Goal: Task Accomplishment & Management: Manage account settings

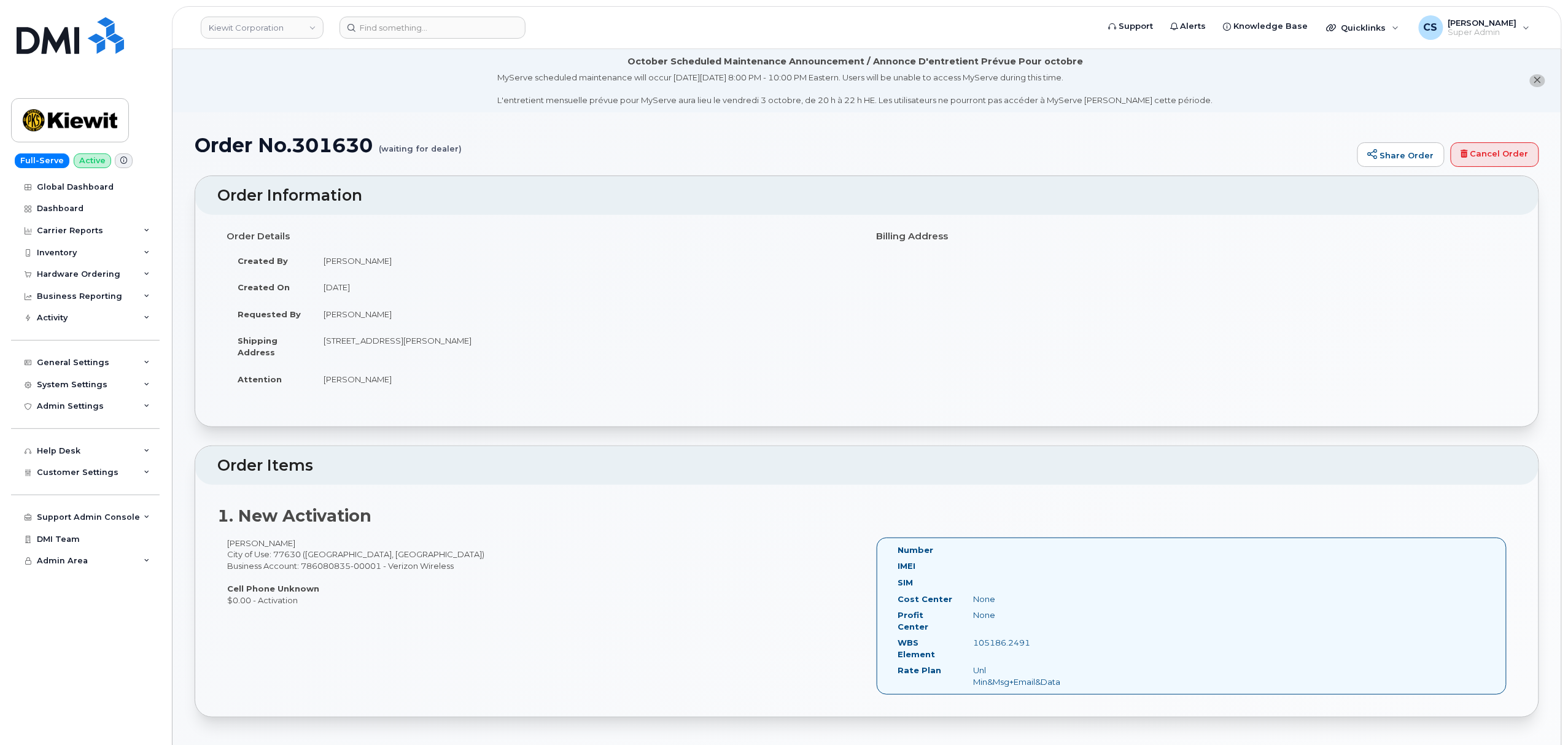
click at [340, 140] on h1 "Order No.301630 (waiting for dealer)" at bounding box center [773, 145] width 1157 height 22
copy h1 "301630"
click at [546, 390] on td "Riley Nash" at bounding box center [586, 379] width 545 height 27
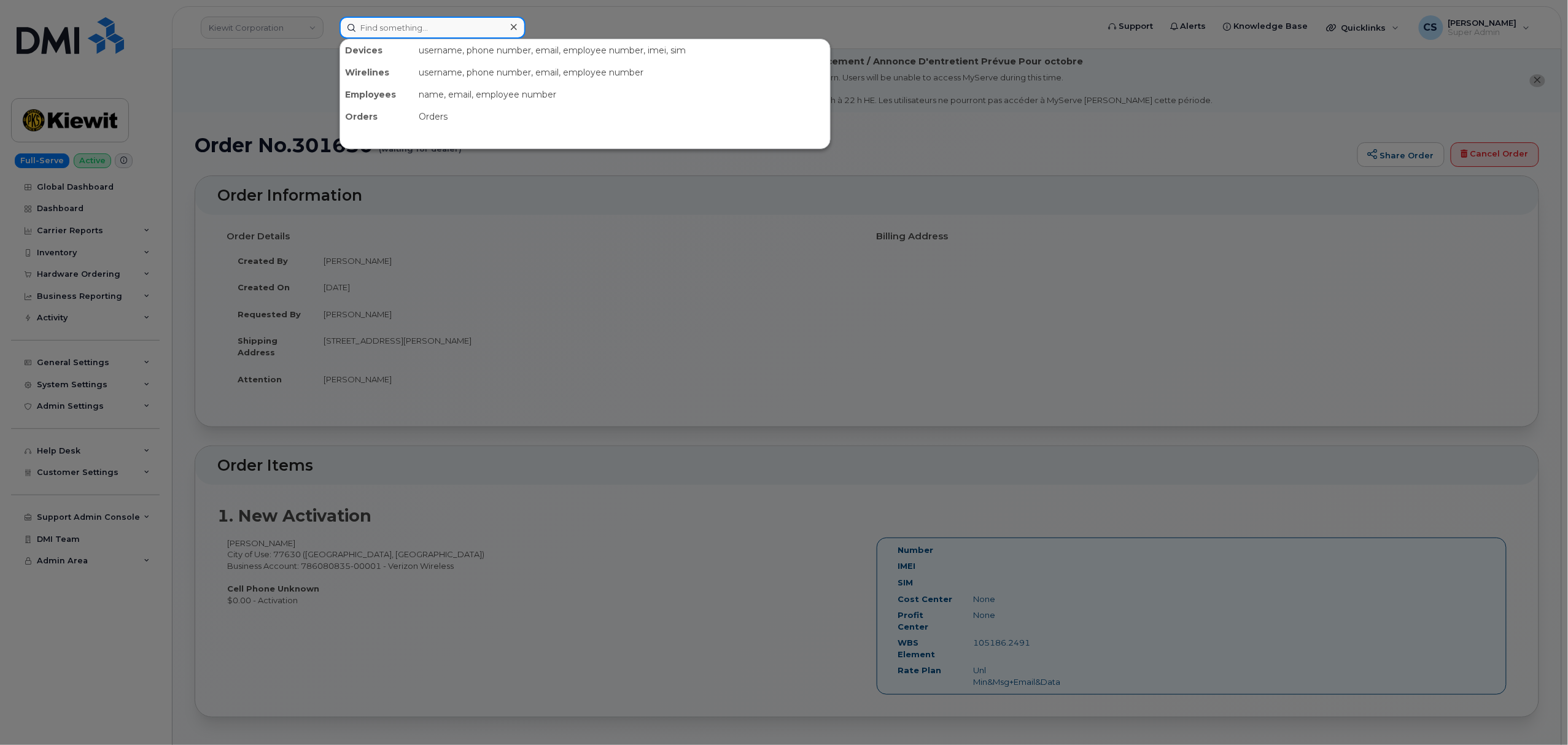
click at [425, 26] on input at bounding box center [433, 27] width 186 height 22
paste input "302216"
type input "302216"
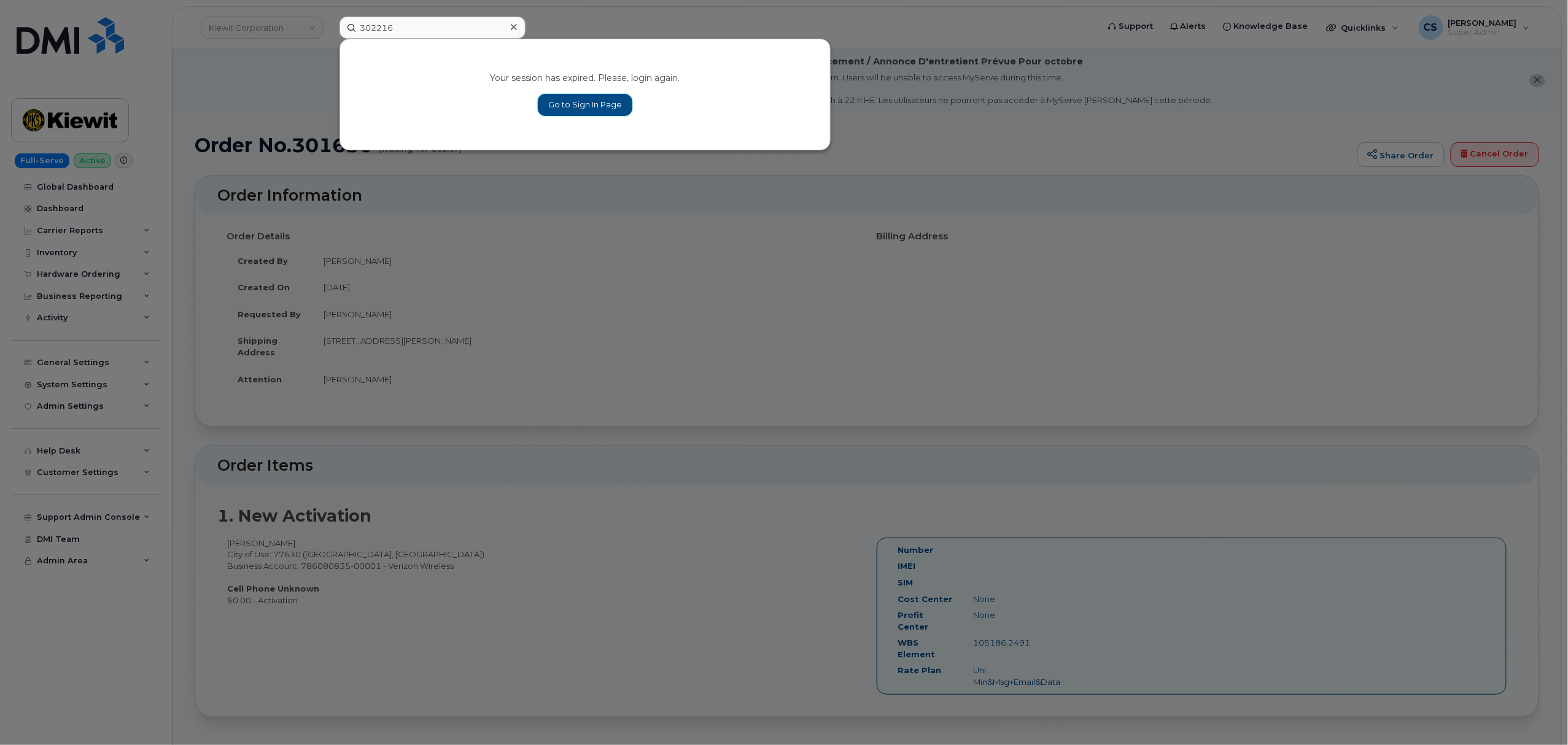
click at [559, 100] on link "Go to Sign In Page" at bounding box center [585, 105] width 94 height 22
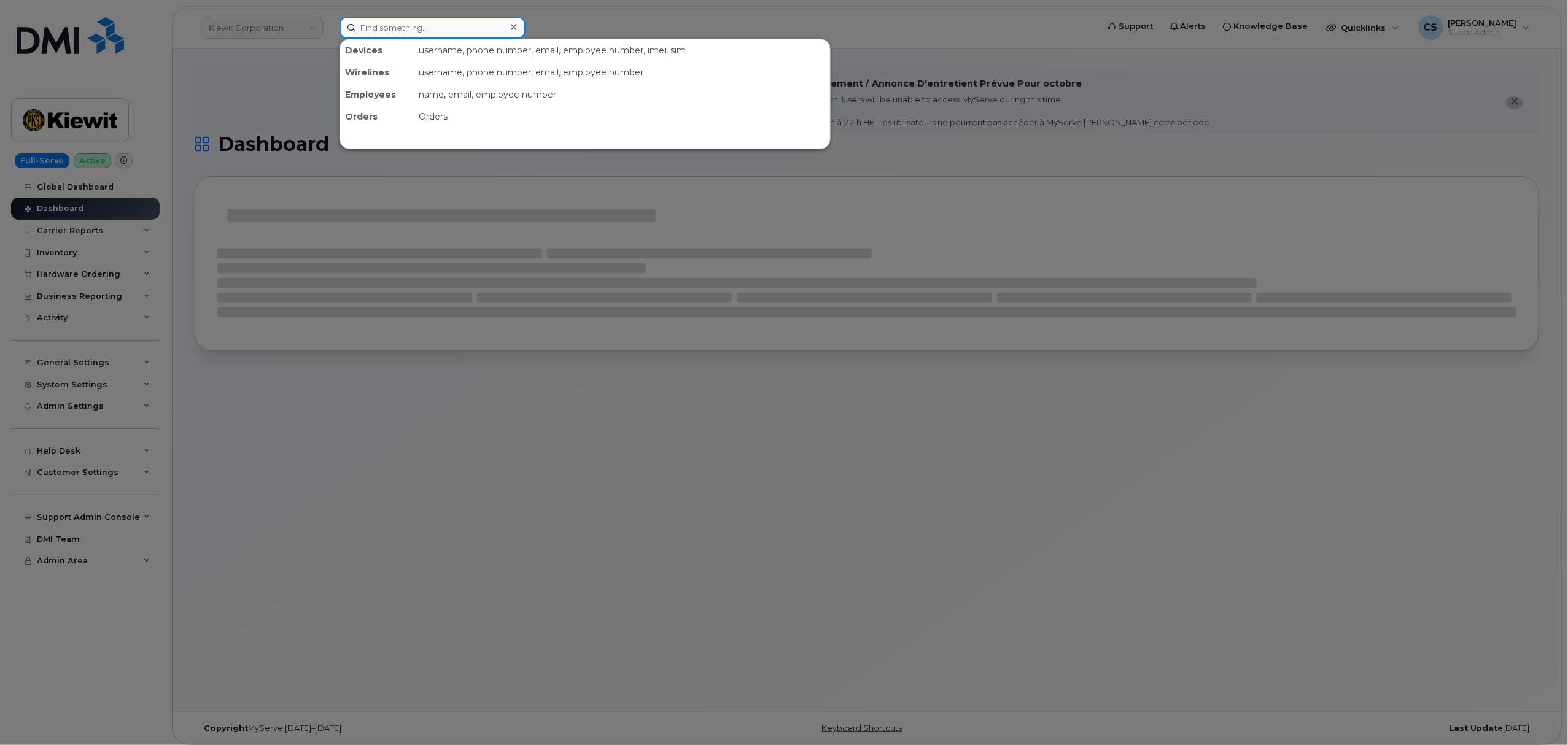
paste input "302216"
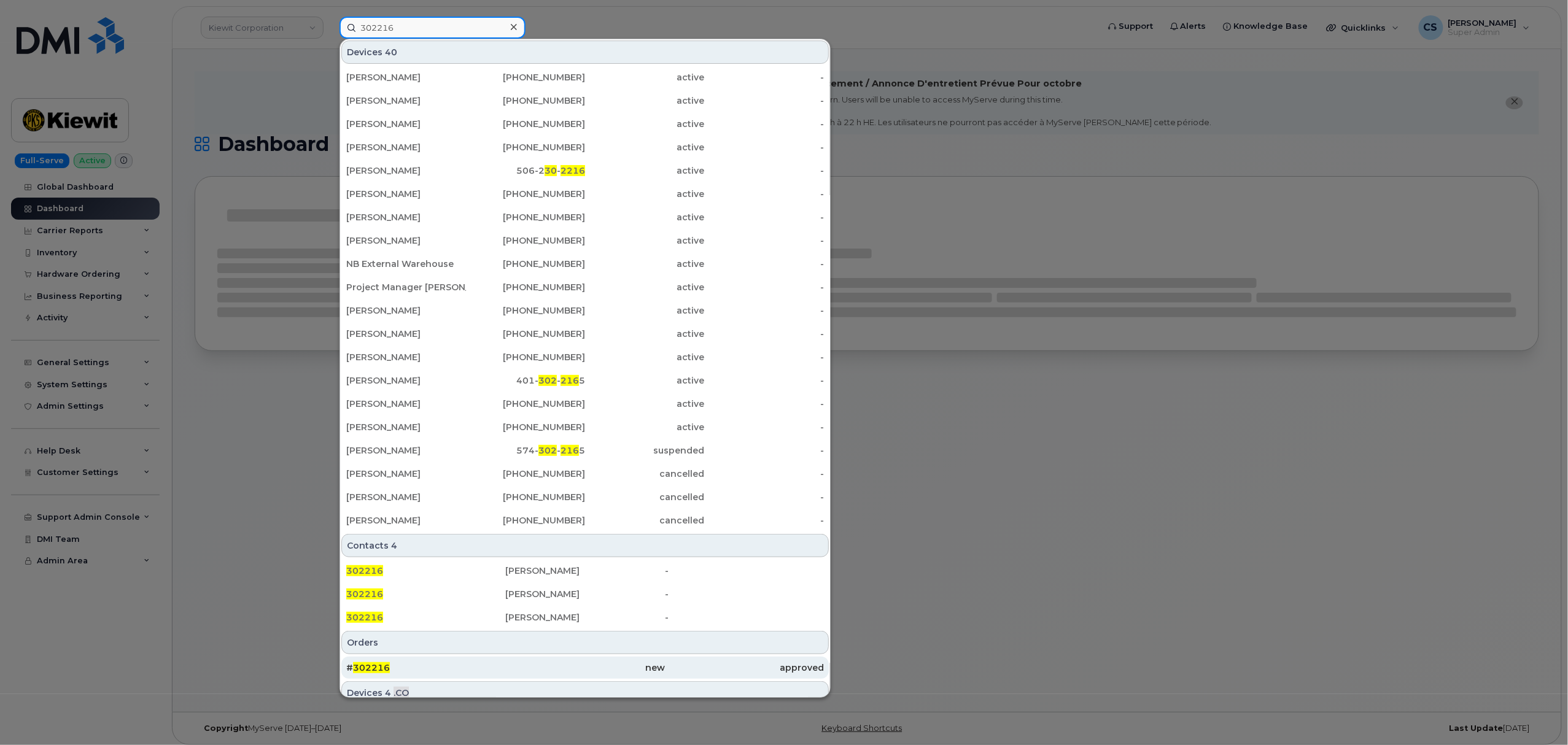
type input "302216"
click at [369, 666] on span "302216" at bounding box center [372, 667] width 37 height 11
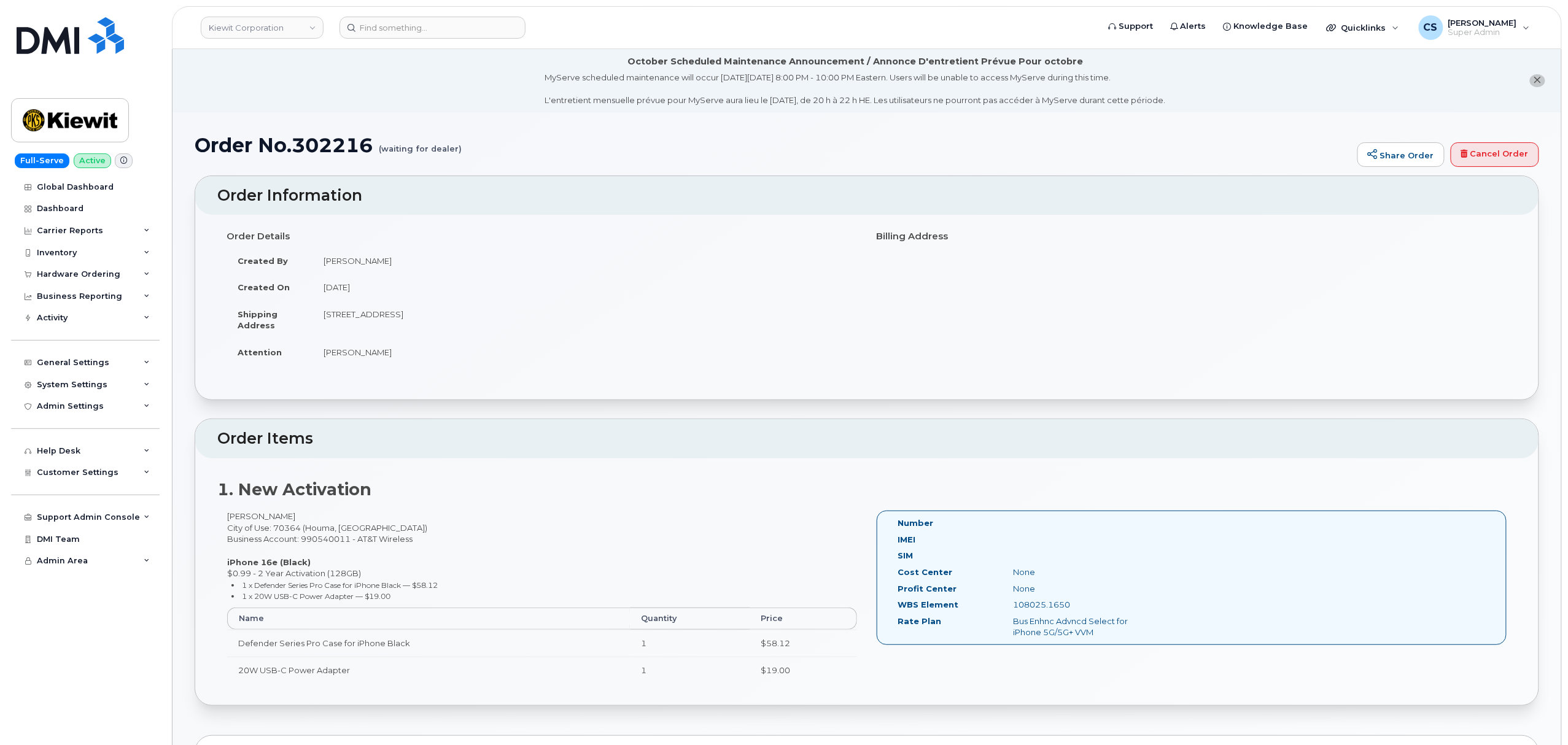
click at [241, 514] on div "Nelson Salinan City of Use: 70364 (Houma, LA) Business Account: 990540011 - AT&…" at bounding box center [542, 602] width 649 height 183
click at [241, 515] on div "Nelson Salinan City of Use: 70364 (Houma, LA) Business Account: 990540011 - AT&…" at bounding box center [542, 602] width 649 height 183
copy div "Nelson"
click at [276, 518] on div "Nelson Salinan City of Use: 70364 (Houma, LA) Business Account: 990540011 - AT&…" at bounding box center [542, 602] width 649 height 183
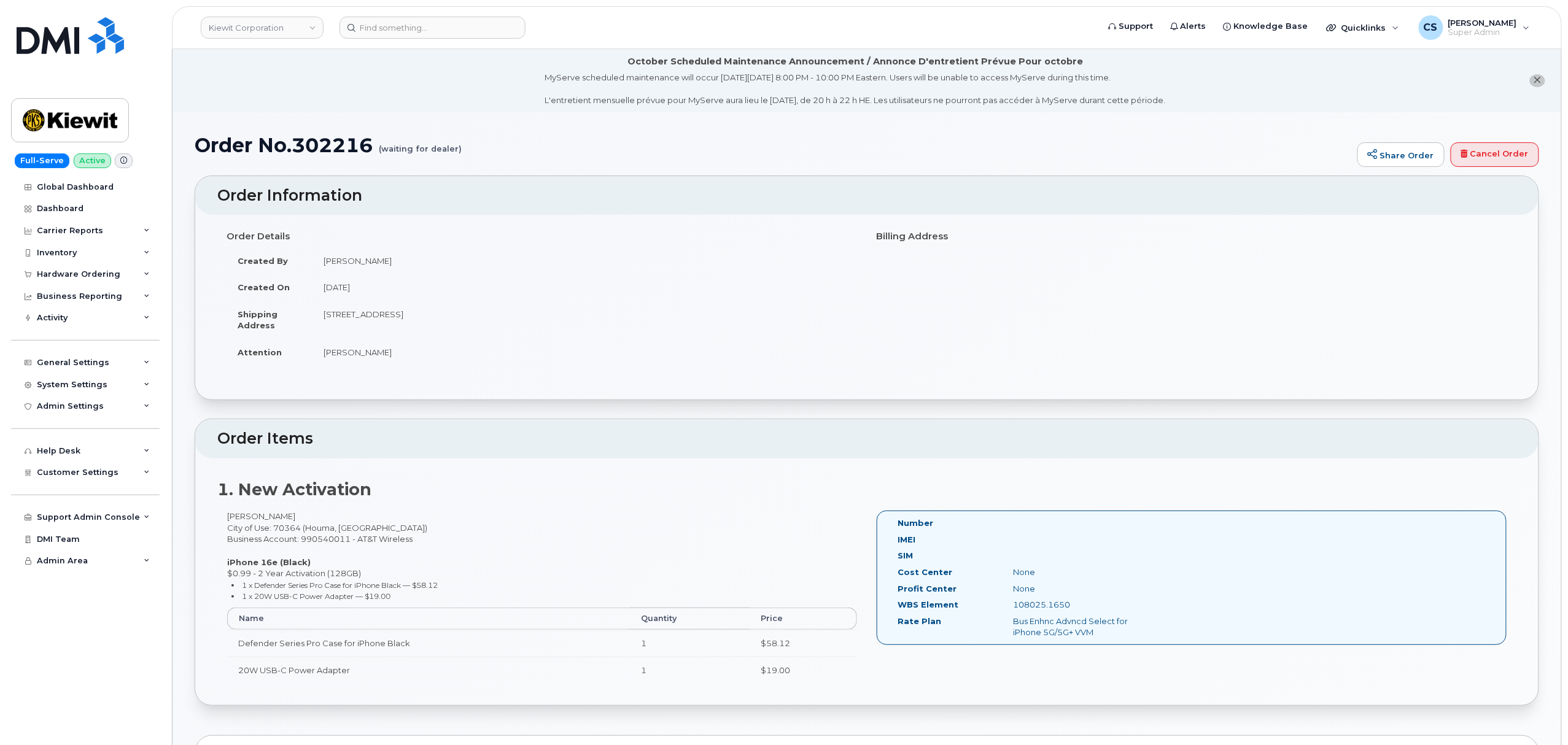
copy div "Salinan"
drag, startPoint x: 1076, startPoint y: 602, endPoint x: 1015, endPoint y: 607, distance: 61.2
click at [1015, 607] on div "108025.1650" at bounding box center [1085, 605] width 162 height 12
copy div "108025.1650"
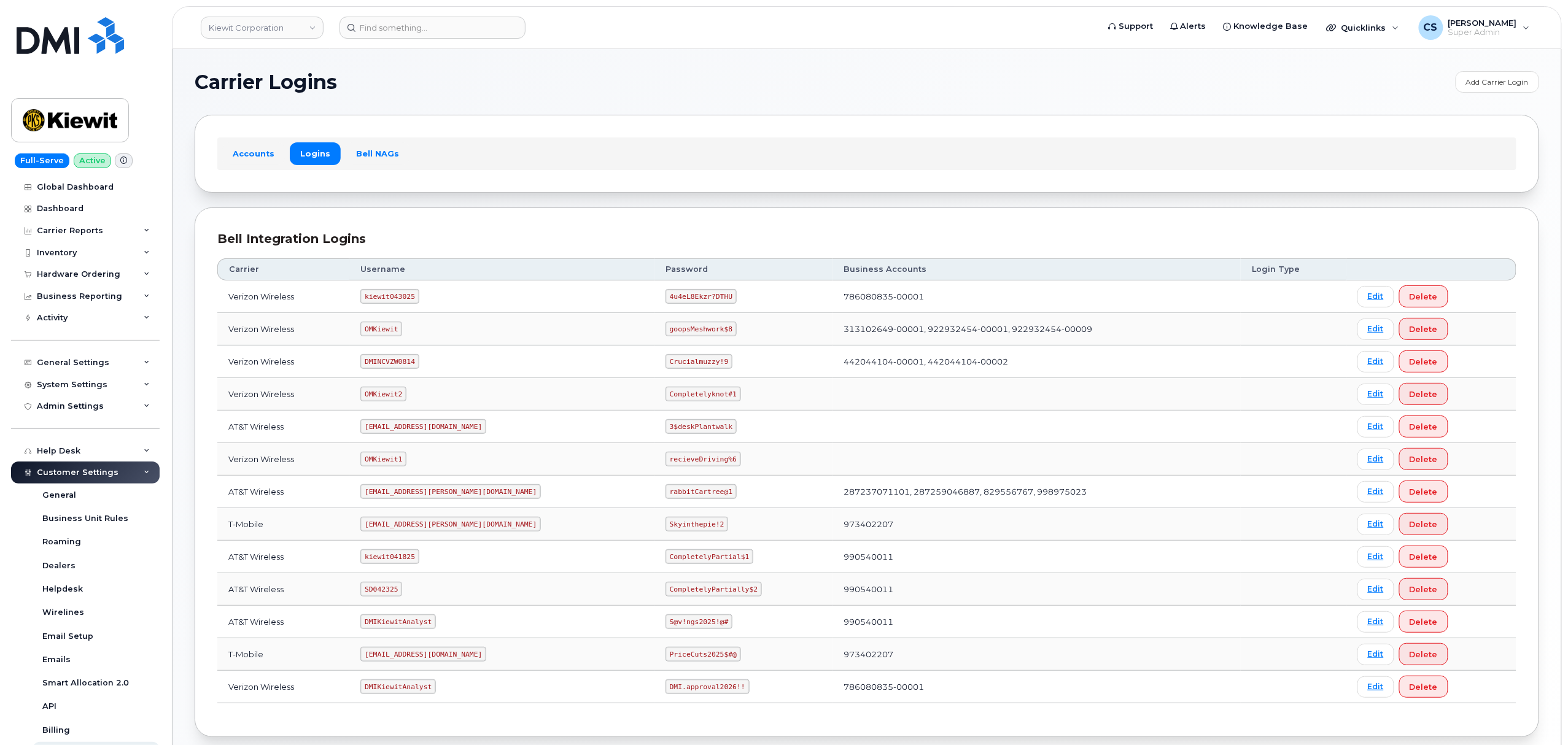
click at [387, 591] on code "SD042325" at bounding box center [381, 589] width 42 height 15
copy code "SD042325"
drag, startPoint x: 694, startPoint y: 593, endPoint x: 617, endPoint y: 587, distance: 77.2
click at [666, 587] on code "CompletelyPartially$2" at bounding box center [714, 589] width 97 height 15
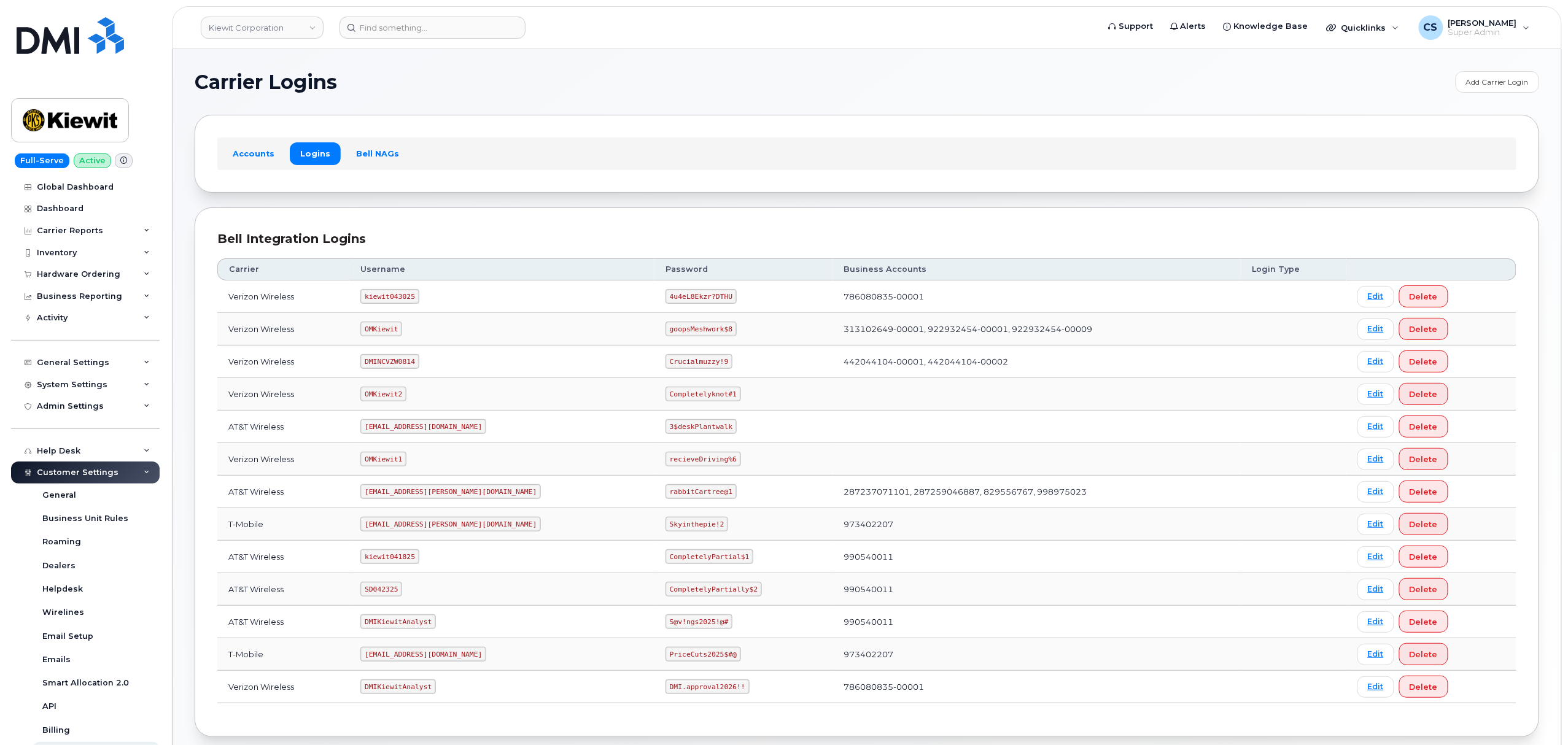
click at [734, 617] on td "S@v!ngs2025!@#" at bounding box center [744, 622] width 178 height 33
drag, startPoint x: 695, startPoint y: 595, endPoint x: 610, endPoint y: 597, distance: 85.0
click at [666, 596] on code "CompletelyPartially$2" at bounding box center [714, 589] width 97 height 15
copy code "CompletelyPartially$2"
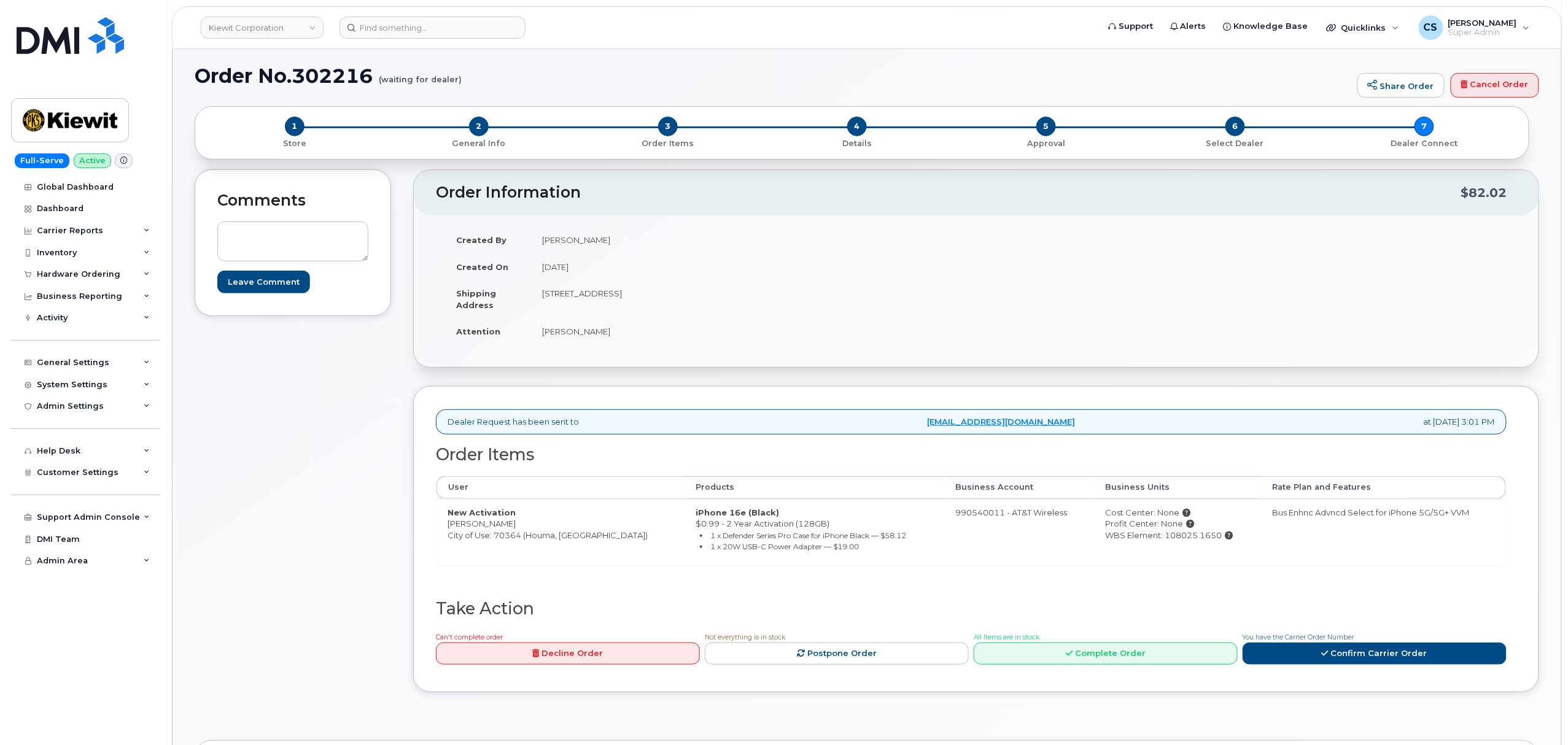
scroll to position [163, 0]
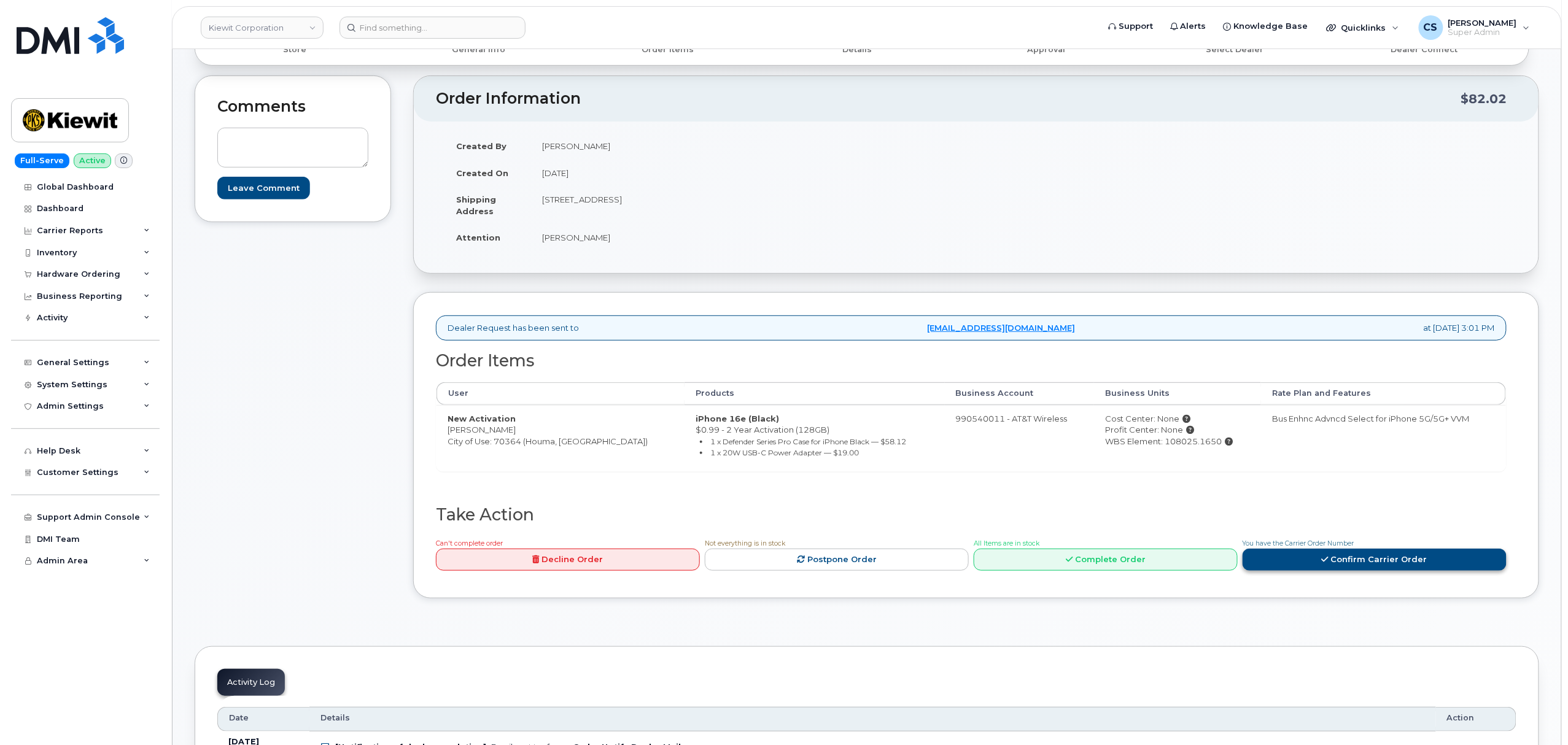
click at [1335, 563] on link "Confirm Carrier Order" at bounding box center [1374, 560] width 264 height 23
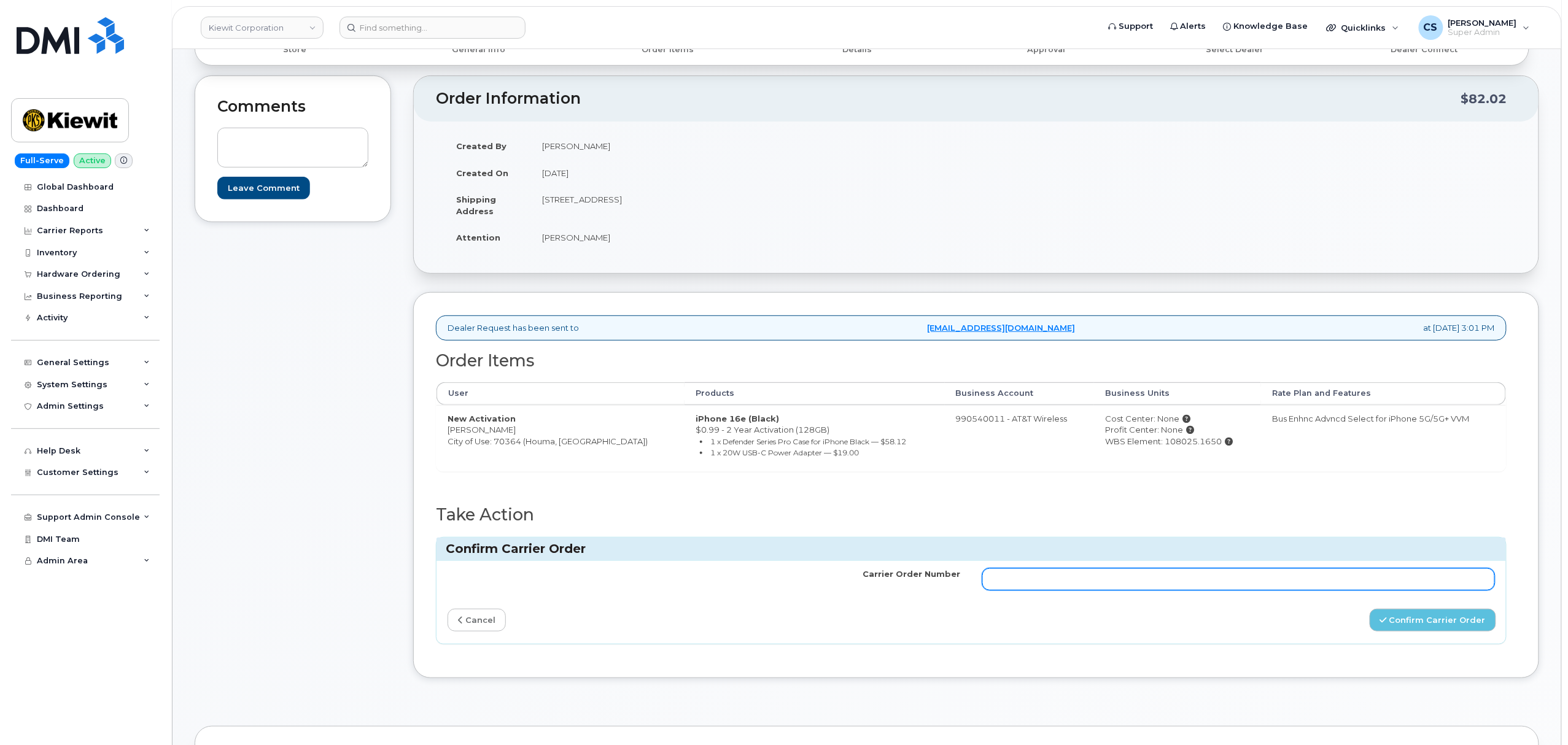
click at [1180, 581] on input "Carrier Order Number" at bounding box center [1239, 579] width 513 height 22
paste input "10-154227091581707"
type input "10-154227091581707"
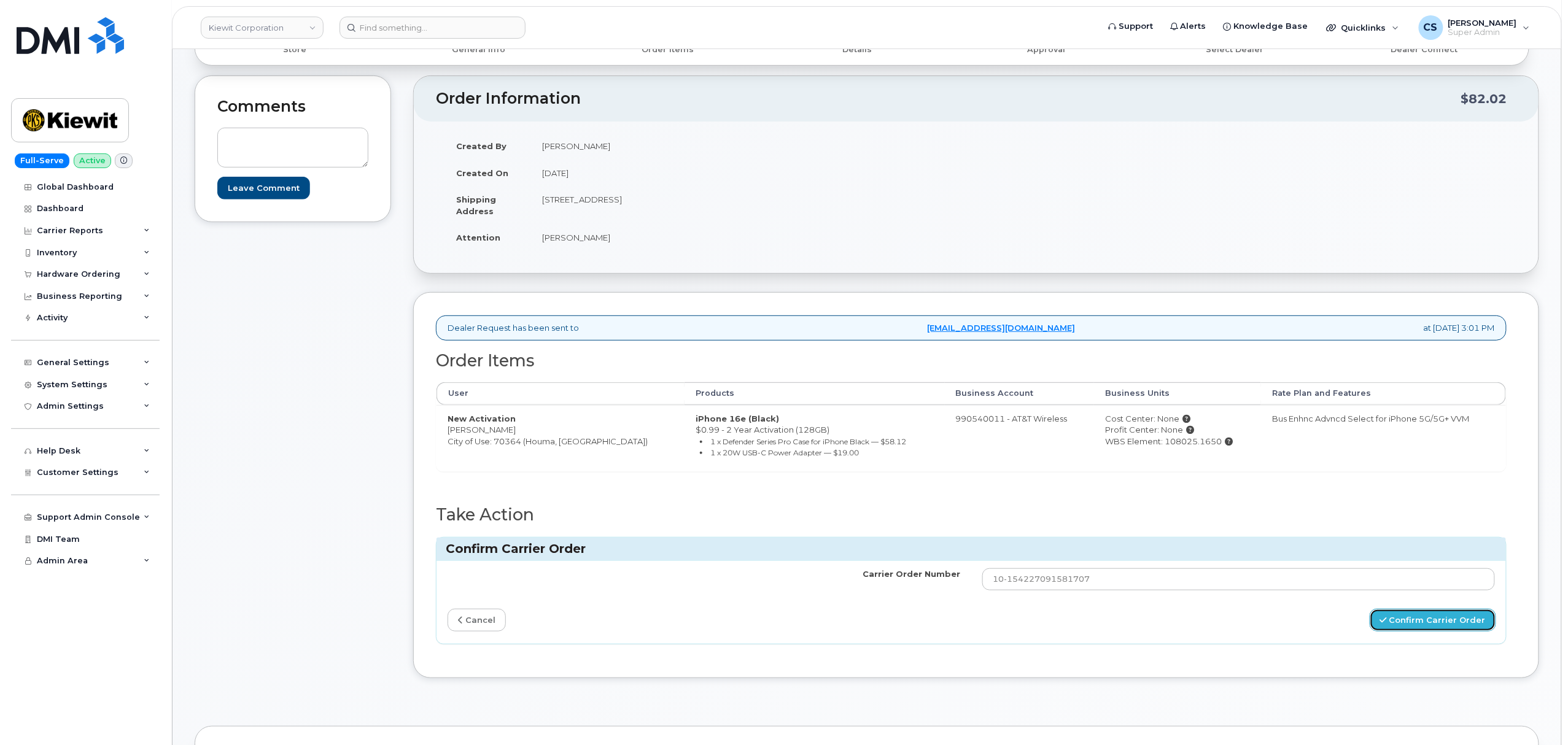
click at [1404, 627] on button "Confirm Carrier Order" at bounding box center [1433, 620] width 126 height 23
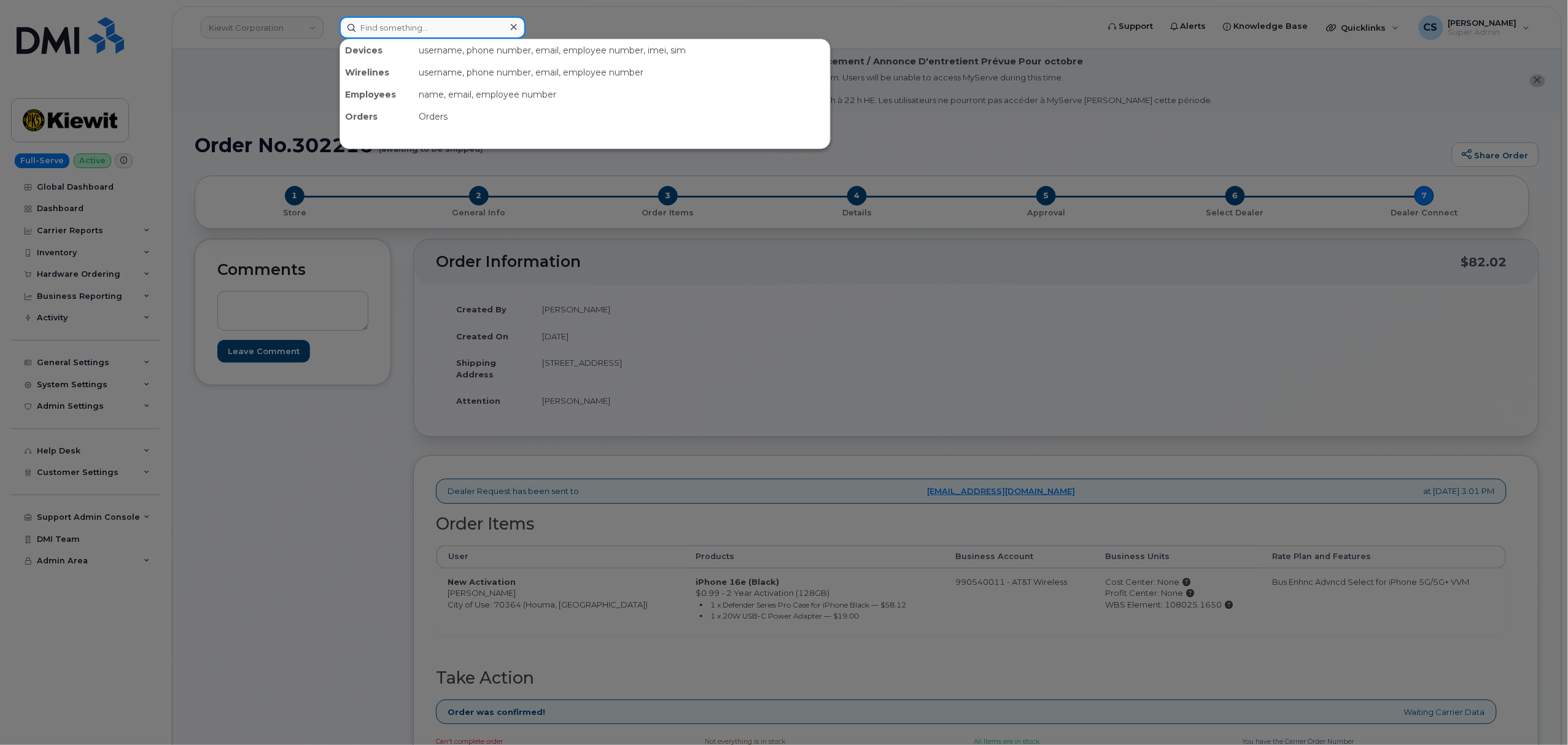
click at [440, 32] on input at bounding box center [433, 27] width 186 height 22
paste input "302311"
type input "302311"
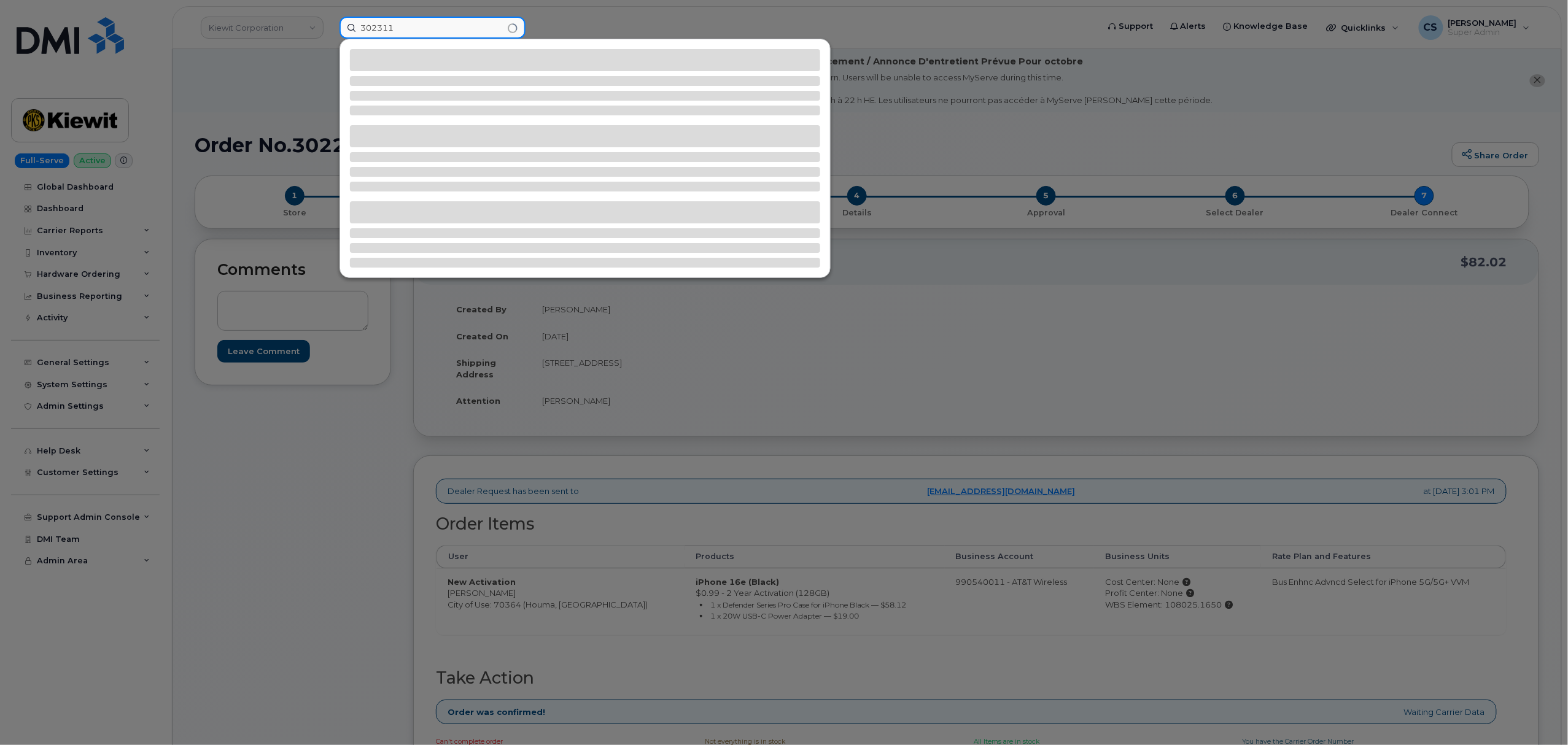
click at [426, 25] on input "302311" at bounding box center [433, 27] width 186 height 22
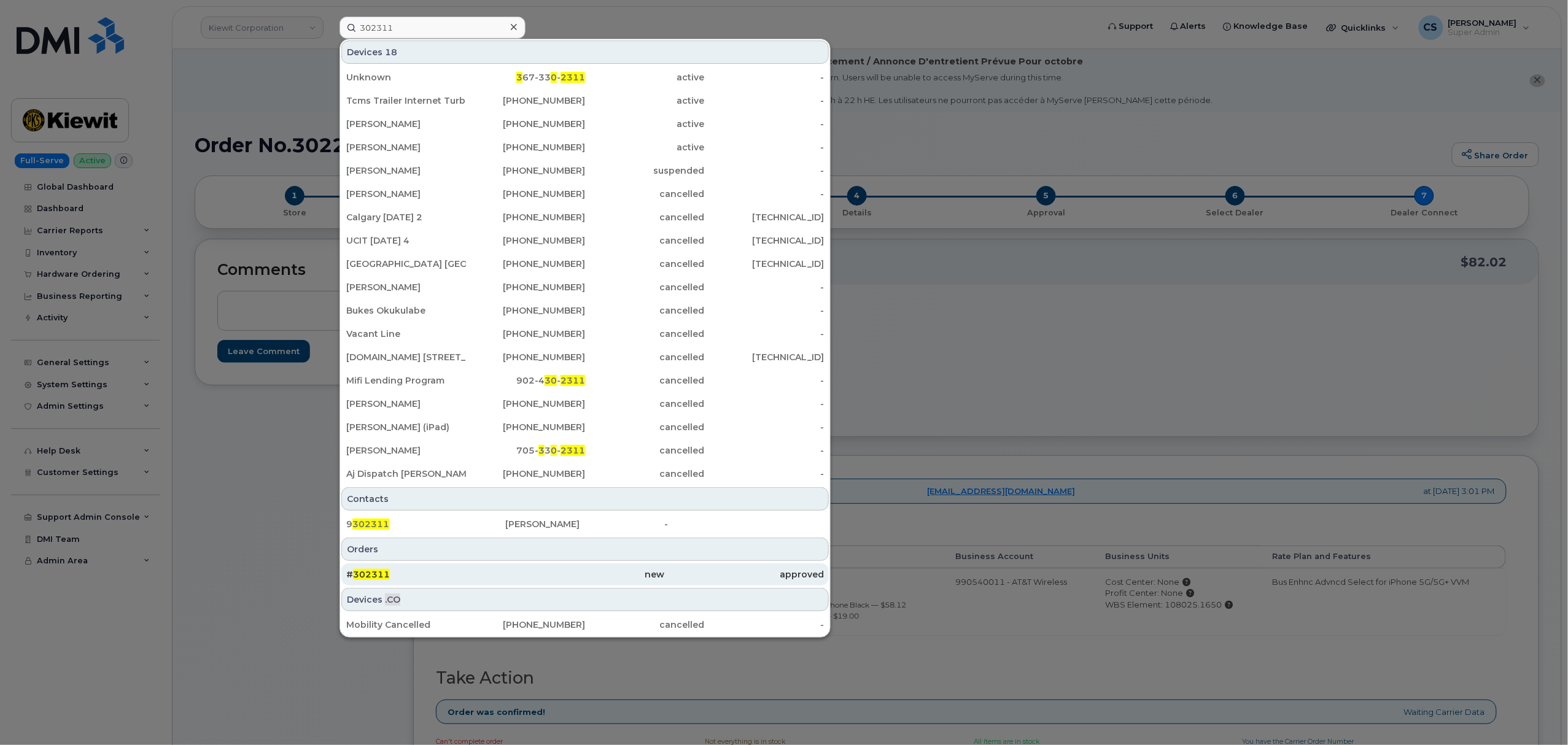
click at [380, 572] on span "302311" at bounding box center [372, 574] width 37 height 11
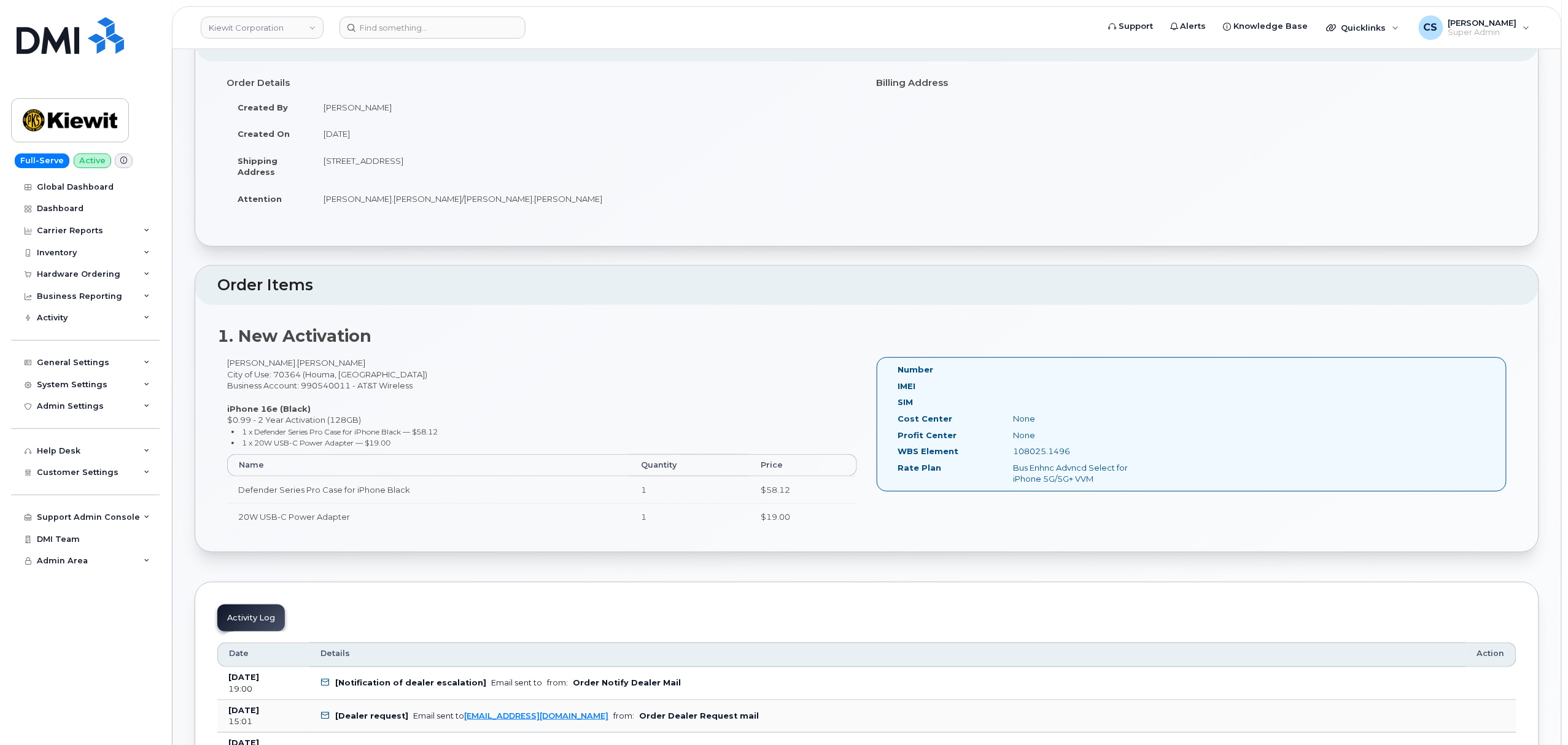
scroll to position [163, 0]
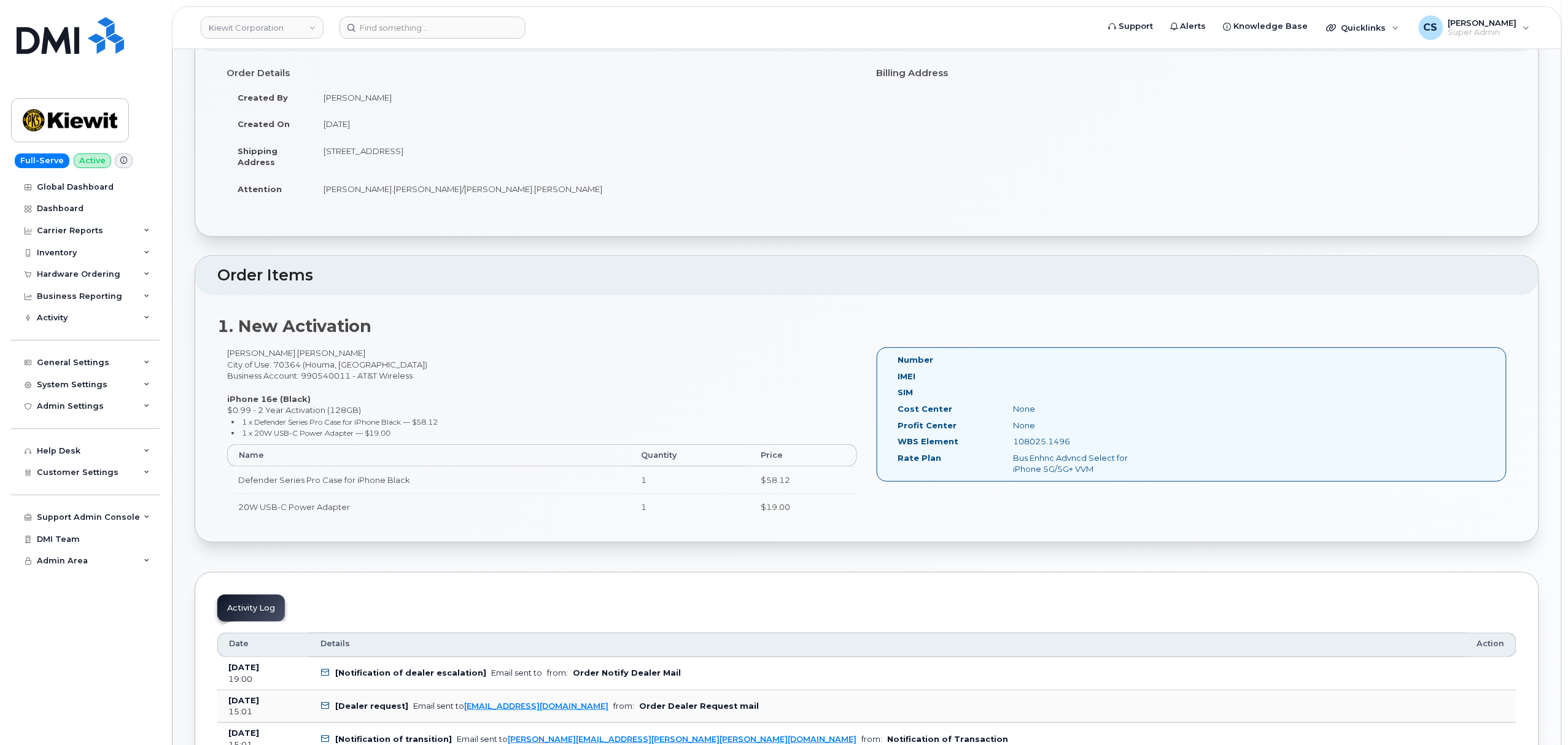
click at [236, 352] on div "[PERSON_NAME].[PERSON_NAME] City of Use: 70364 (Houma, [GEOGRAPHIC_DATA]) Busin…" at bounding box center [542, 439] width 649 height 183
copy div "Tyler"
click at [266, 354] on div "Tyler.Lagarde City of Use: 70364 (Houma, LA) Business Account: 990540011 - AT&T…" at bounding box center [542, 439] width 649 height 183
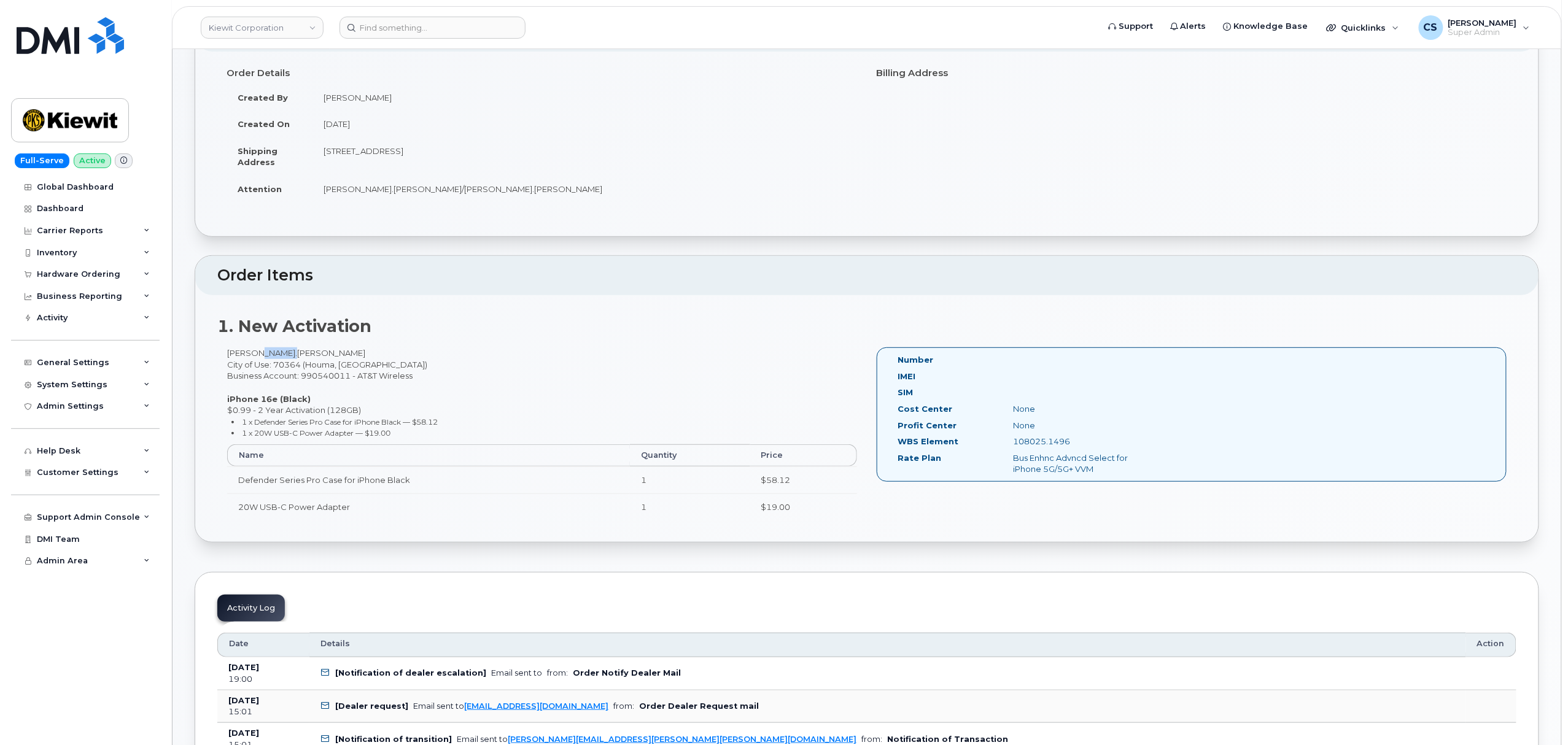
copy div "Lagarde"
drag, startPoint x: 1074, startPoint y: 440, endPoint x: 1008, endPoint y: 437, distance: 66.1
click at [1008, 437] on div "108025.1496" at bounding box center [1085, 442] width 162 height 12
copy div "108025.1496"
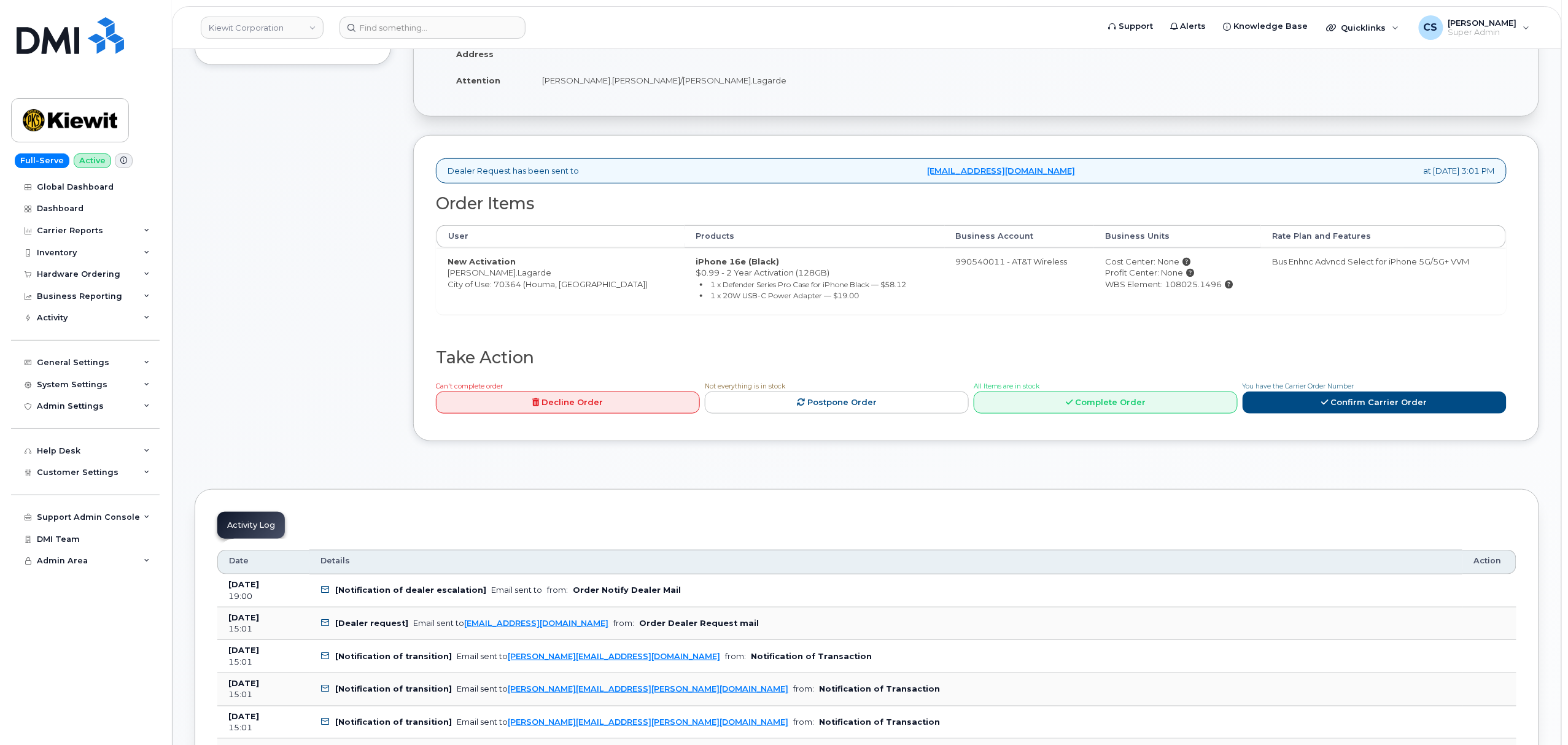
scroll to position [327, 0]
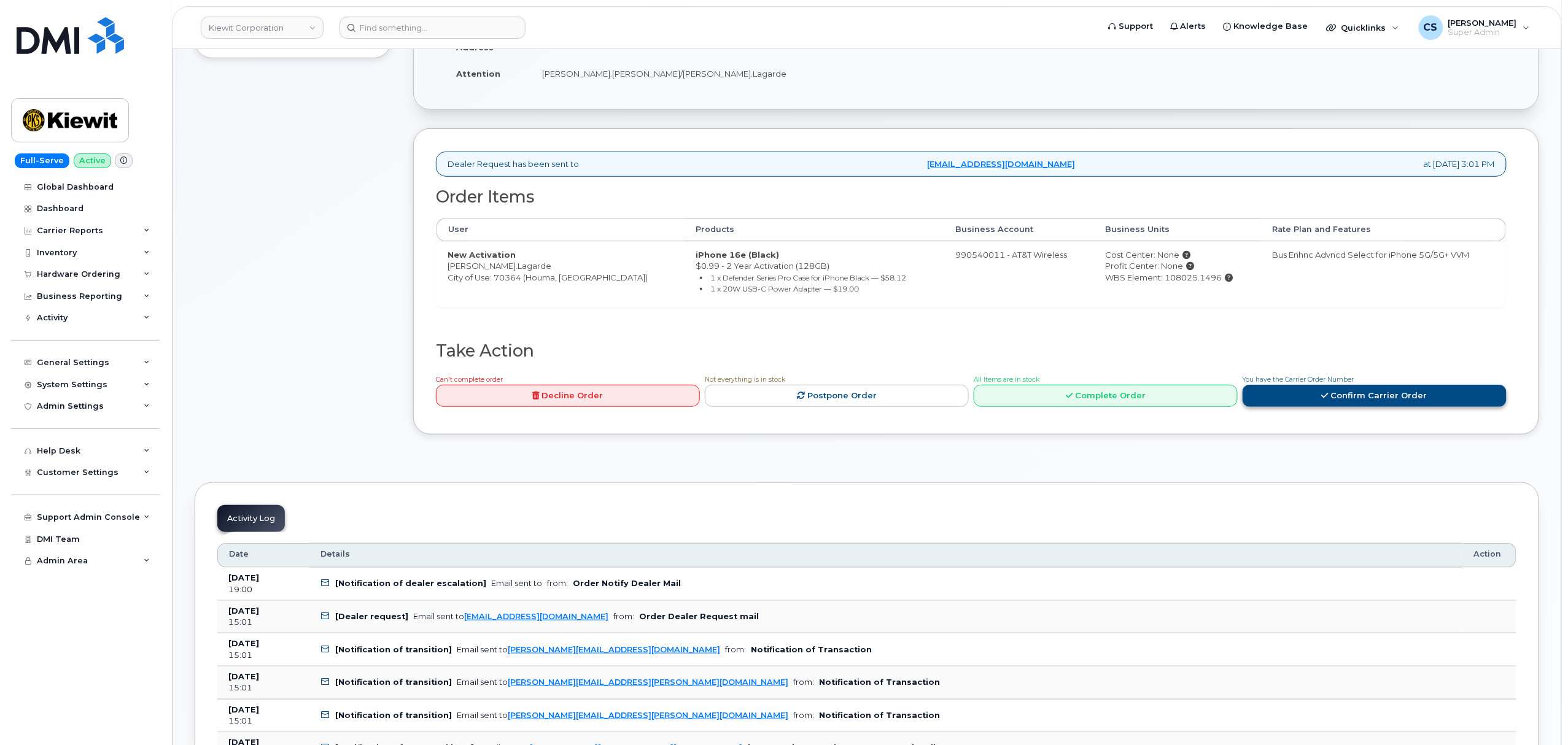
click at [1315, 400] on link "Confirm Carrier Order" at bounding box center [1374, 396] width 264 height 23
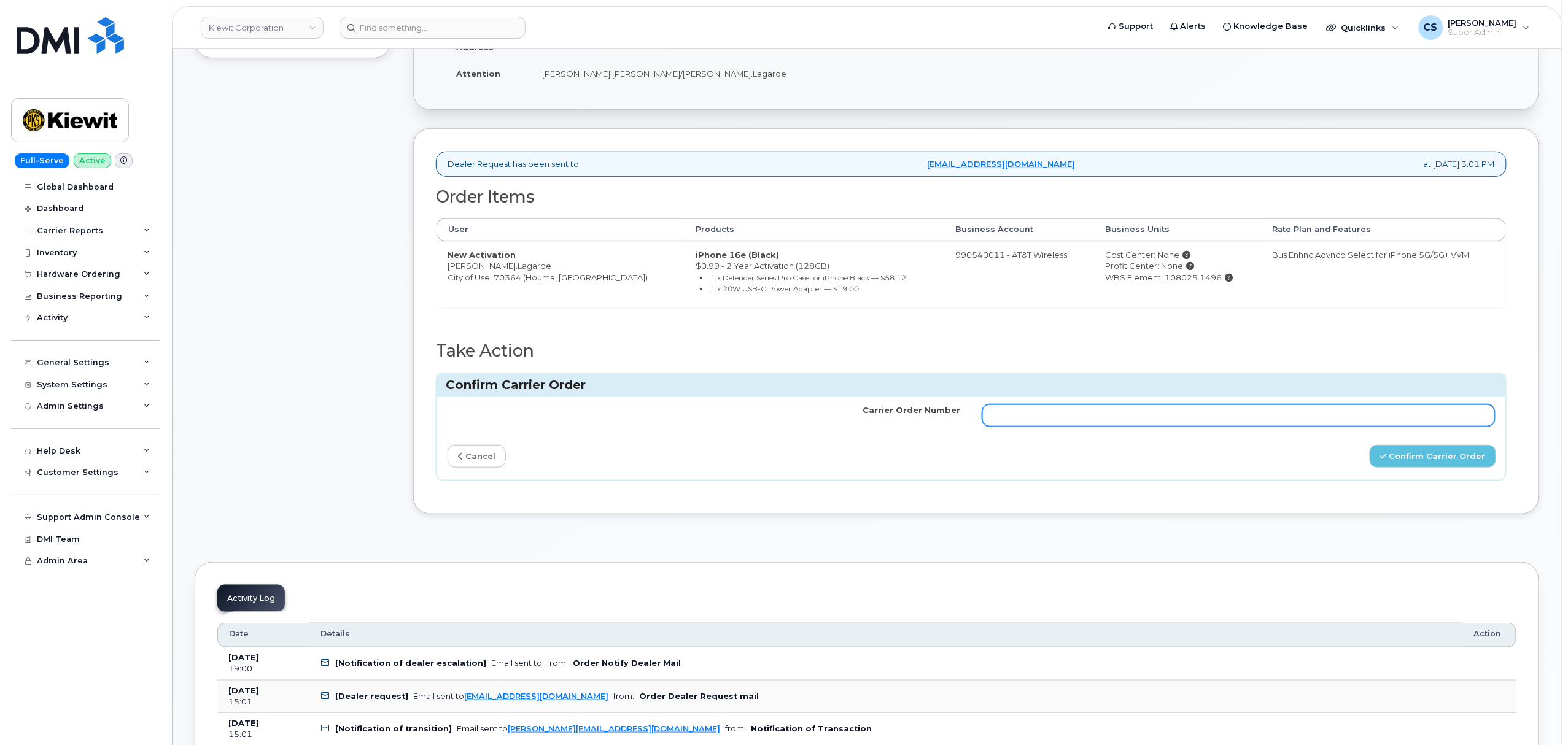
click at [1088, 418] on input "Carrier Order Number" at bounding box center [1239, 415] width 513 height 22
paste input "10-154227091075053"
type input "10-154227091075053"
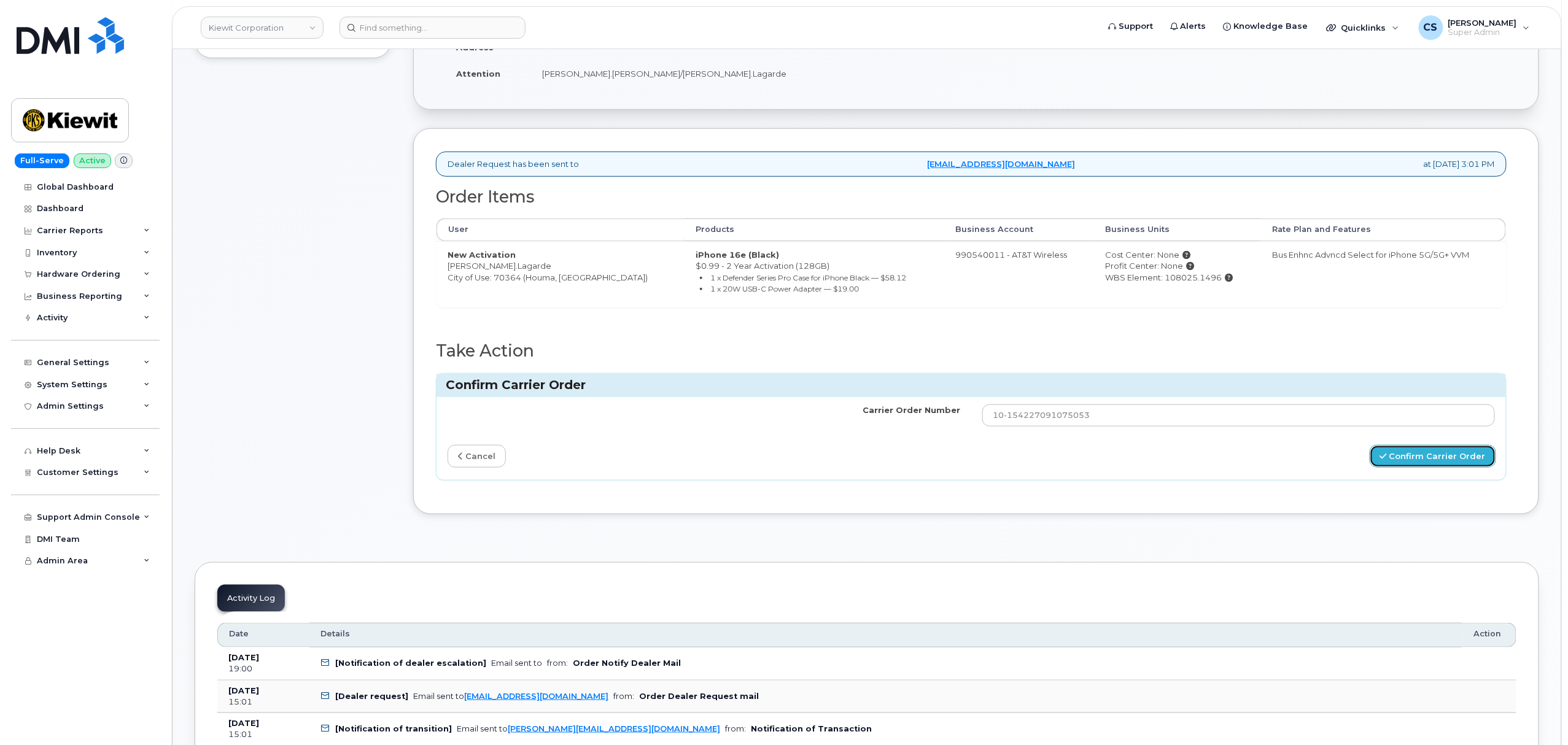
click at [1401, 453] on button "Confirm Carrier Order" at bounding box center [1433, 456] width 126 height 23
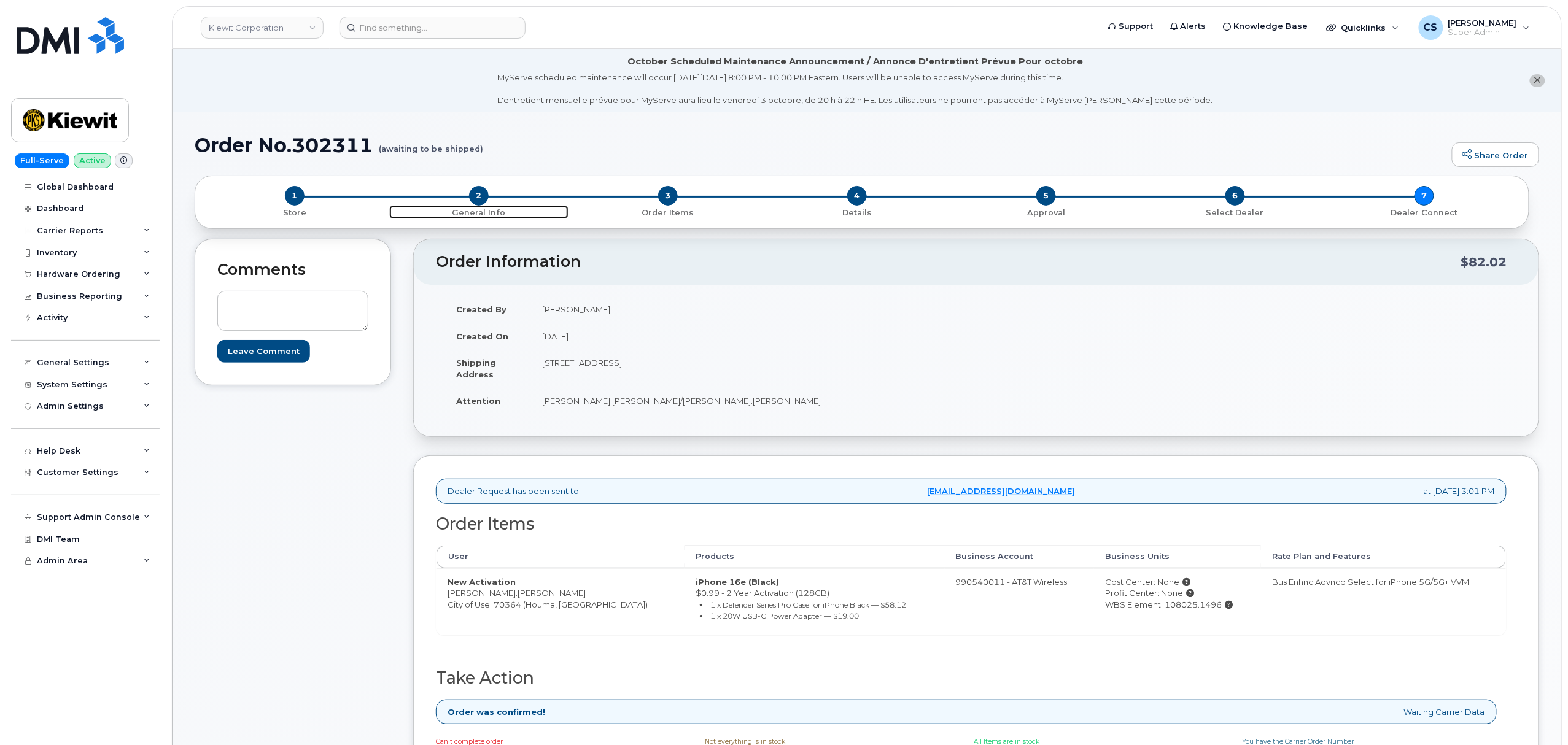
click at [477, 192] on span "2" at bounding box center [479, 195] width 19 height 19
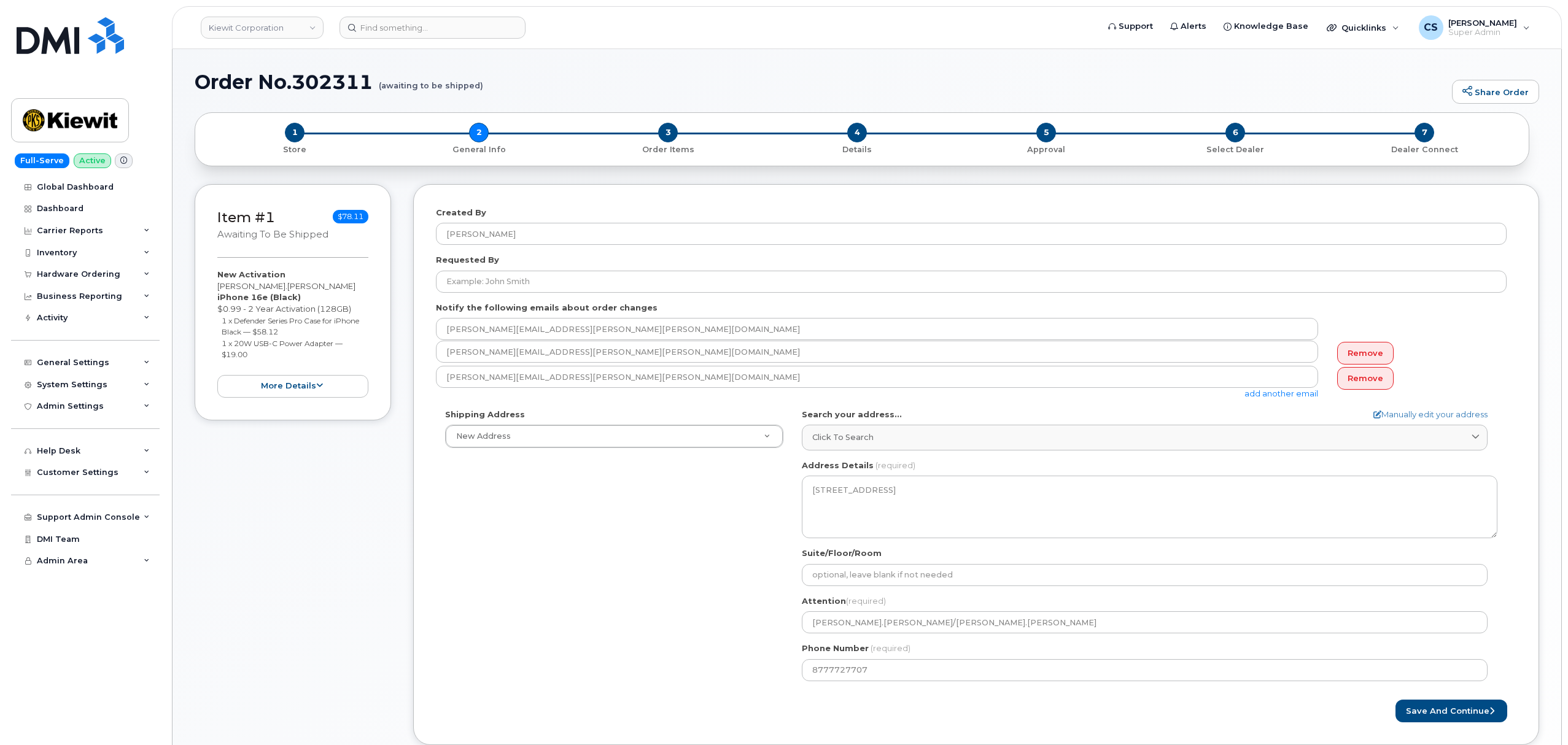
select select
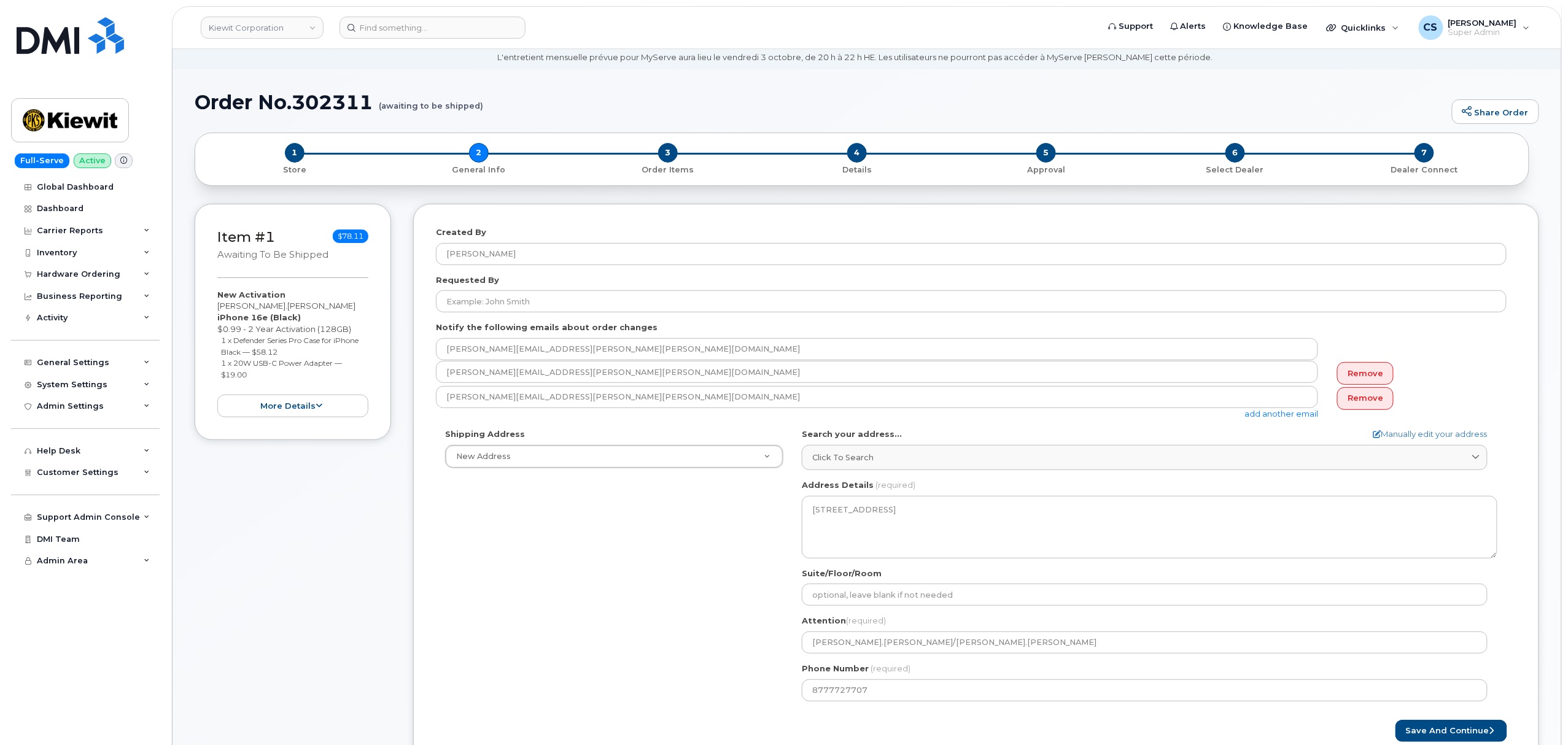
scroll to position [82, 0]
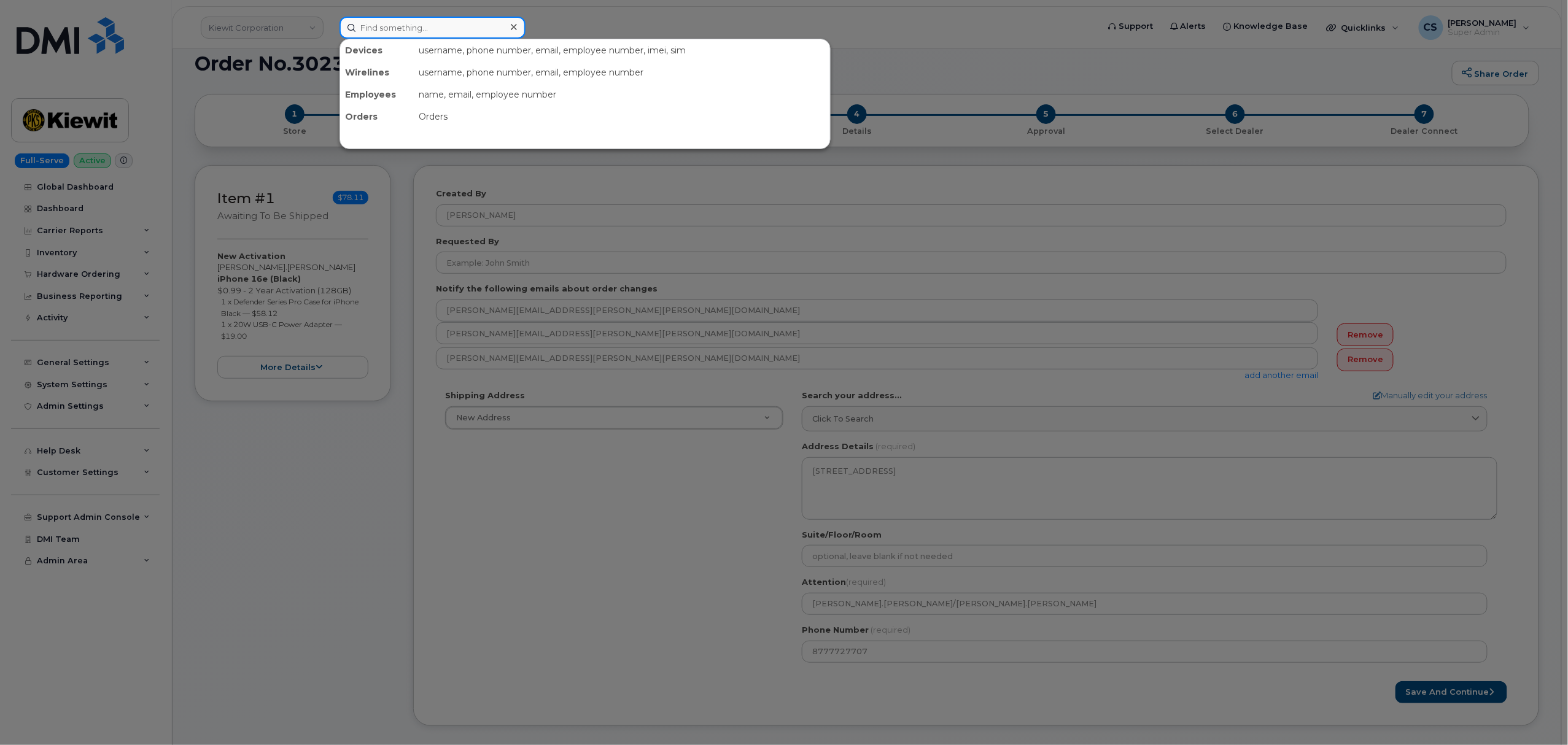
click at [404, 32] on input at bounding box center [433, 27] width 186 height 22
paste input "301630"
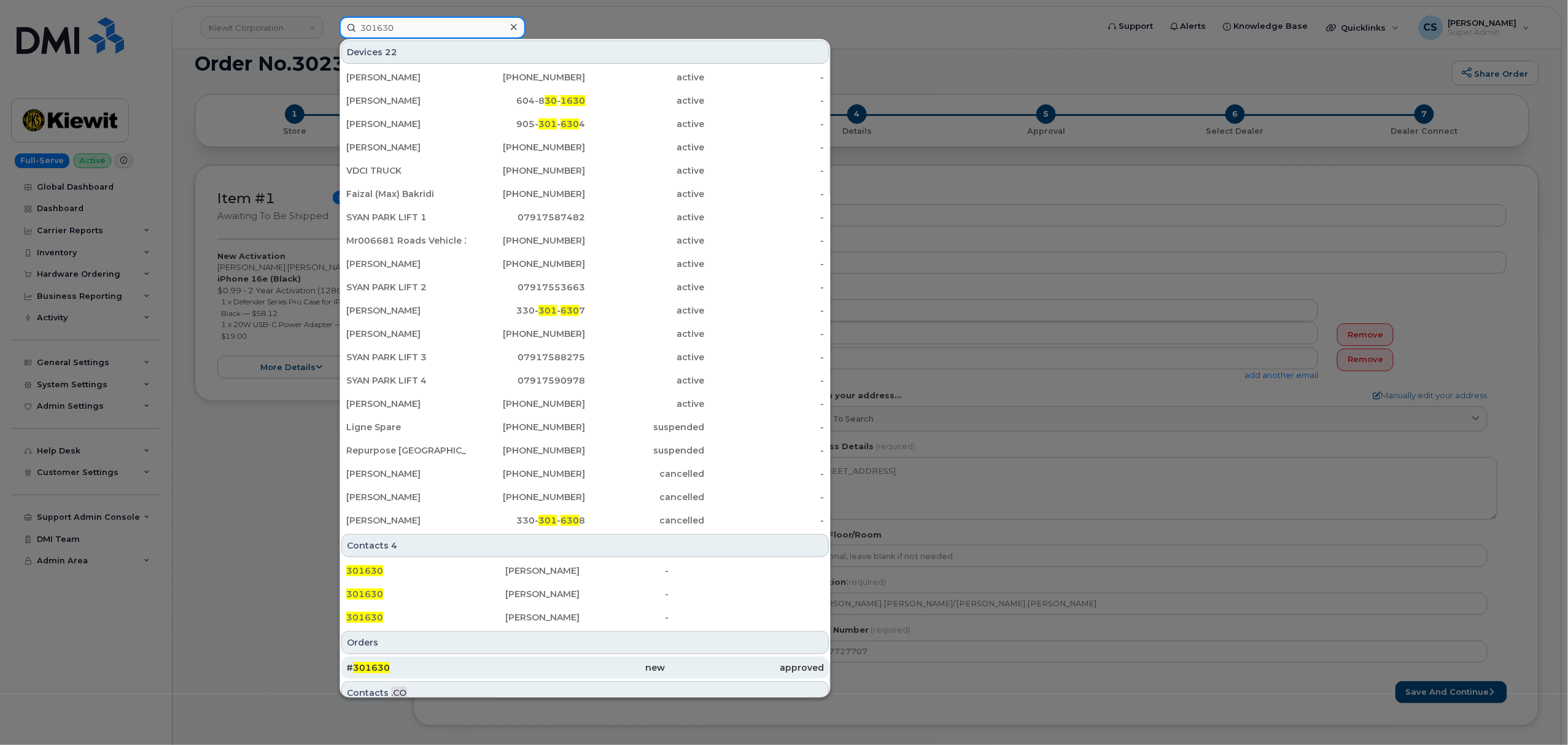
type input "301630"
click at [379, 666] on span "301630" at bounding box center [372, 667] width 37 height 11
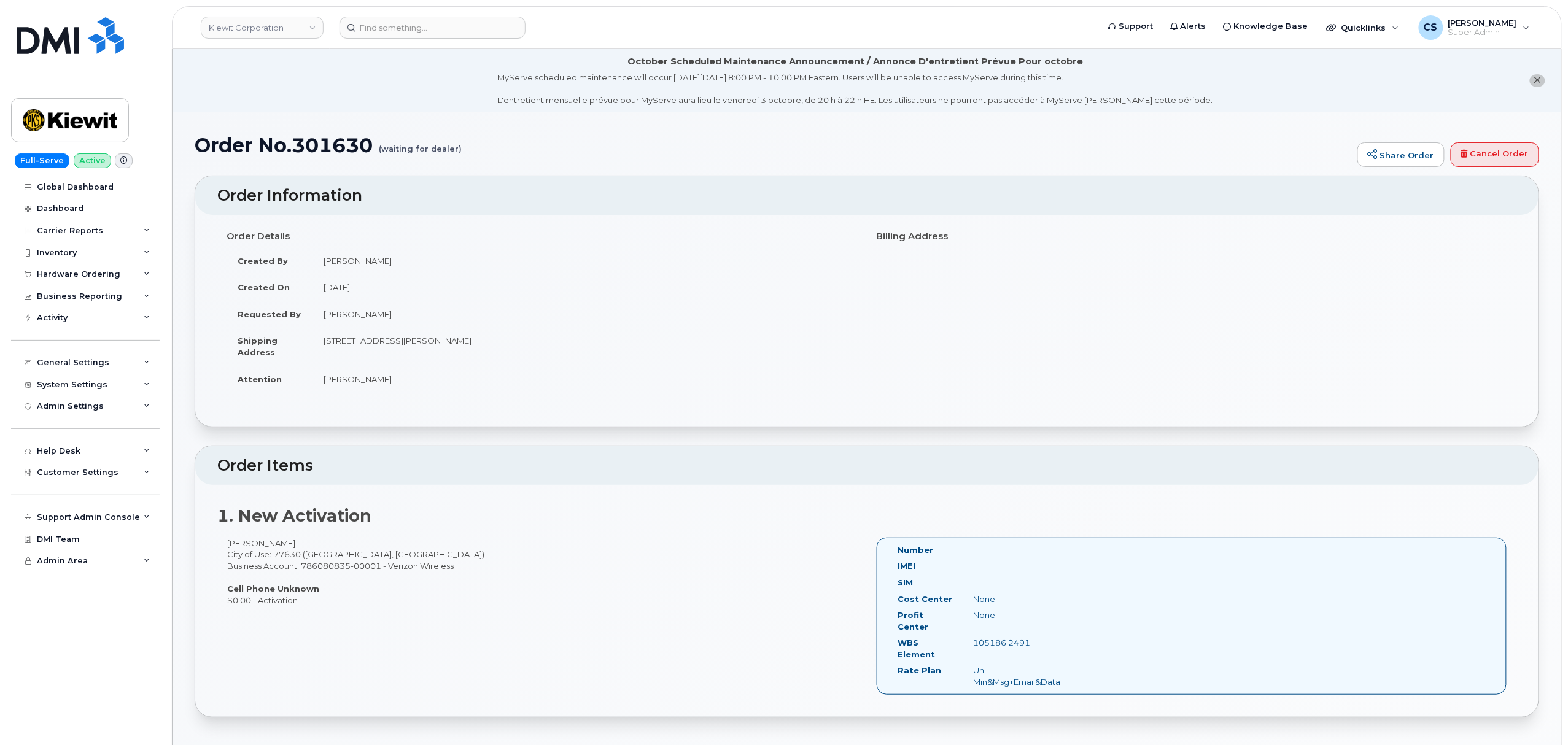
scroll to position [82, 0]
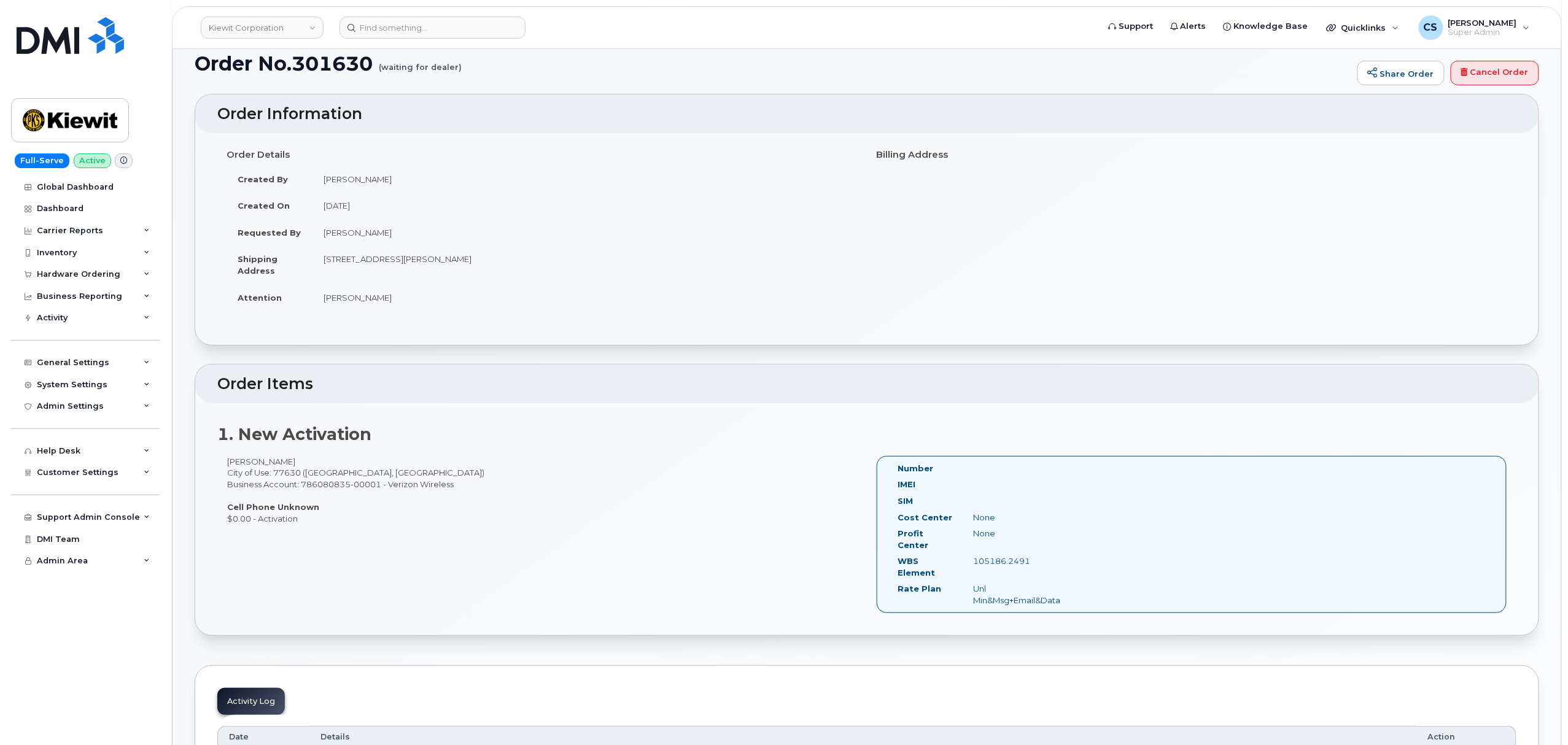
click at [313, 67] on h1 "Order No.301630 (waiting for dealer)" at bounding box center [773, 63] width 1157 height 22
copy h1 "301630"
click at [418, 30] on input at bounding box center [433, 27] width 186 height 22
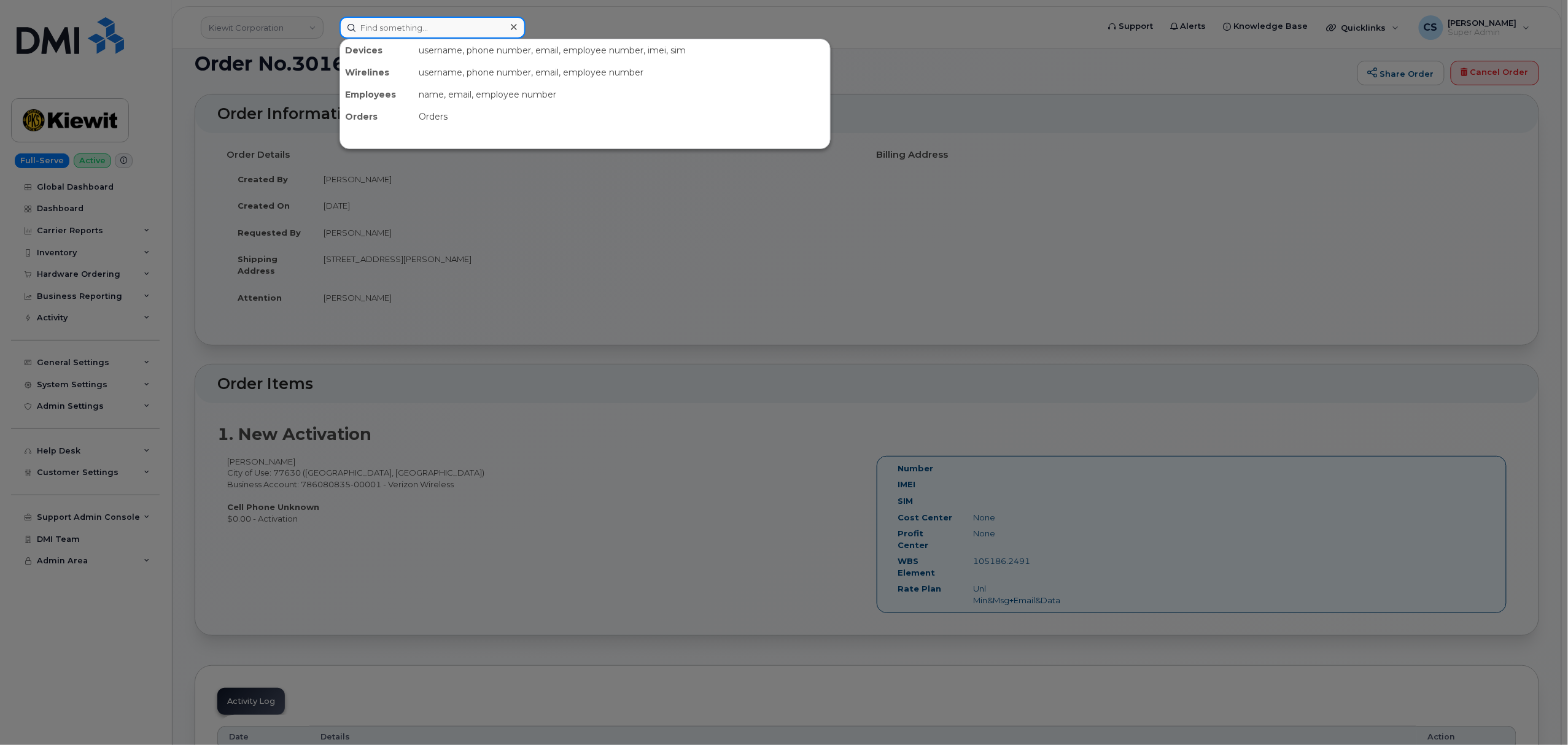
paste input "[PERSON_NAME]"
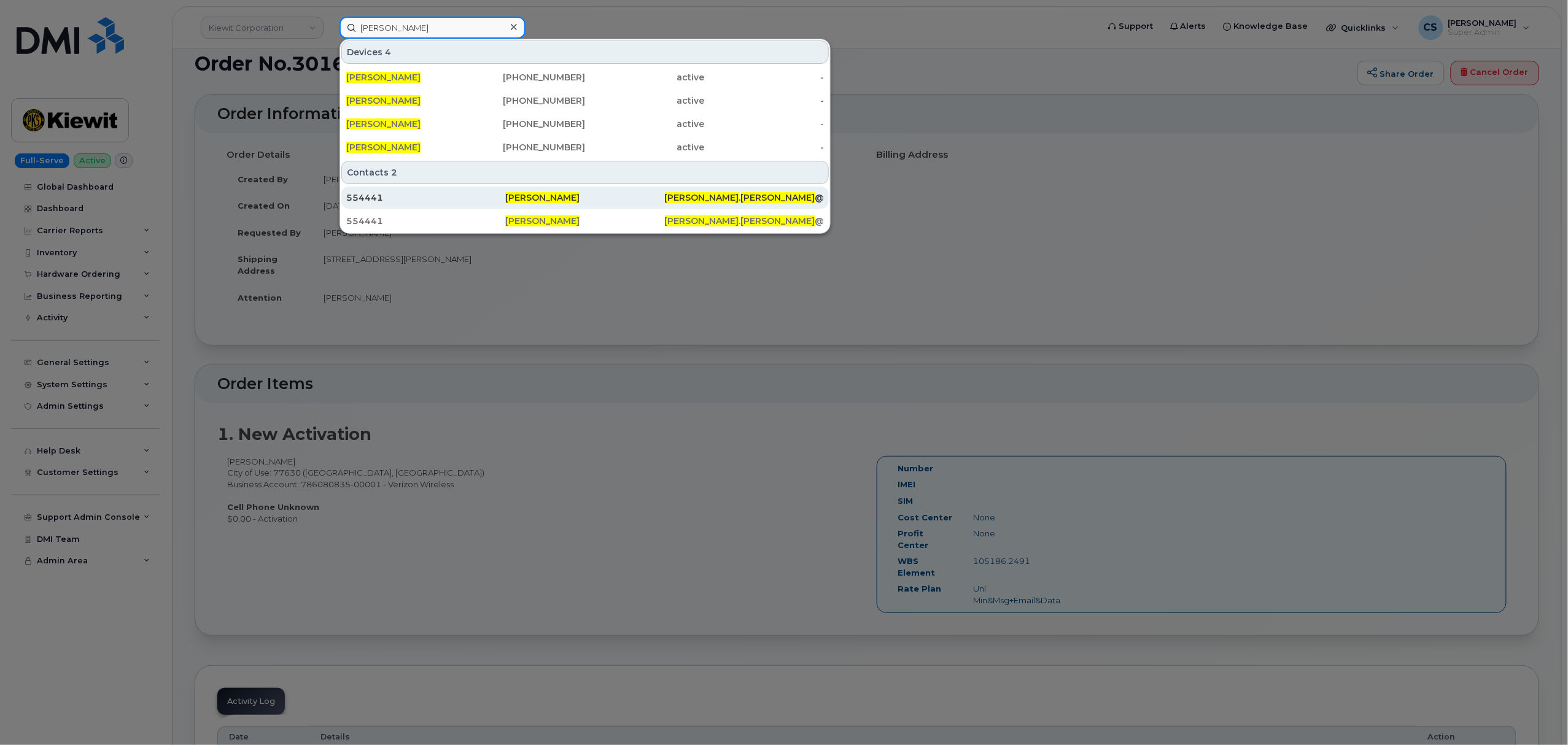
type input "[PERSON_NAME]"
click at [534, 195] on span "[PERSON_NAME]" at bounding box center [542, 198] width 74 height 11
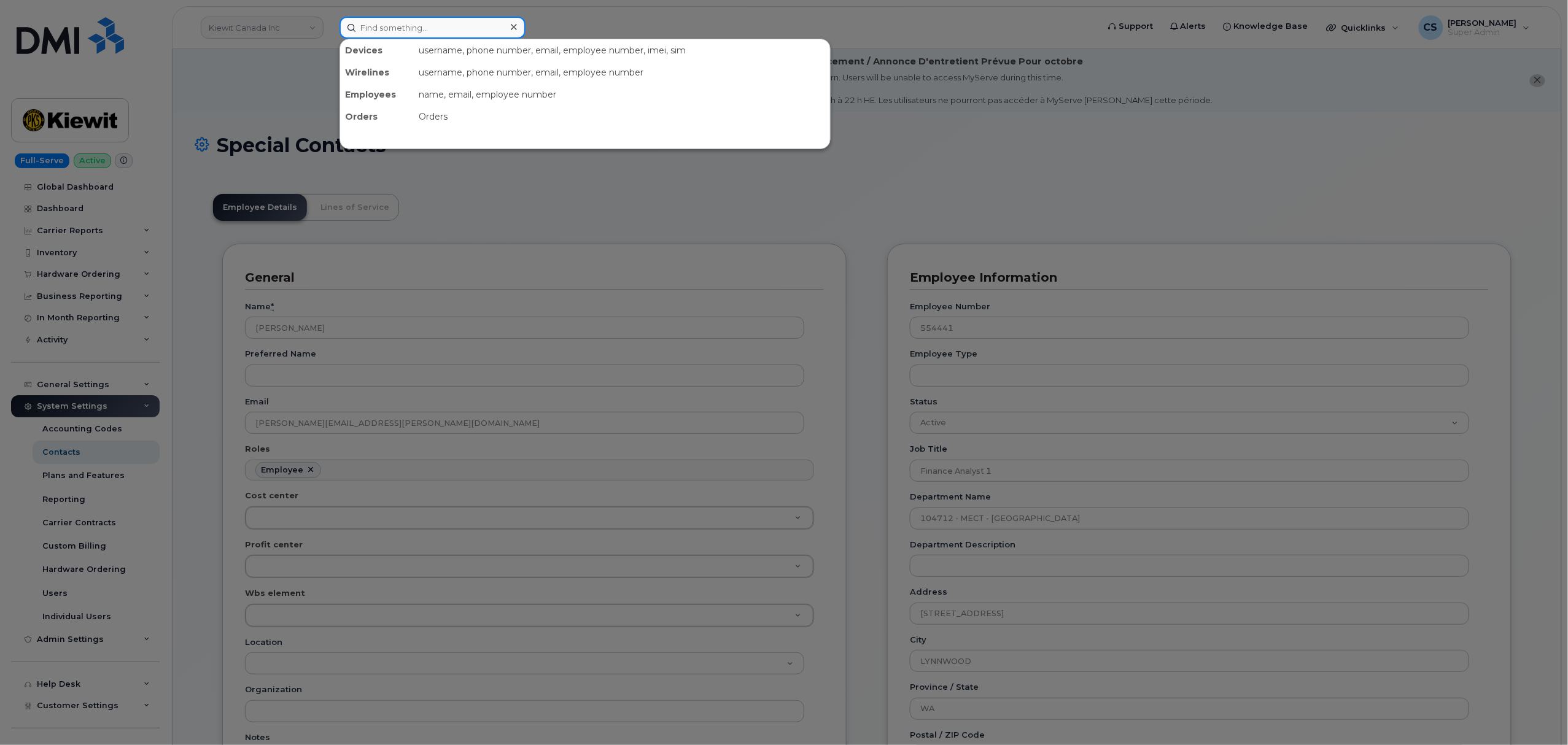
click at [408, 30] on input at bounding box center [433, 27] width 186 height 22
paste input "[PERSON_NAME]"
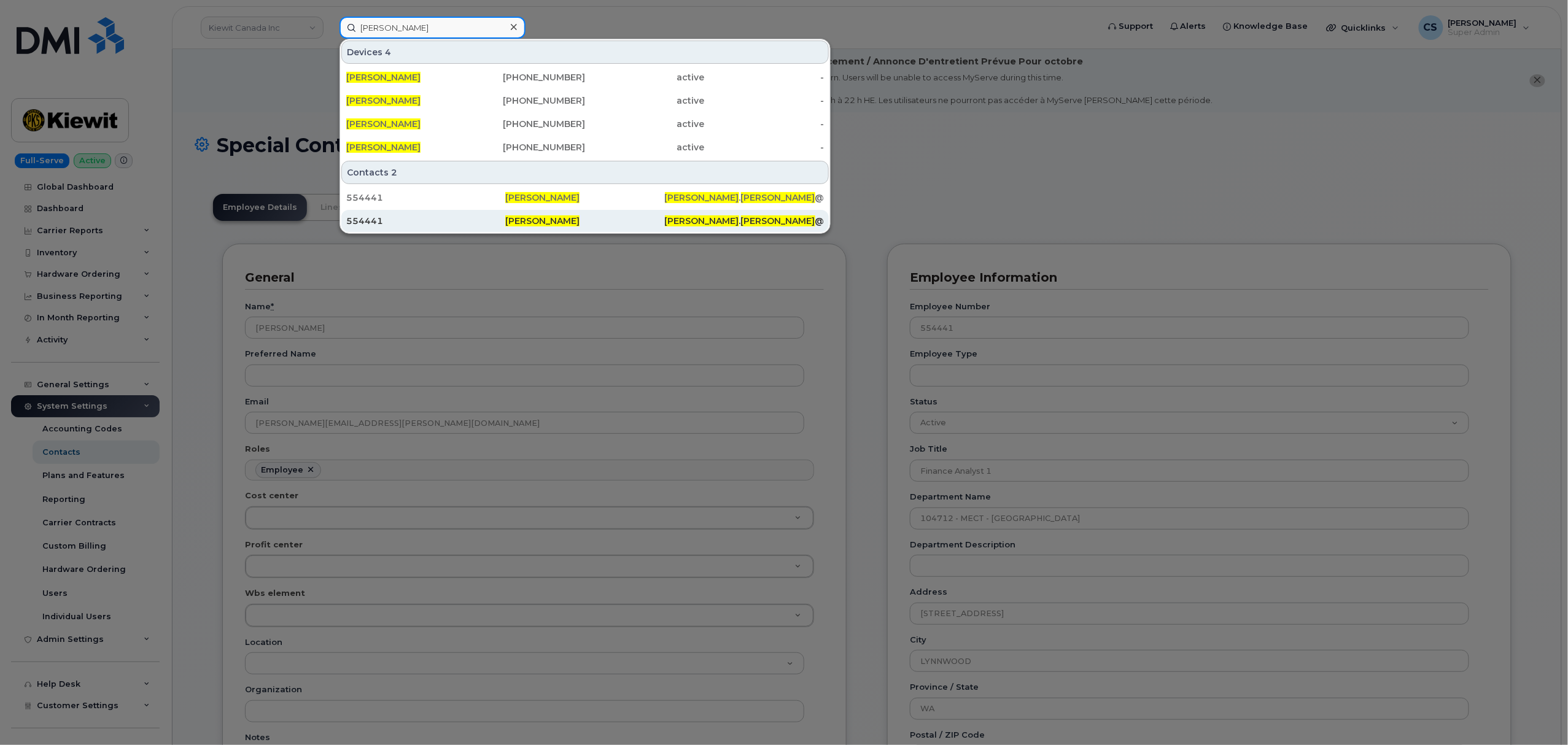
type input "[PERSON_NAME]"
click at [528, 221] on span "[PERSON_NAME]" at bounding box center [542, 221] width 74 height 11
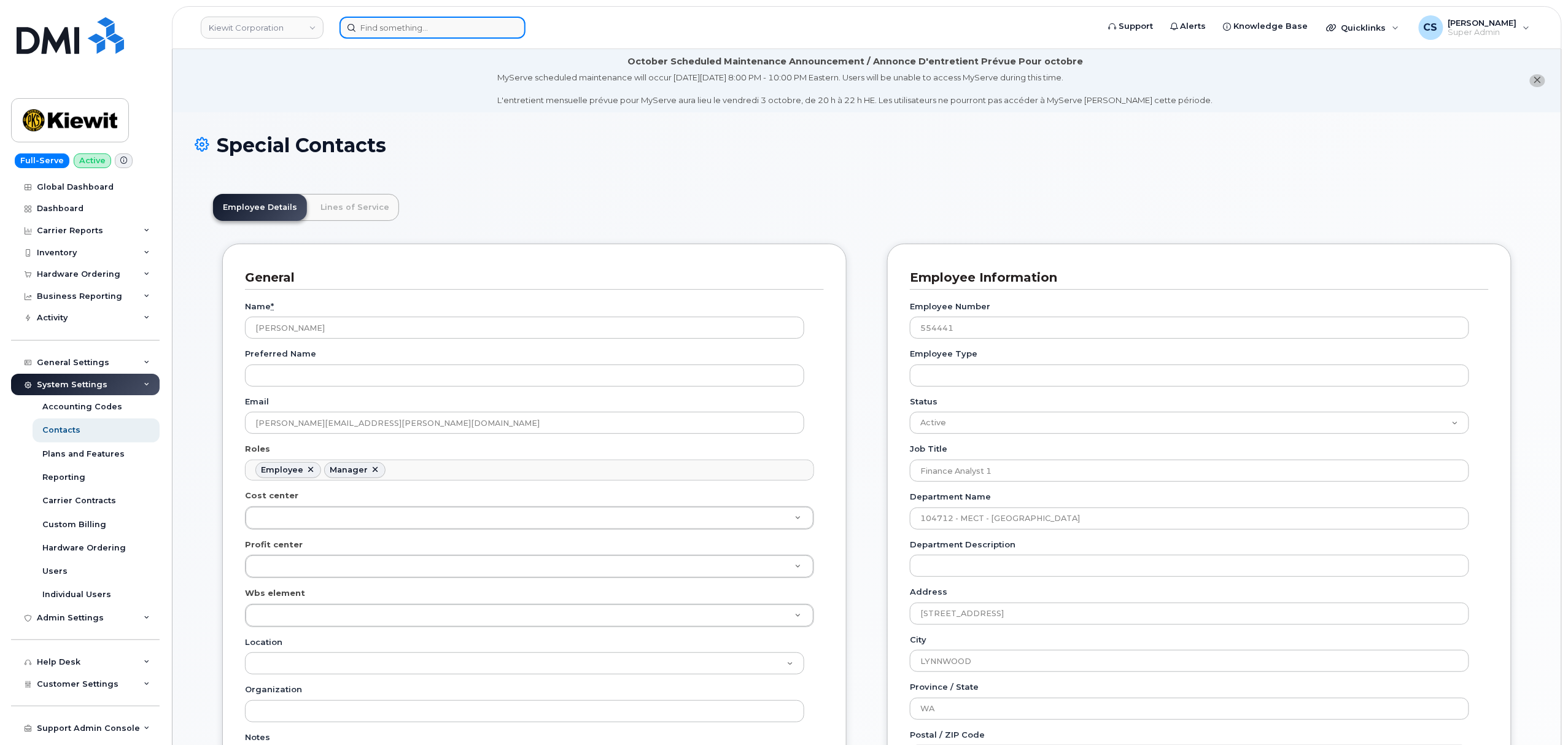
click at [450, 33] on input at bounding box center [433, 27] width 186 height 22
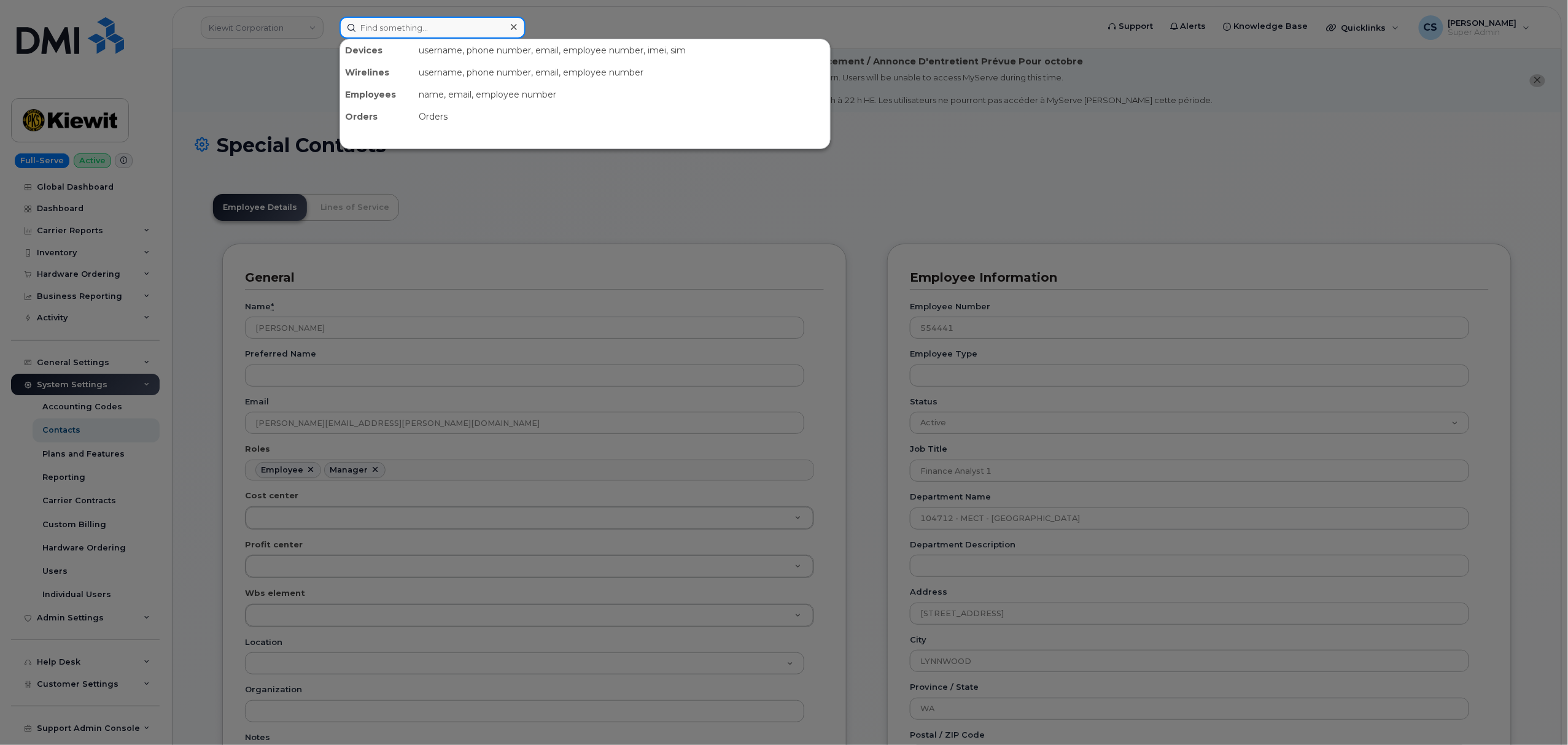
paste input "302134"
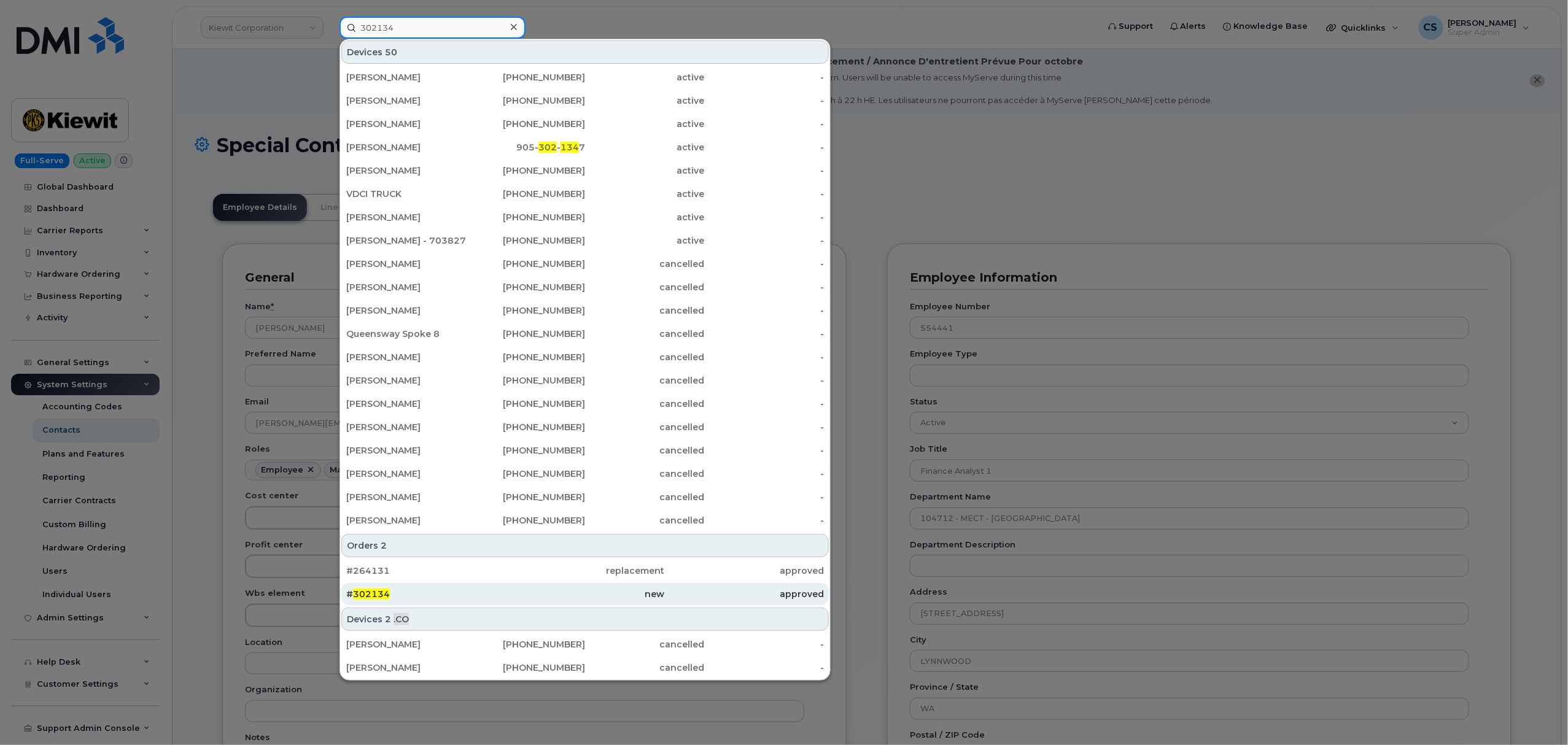
type input "302134"
click at [372, 594] on span "302134" at bounding box center [372, 593] width 37 height 11
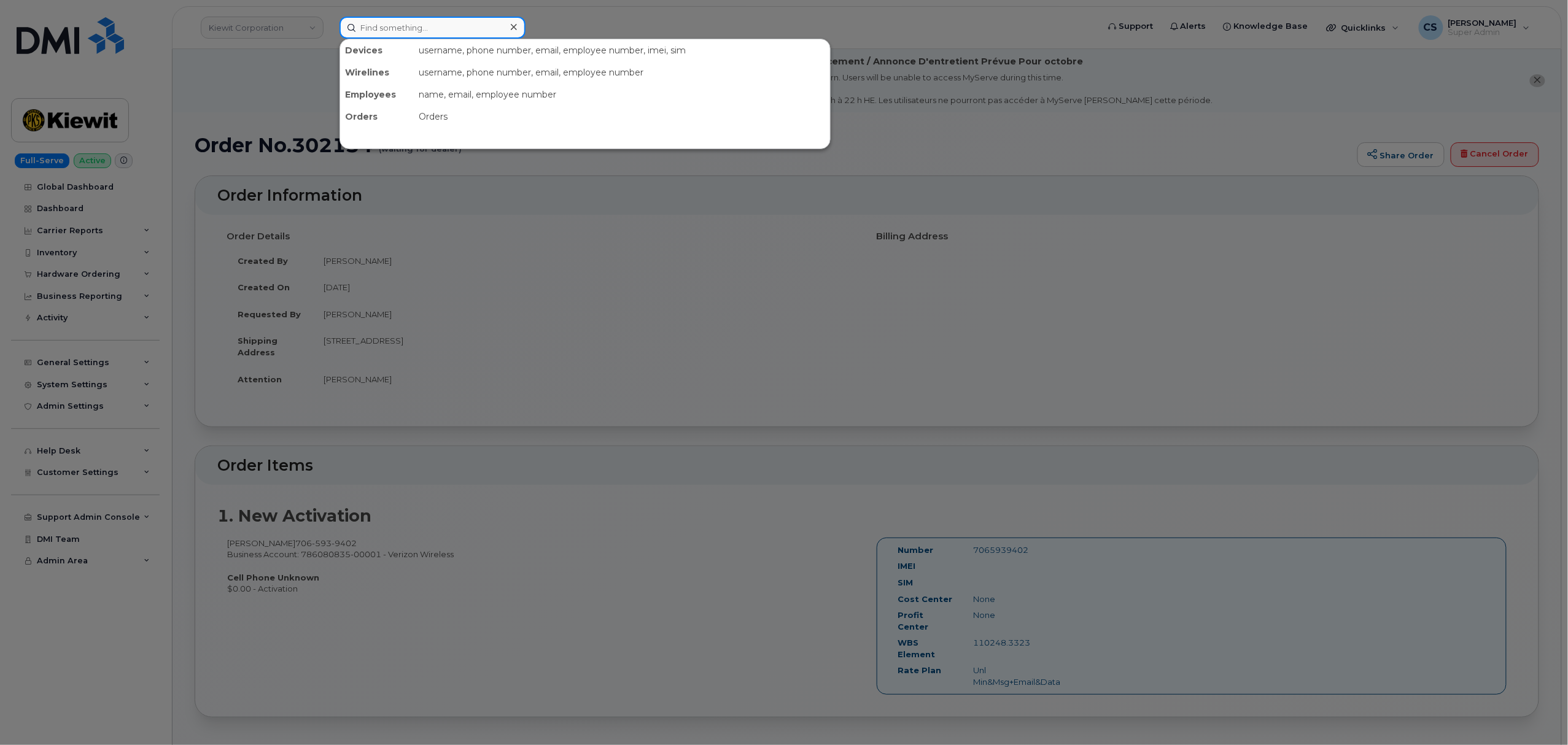
click at [444, 27] on input at bounding box center [433, 27] width 186 height 22
paste input "[PERSON_NAME]"
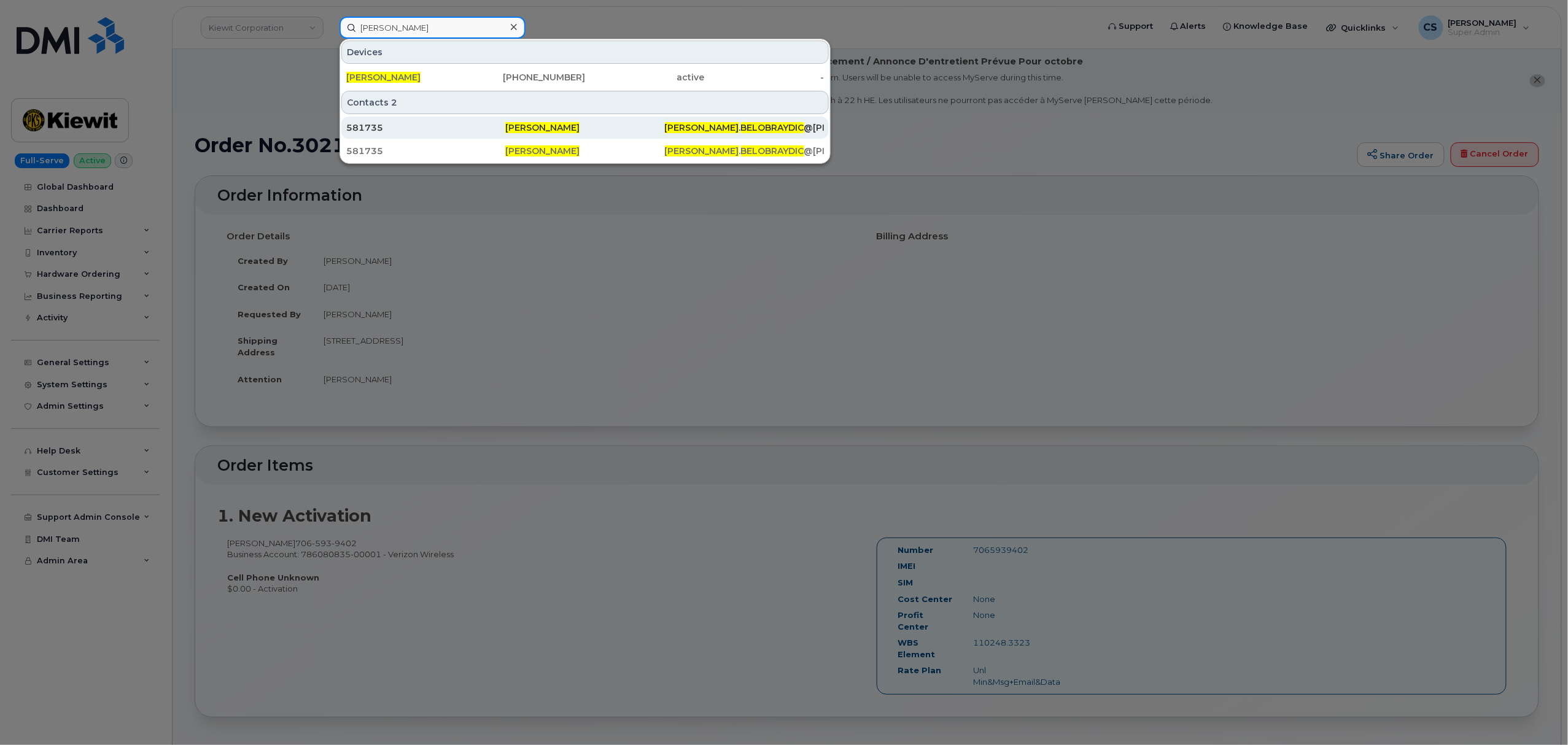
type input "[PERSON_NAME]"
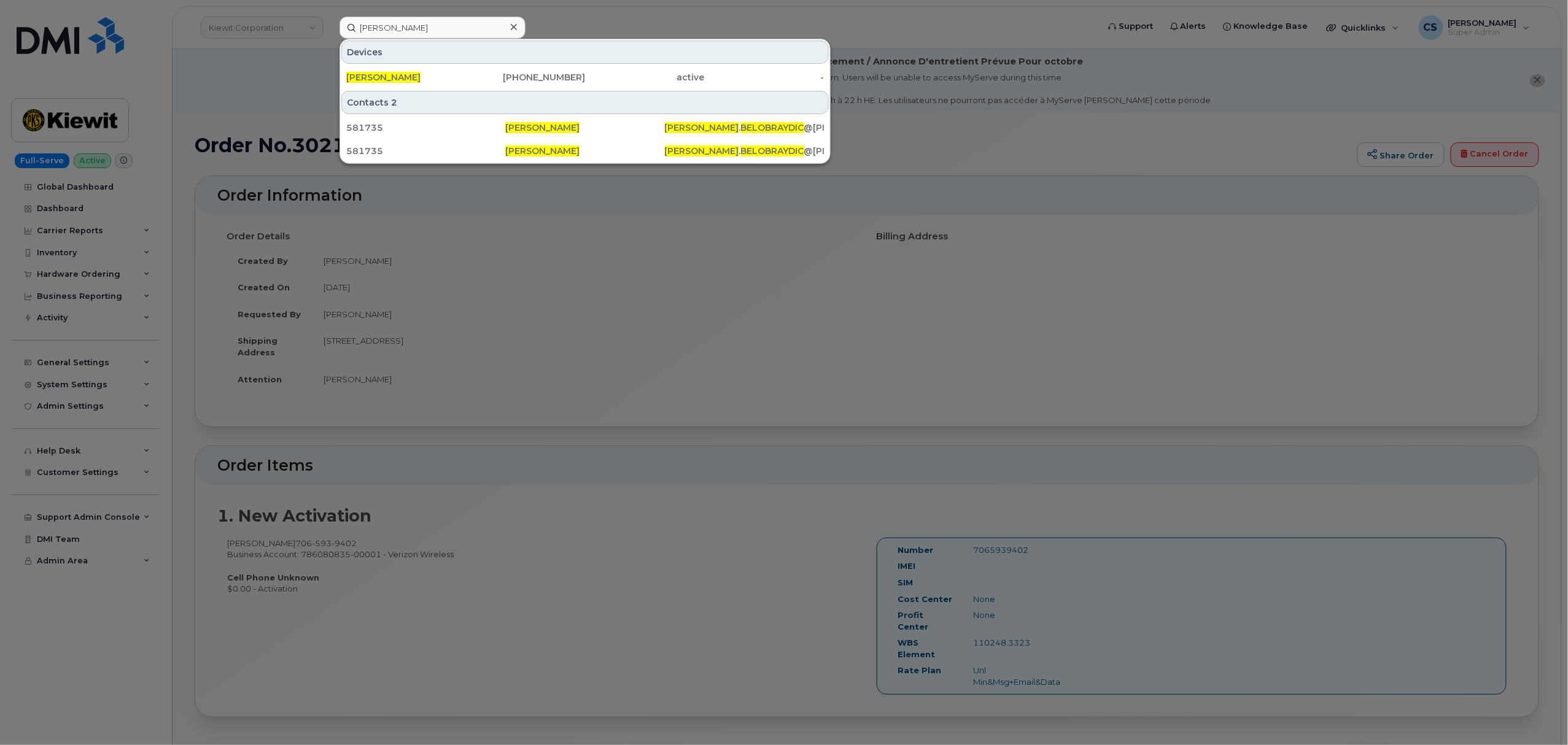
click at [514, 26] on icon at bounding box center [514, 27] width 6 height 6
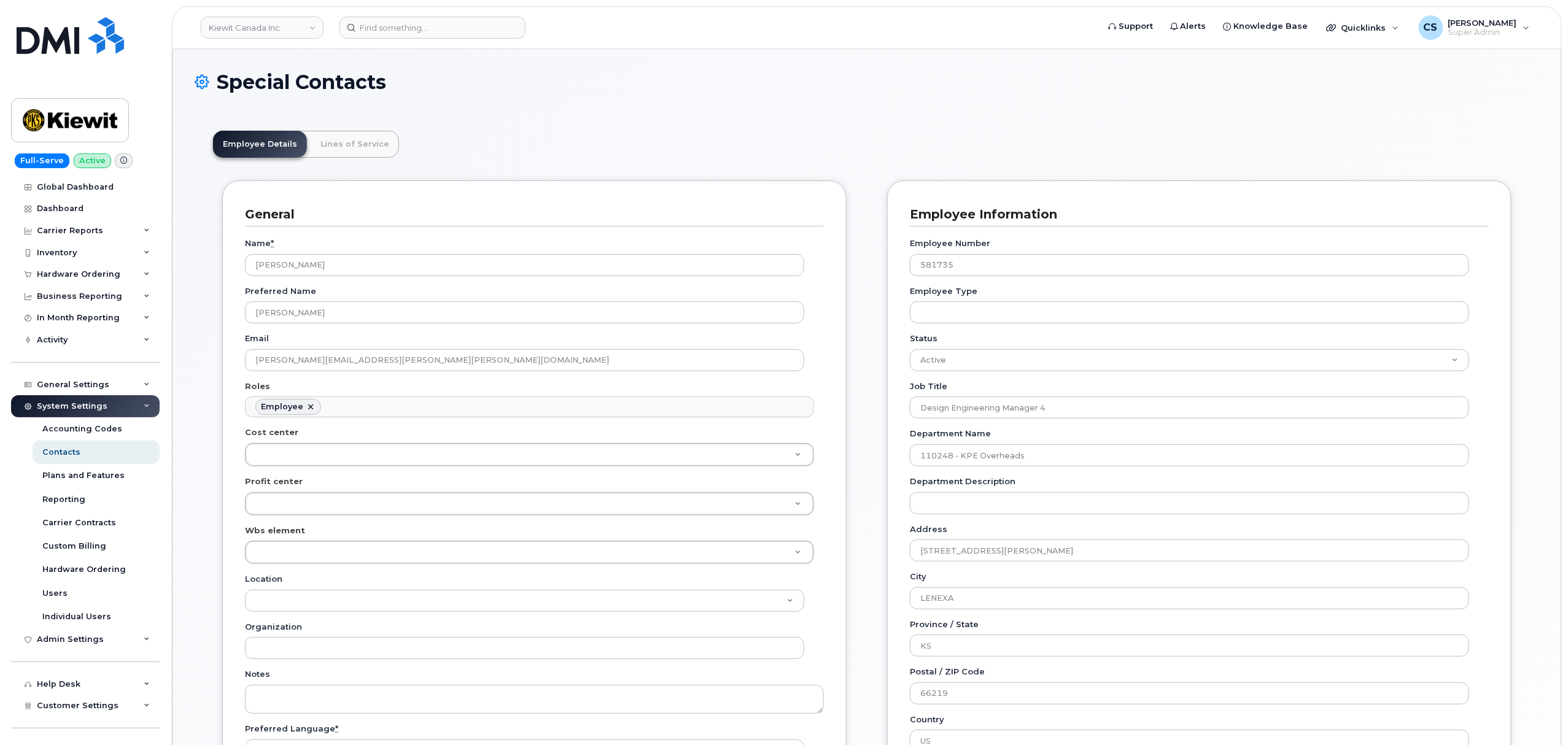
scroll to position [36, 0]
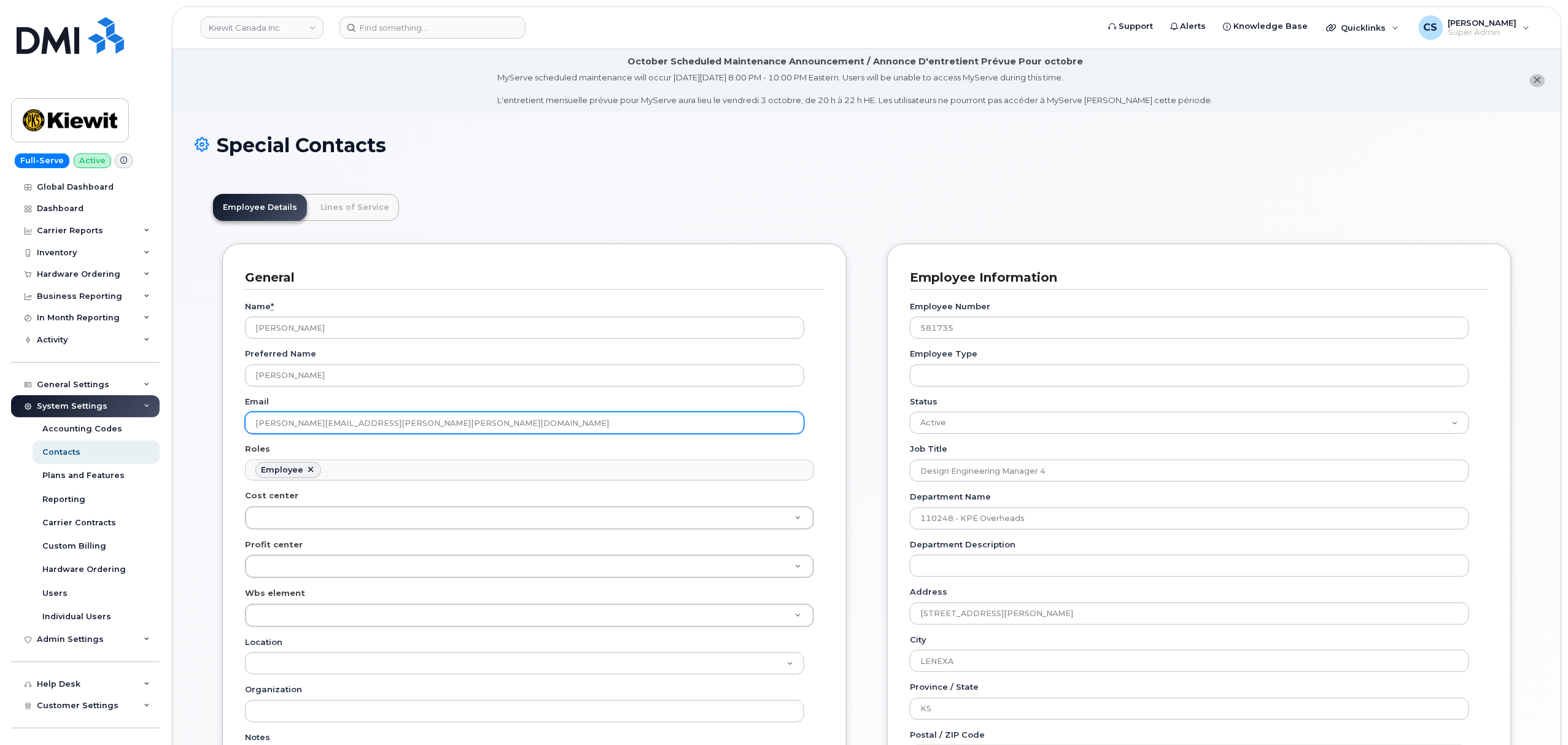
drag, startPoint x: 426, startPoint y: 423, endPoint x: 218, endPoint y: 431, distance: 208.2
click at [218, 431] on div "General Name * [PERSON_NAME] Preferred Name [PERSON_NAME] Email [PERSON_NAME][E…" at bounding box center [534, 690] width 643 height 893
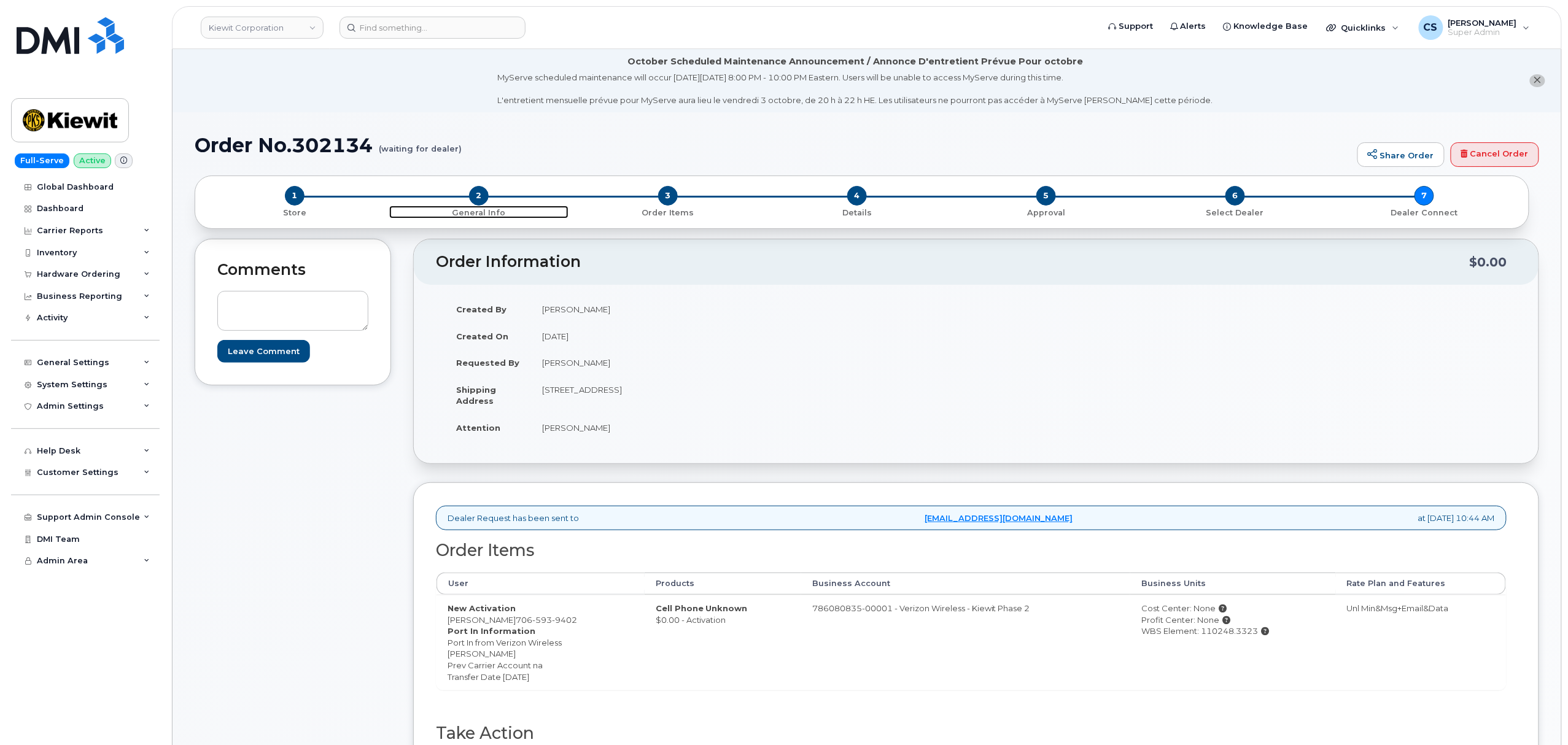
click at [474, 199] on span "2" at bounding box center [479, 195] width 19 height 19
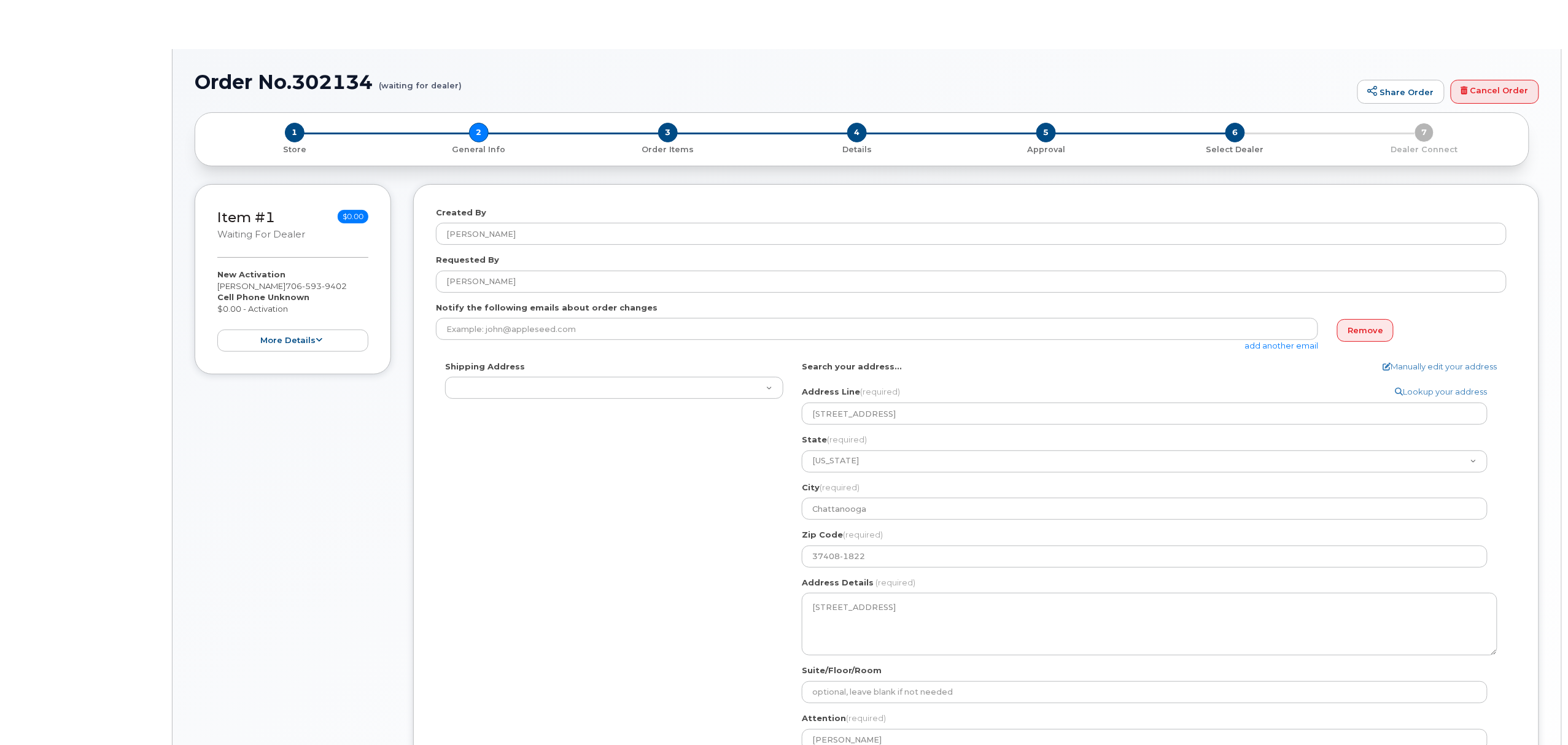
select select
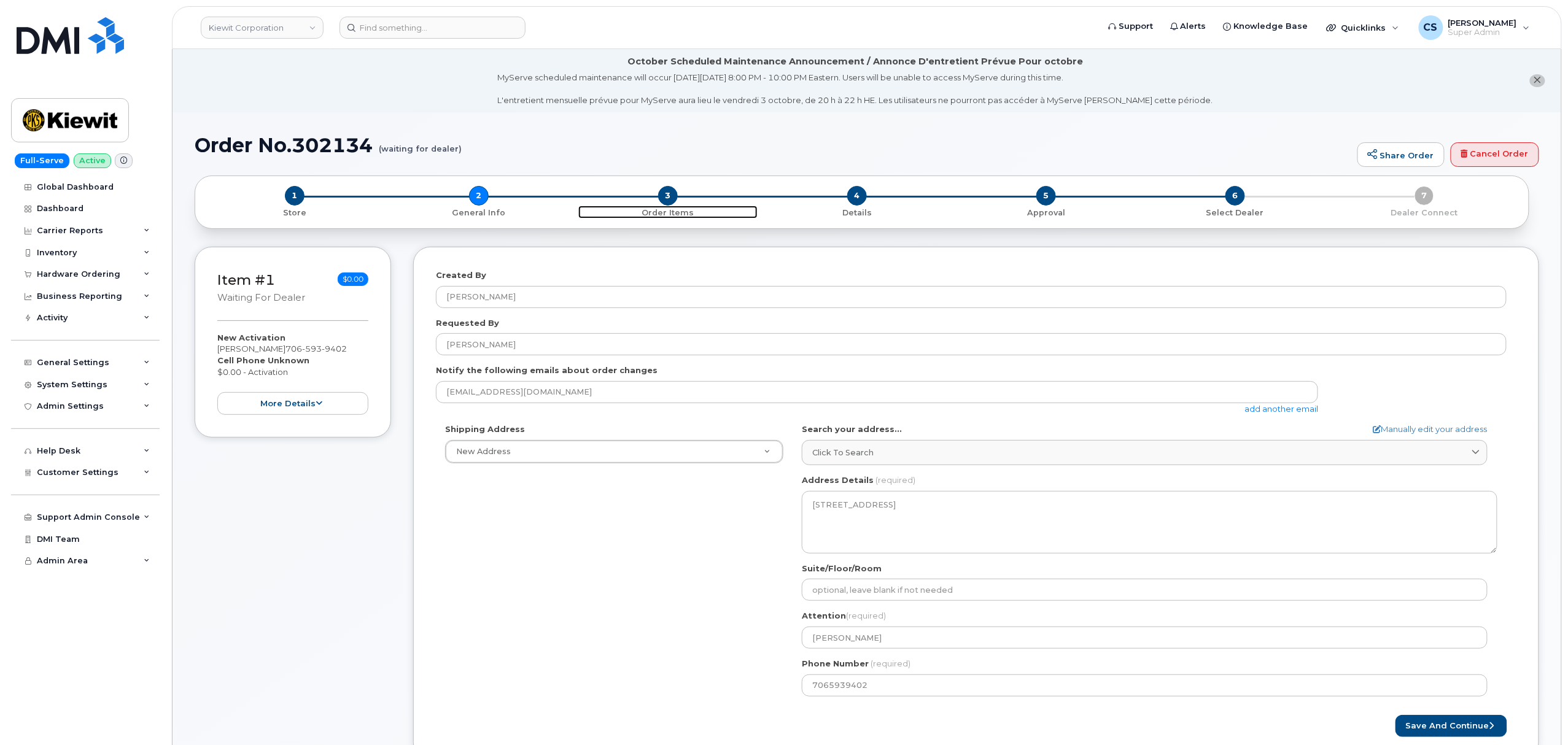
click at [662, 196] on span "3" at bounding box center [668, 195] width 19 height 19
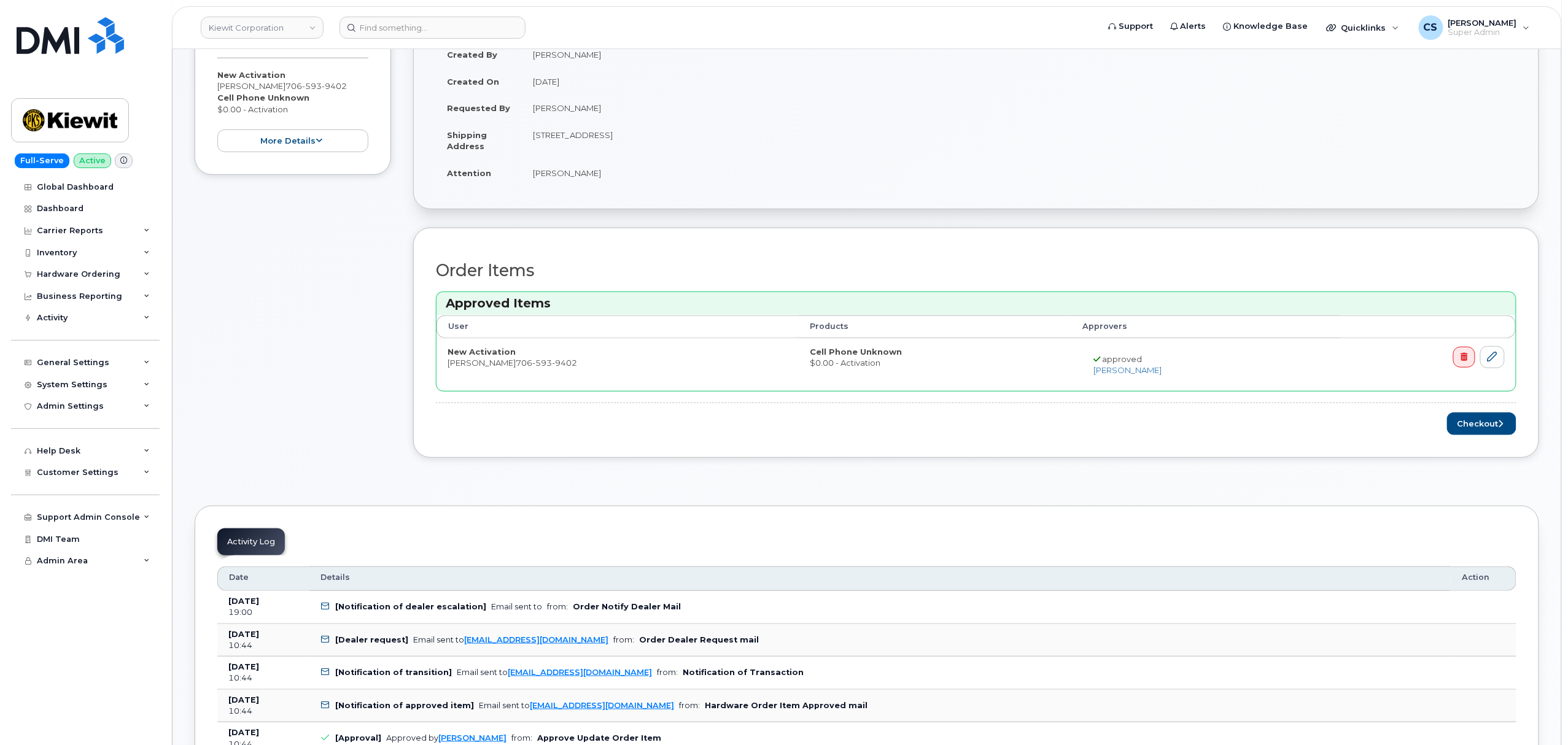
scroll to position [163, 0]
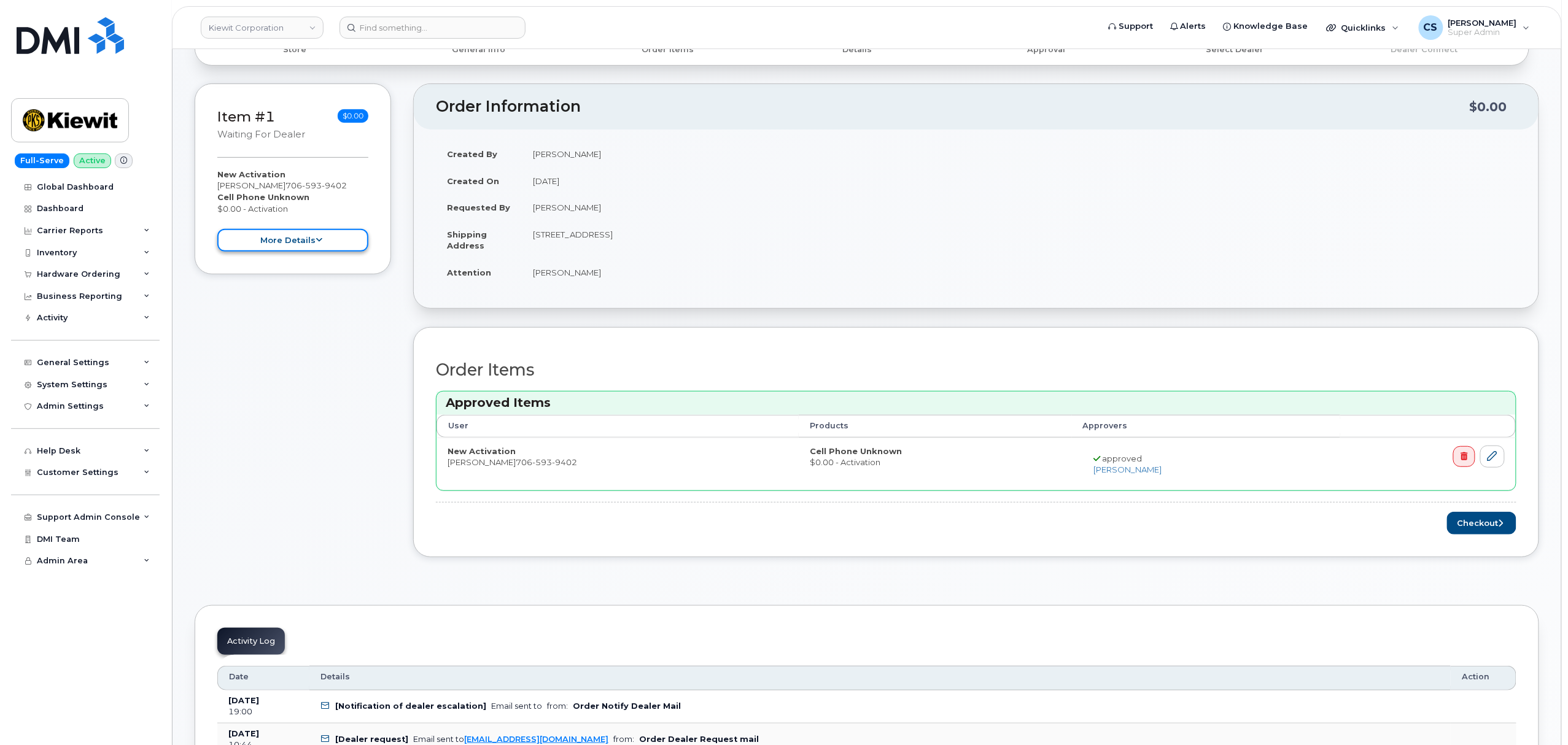
click at [314, 241] on button "more details" at bounding box center [292, 240] width 151 height 23
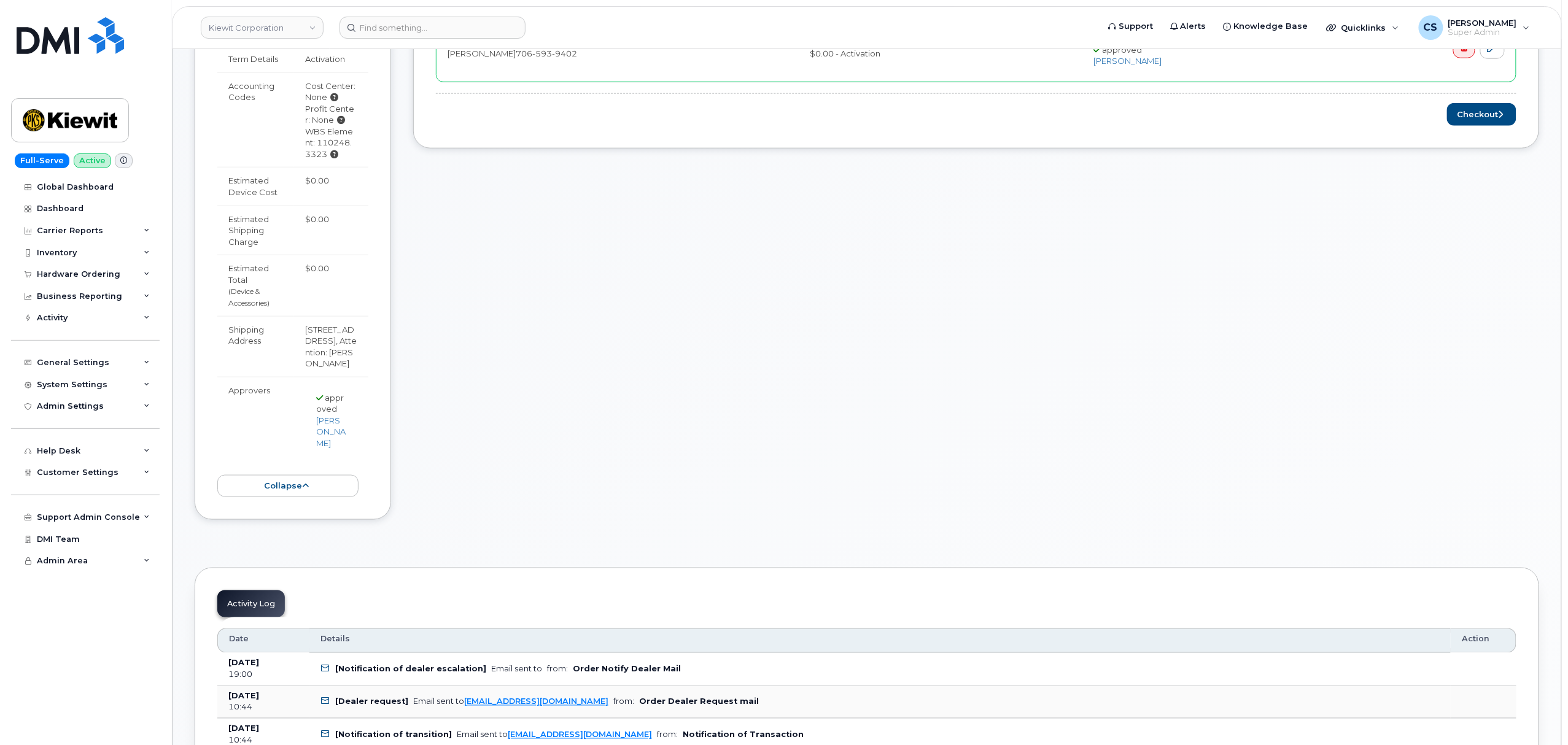
scroll to position [573, 0]
click at [298, 497] on button "collapse" at bounding box center [288, 486] width 141 height 23
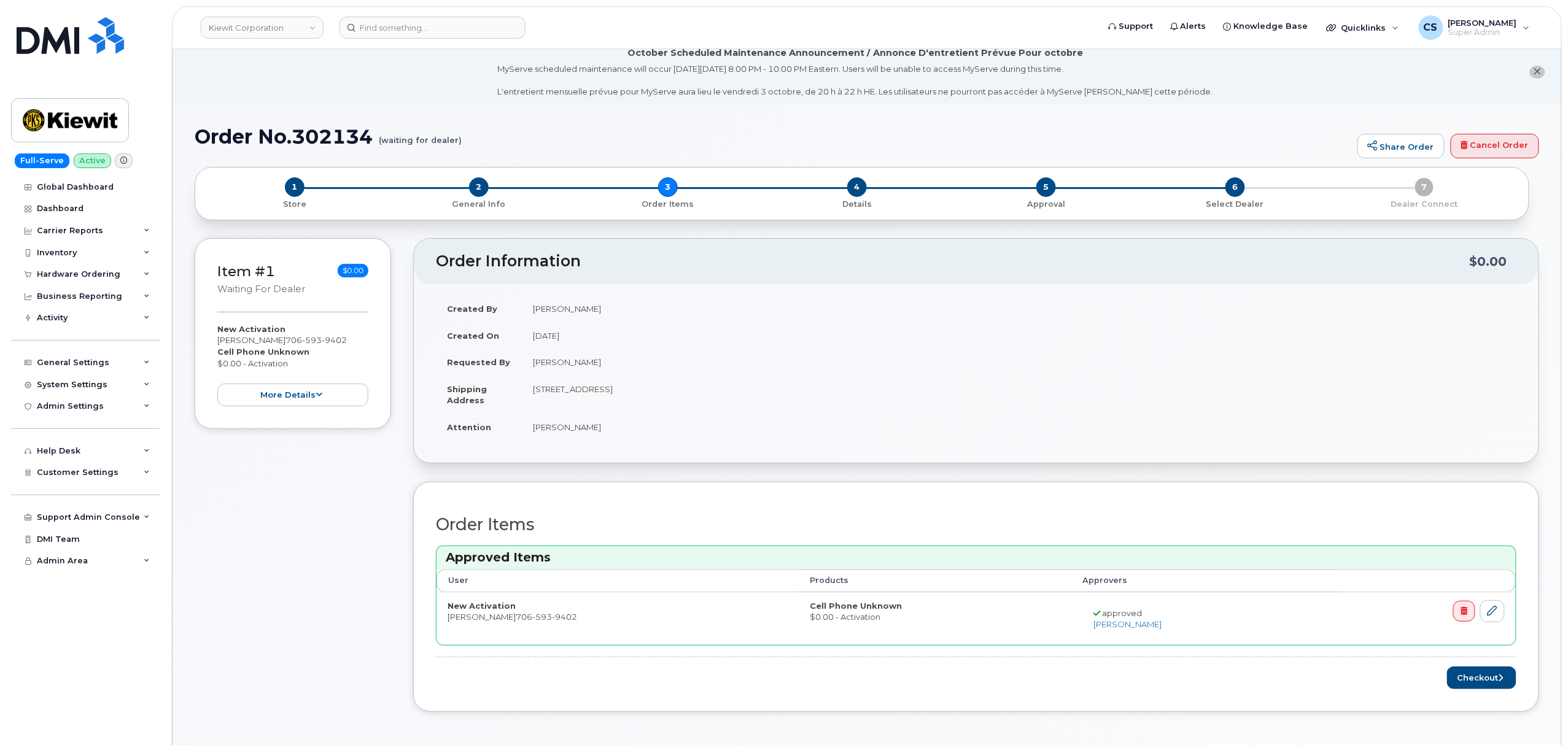
scroll to position [0, 0]
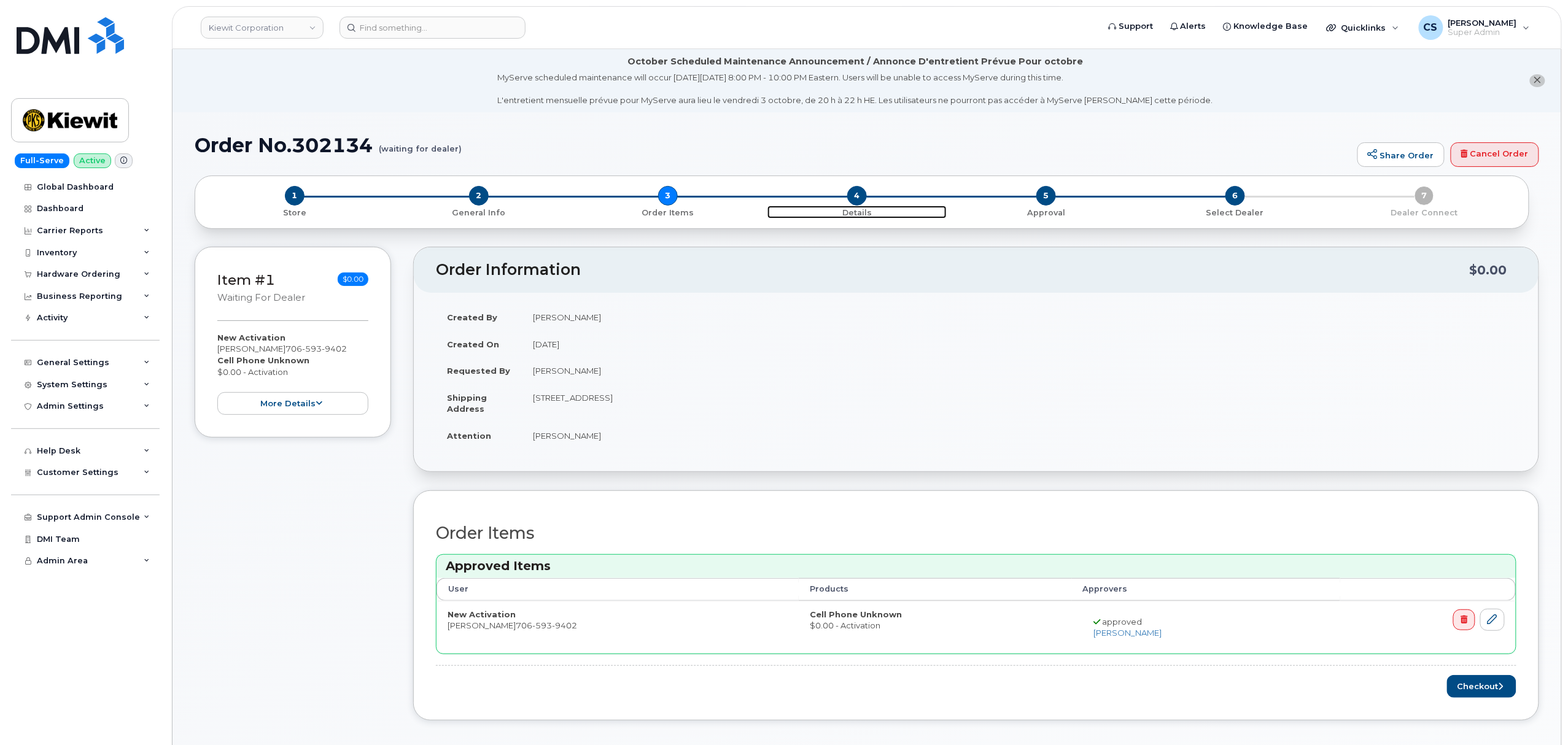
click at [858, 194] on span "4" at bounding box center [857, 195] width 19 height 19
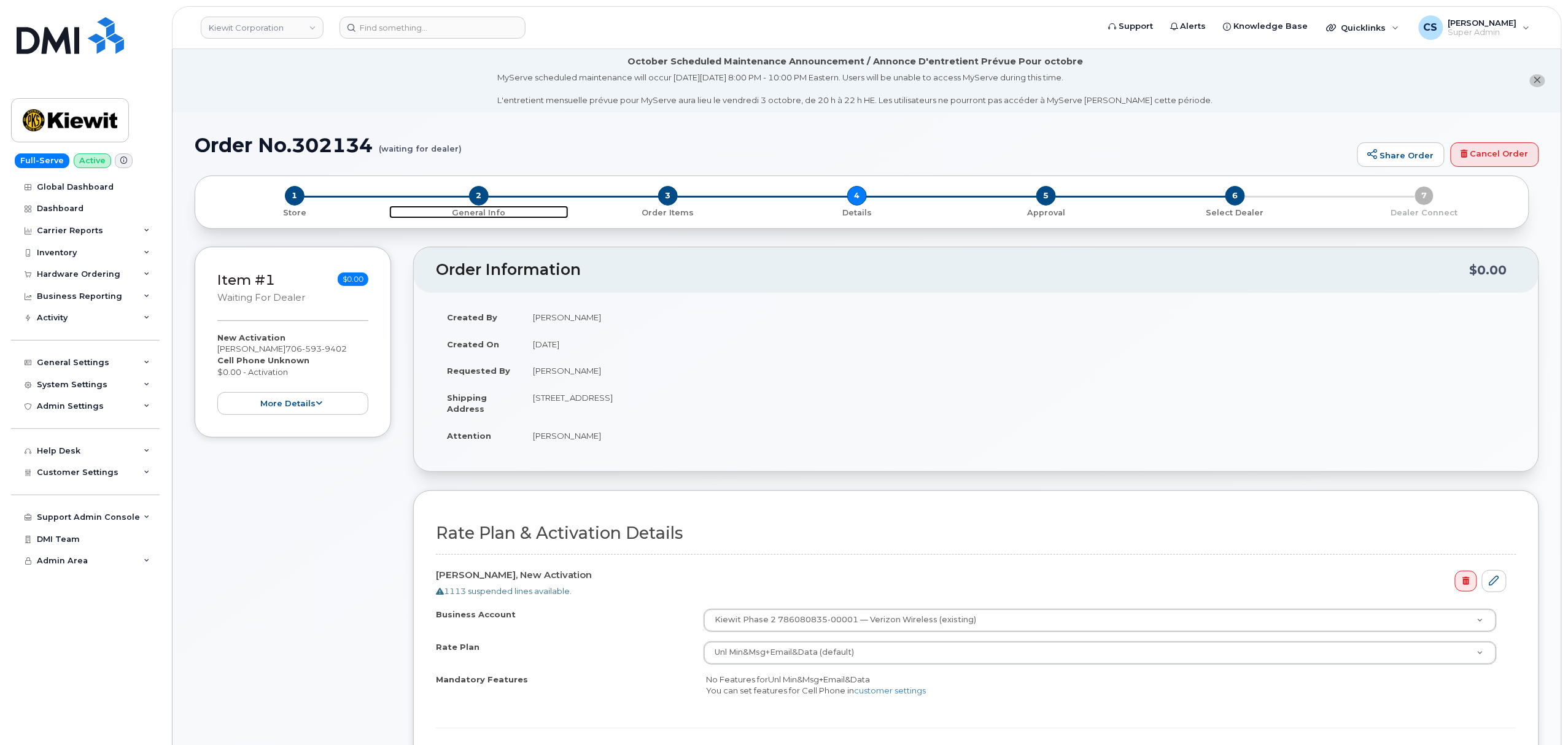
click at [482, 195] on span "2" at bounding box center [479, 195] width 19 height 19
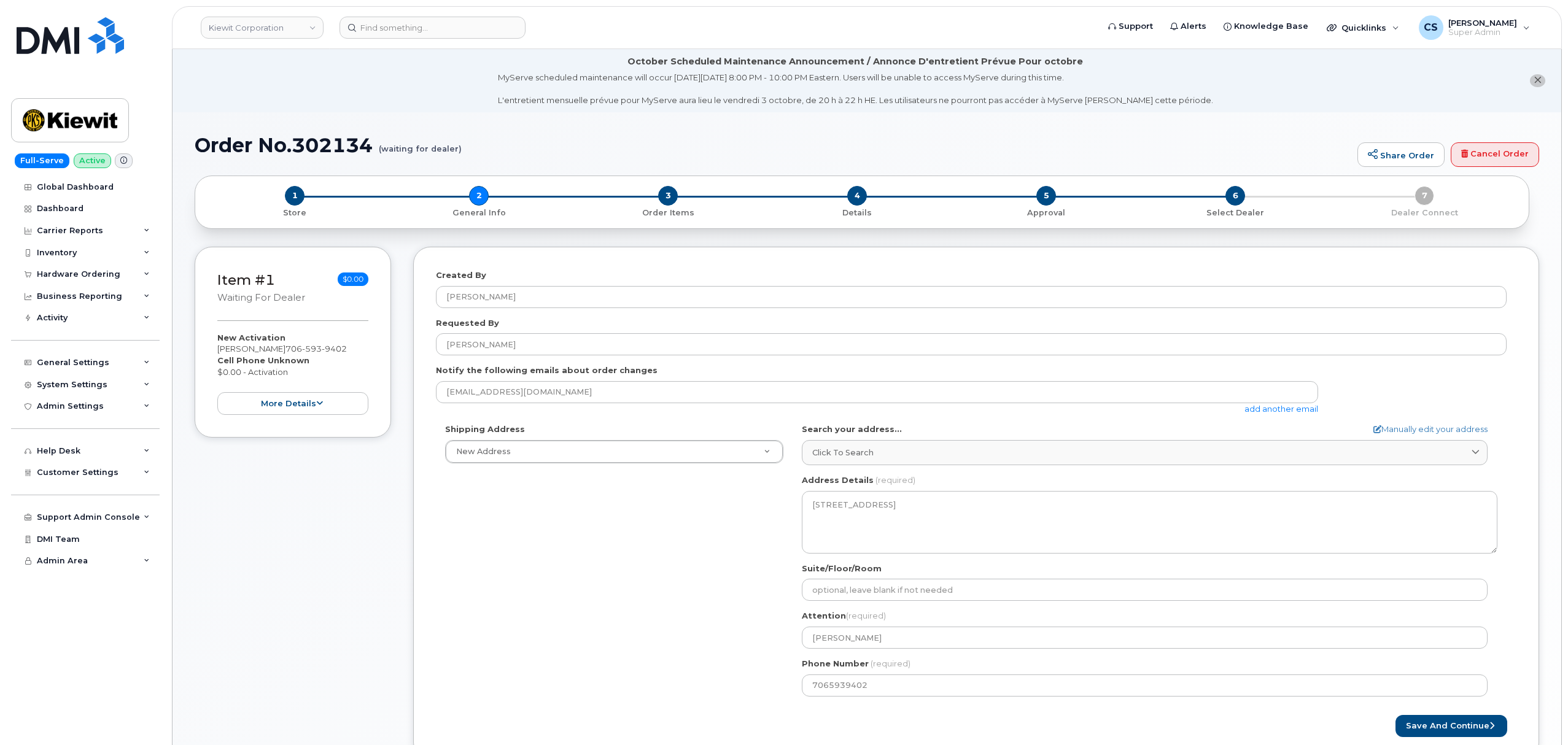
select select
click at [339, 146] on h1 "Order No.302134 (waiting for dealer)" at bounding box center [773, 145] width 1157 height 22
click at [337, 146] on h1 "Order No.302134 (waiting for dealer)" at bounding box center [773, 145] width 1157 height 22
copy h1 "302134"
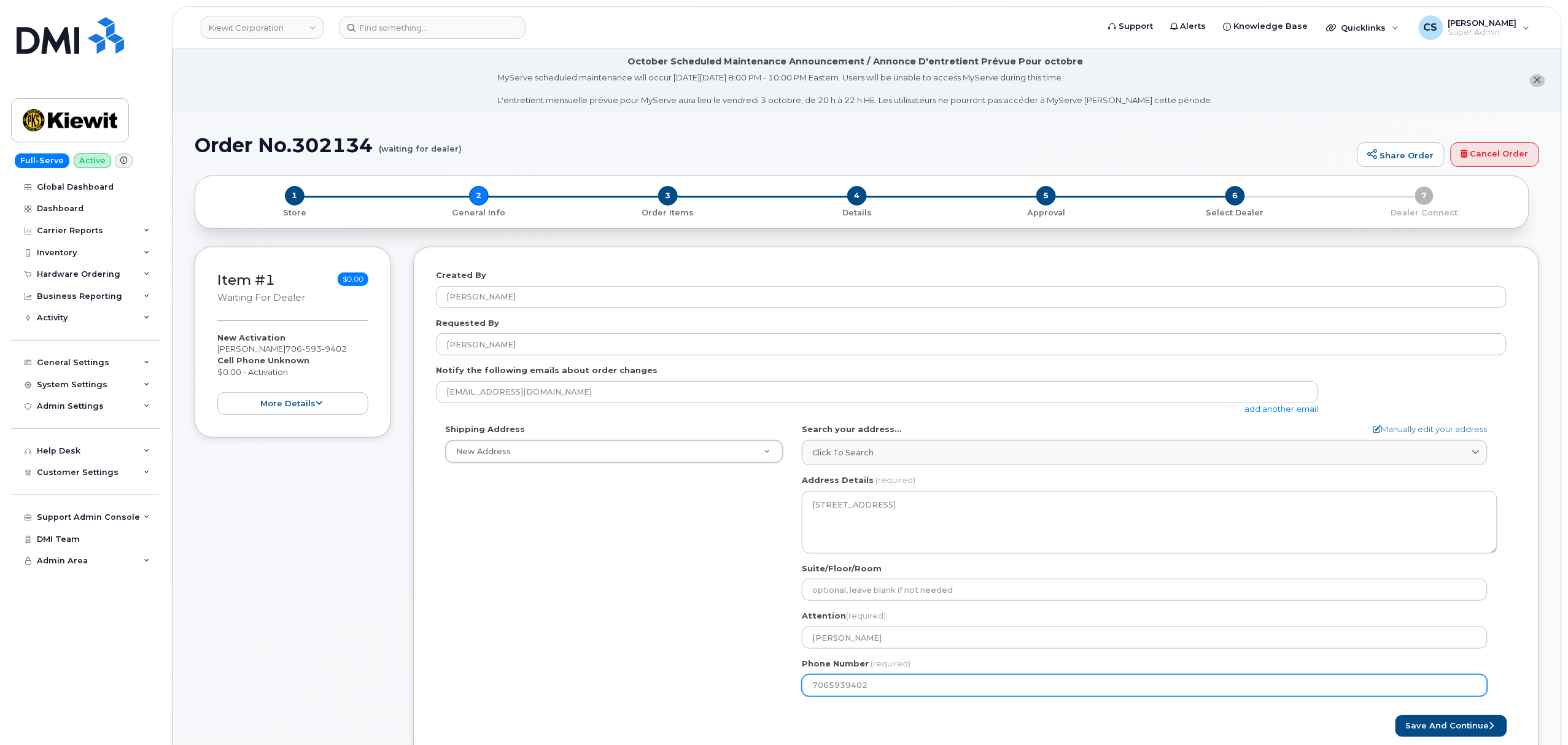
click at [843, 690] on input "7065939402" at bounding box center [1144, 686] width 686 height 22
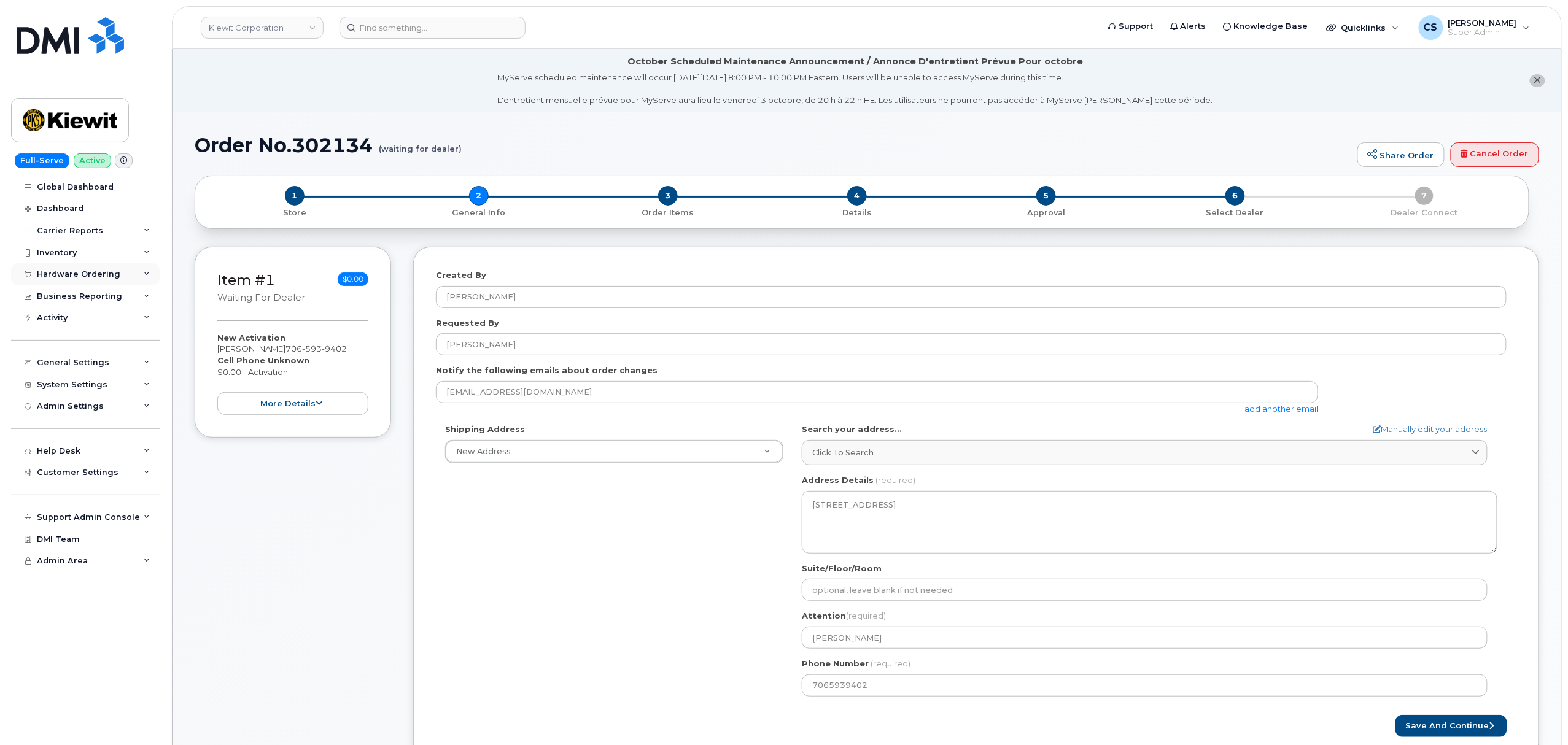
click at [82, 271] on div "Hardware Ordering" at bounding box center [79, 274] width 83 height 10
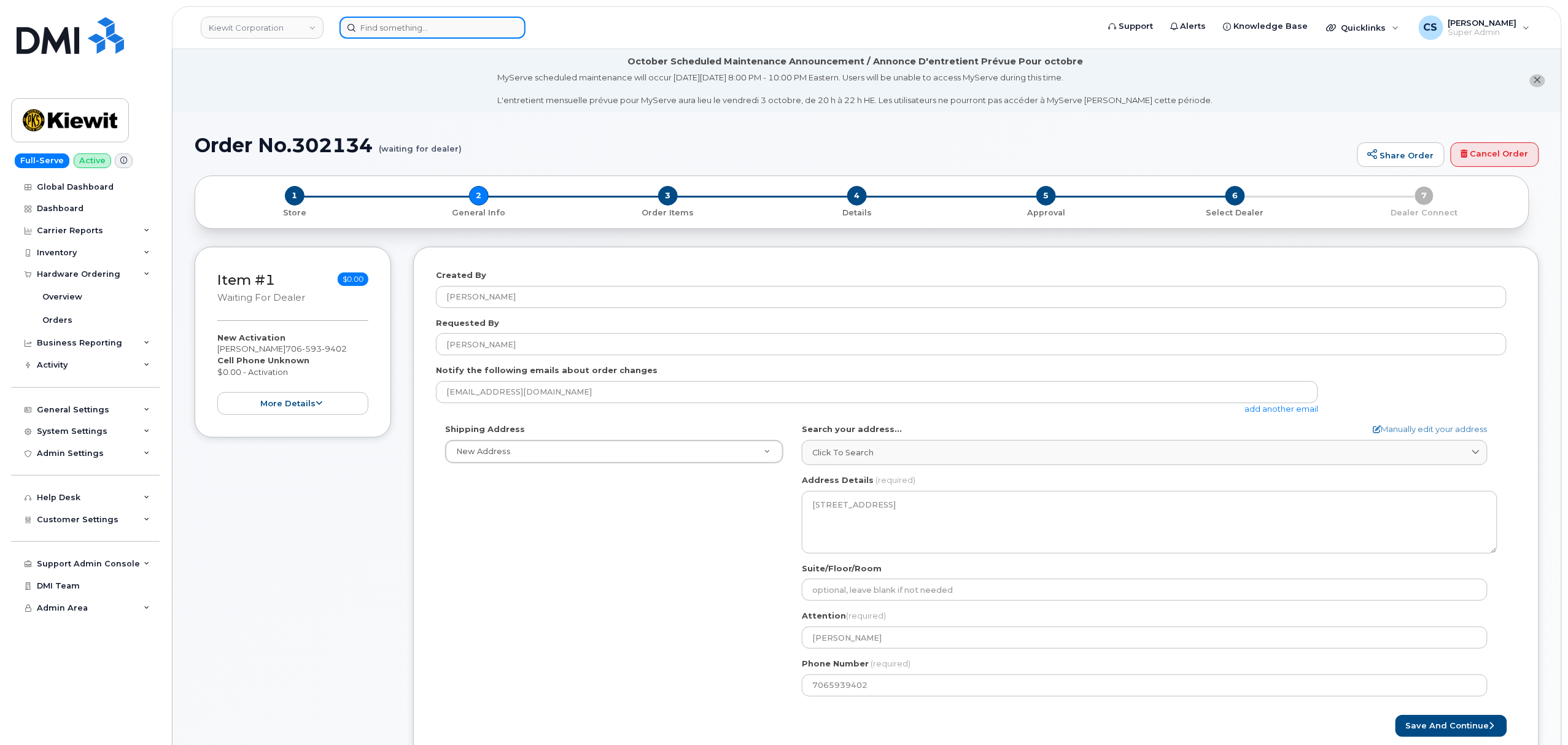
click at [426, 25] on input at bounding box center [433, 27] width 186 height 22
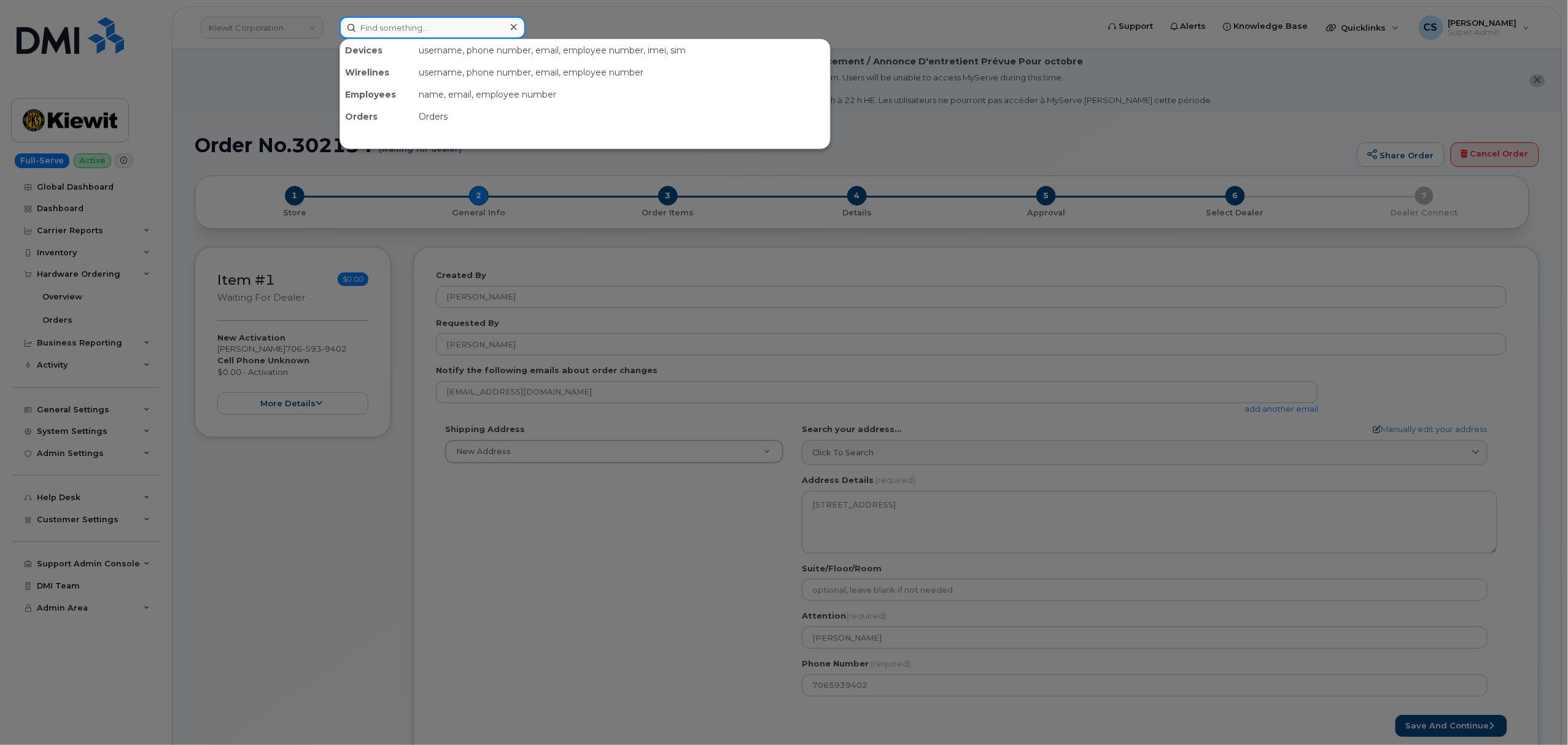
paste input "7208273337"
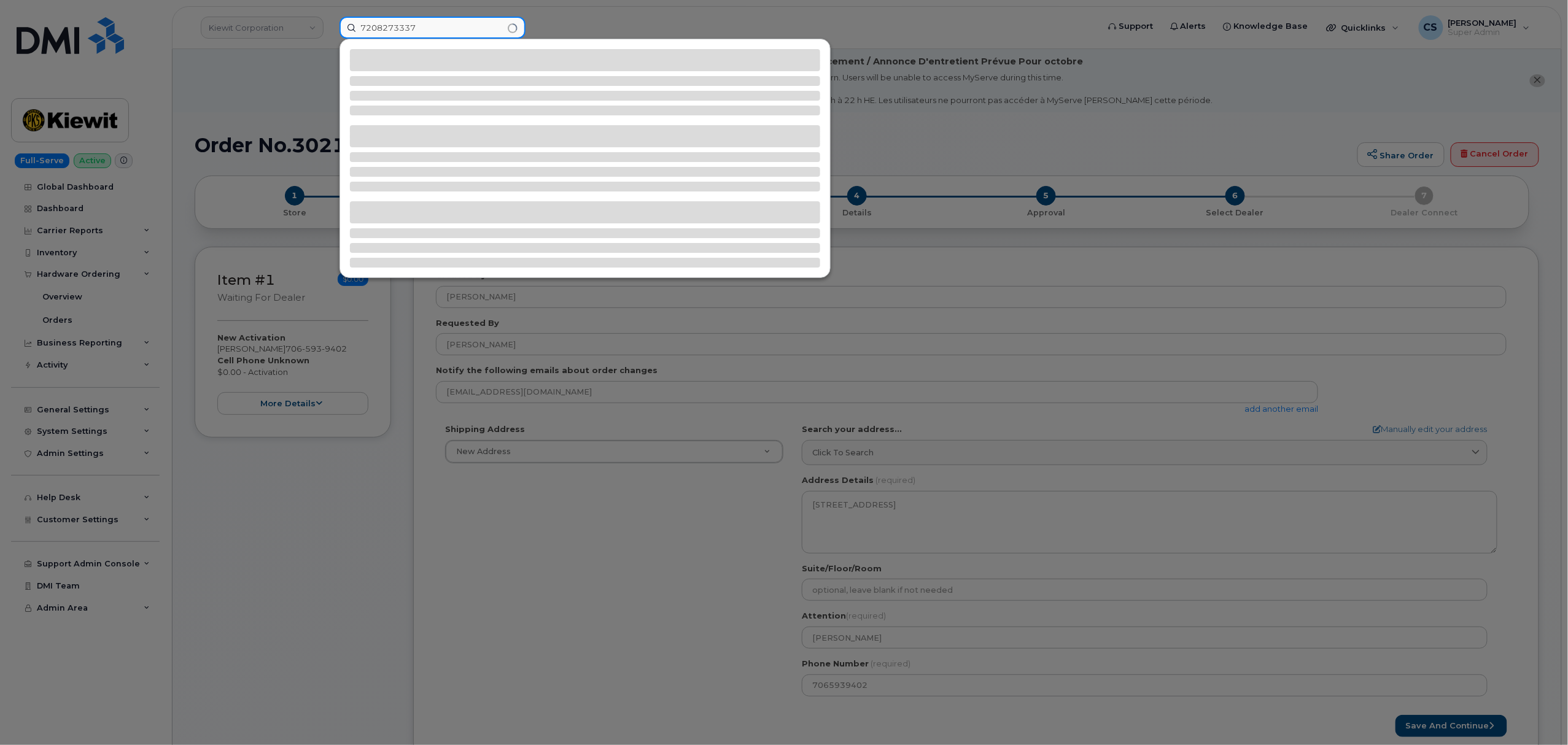
type input "7208273337"
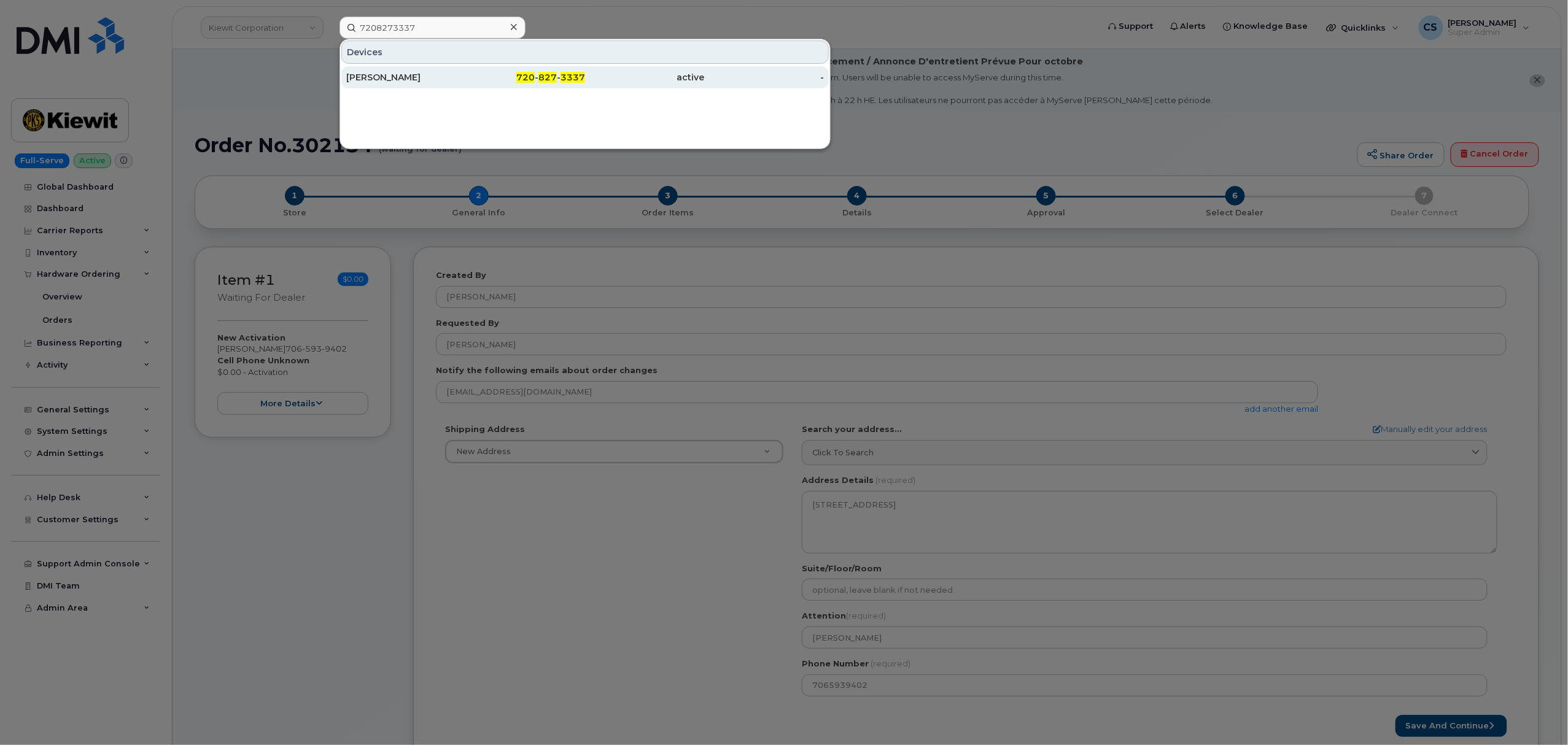
click at [374, 82] on div "Syed Ali" at bounding box center [406, 77] width 120 height 13
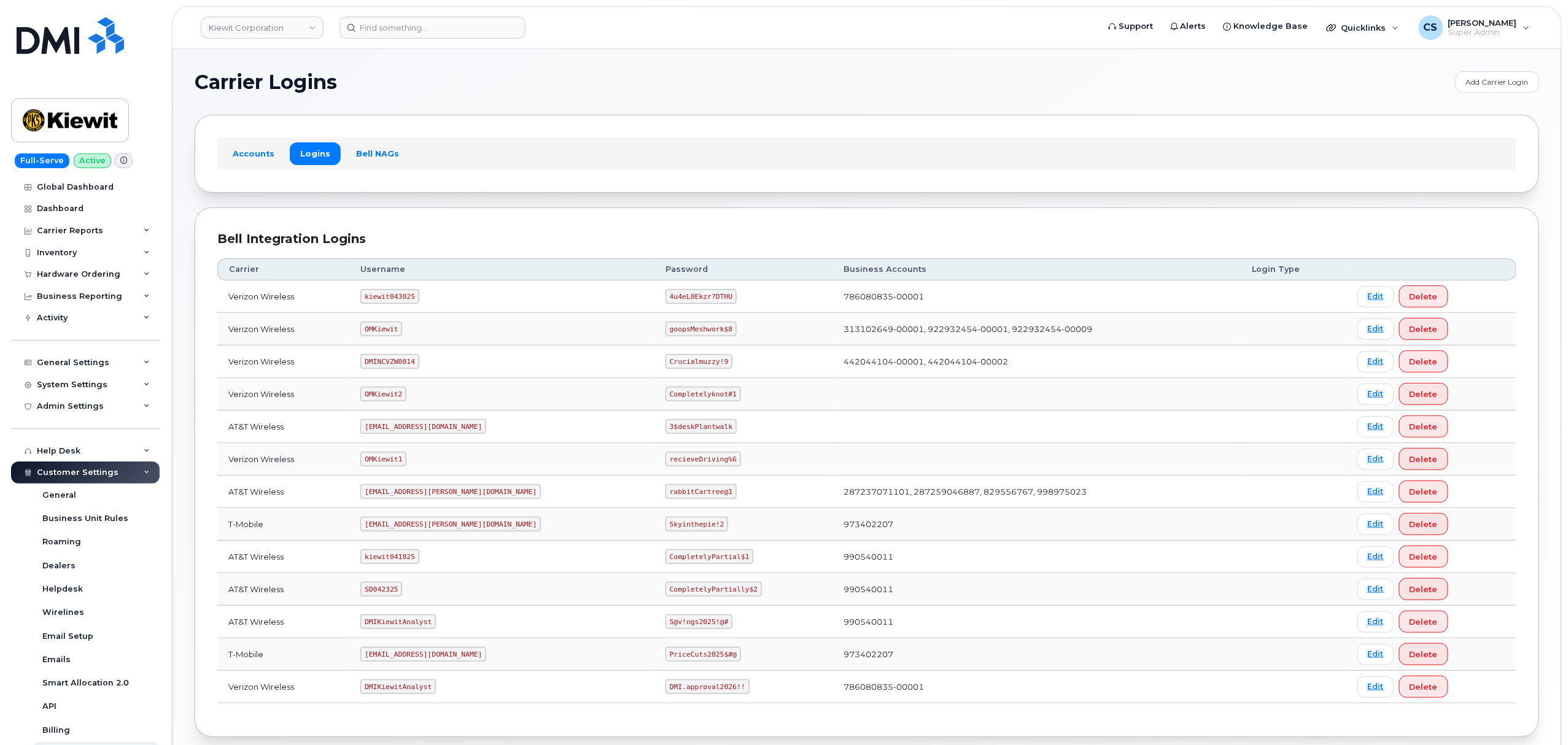
click at [398, 299] on code "kiewit043025" at bounding box center [389, 296] width 58 height 15
click at [397, 299] on code "kiewit043025" at bounding box center [389, 296] width 58 height 15
click at [387, 296] on code "kiewit043025" at bounding box center [389, 296] width 58 height 15
click at [387, 297] on code "kiewit043025" at bounding box center [389, 296] width 58 height 15
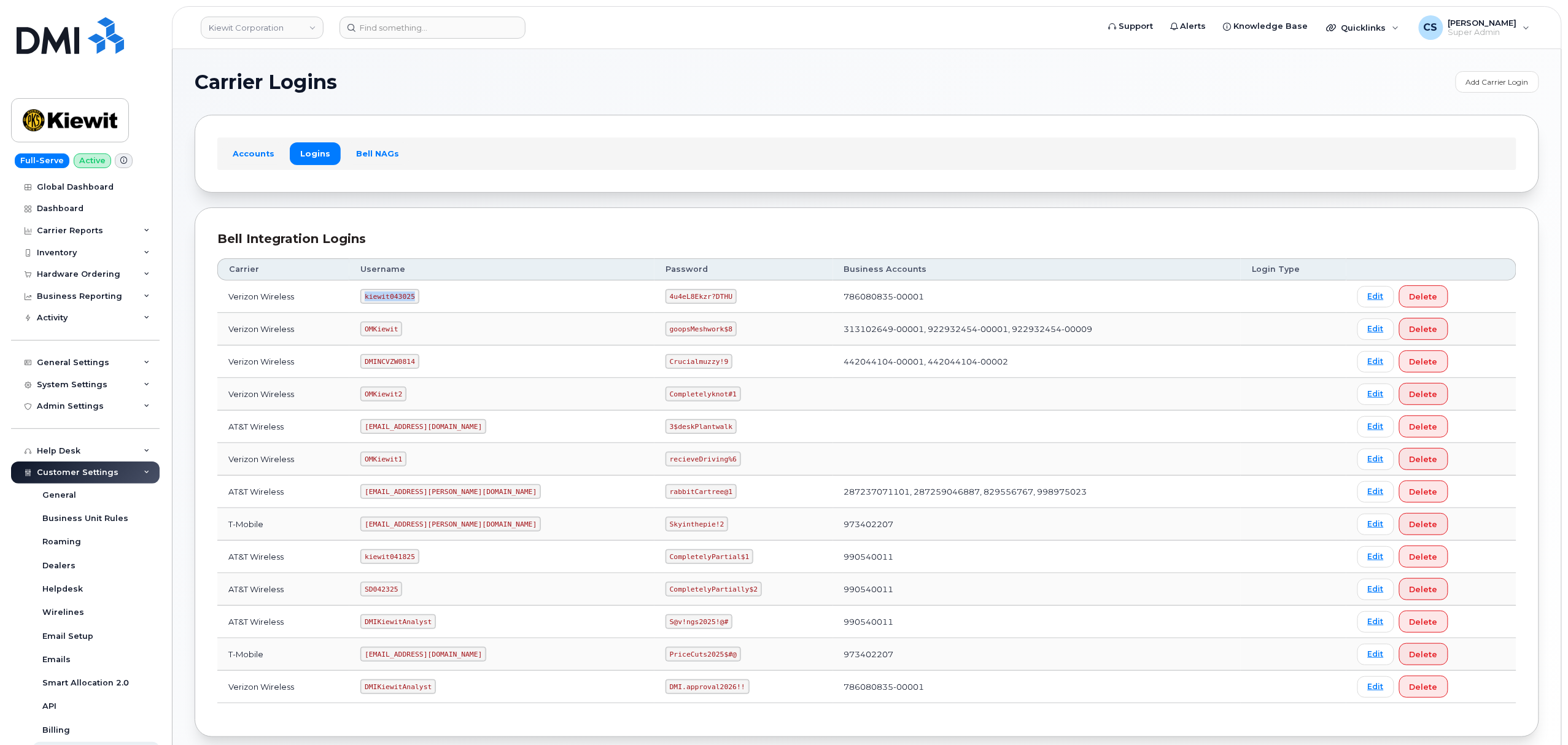
copy code "kiewit043025"
drag, startPoint x: 670, startPoint y: 299, endPoint x: 615, endPoint y: 298, distance: 55.0
click at [666, 298] on code "4u4eL8Ekzr?DTHU" at bounding box center [702, 296] width 71 height 15
copy code "4u4eL8Ekzr?DTHU"
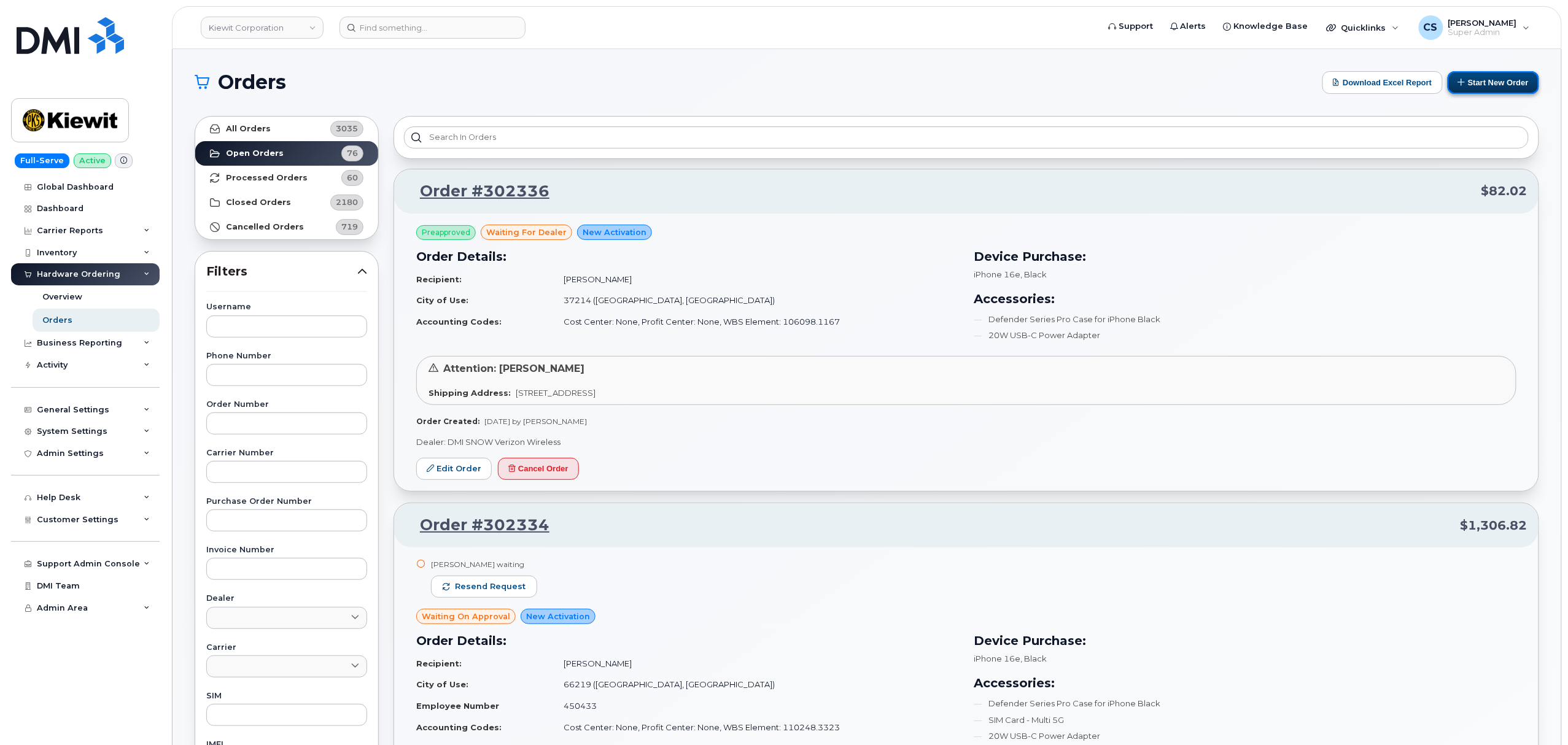
click at [1497, 85] on button "Start New Order" at bounding box center [1493, 82] width 91 height 23
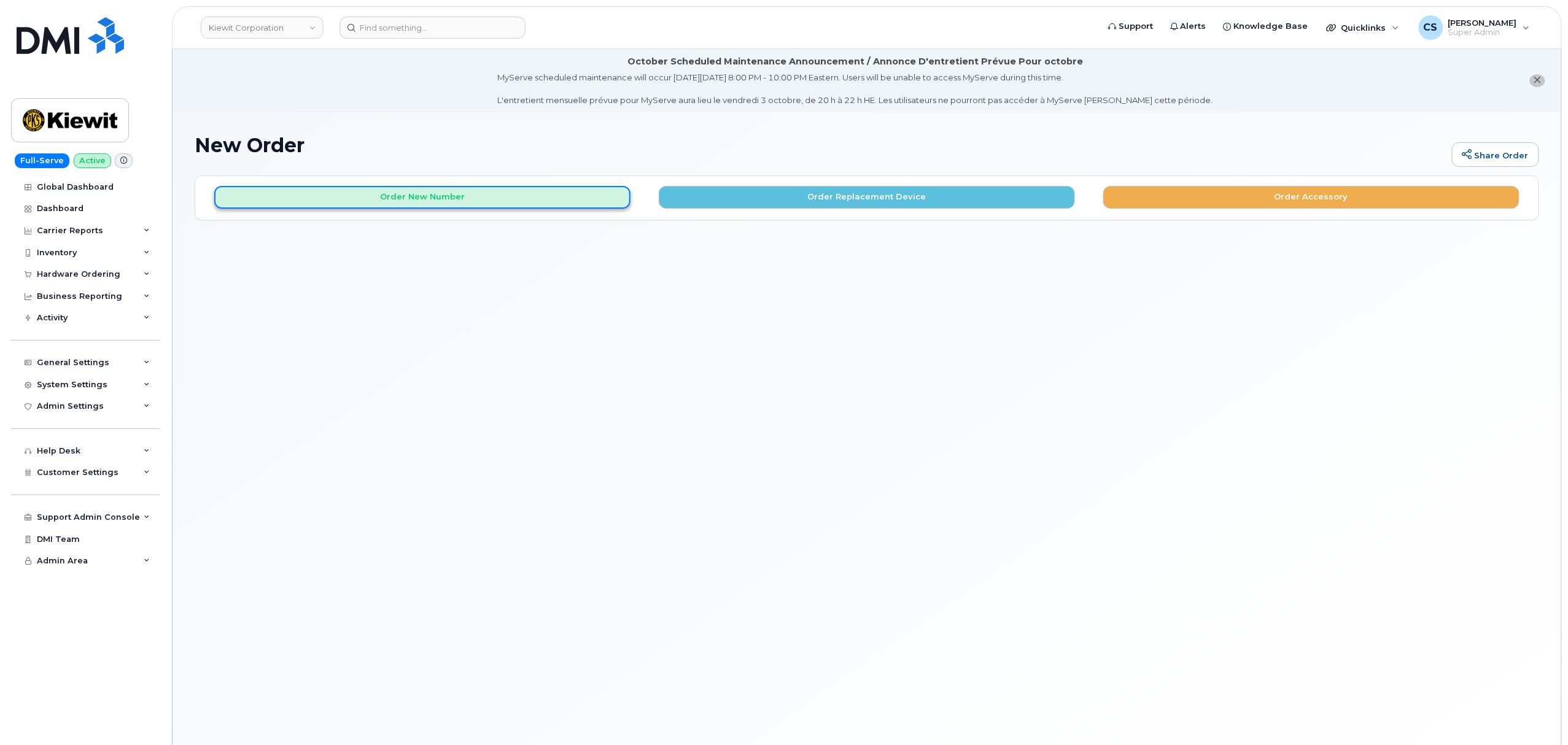
click at [405, 199] on button "Order New Number" at bounding box center [422, 197] width 416 height 23
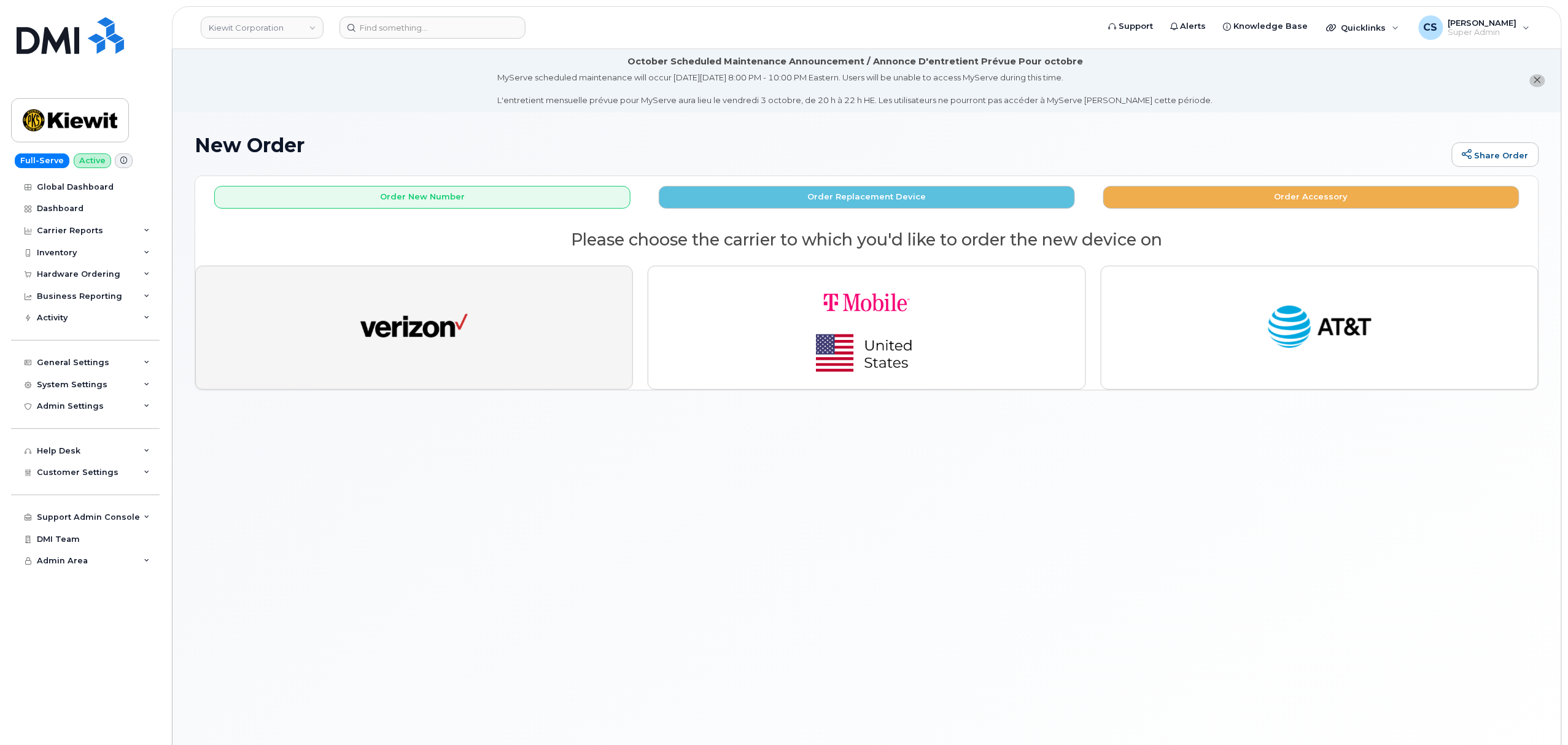
click at [482, 354] on button "button" at bounding box center [414, 328] width 438 height 124
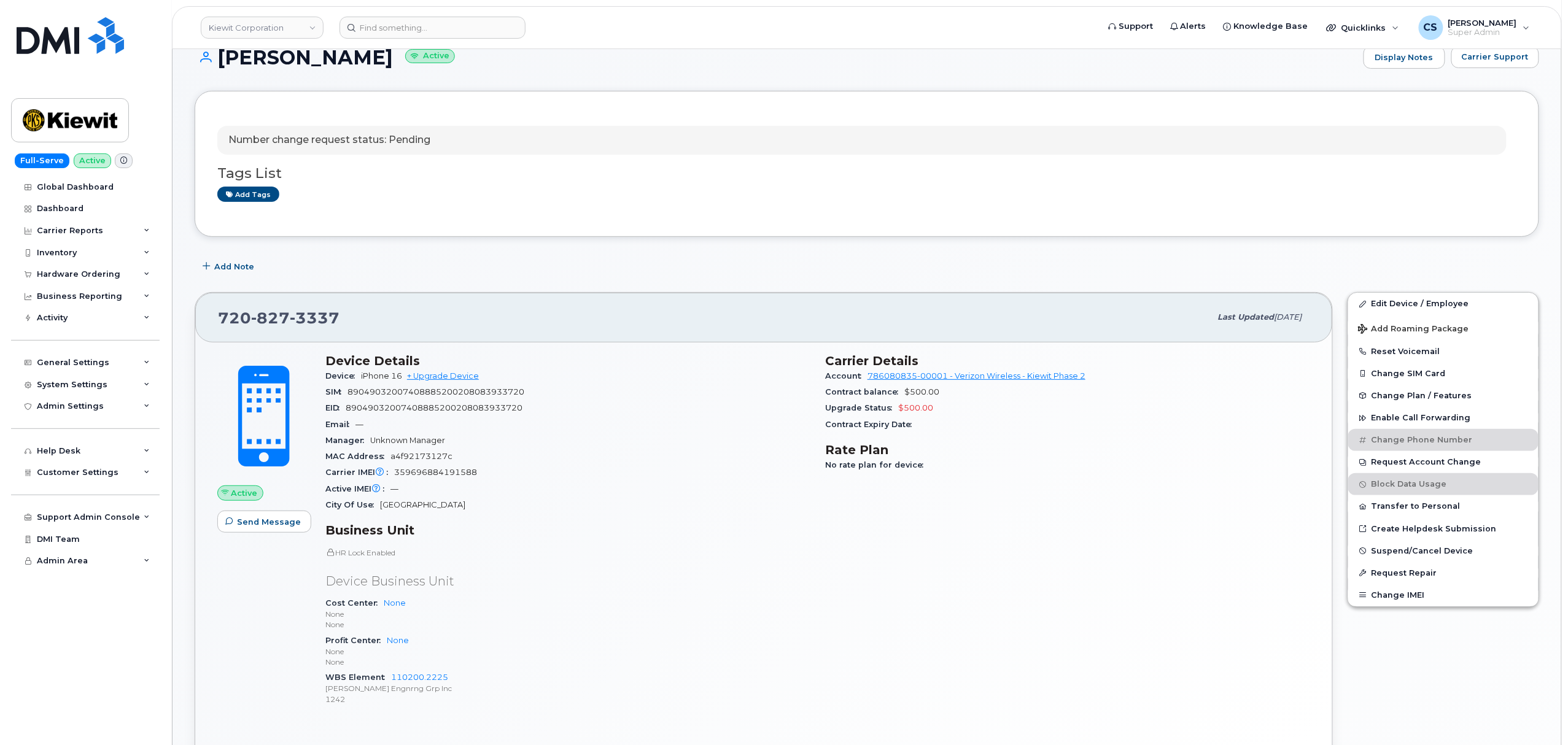
scroll to position [245, 0]
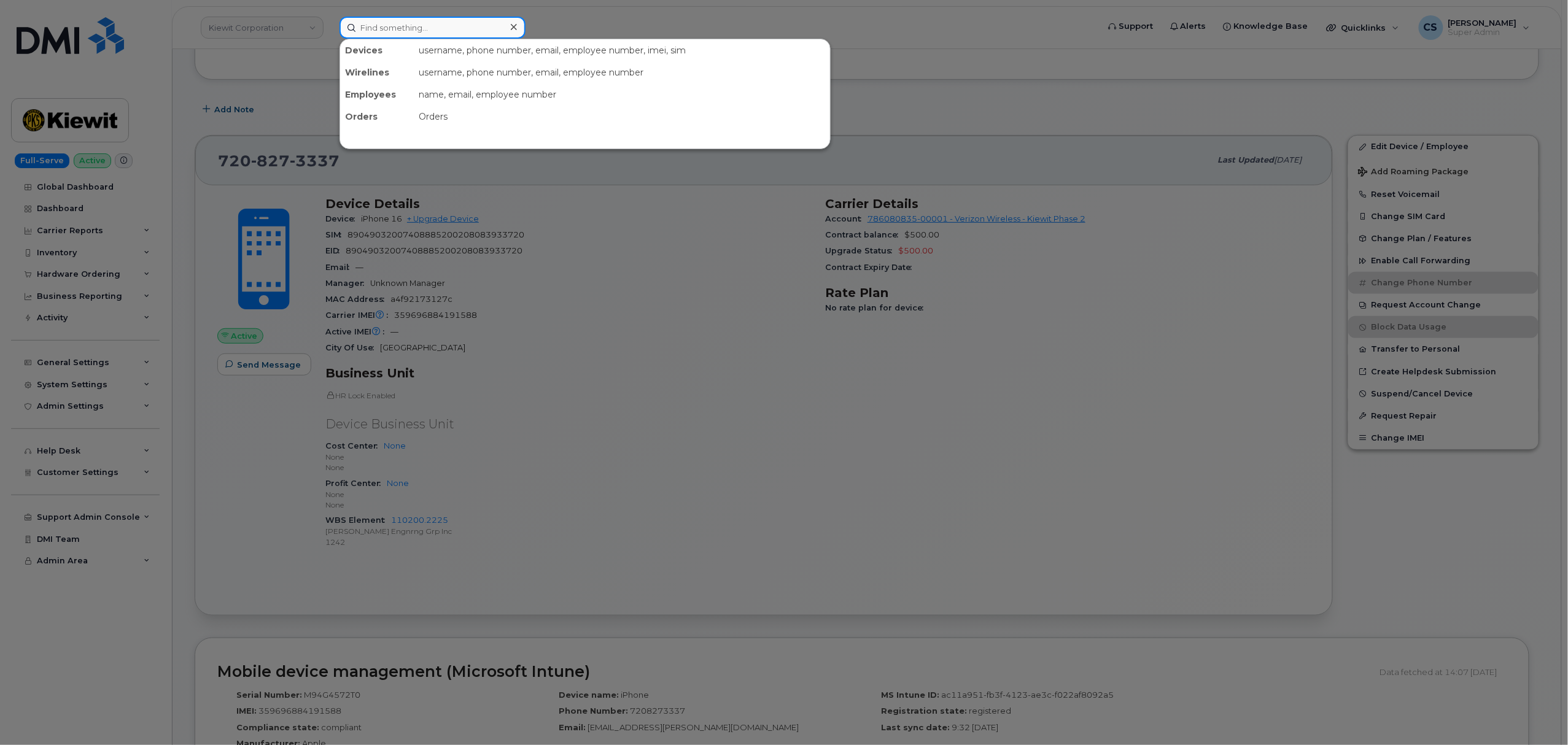
click at [391, 27] on input at bounding box center [433, 27] width 186 height 22
paste input "Mike Kelley"
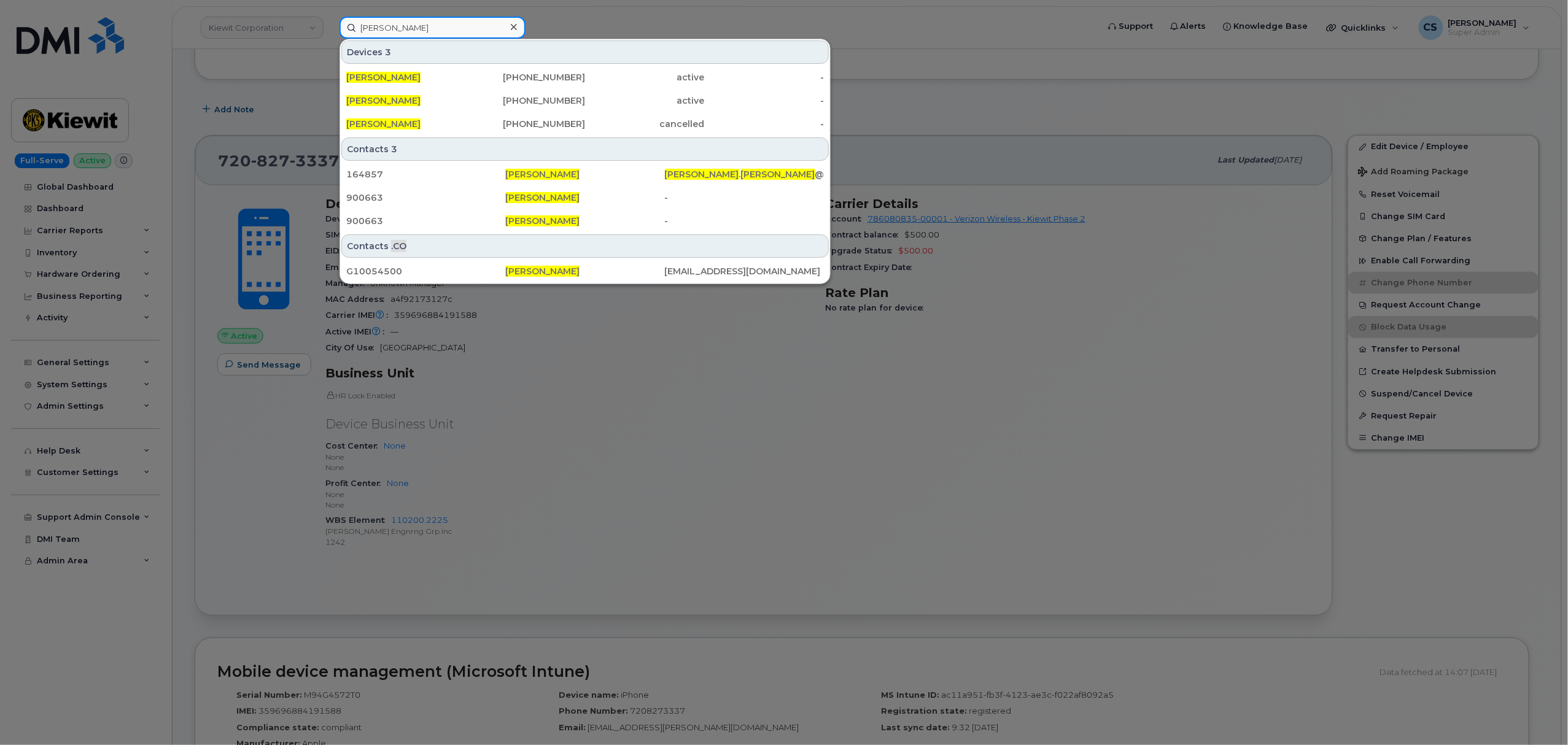
click at [380, 27] on input "Mike Kelley" at bounding box center [433, 27] width 186 height 22
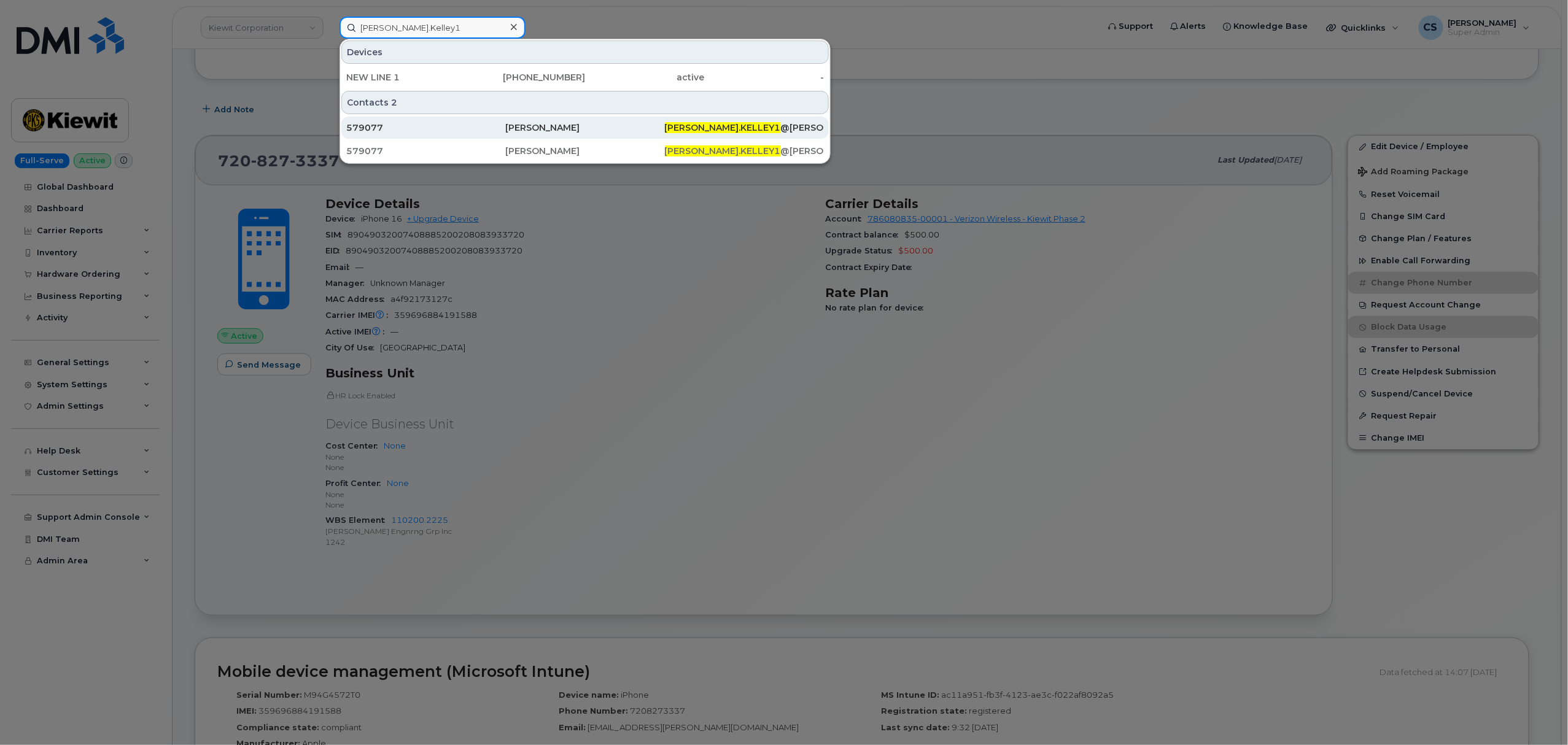
type input "Mike.Kelley1"
click at [555, 128] on div "[PERSON_NAME]" at bounding box center [585, 128] width 159 height 13
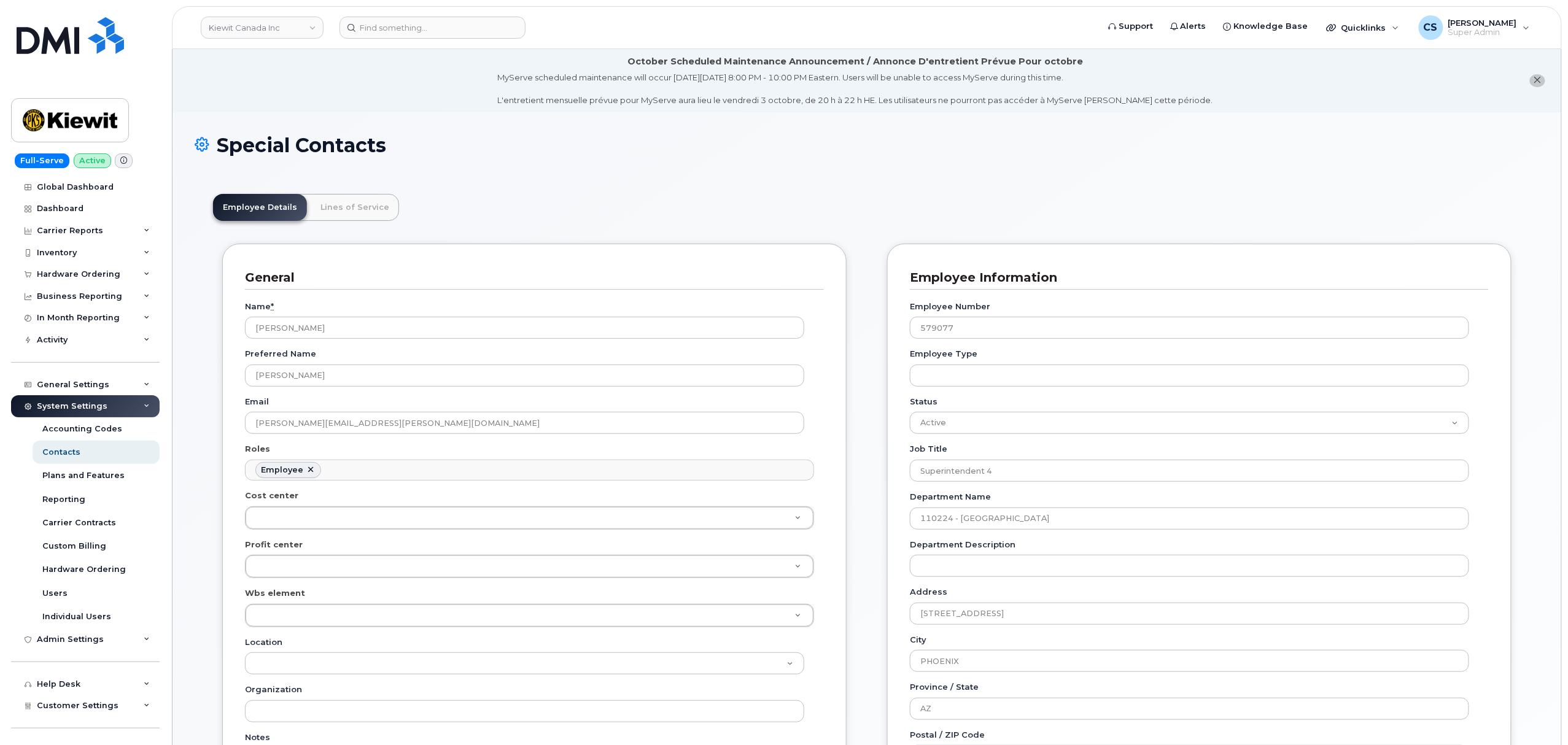
scroll to position [36, 0]
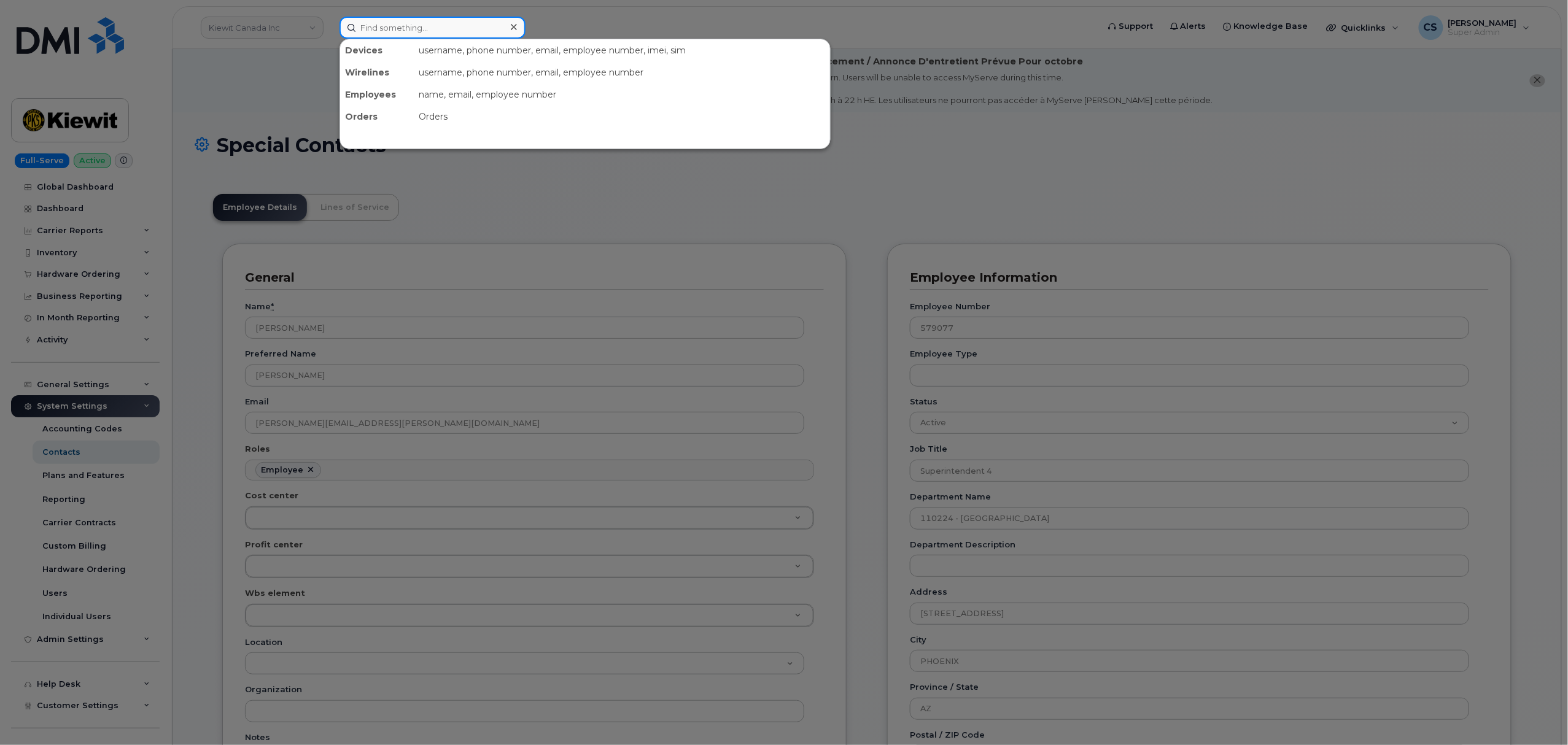
click at [405, 32] on input at bounding box center [433, 27] width 186 height 22
paste input "301630"
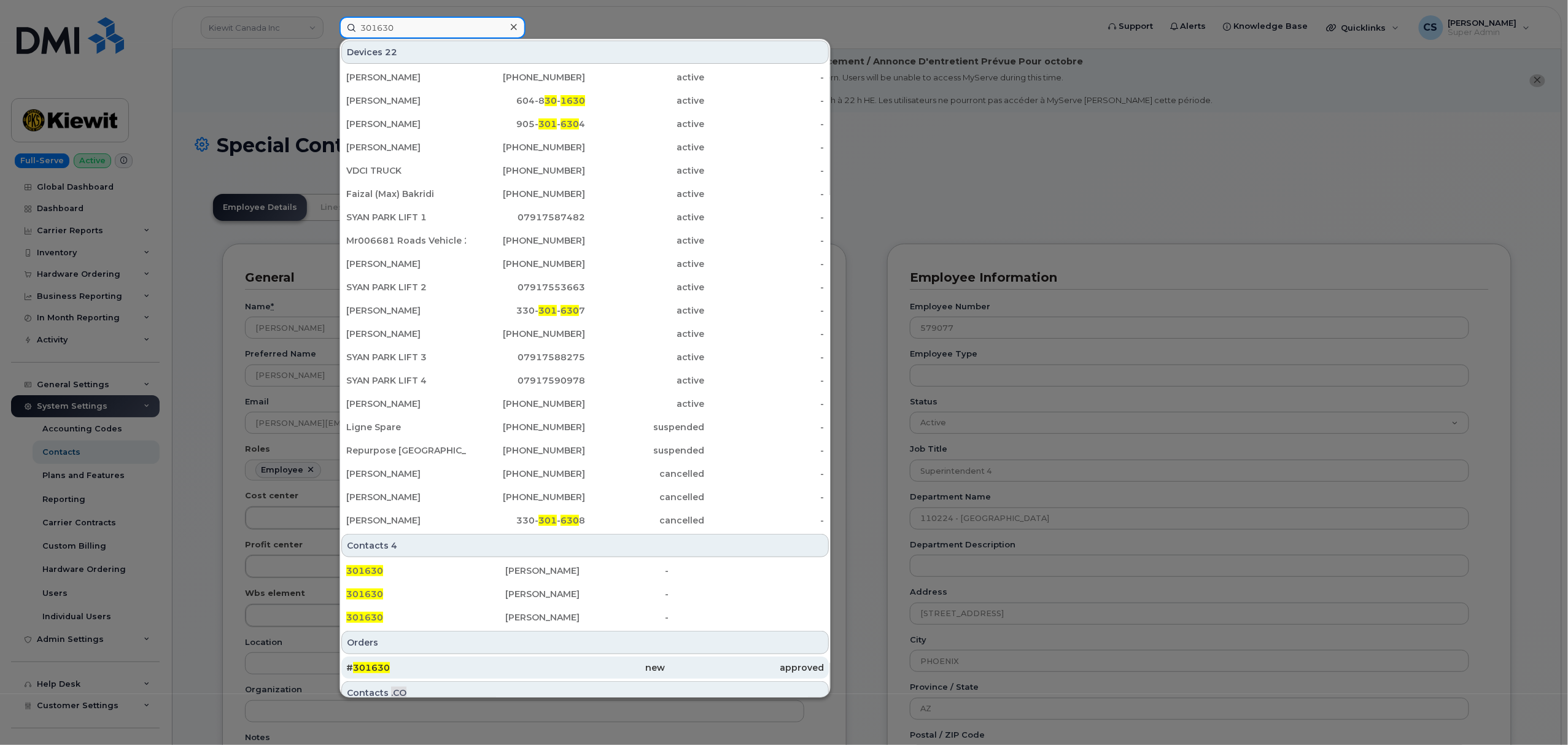
type input "301630"
click at [382, 668] on span "301630" at bounding box center [372, 667] width 37 height 11
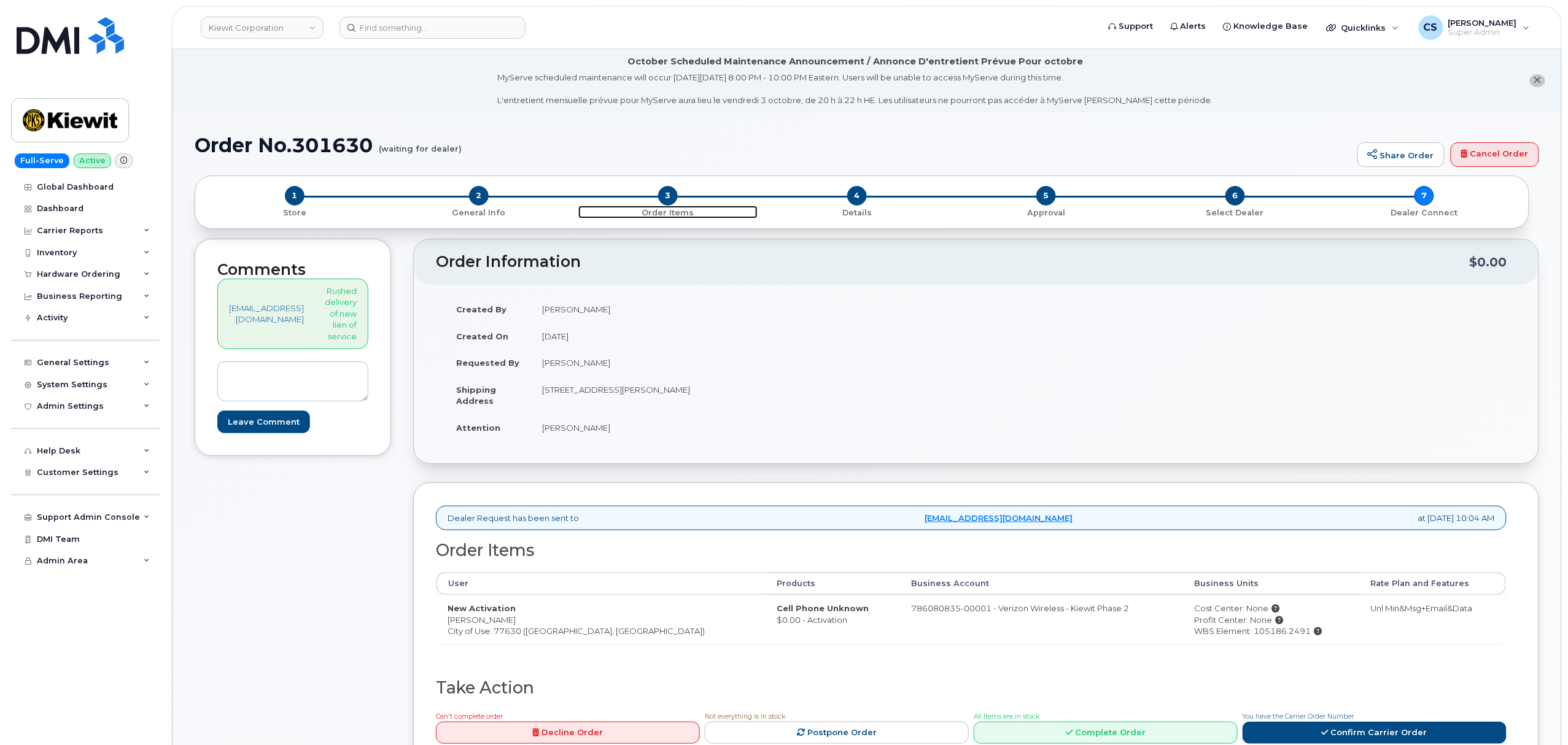
click at [668, 194] on span "3" at bounding box center [668, 195] width 19 height 19
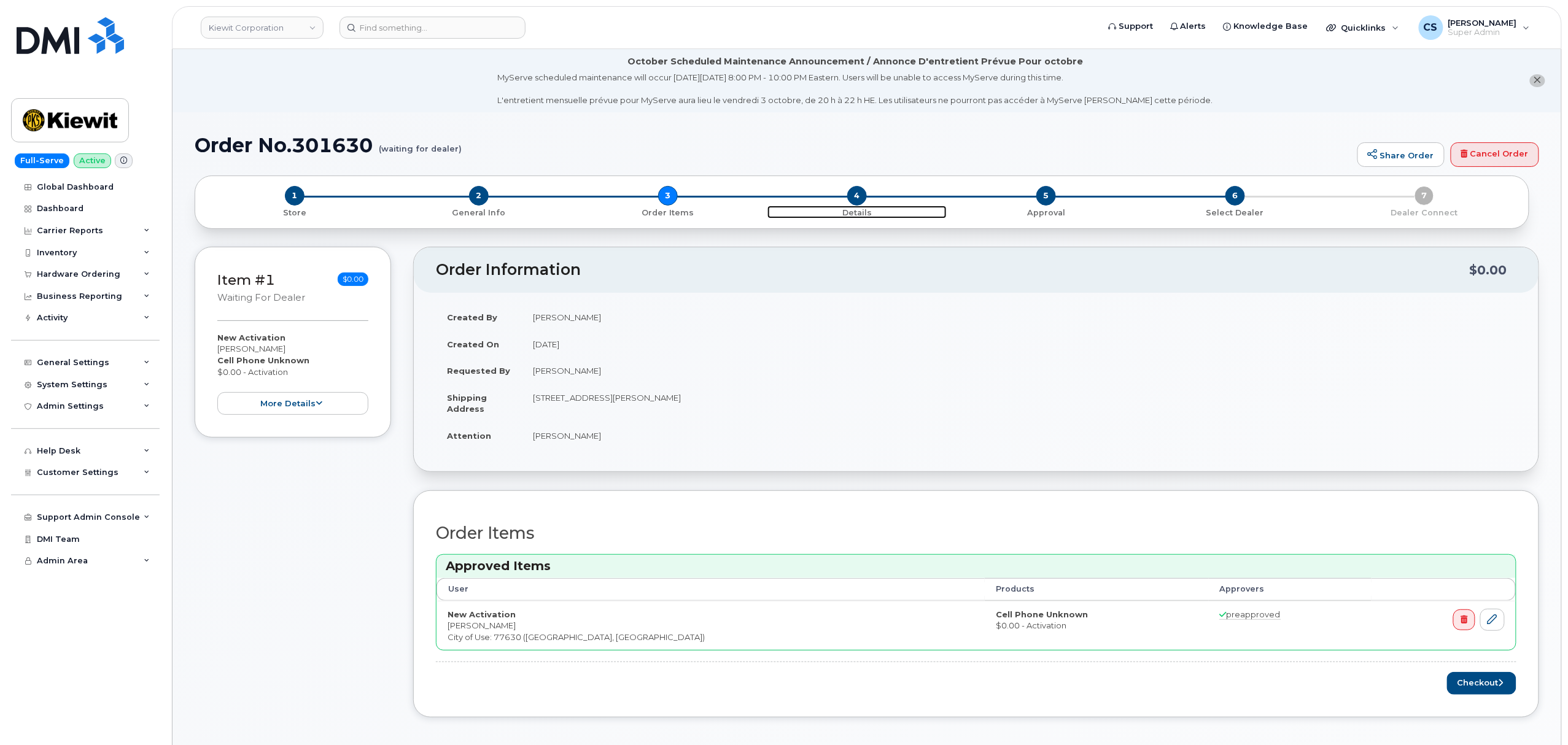
click at [858, 194] on span "4" at bounding box center [857, 195] width 19 height 19
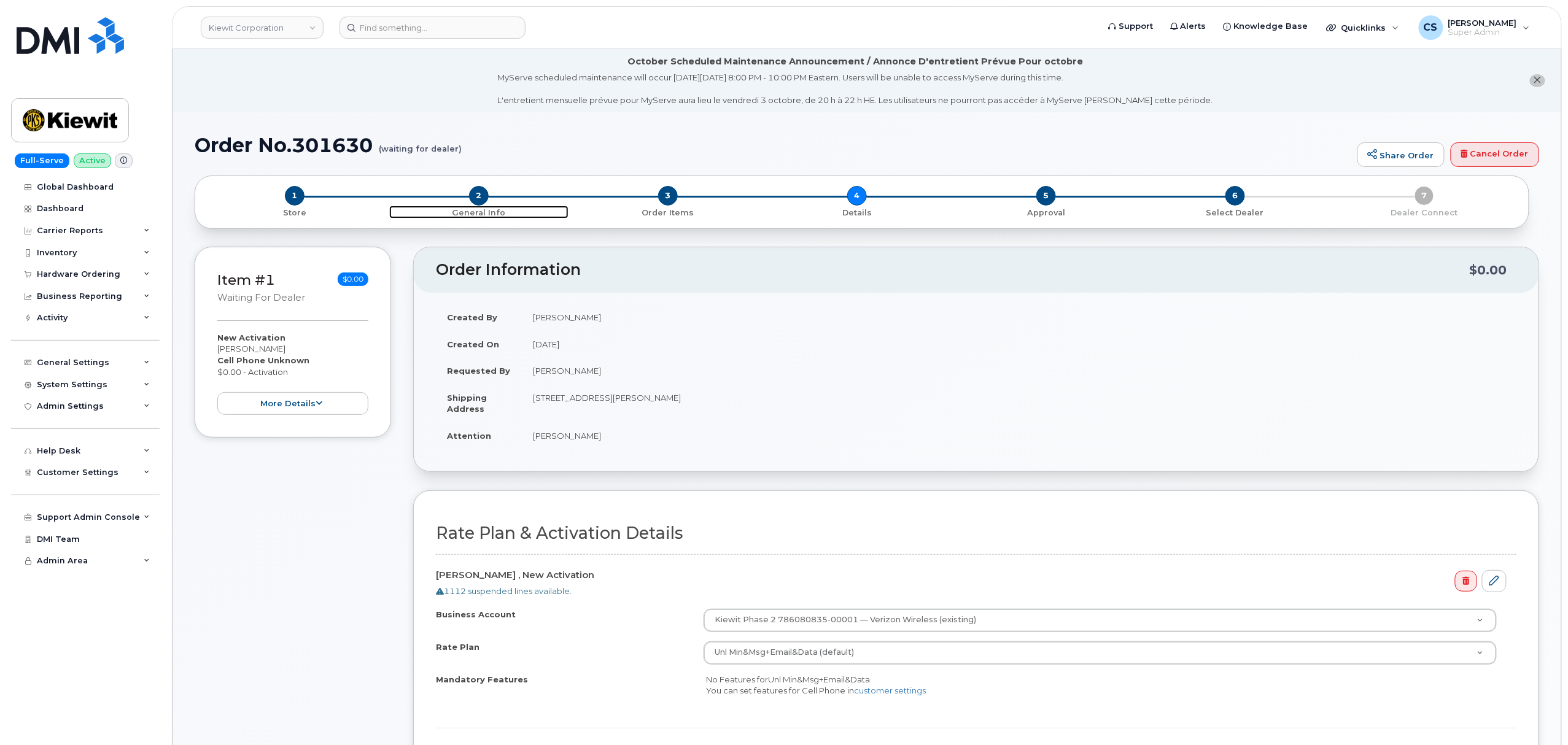
click at [479, 199] on span "2" at bounding box center [479, 195] width 19 height 19
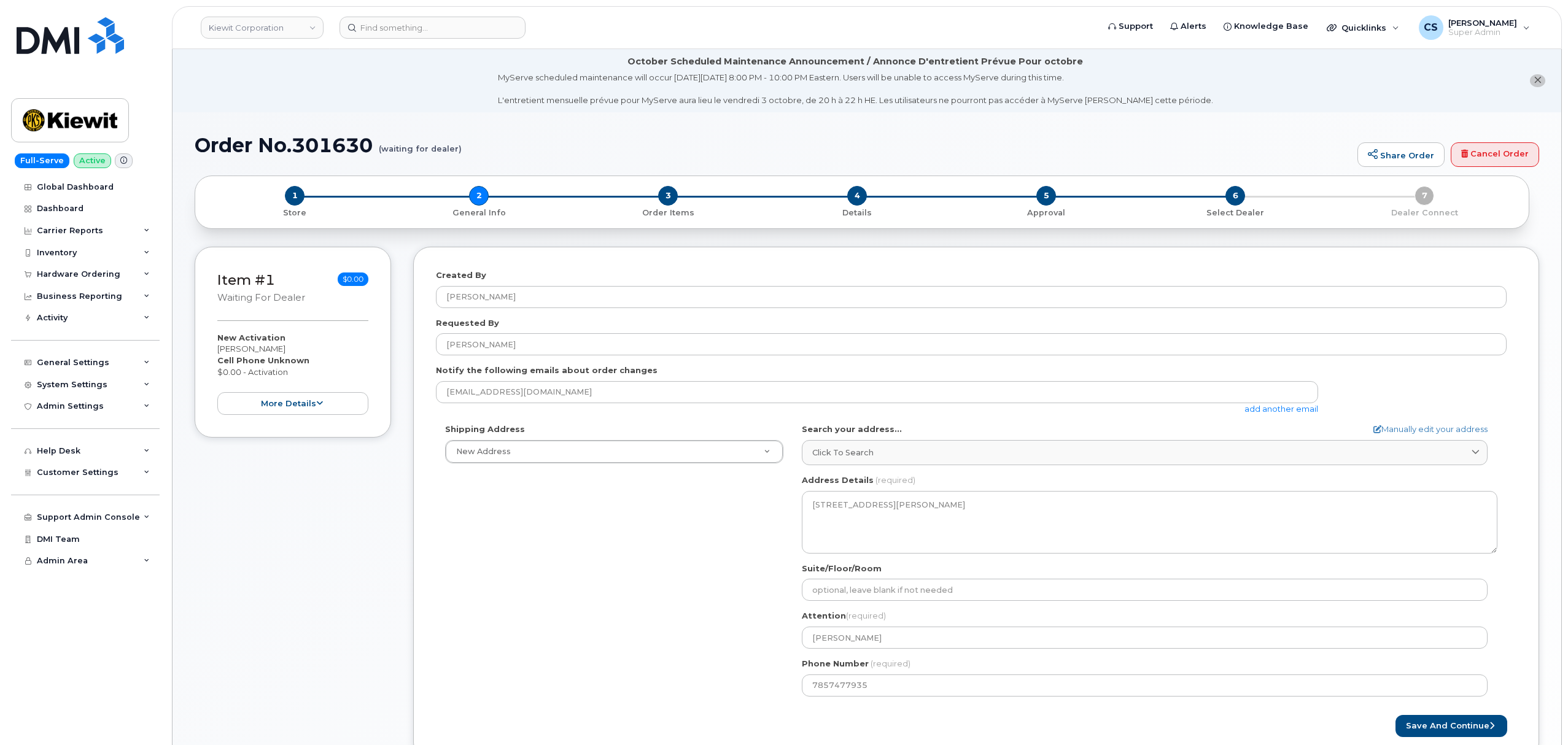
select select
click at [1427, 198] on div "1 Store 2 General Info 3 Order Items 4 Details 5 Approval 6 Select Dealer 7 Dea…" at bounding box center [862, 202] width 1314 height 33
click at [1241, 200] on span "6" at bounding box center [1235, 195] width 19 height 19
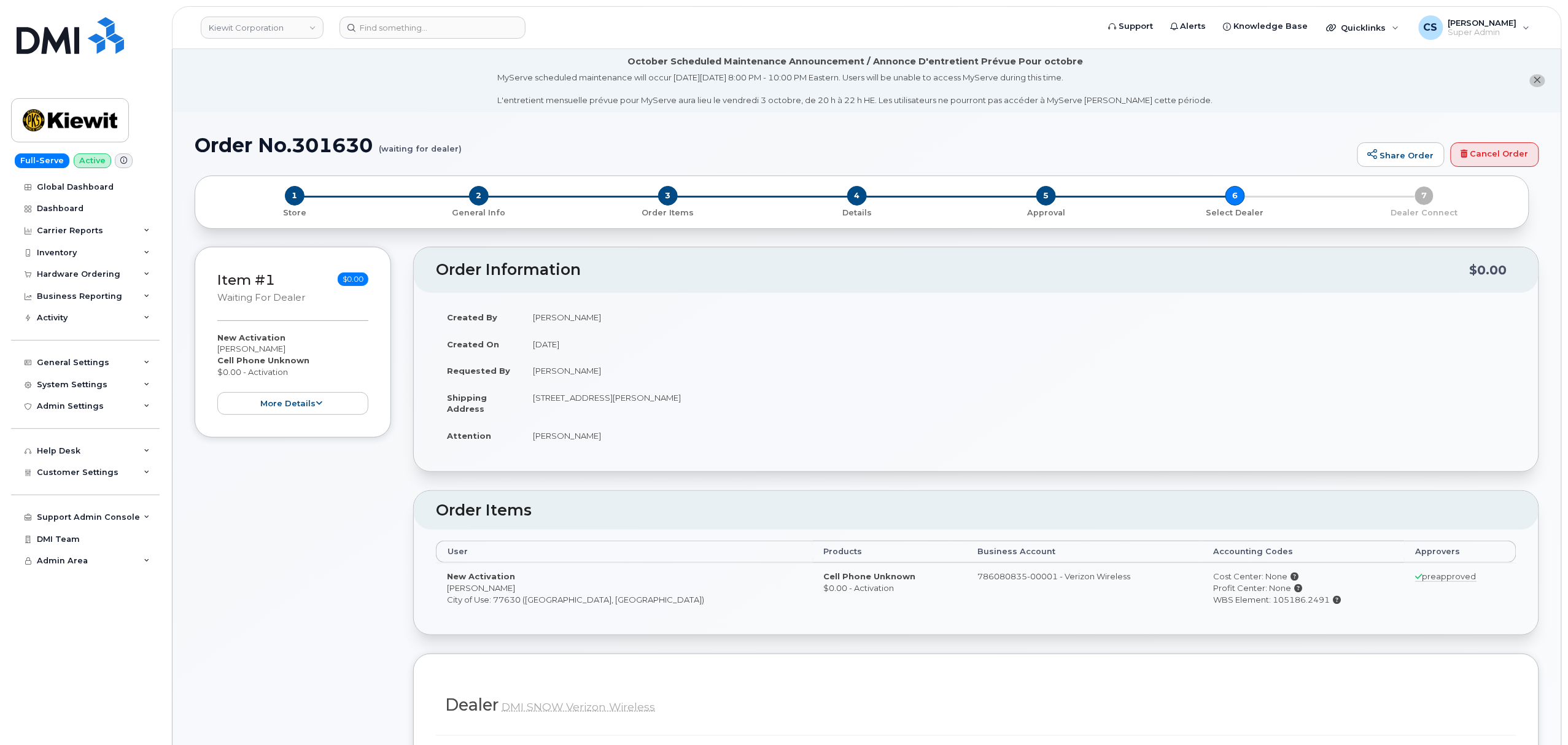
click at [1425, 197] on div "1 Store 2 General Info 3 Order Items 4 Details 5 Approval 6 Select Dealer 7 Dea…" at bounding box center [862, 202] width 1314 height 33
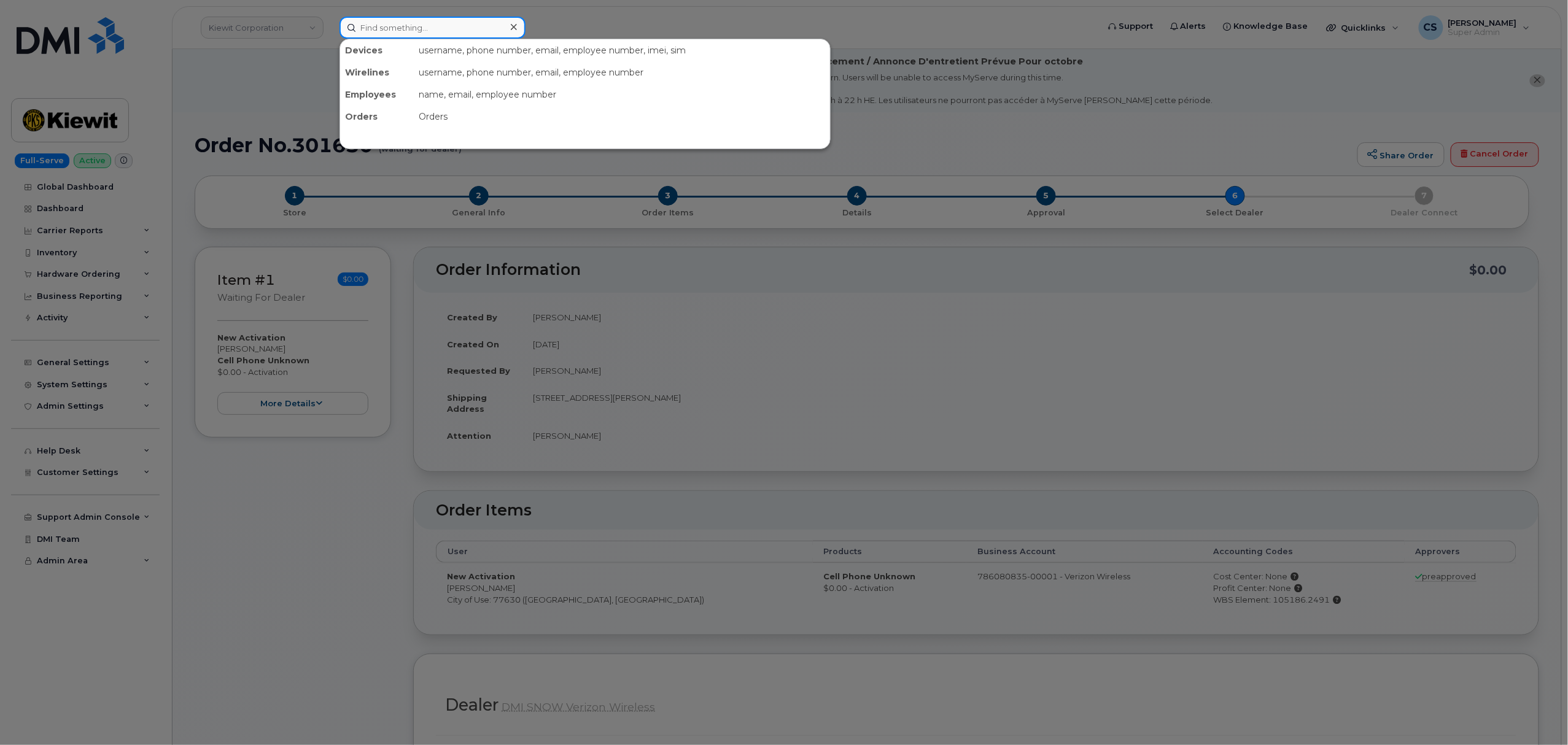
click at [401, 30] on input at bounding box center [433, 27] width 186 height 22
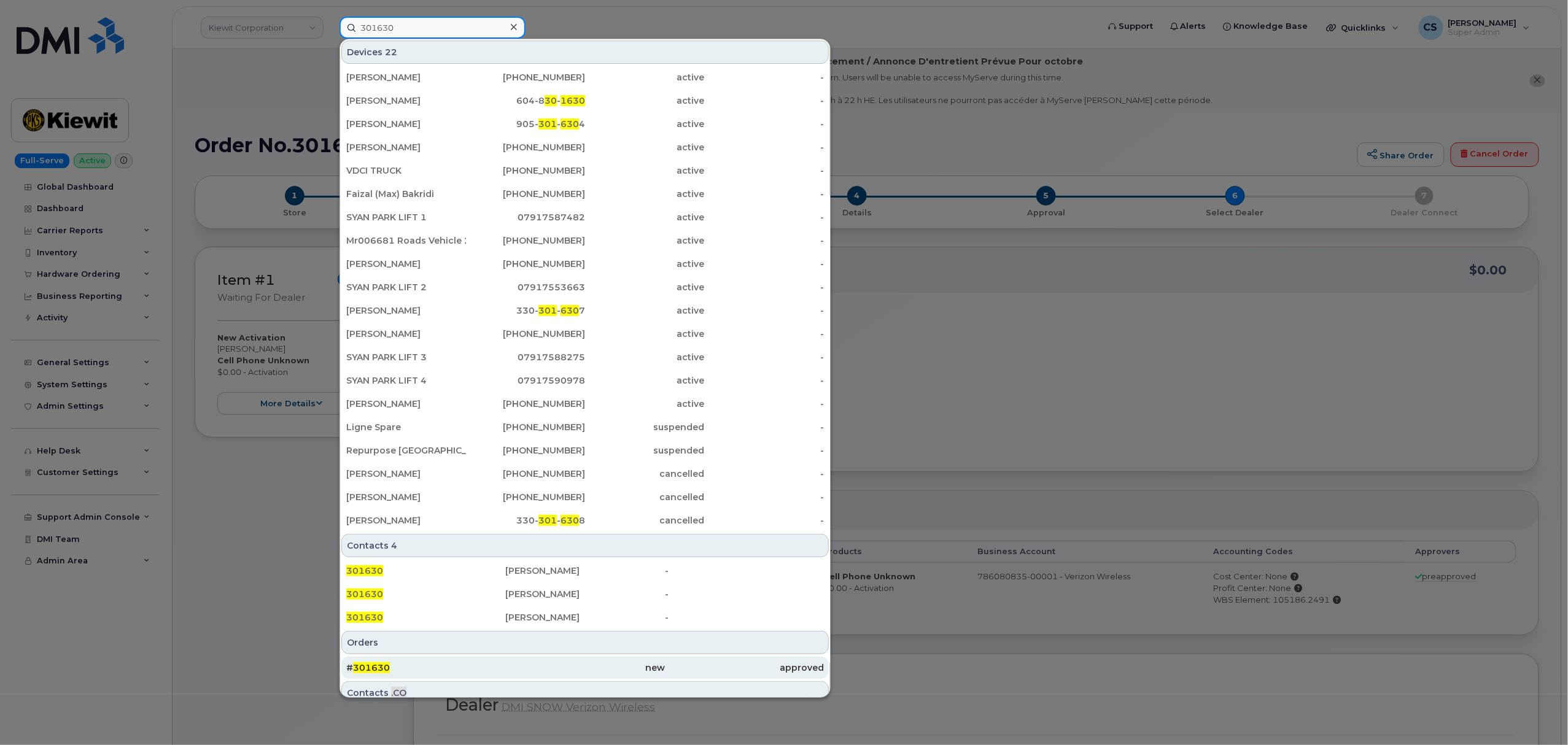
type input "301630"
click at [384, 670] on span "301630" at bounding box center [372, 667] width 37 height 11
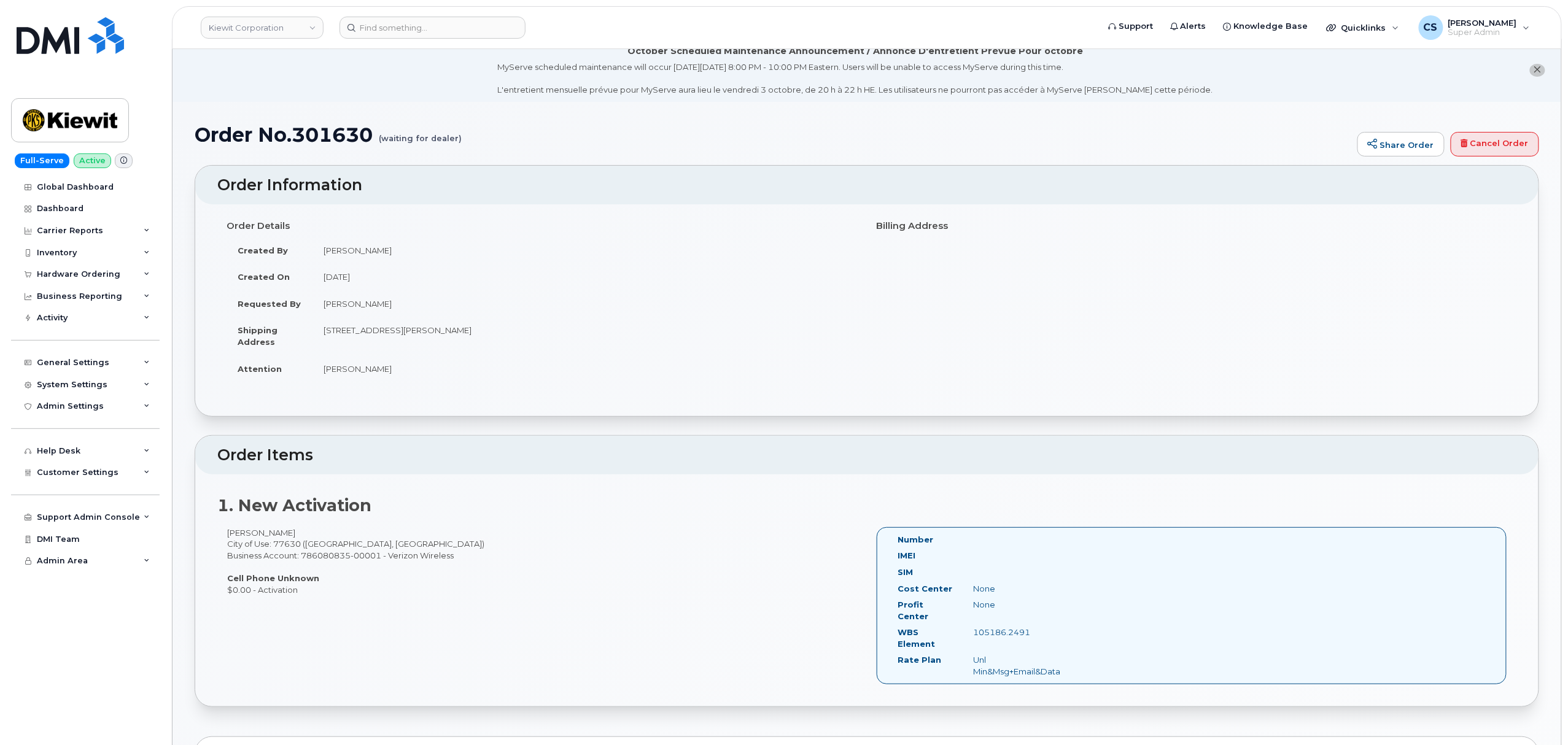
scroll to position [163, 0]
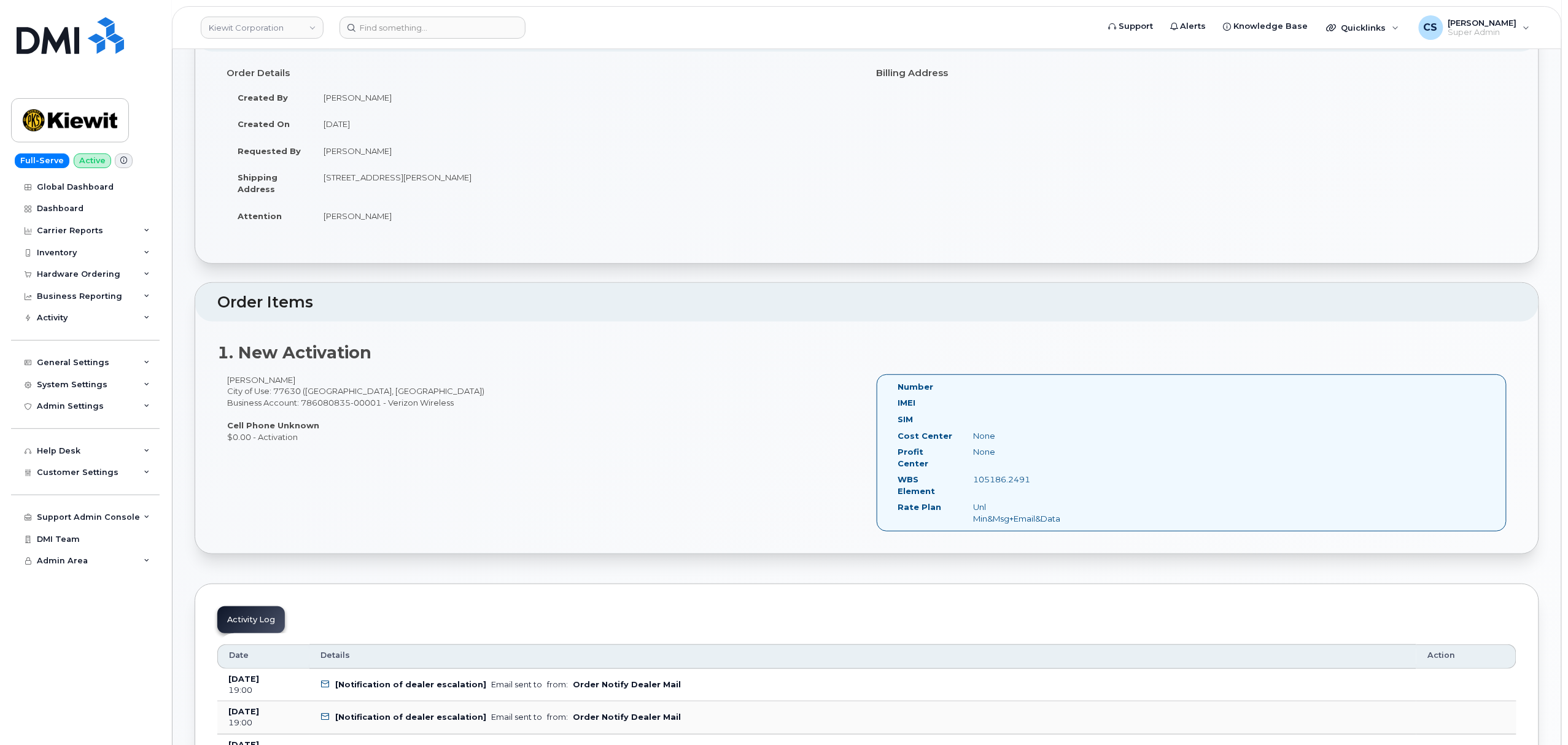
click at [241, 381] on div "[PERSON_NAME] City of Use: 77630 ([GEOGRAPHIC_DATA], [GEOGRAPHIC_DATA]) Busines…" at bounding box center [542, 409] width 649 height 68
copy div "[PERSON_NAME]"
click at [271, 382] on div "[PERSON_NAME] City of Use: 77630 ([GEOGRAPHIC_DATA], [GEOGRAPHIC_DATA]) Busines…" at bounding box center [542, 409] width 649 height 68
click at [270, 376] on div "[PERSON_NAME] City of Use: 77630 ([GEOGRAPHIC_DATA], [GEOGRAPHIC_DATA]) Busines…" at bounding box center [542, 409] width 649 height 68
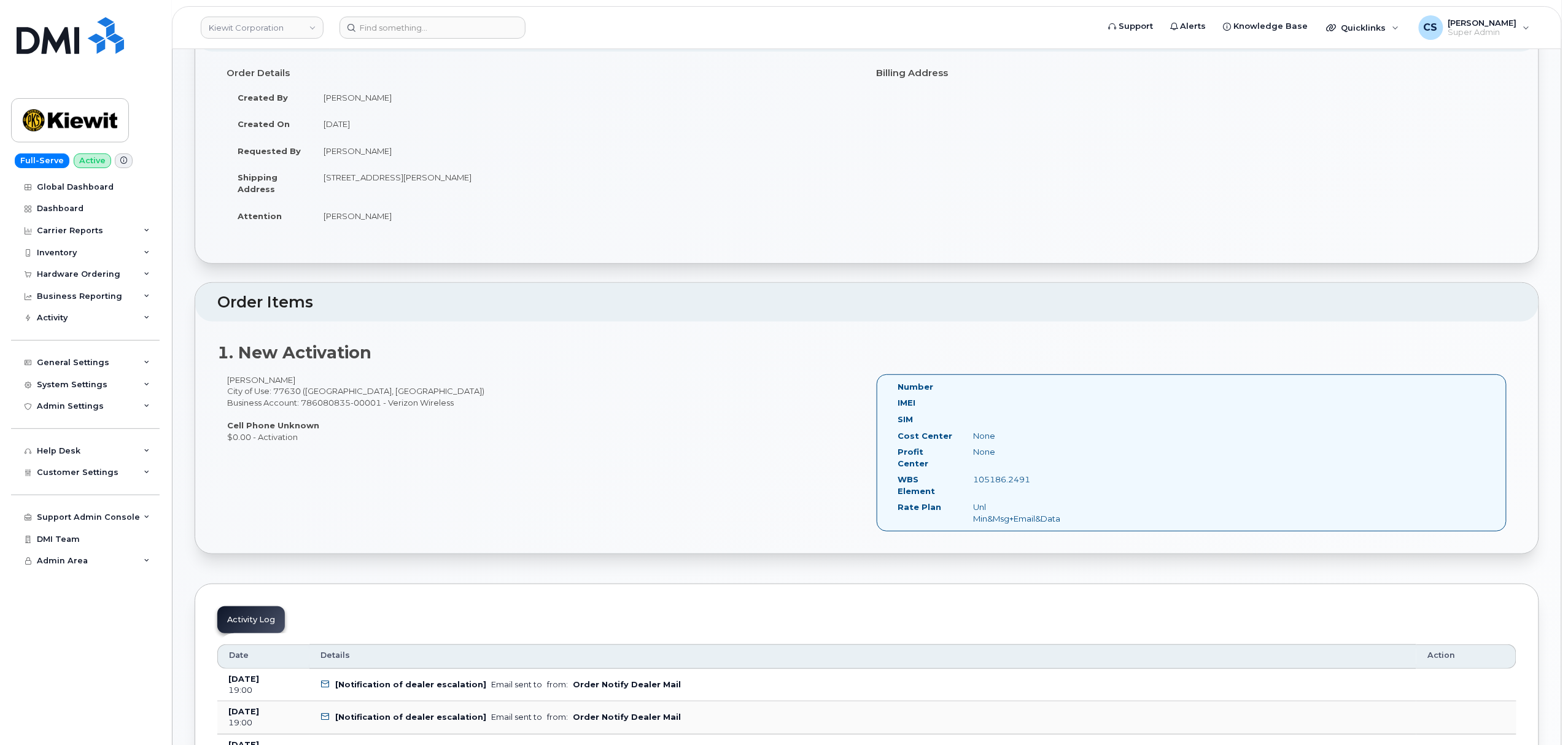
click at [265, 380] on div "Robert Allen City of Use: 77630 (Orange, TX) Business Account: 786080835-00001 …" at bounding box center [542, 409] width 649 height 68
copy div "Allen"
drag, startPoint x: 1034, startPoint y: 469, endPoint x: 971, endPoint y: 472, distance: 63.1
click at [971, 474] on div "105186.2491" at bounding box center [1017, 480] width 106 height 12
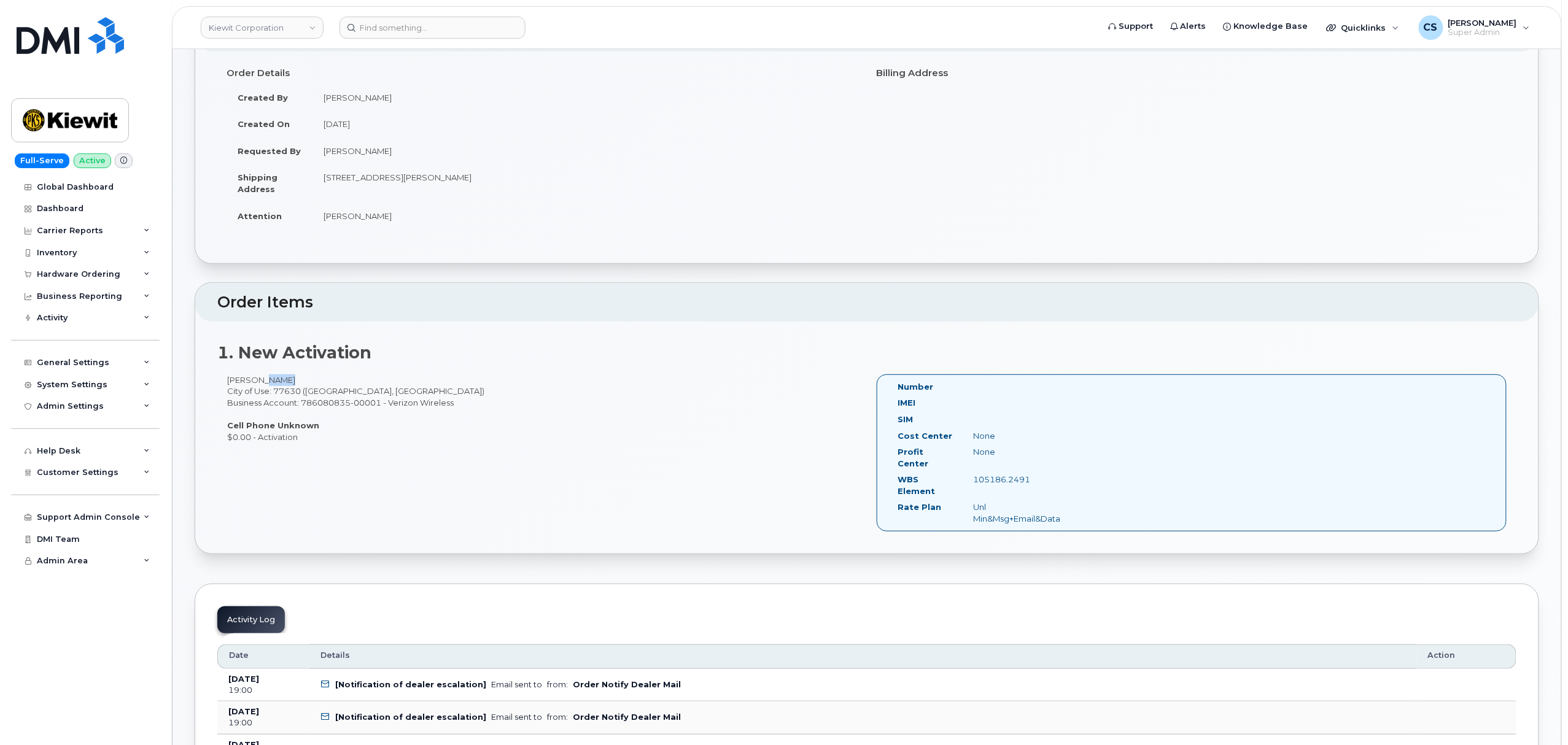
copy div "105186.2491"
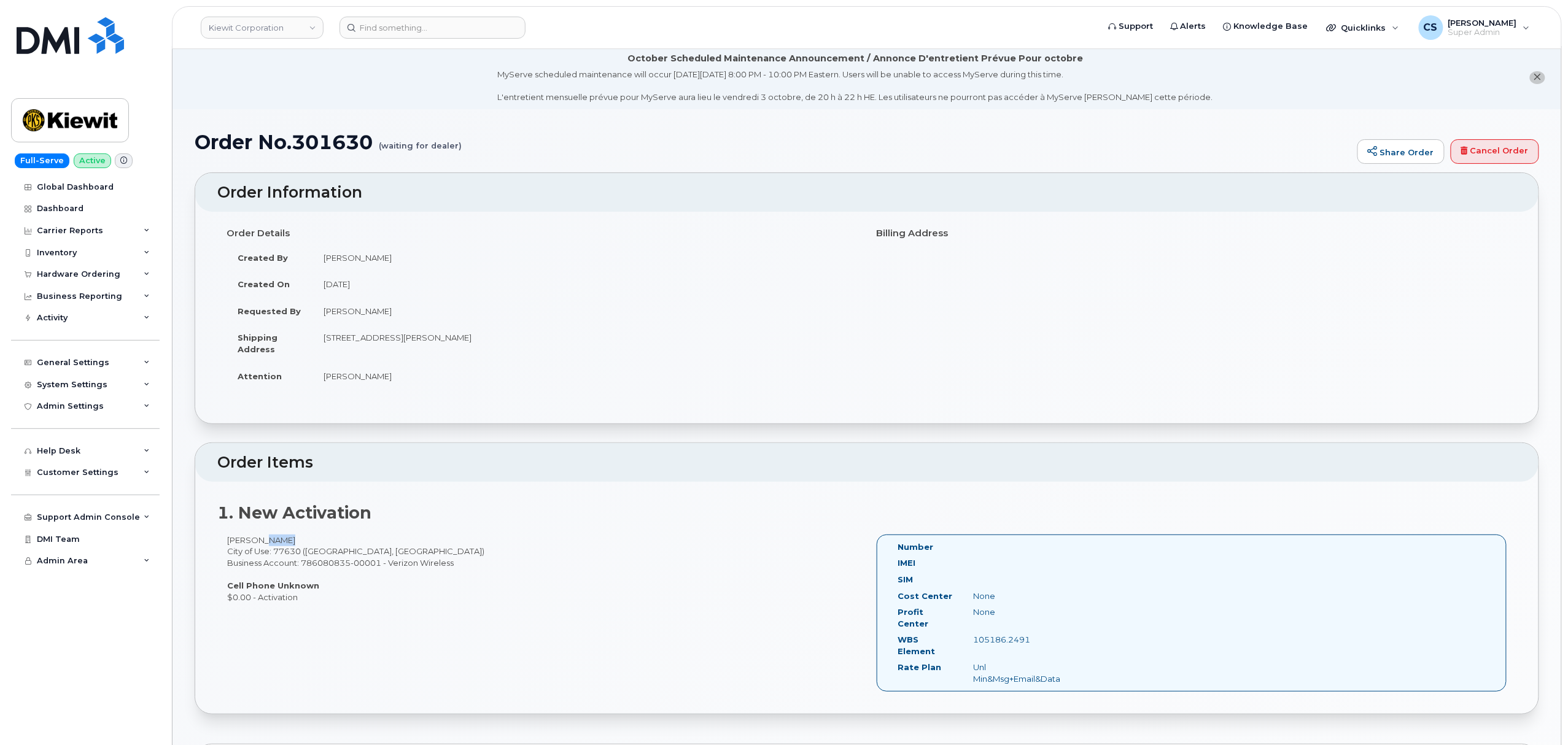
scroll to position [0, 0]
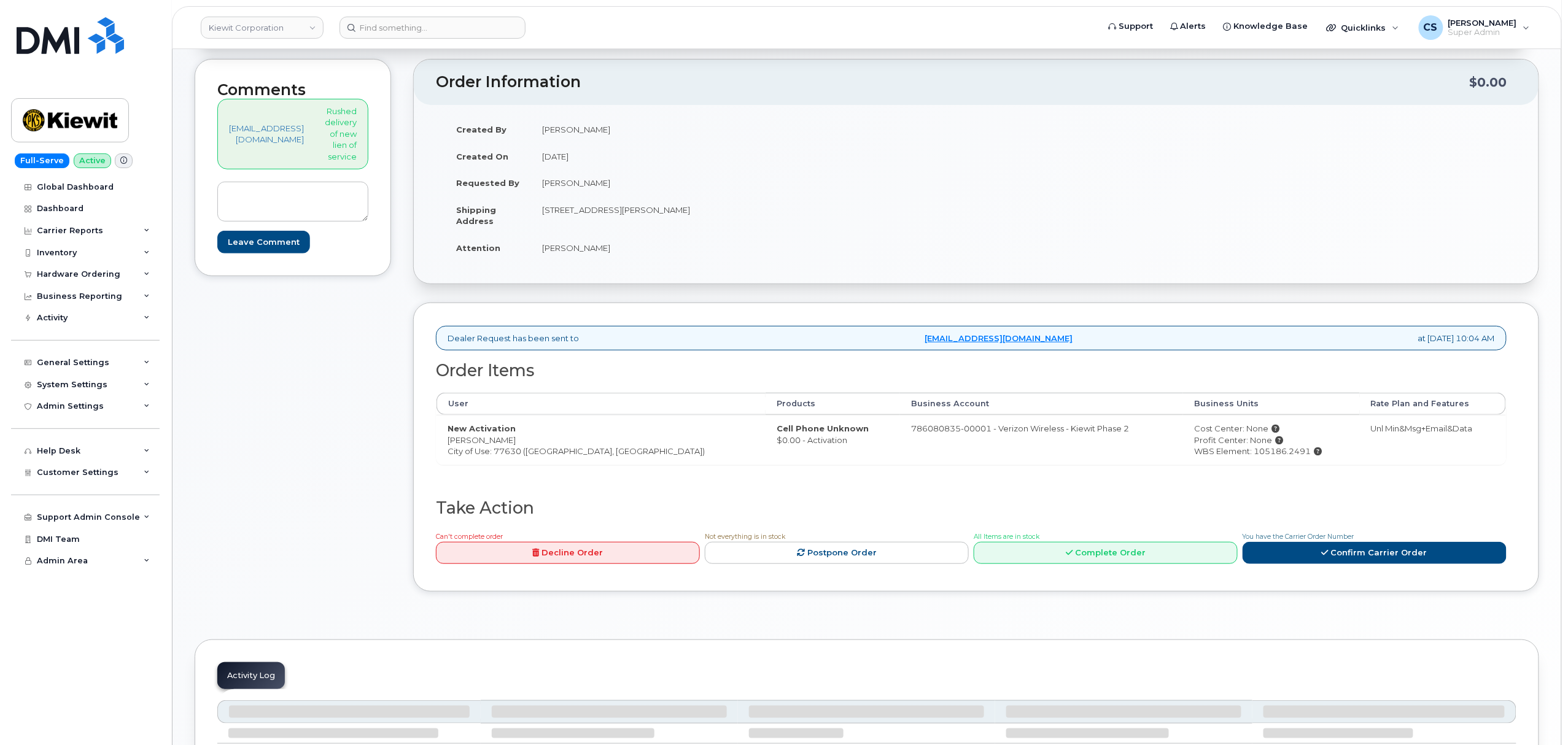
scroll to position [245, 0]
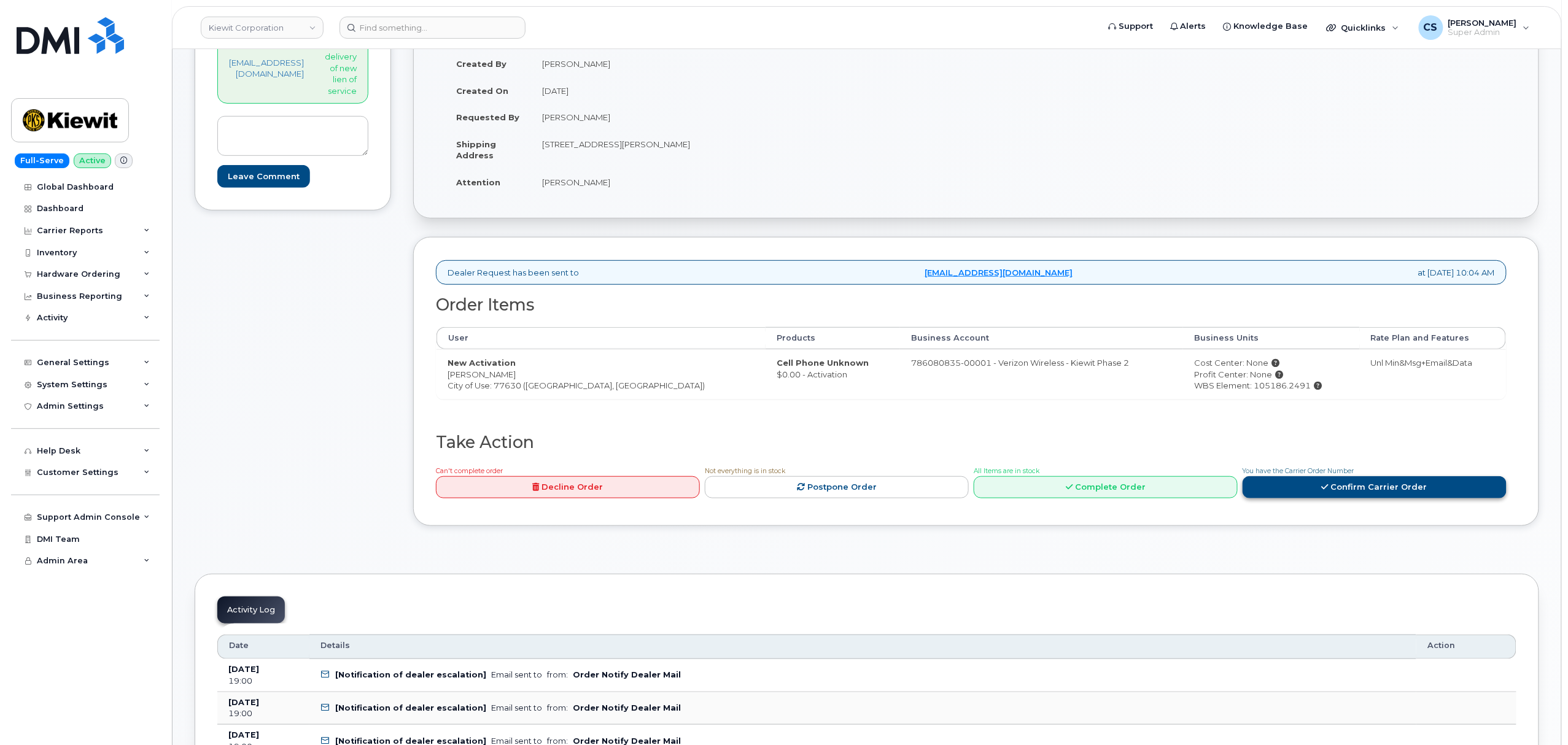
click at [1362, 493] on link "Confirm Carrier Order" at bounding box center [1374, 487] width 264 height 23
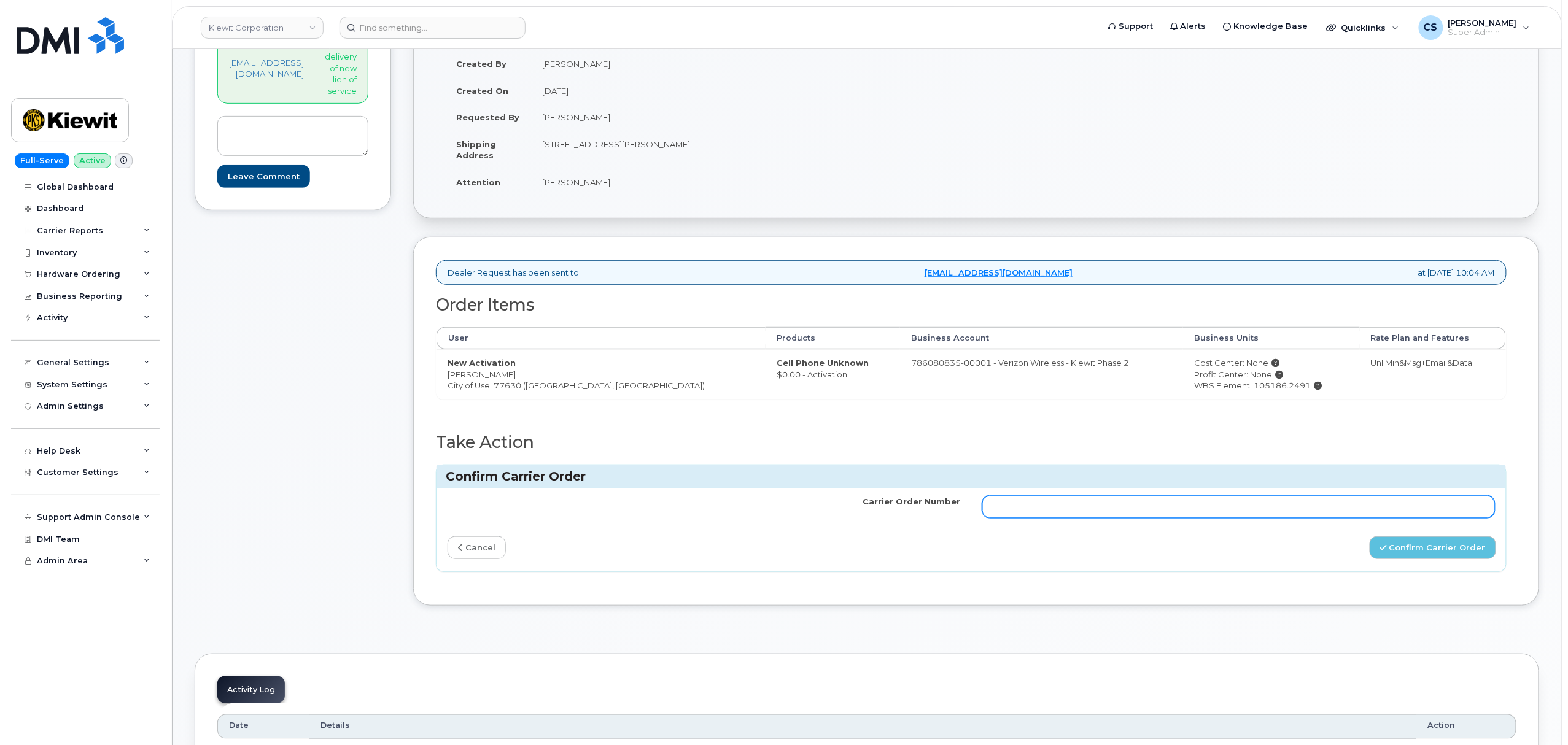
click at [1203, 513] on input "Carrier Order Number" at bounding box center [1239, 507] width 513 height 22
paste input "MB3000598398245"
type input "MB3000598398245"
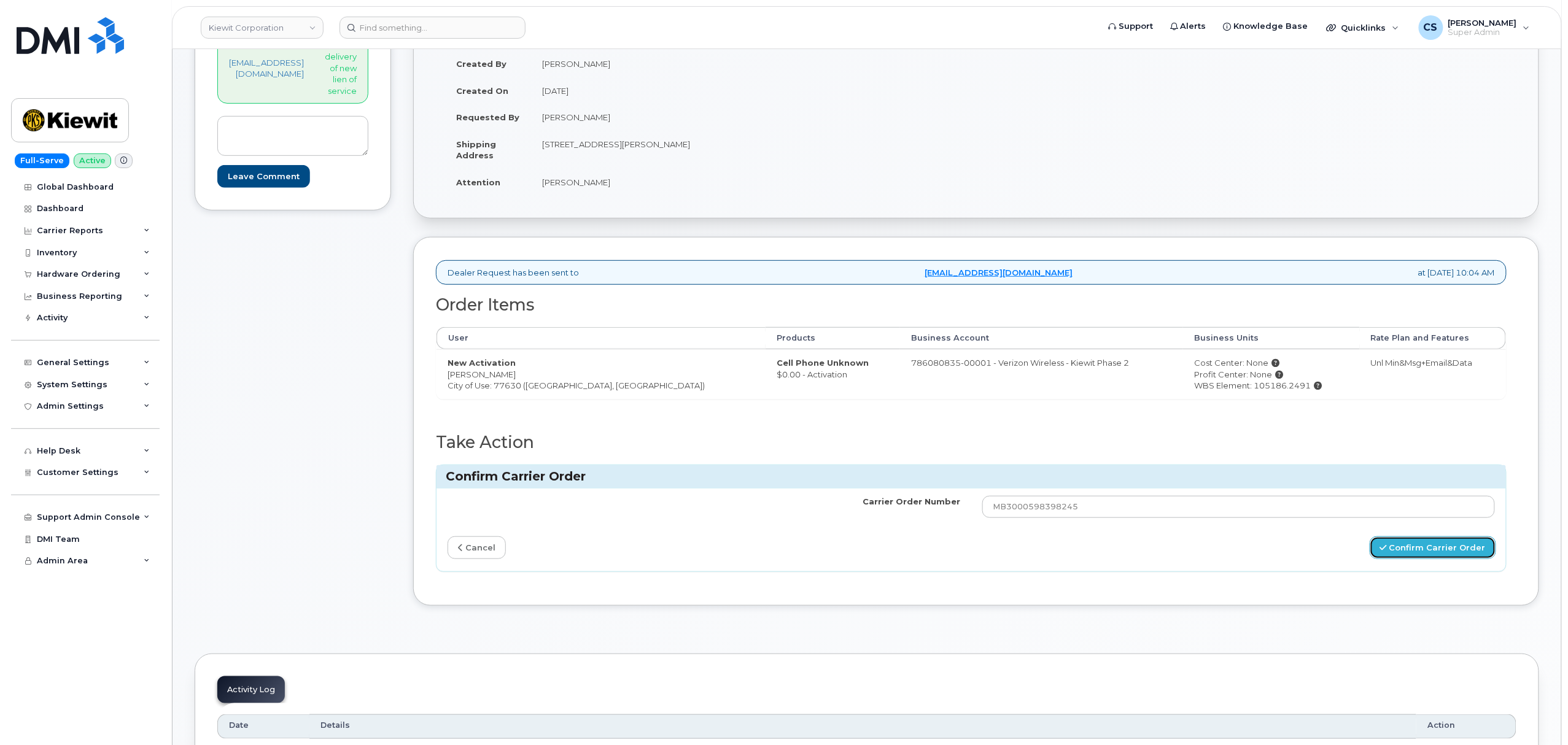
click at [1401, 549] on button "Confirm Carrier Order" at bounding box center [1433, 547] width 126 height 23
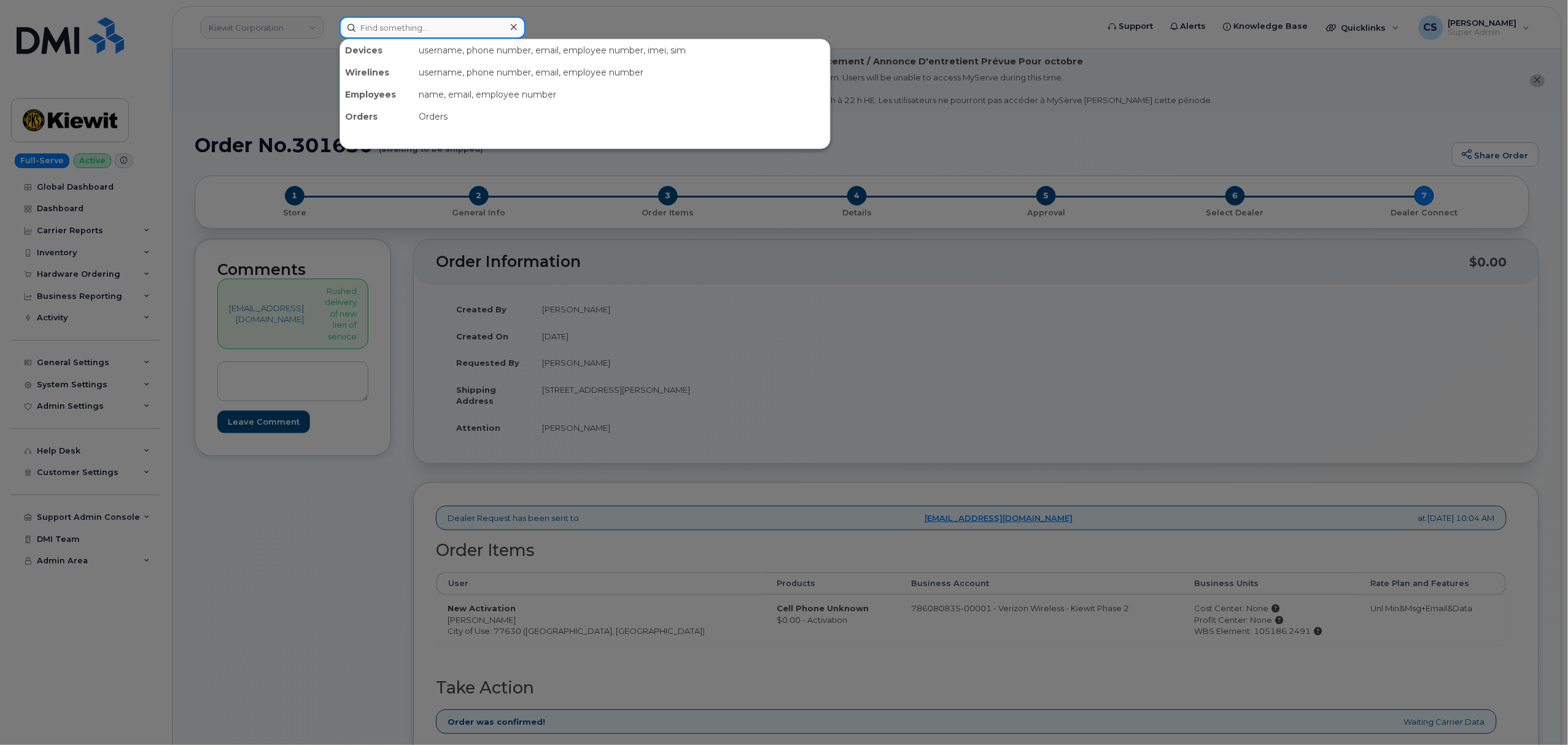
click at [408, 33] on input at bounding box center [433, 27] width 186 height 22
paste input "Benjamin Nichols"
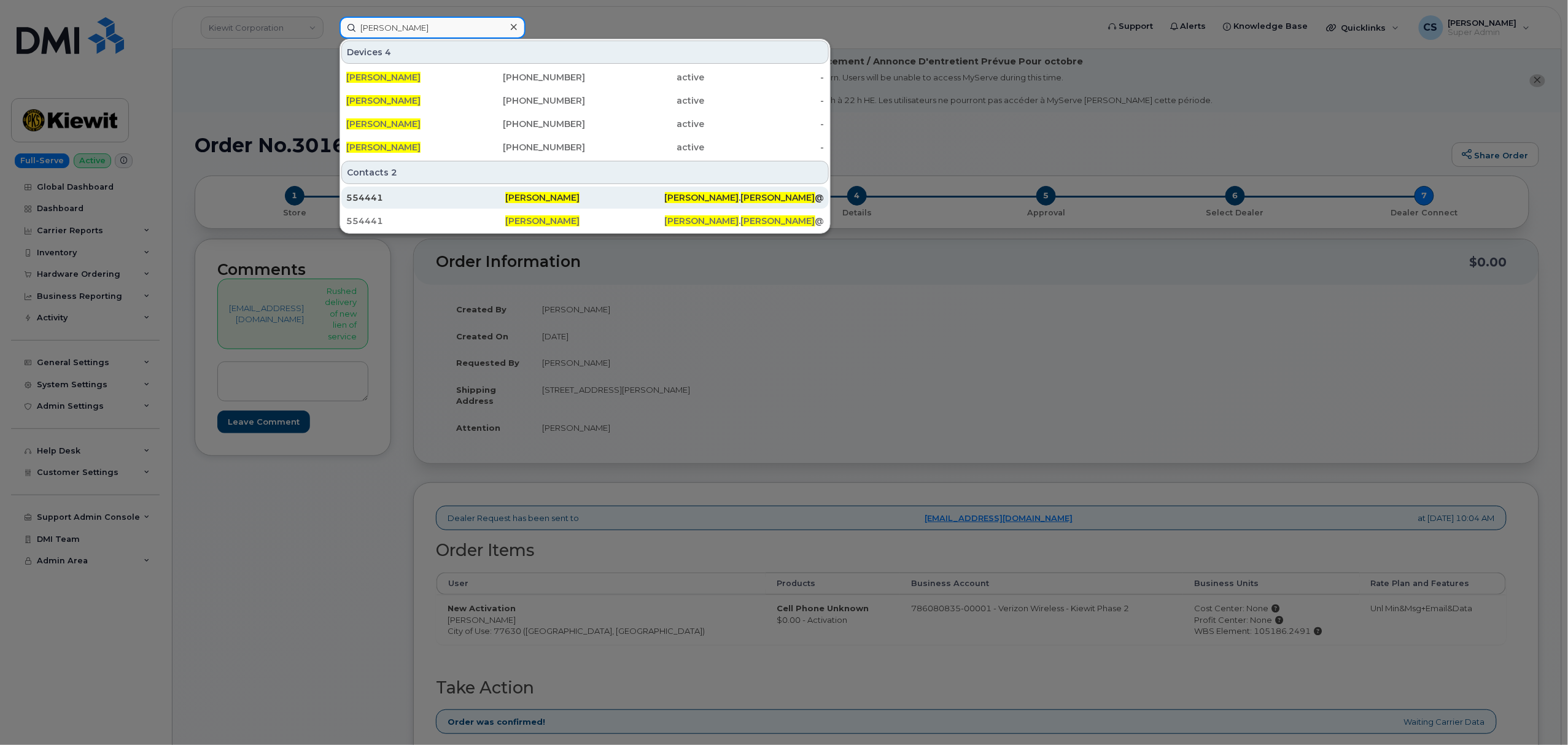
type input "Benjamin Nichols"
click at [537, 198] on span "Benjamin Nichols" at bounding box center [542, 198] width 74 height 11
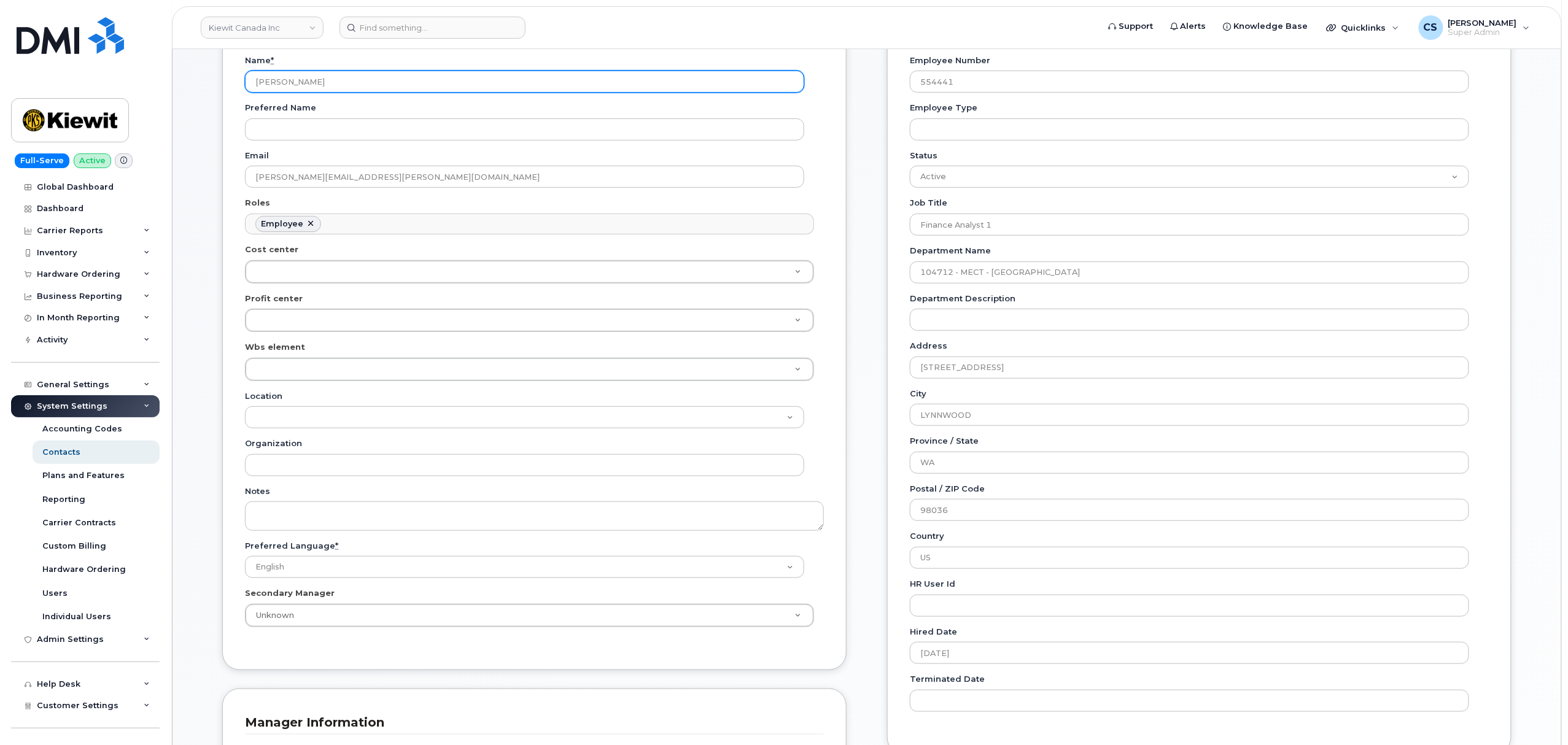
scroll to position [327, 0]
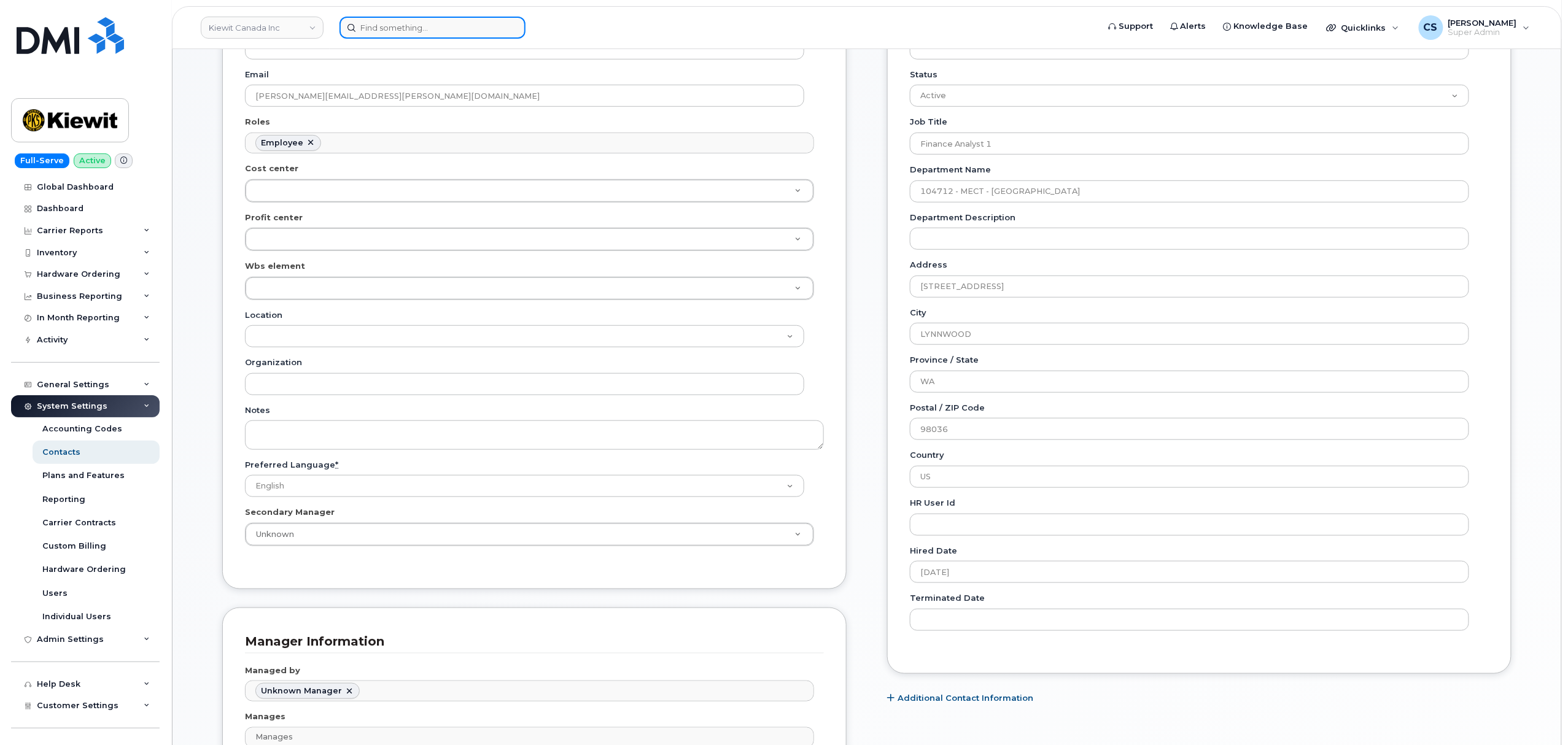
click at [437, 30] on input at bounding box center [433, 27] width 186 height 22
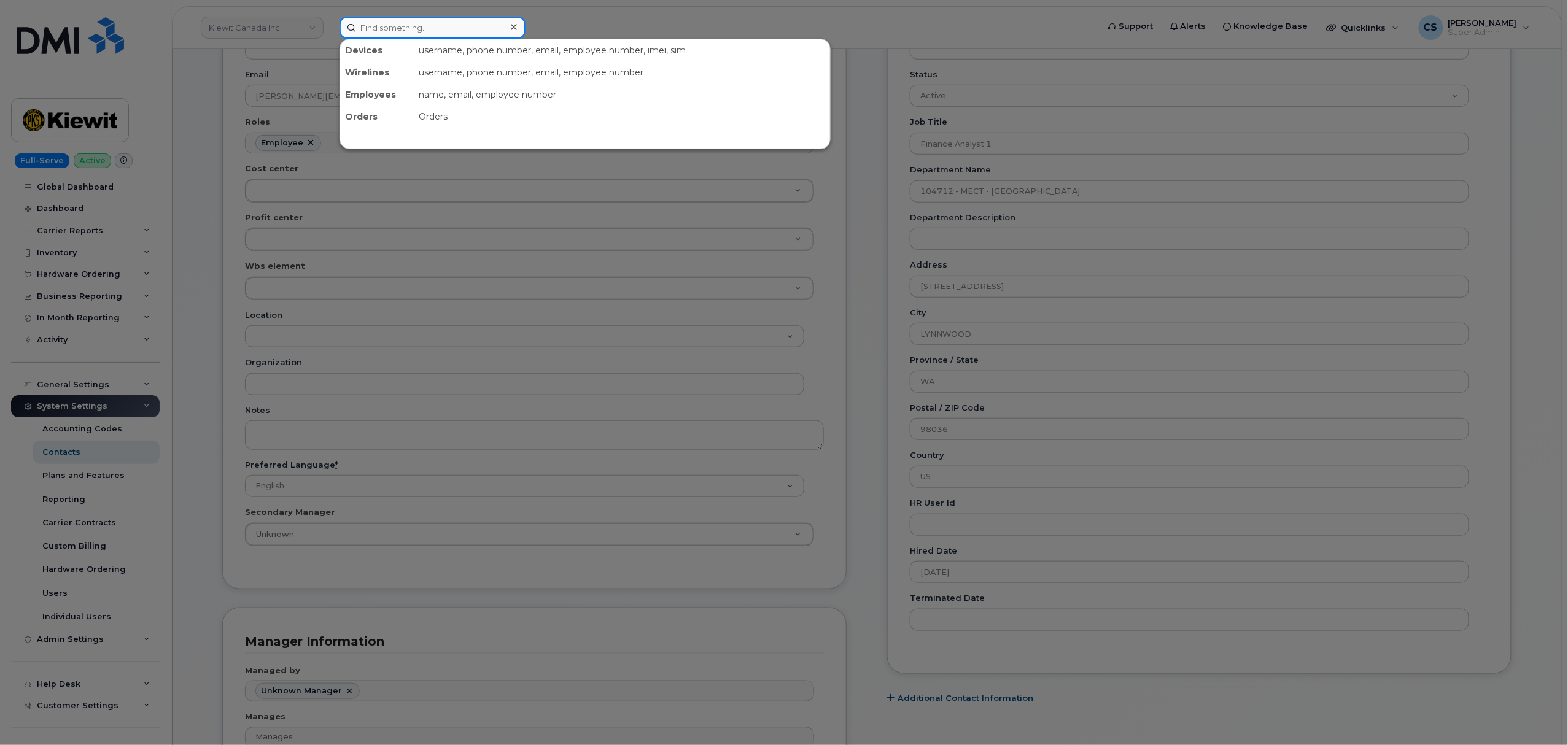
paste input "6822200360"
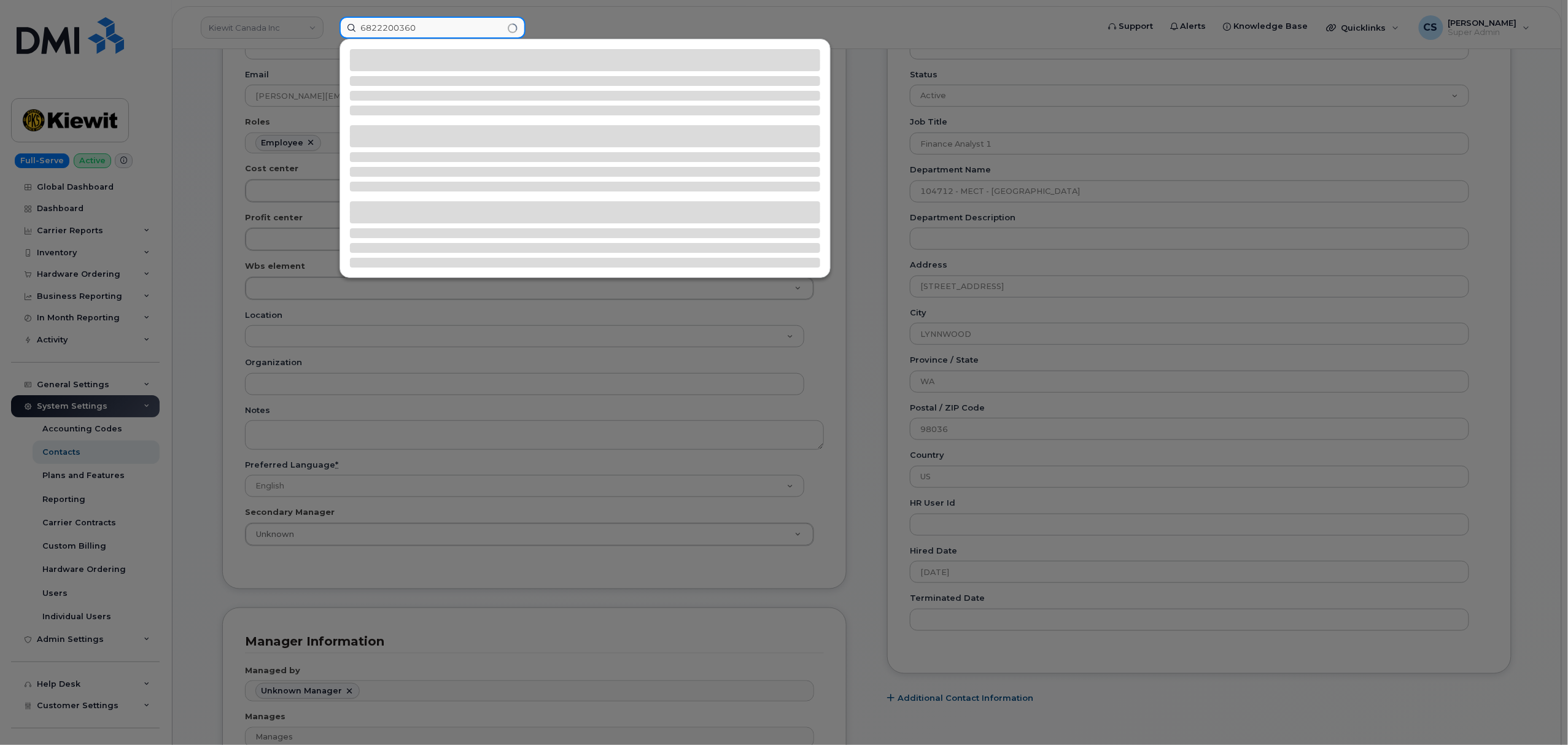
type input "6822200360"
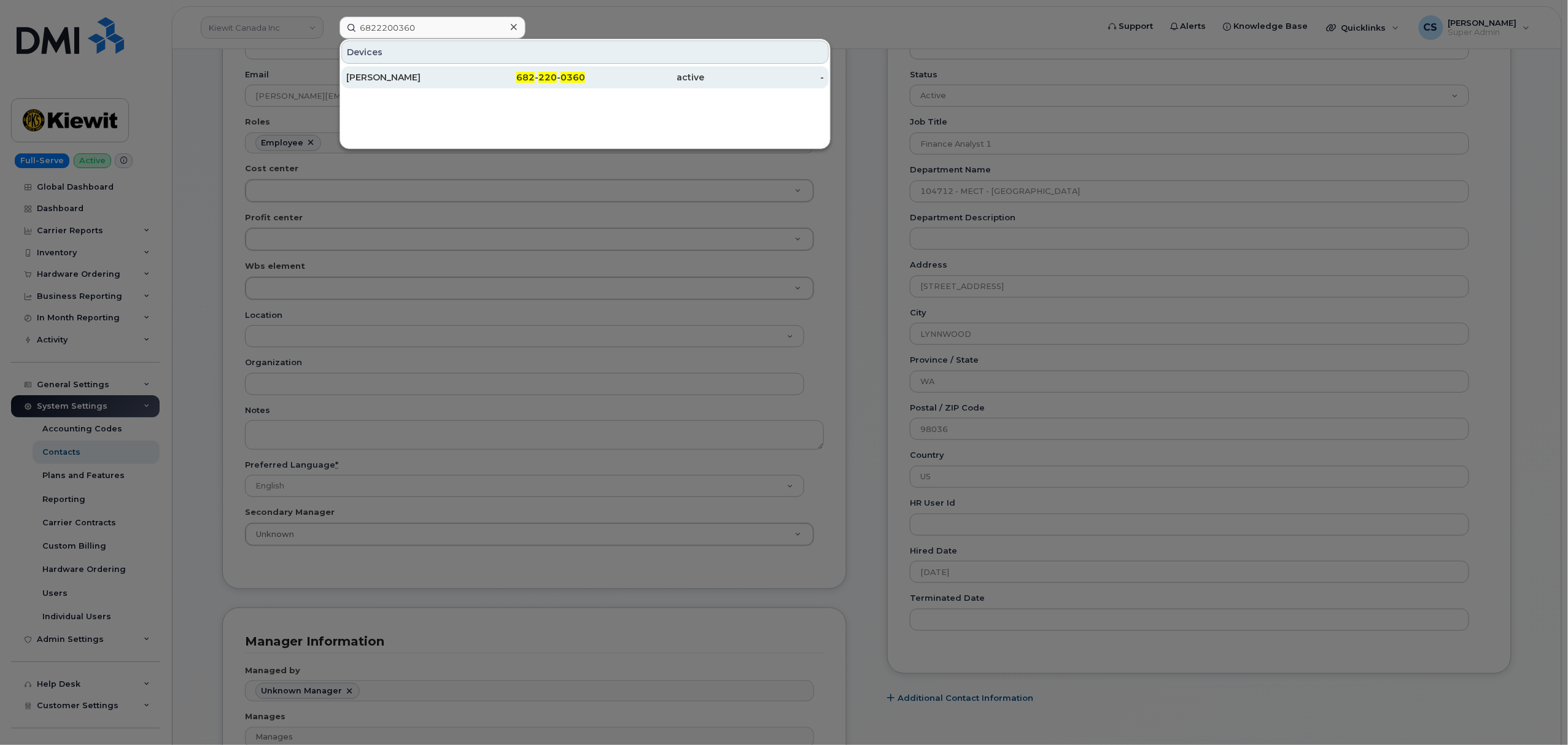
click at [560, 74] on div "682 - 220 - 0360" at bounding box center [525, 77] width 120 height 13
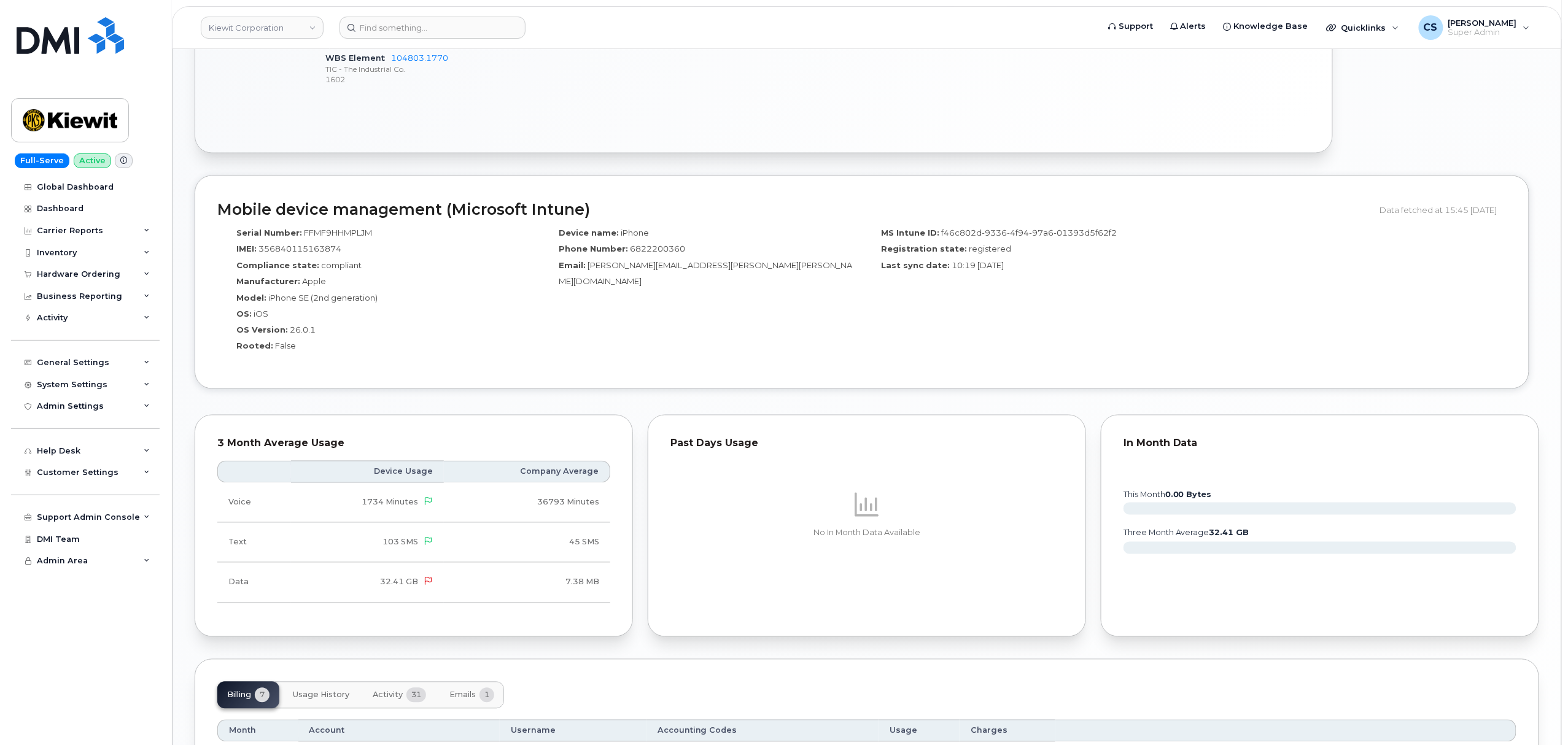
scroll to position [1184, 0]
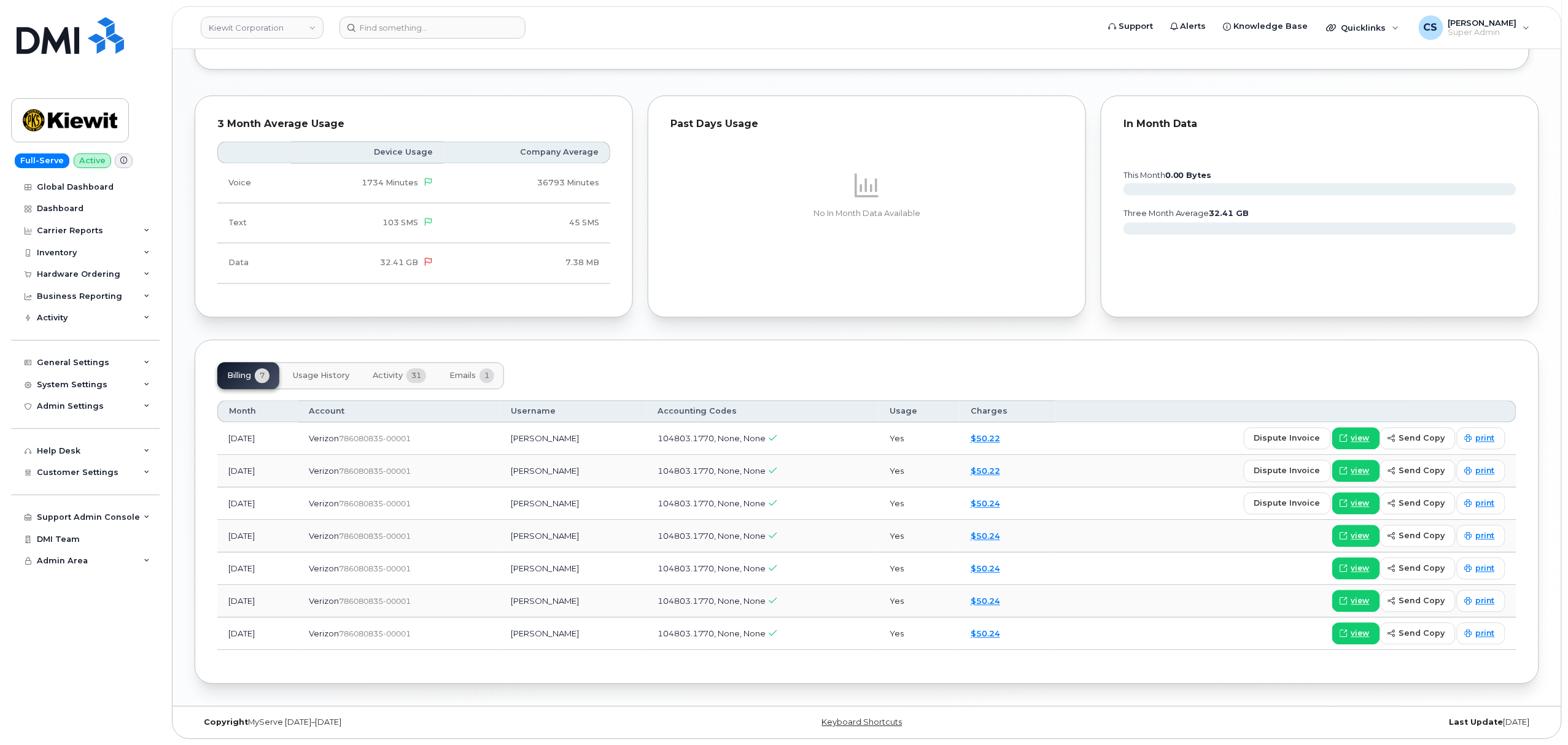
click at [386, 371] on span "Activity" at bounding box center [388, 375] width 30 height 10
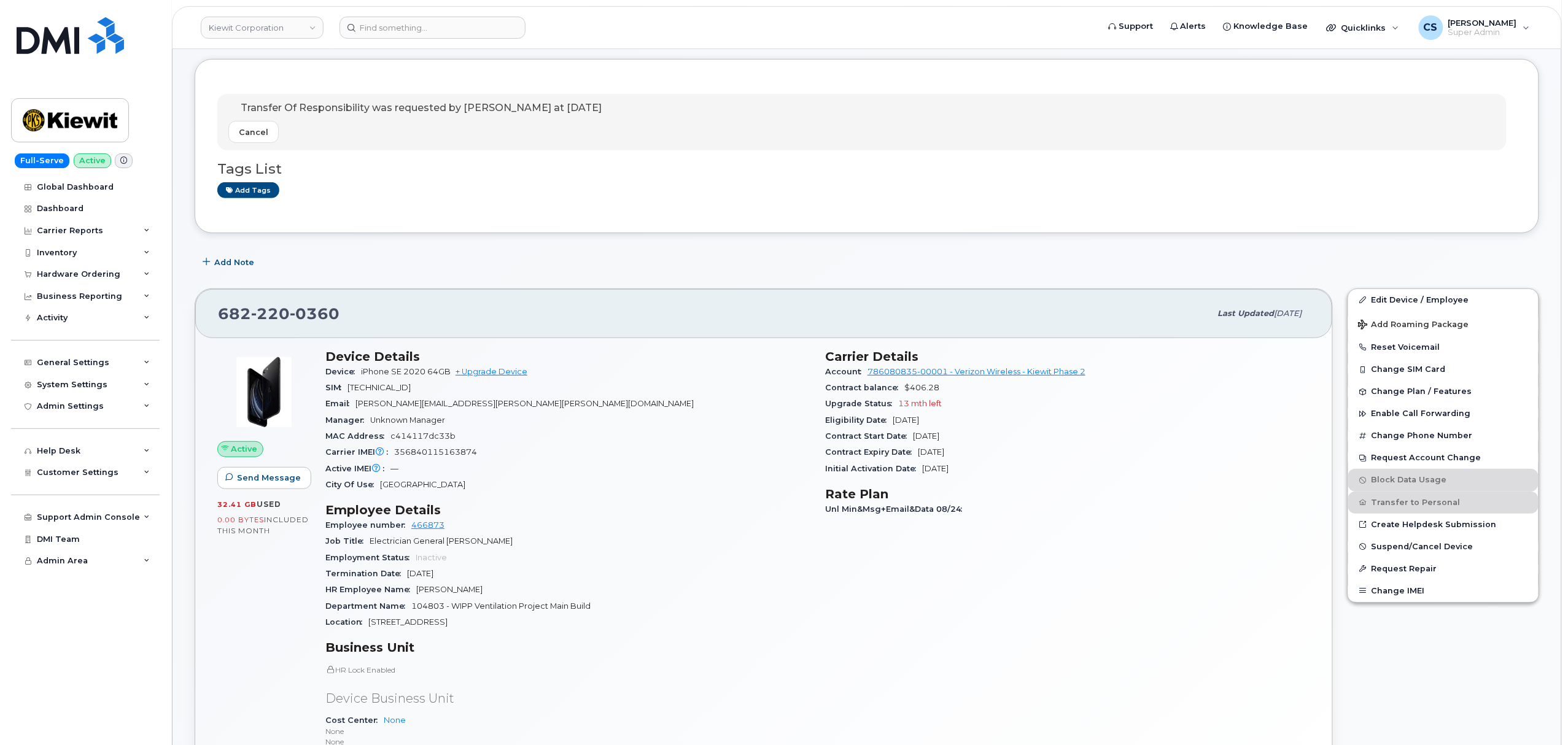
scroll to position [0, 0]
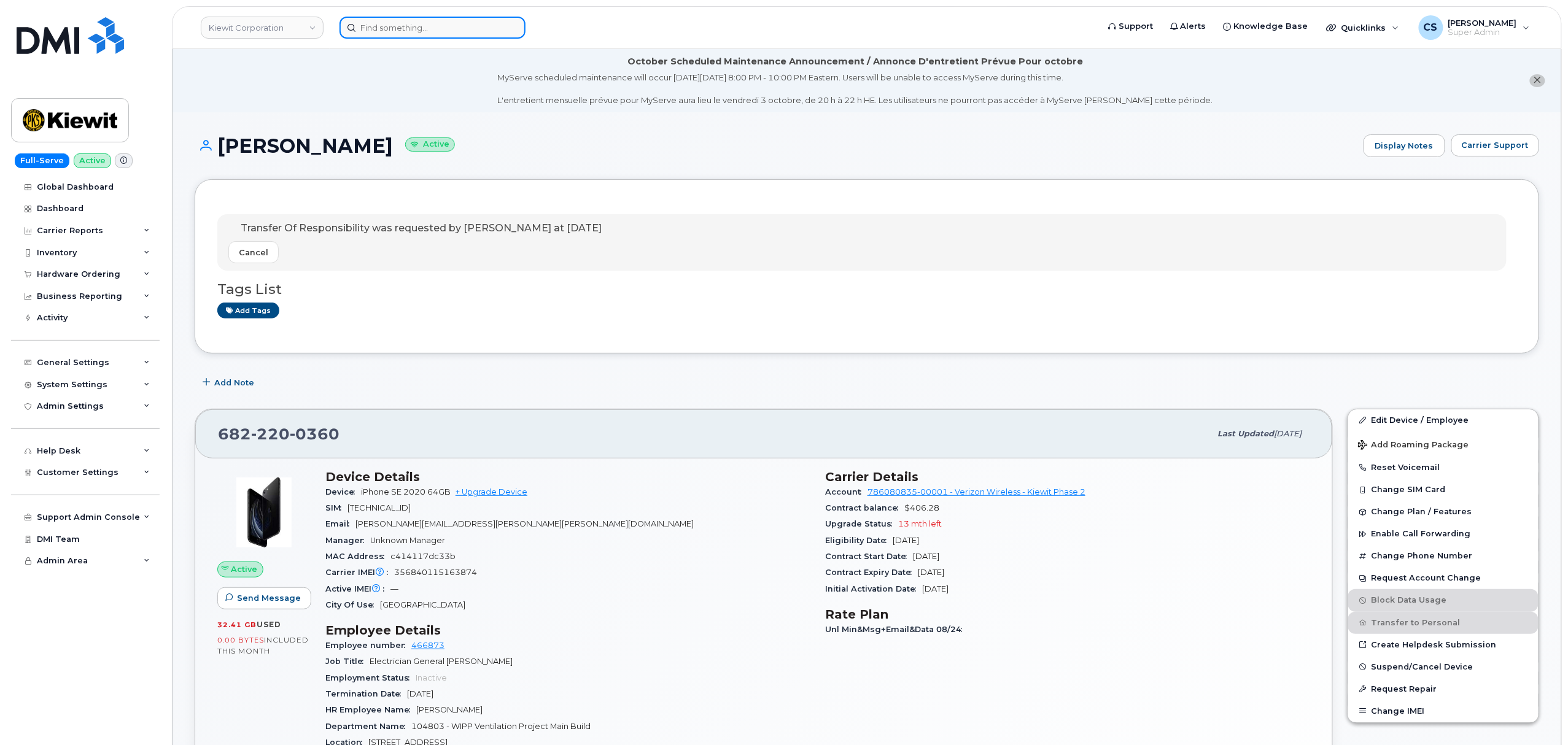
click at [425, 30] on input at bounding box center [433, 27] width 186 height 22
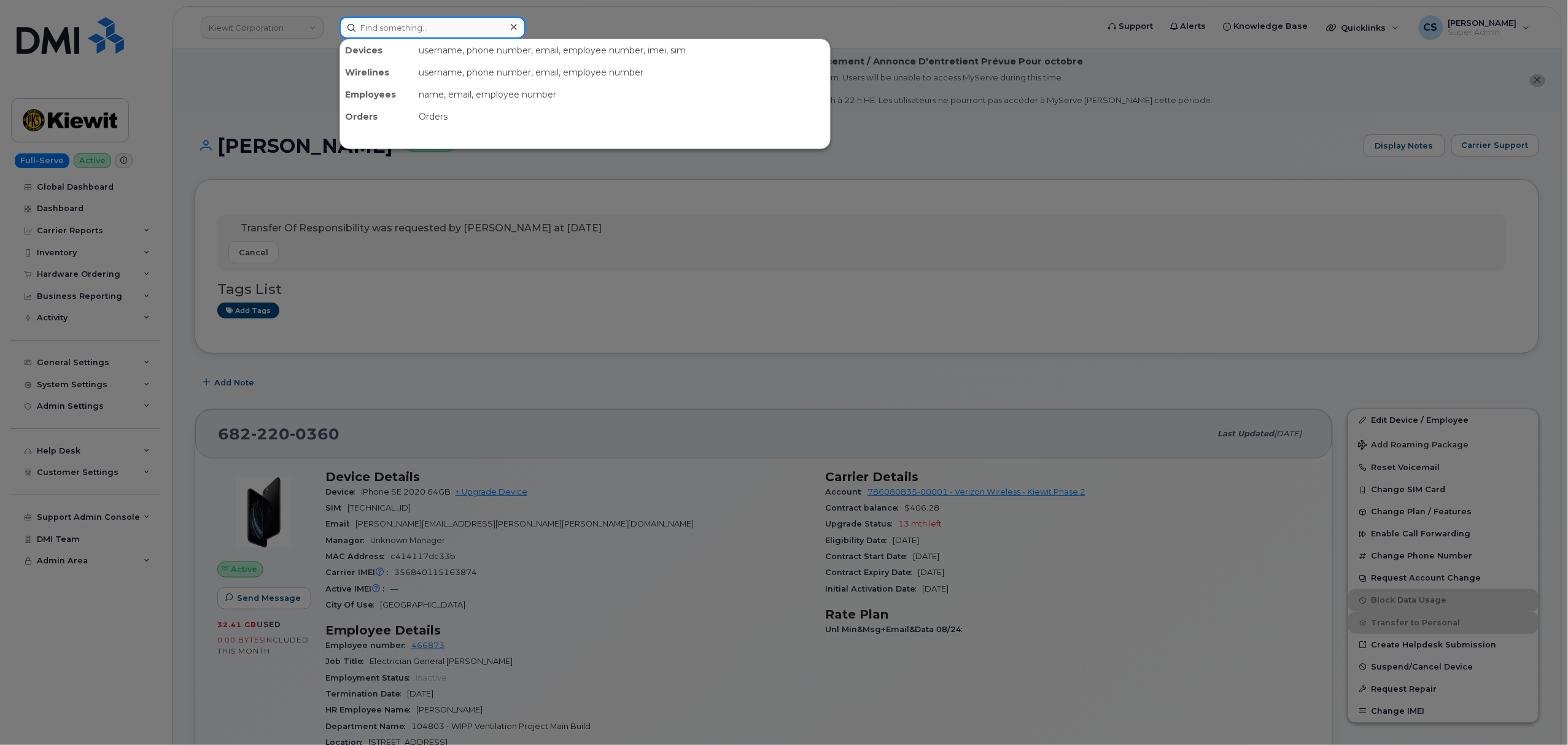
paste input "302202"
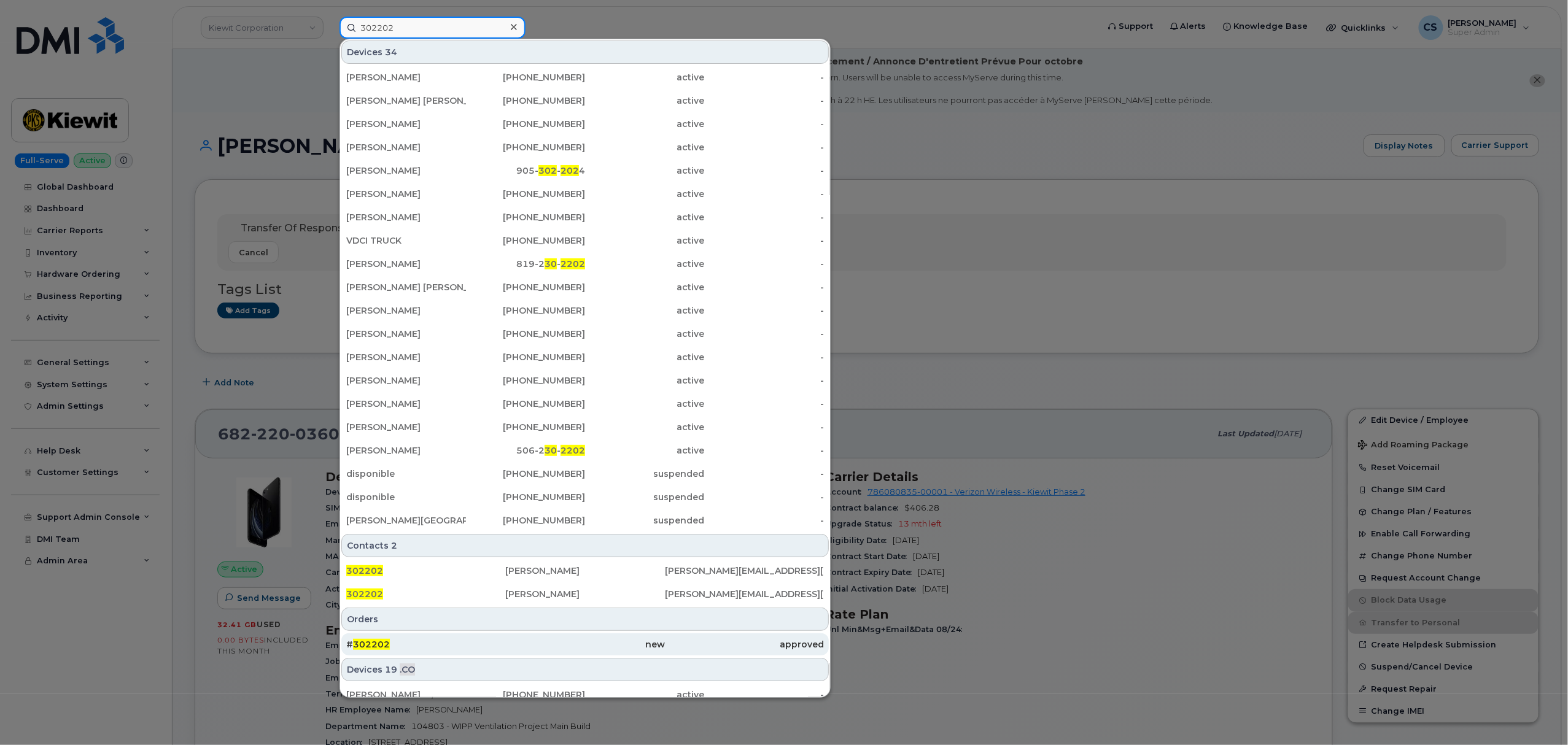
type input "302202"
click at [380, 644] on span "302202" at bounding box center [372, 644] width 37 height 11
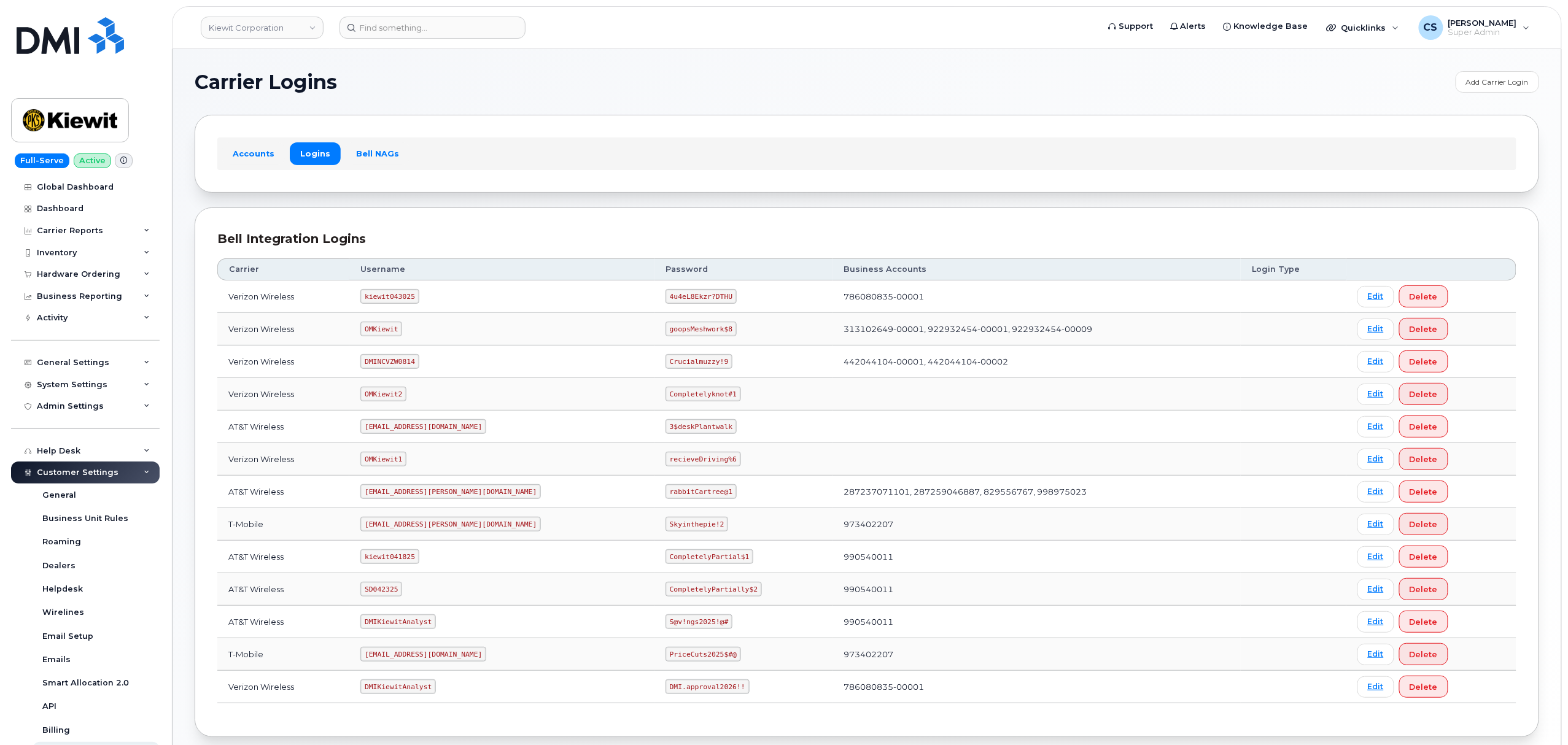
click at [394, 299] on code "kiewit043025" at bounding box center [389, 296] width 58 height 15
copy code "kiewit043025"
drag, startPoint x: 670, startPoint y: 297, endPoint x: 612, endPoint y: 297, distance: 58.0
click at [666, 297] on code "4u4eL8Ekzr?DTHU" at bounding box center [702, 296] width 71 height 15
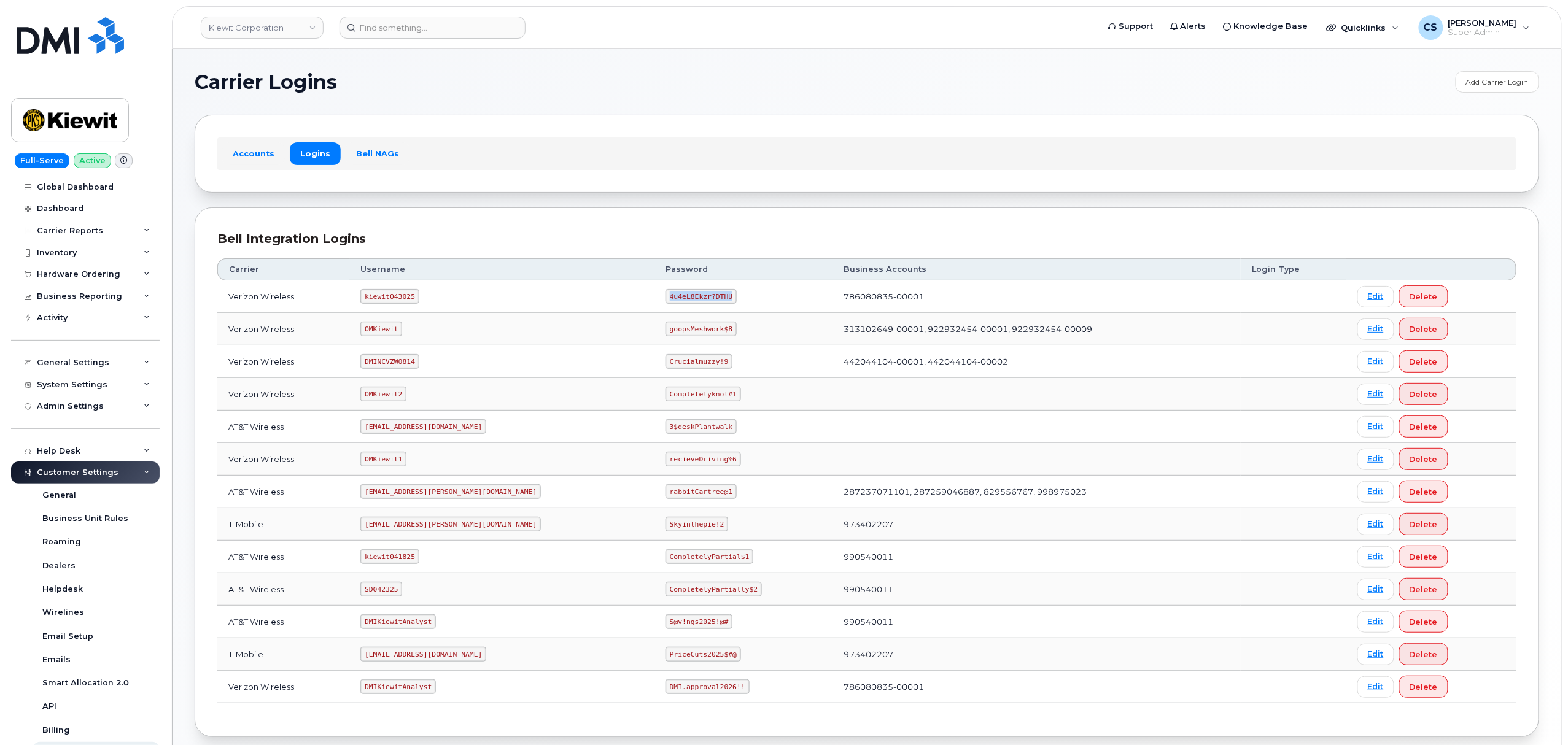
copy code "4u4eL8Ekzr?DTHU"
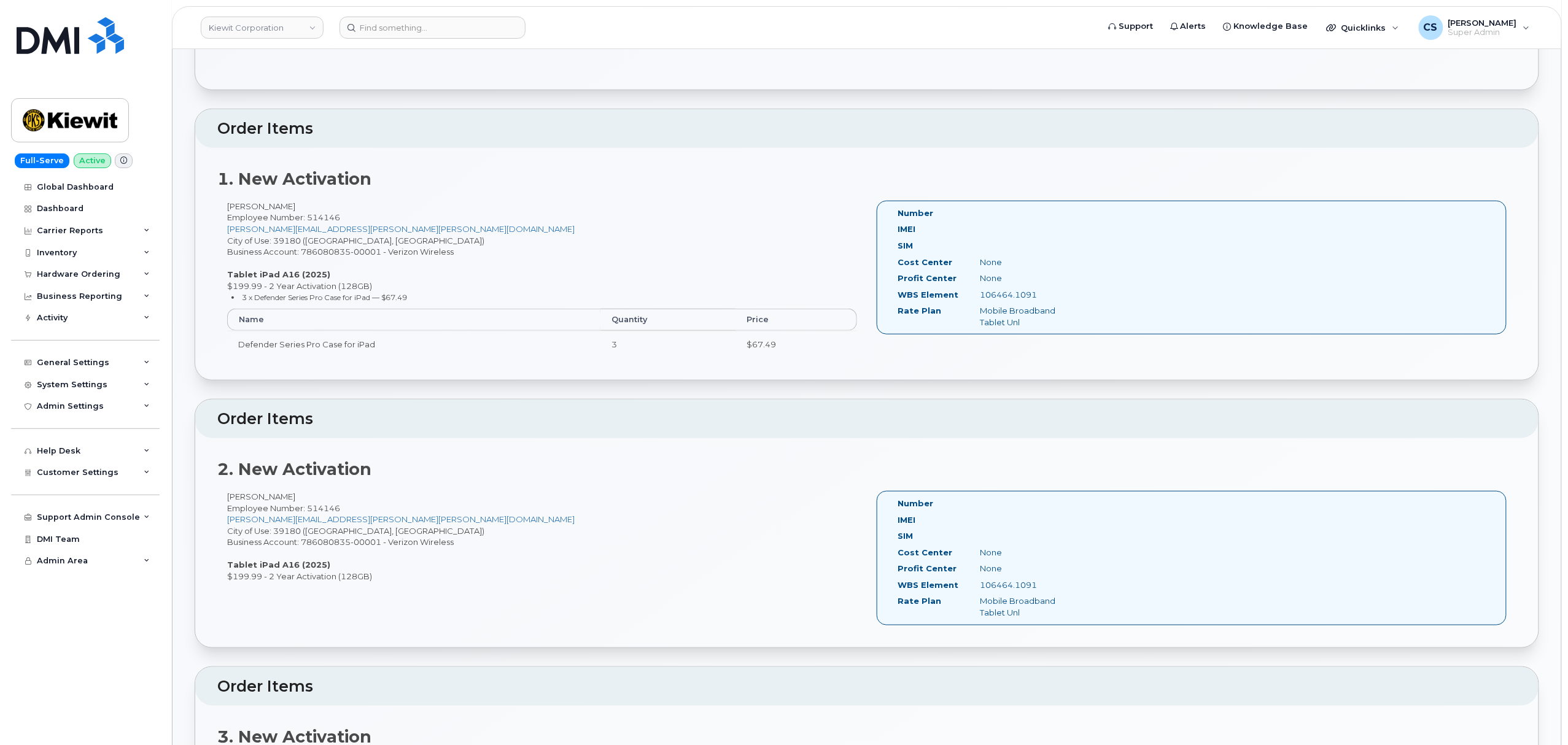
scroll to position [327, 0]
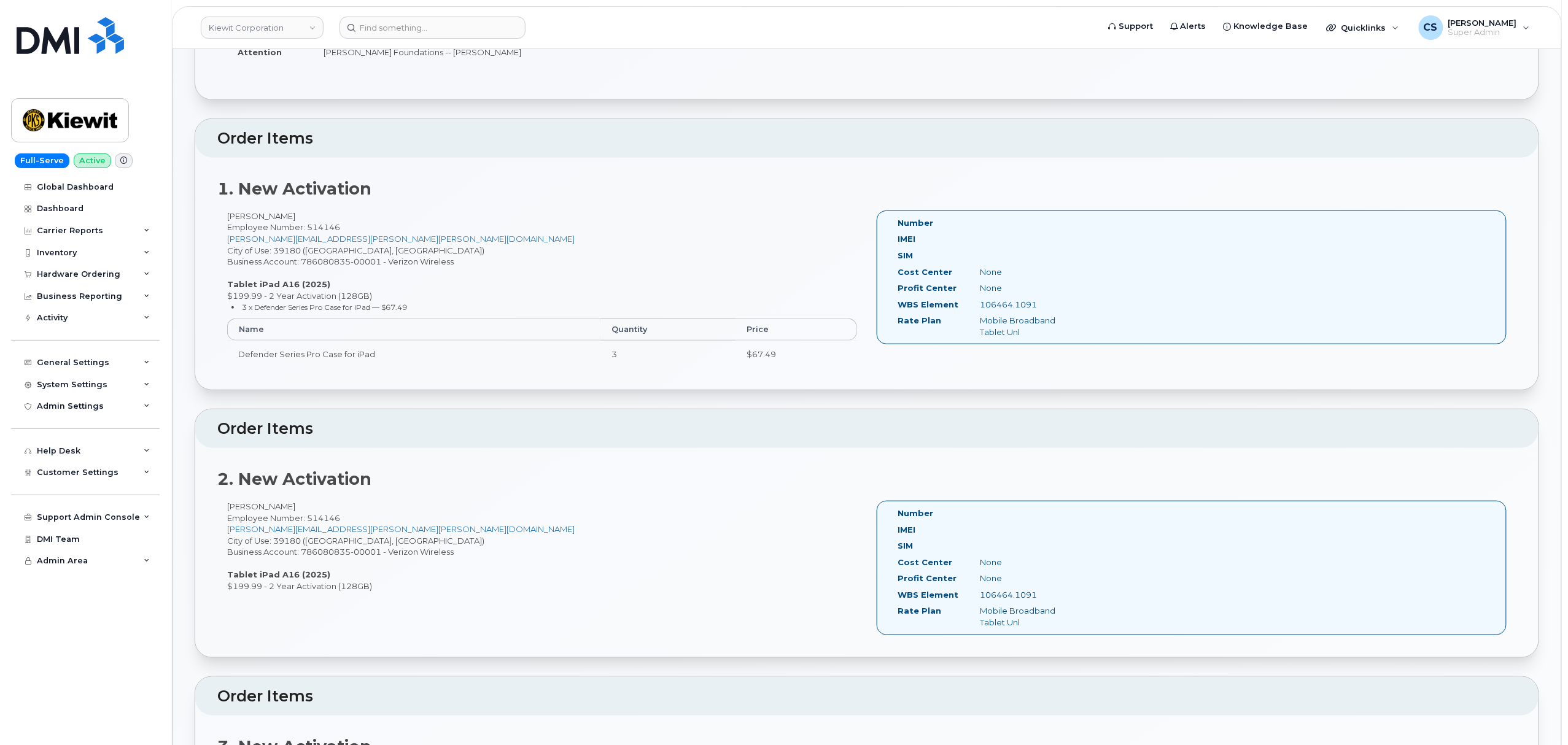
drag, startPoint x: 1044, startPoint y: 308, endPoint x: 977, endPoint y: 307, distance: 67.0
click at [977, 307] on div "106464.1091" at bounding box center [1028, 305] width 115 height 12
copy div "106464.1091"
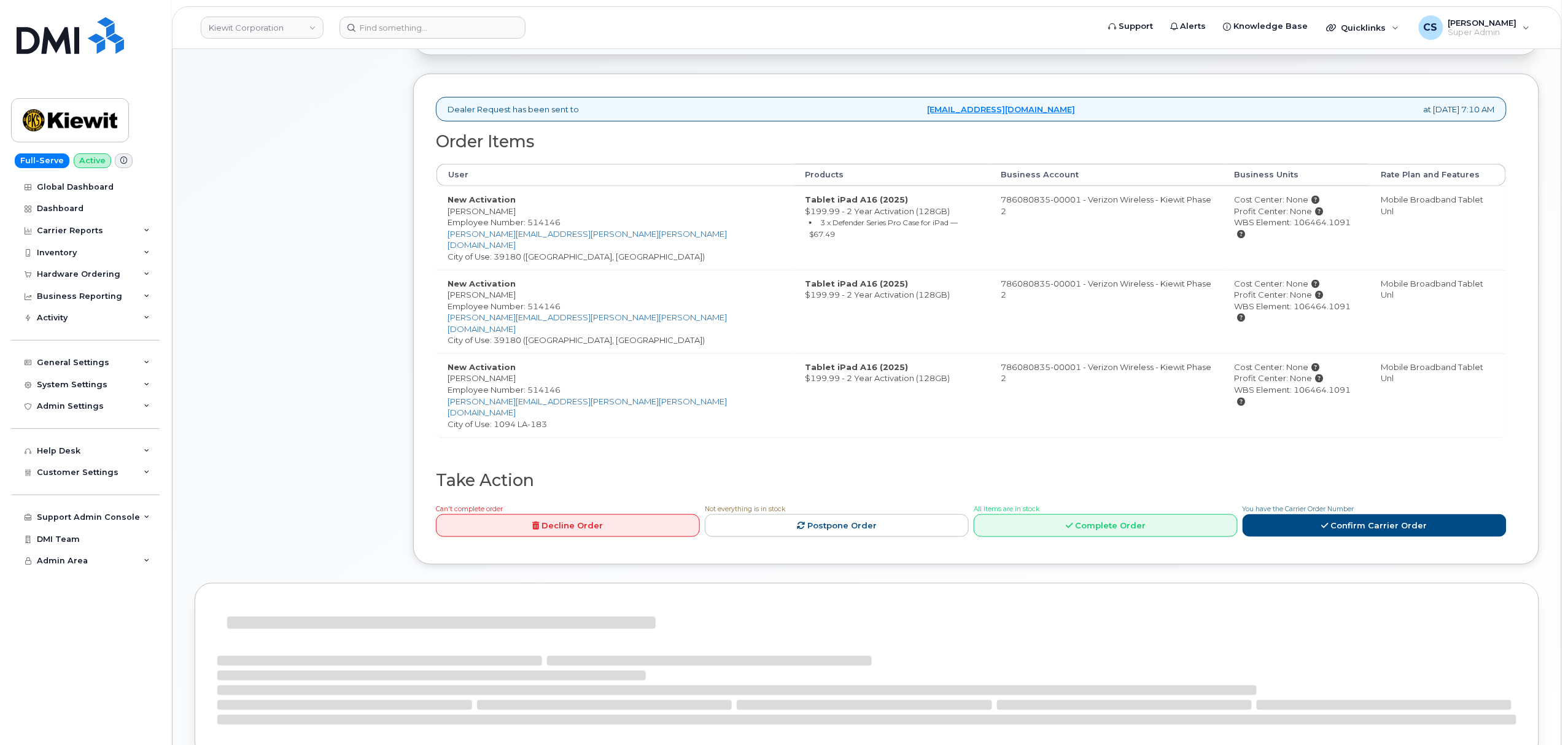
scroll to position [472, 0]
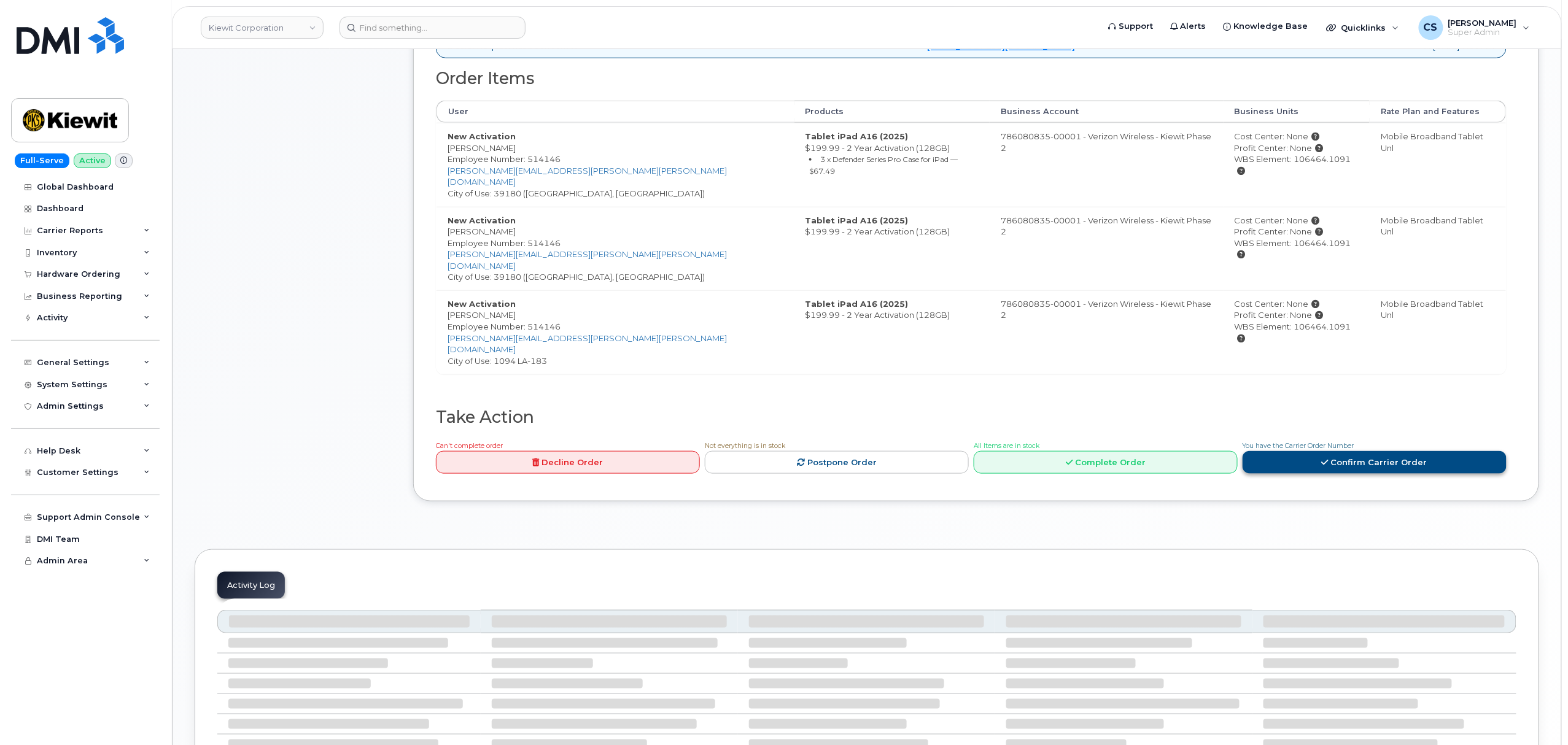
click at [1290, 451] on link "Confirm Carrier Order" at bounding box center [1374, 462] width 264 height 23
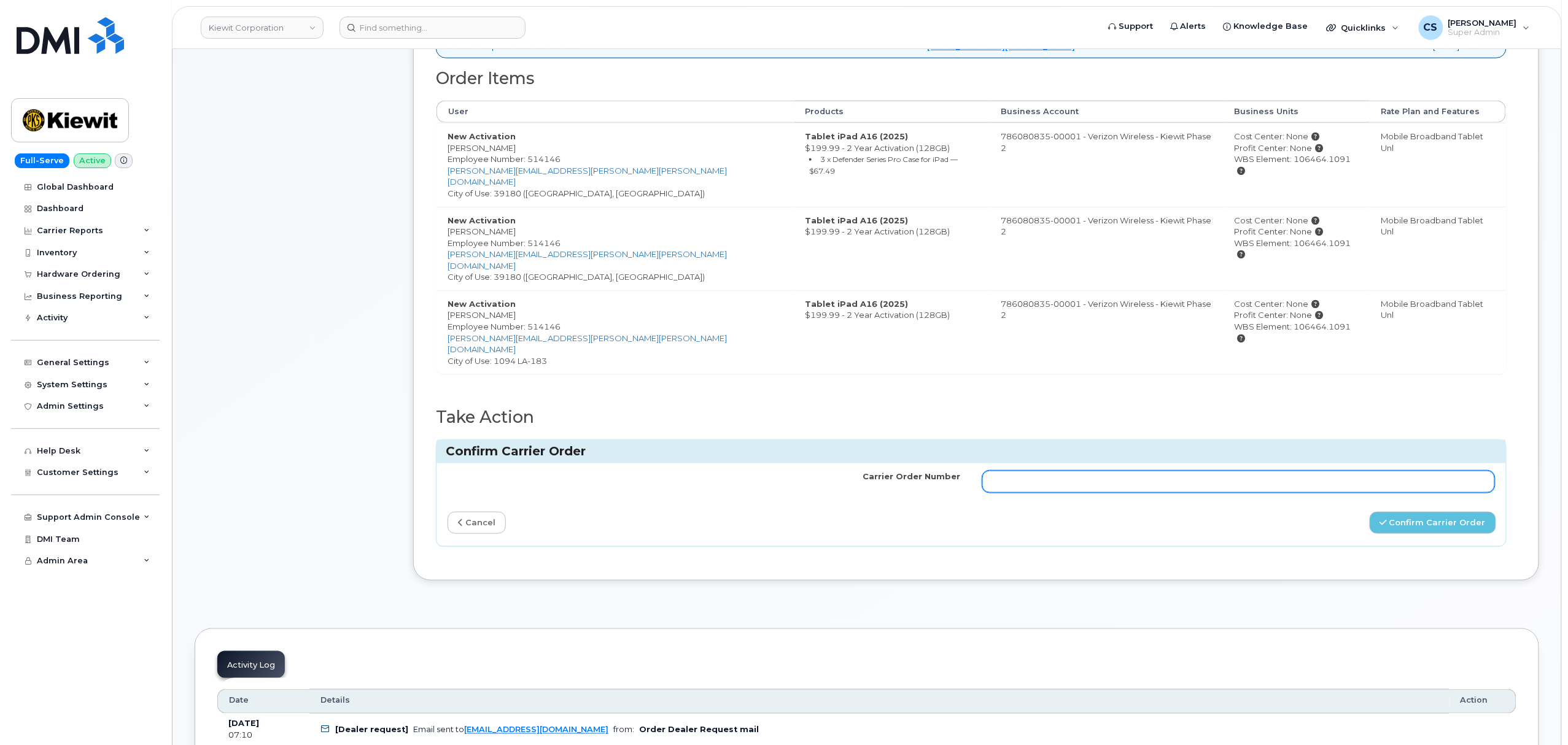
click at [1135, 471] on input "Carrier Order Number" at bounding box center [1239, 482] width 513 height 22
paste input "MB3000598420479"
type input "MB3000598420479"
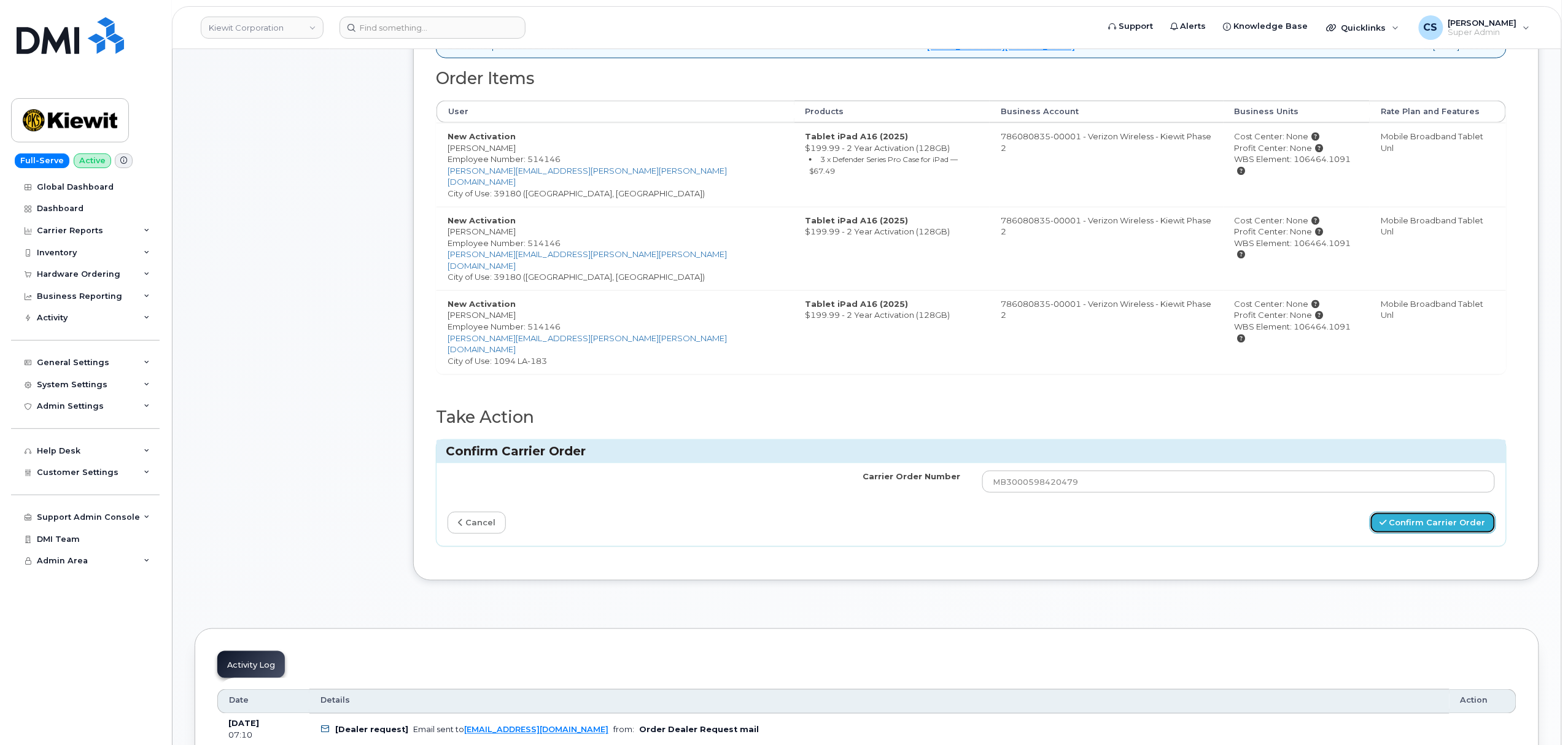
click at [1457, 512] on button "Confirm Carrier Order" at bounding box center [1433, 523] width 126 height 23
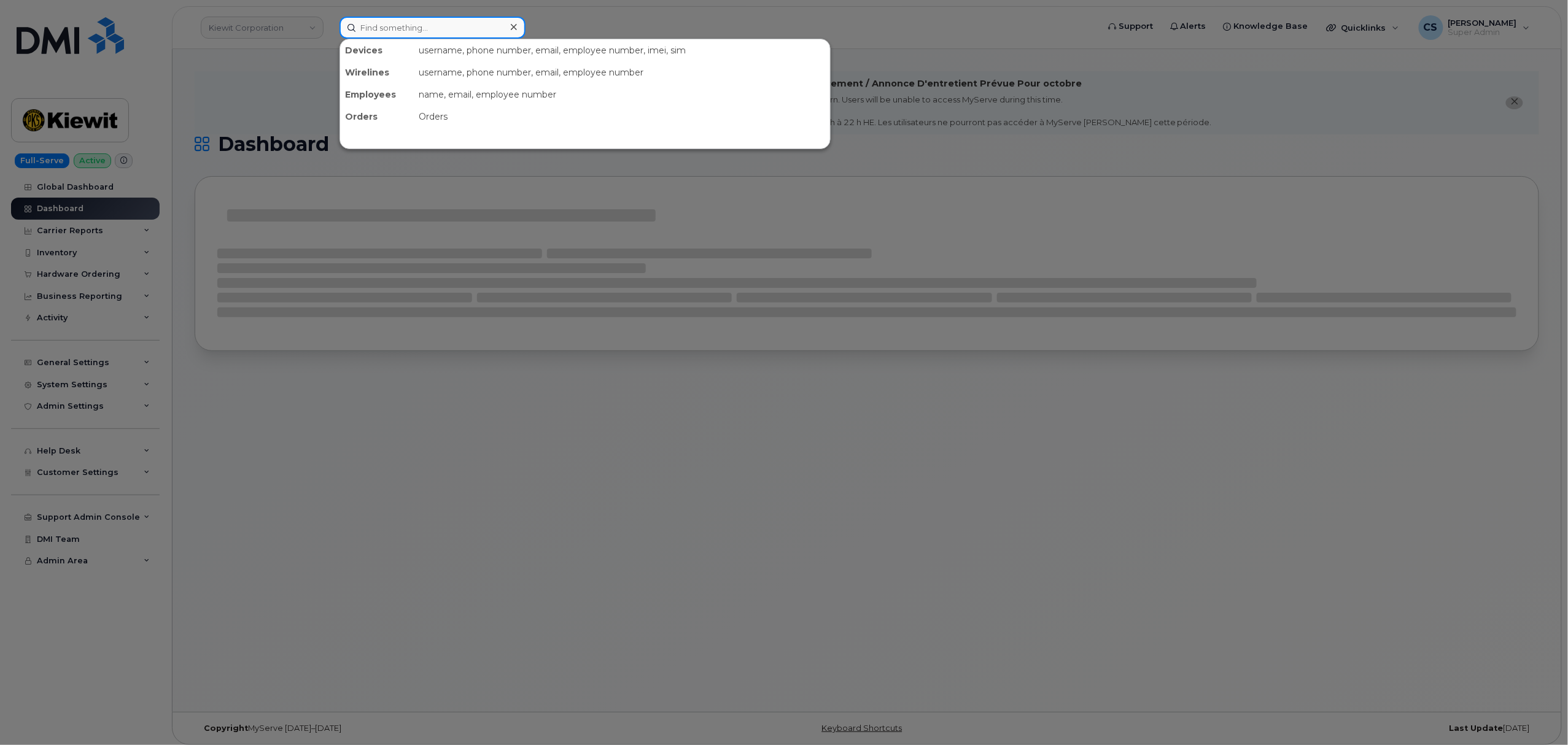
click at [408, 30] on input at bounding box center [433, 27] width 186 height 22
paste input "302135"
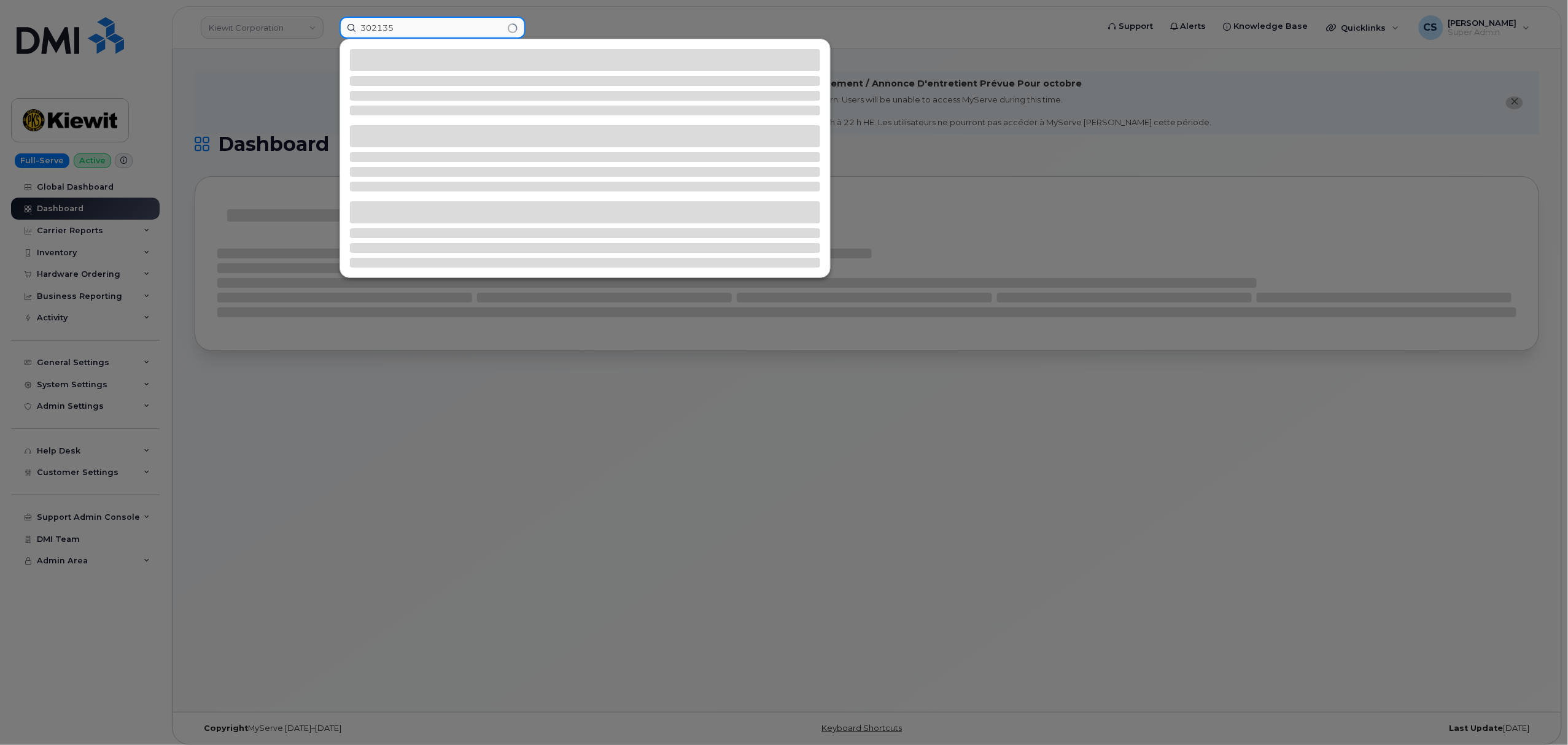
type input "302135"
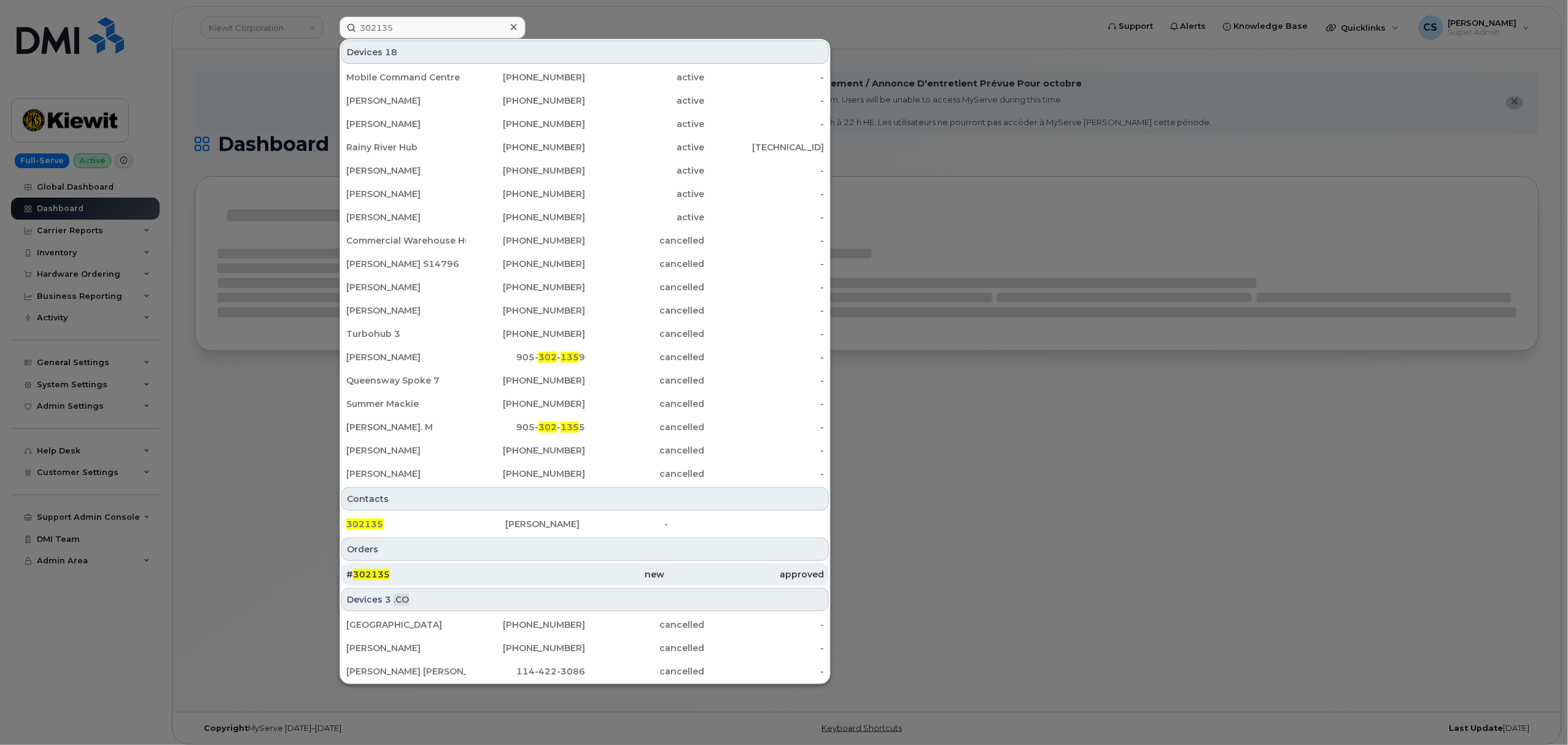
click at [376, 579] on span "302135" at bounding box center [372, 574] width 37 height 11
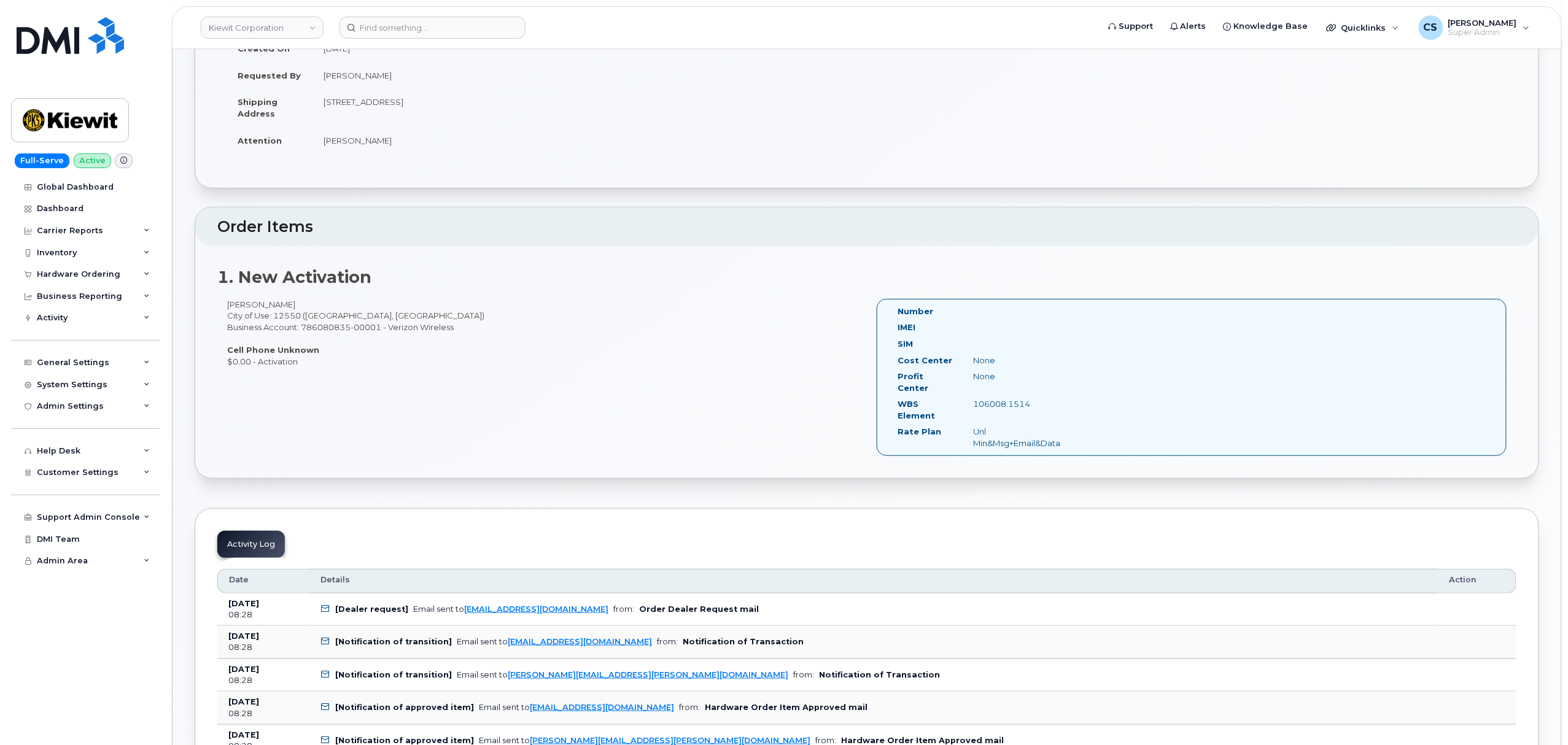
scroll to position [82, 0]
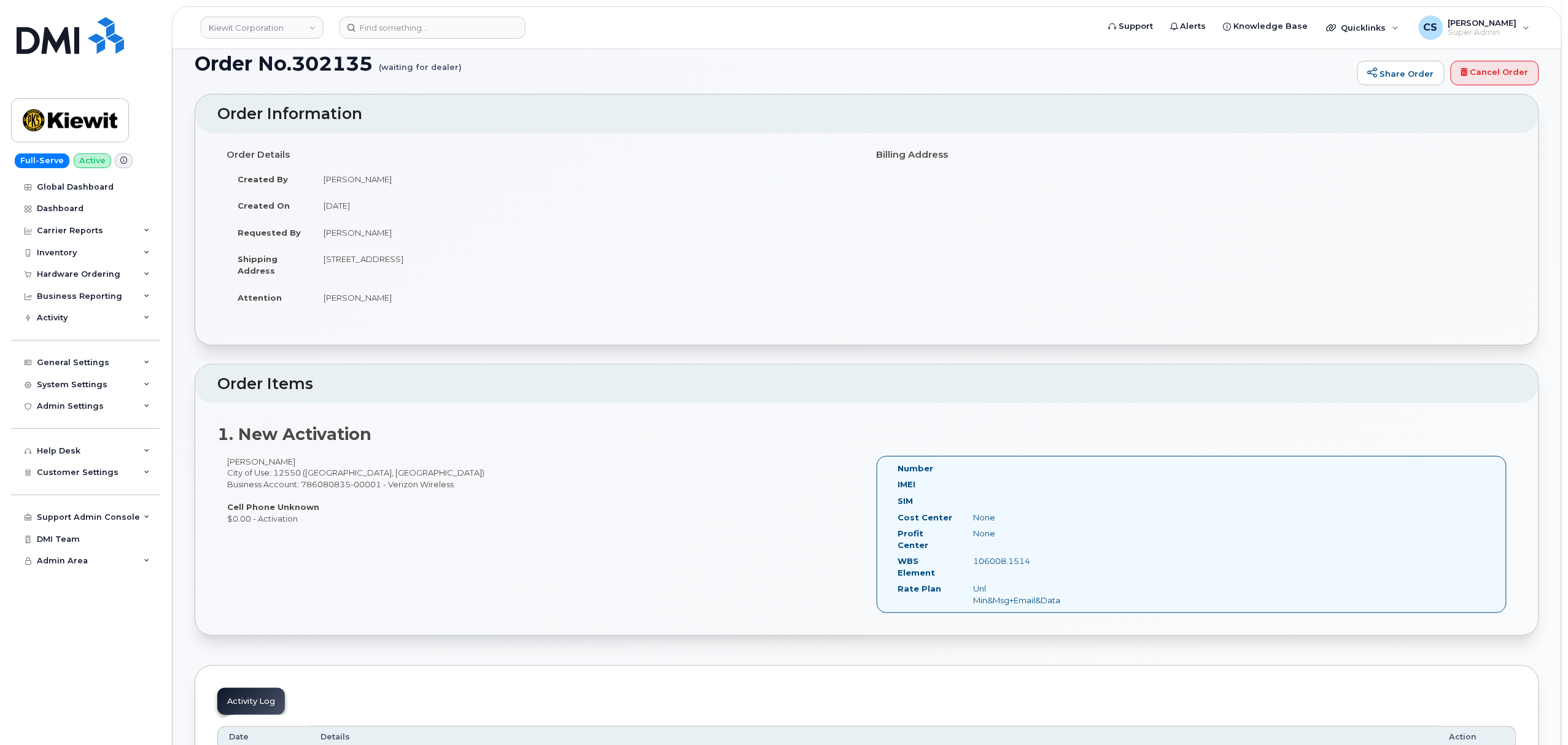
click at [334, 65] on h1 "Order No.302135 (waiting for dealer)" at bounding box center [773, 63] width 1157 height 22
click at [333, 65] on h1 "Order No.302135 (waiting for dealer)" at bounding box center [773, 63] width 1157 height 22
copy h1 "302135"
click at [586, 487] on div "Jared Ambrosio City of Use: 12550 (Newburgh, NY) Business Account: 786080835-00…" at bounding box center [542, 490] width 649 height 68
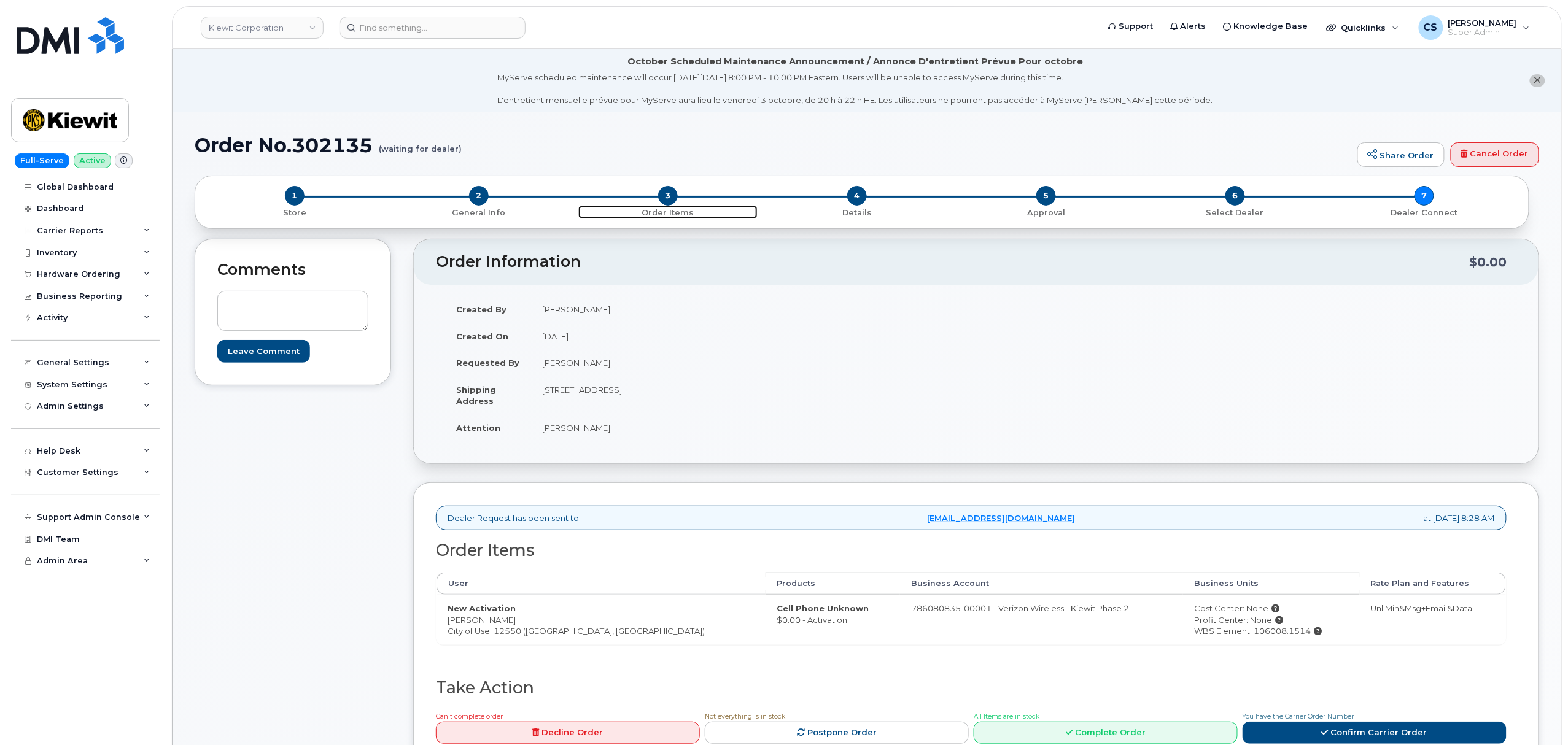
click at [684, 212] on p "Order Items" at bounding box center [667, 212] width 179 height 11
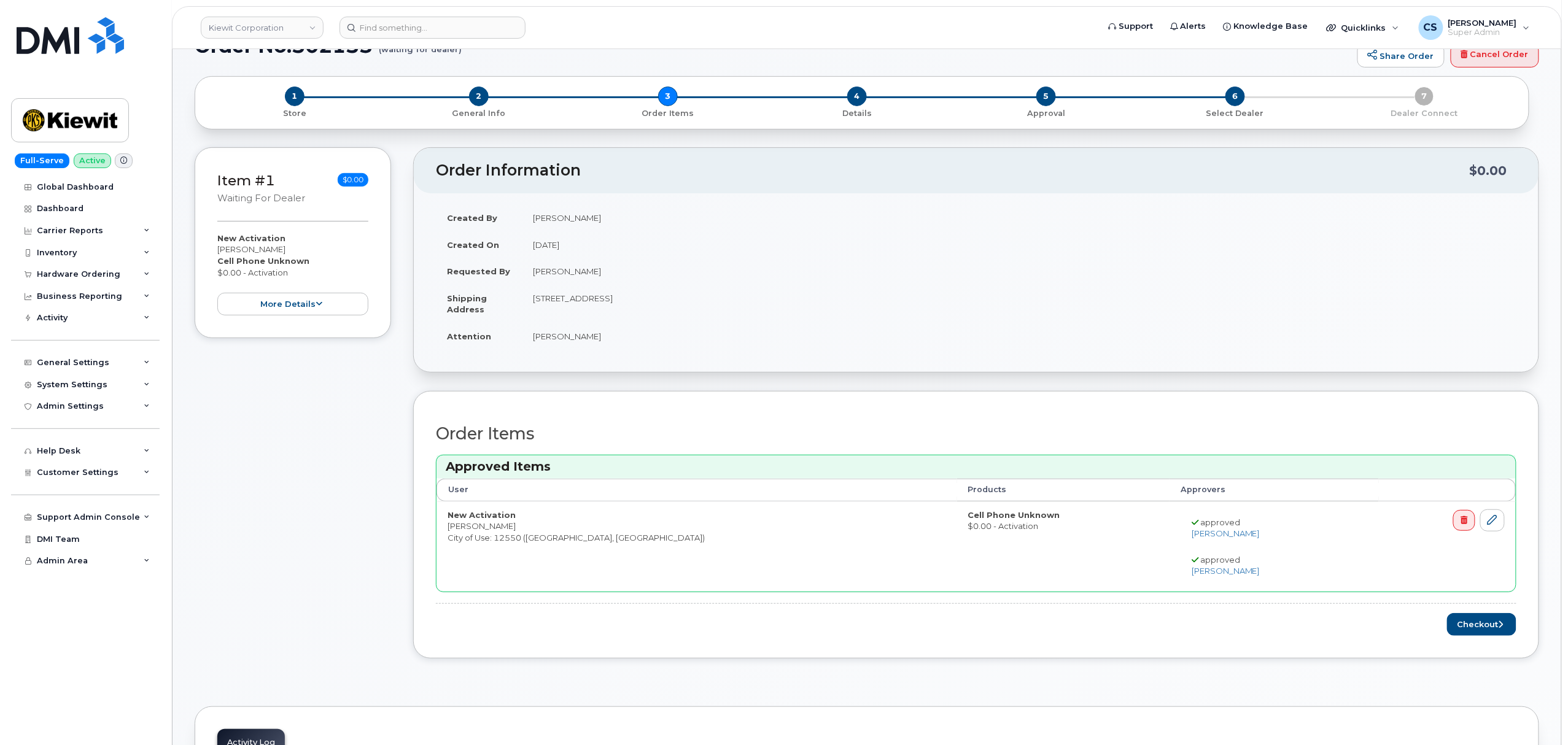
scroll to position [82, 0]
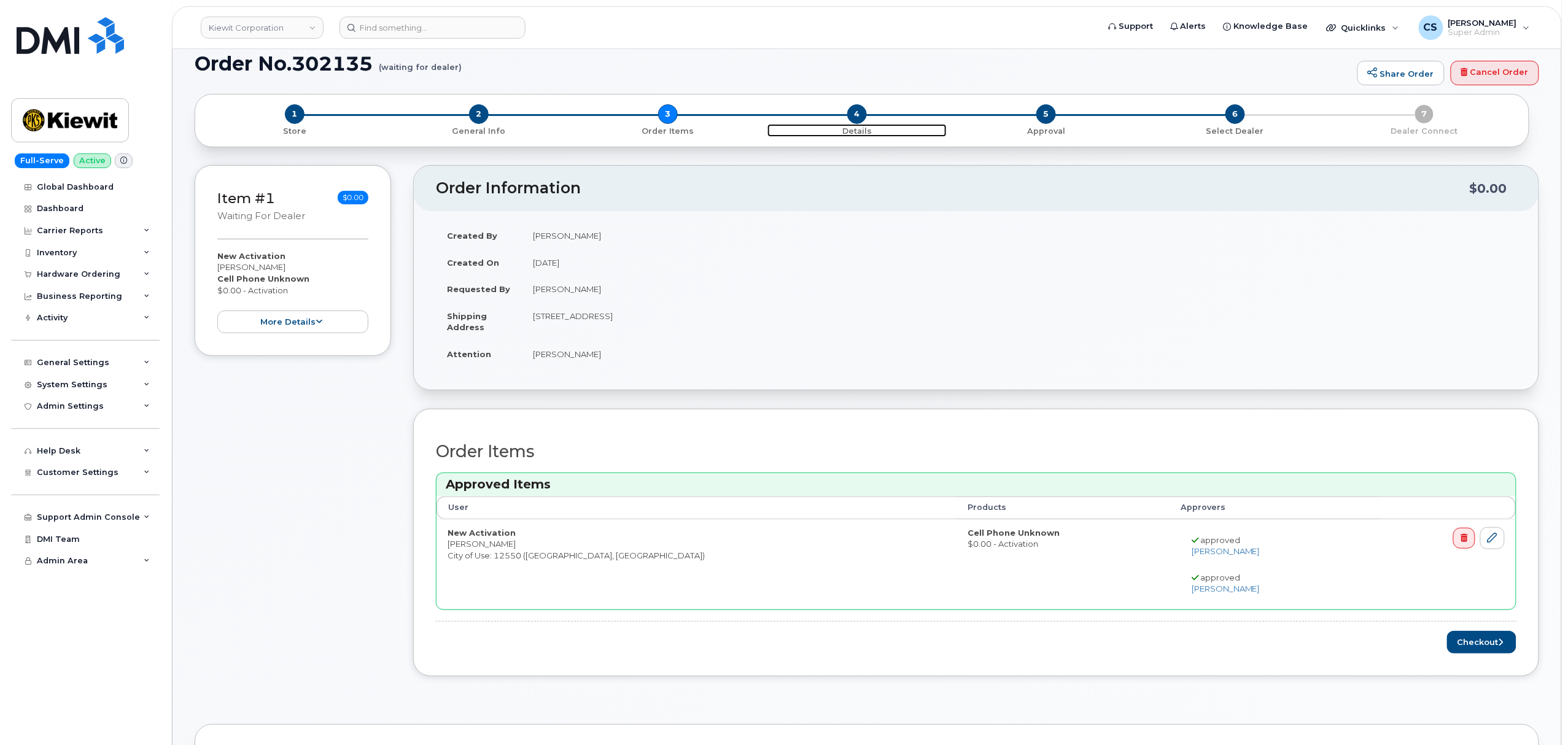
click at [855, 111] on span "4" at bounding box center [857, 114] width 19 height 19
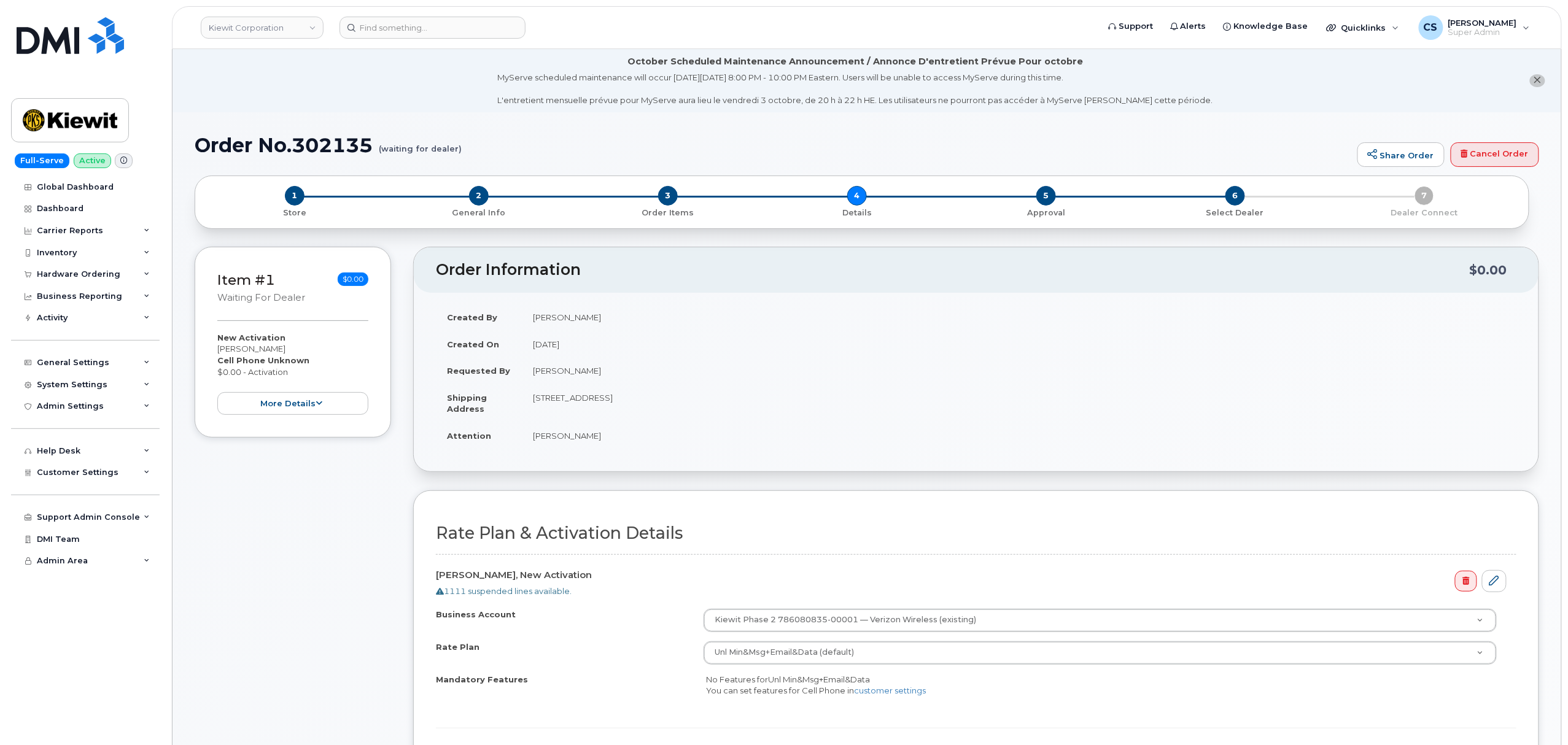
click at [470, 203] on div "2 General Info" at bounding box center [479, 202] width 189 height 33
click at [480, 200] on span "2" at bounding box center [479, 195] width 19 height 19
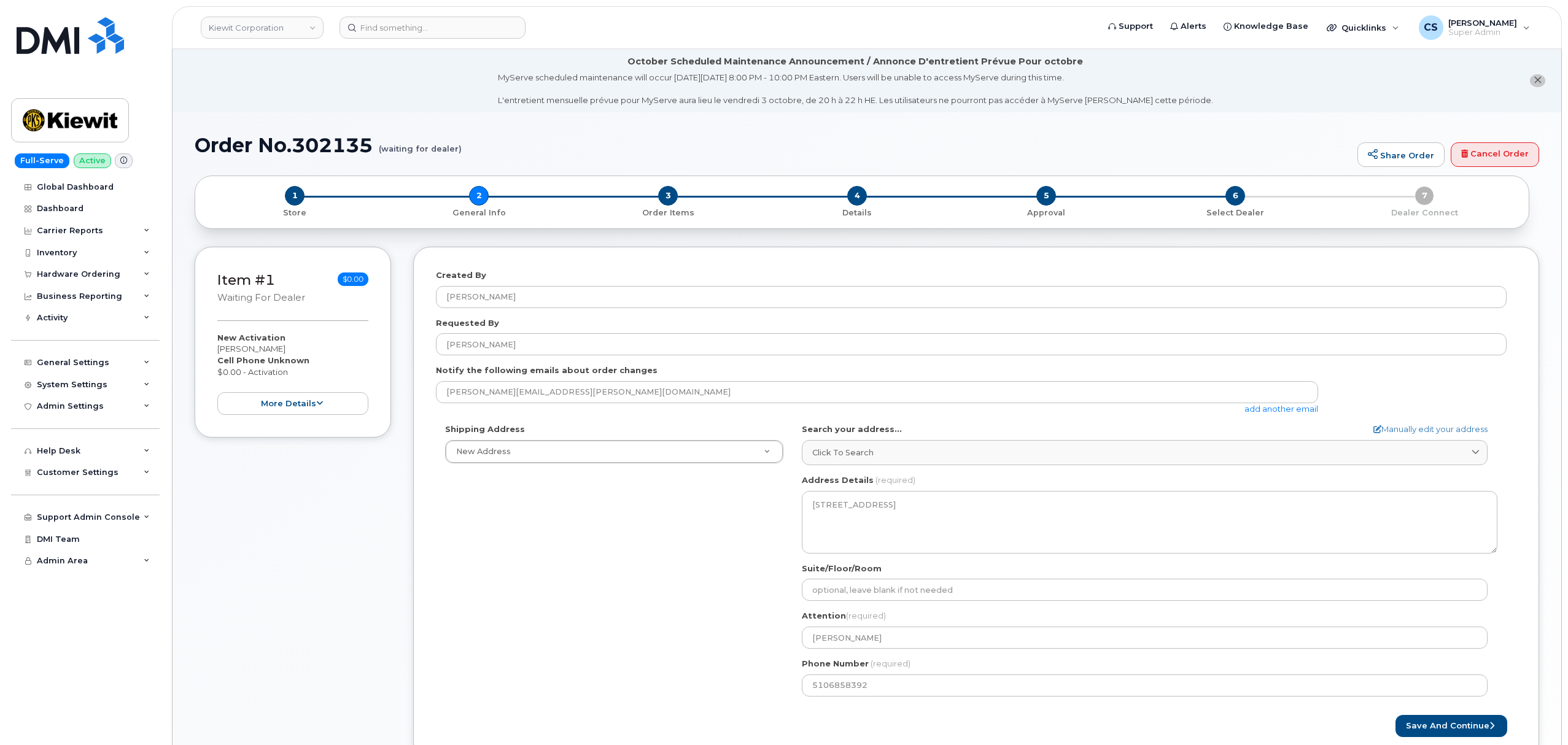
select select
click at [320, 141] on h1 "Order No.302135 (waiting for dealer)" at bounding box center [773, 145] width 1157 height 22
copy h1 "302135"
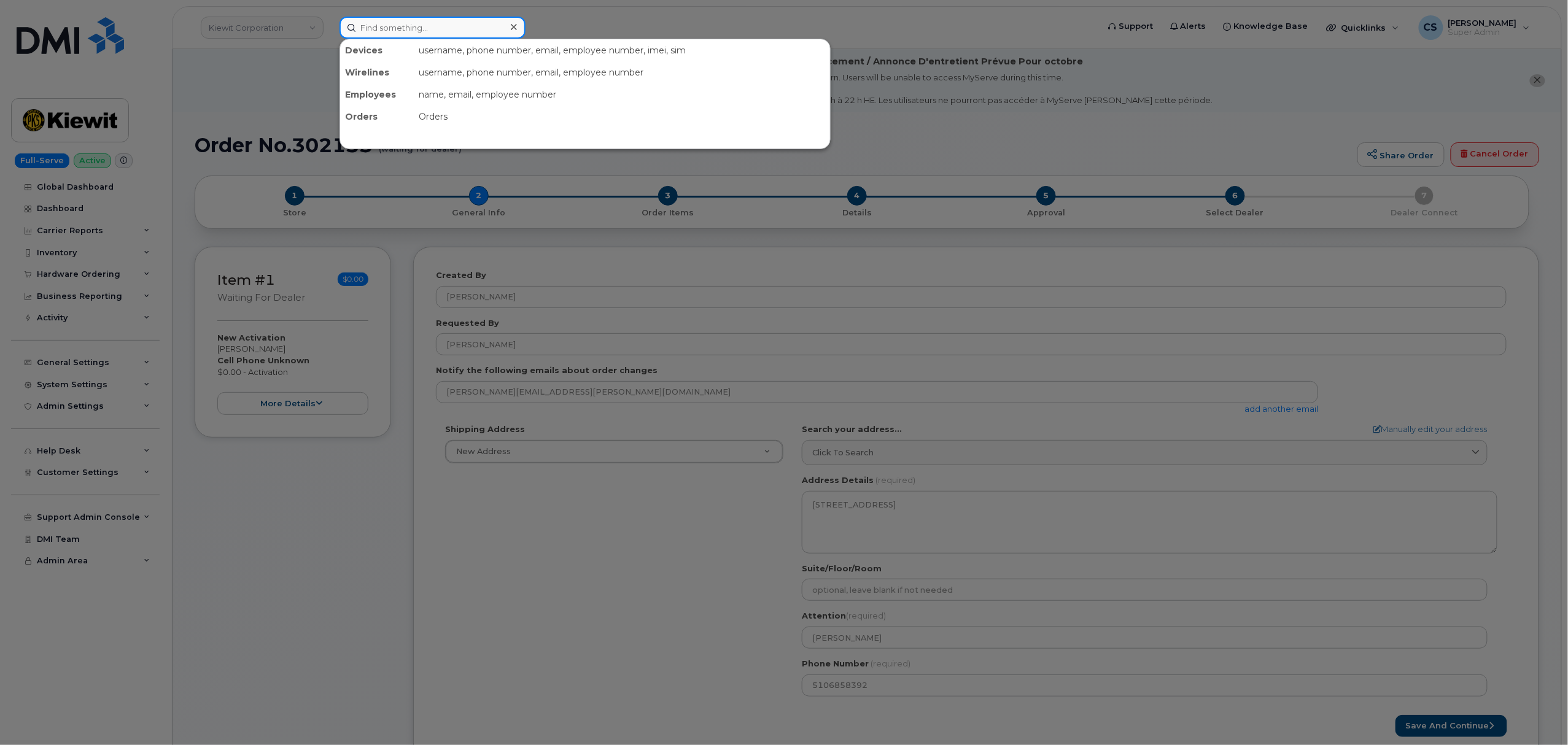
click at [418, 23] on input at bounding box center [433, 27] width 186 height 22
paste input "302135"
type input "302135"
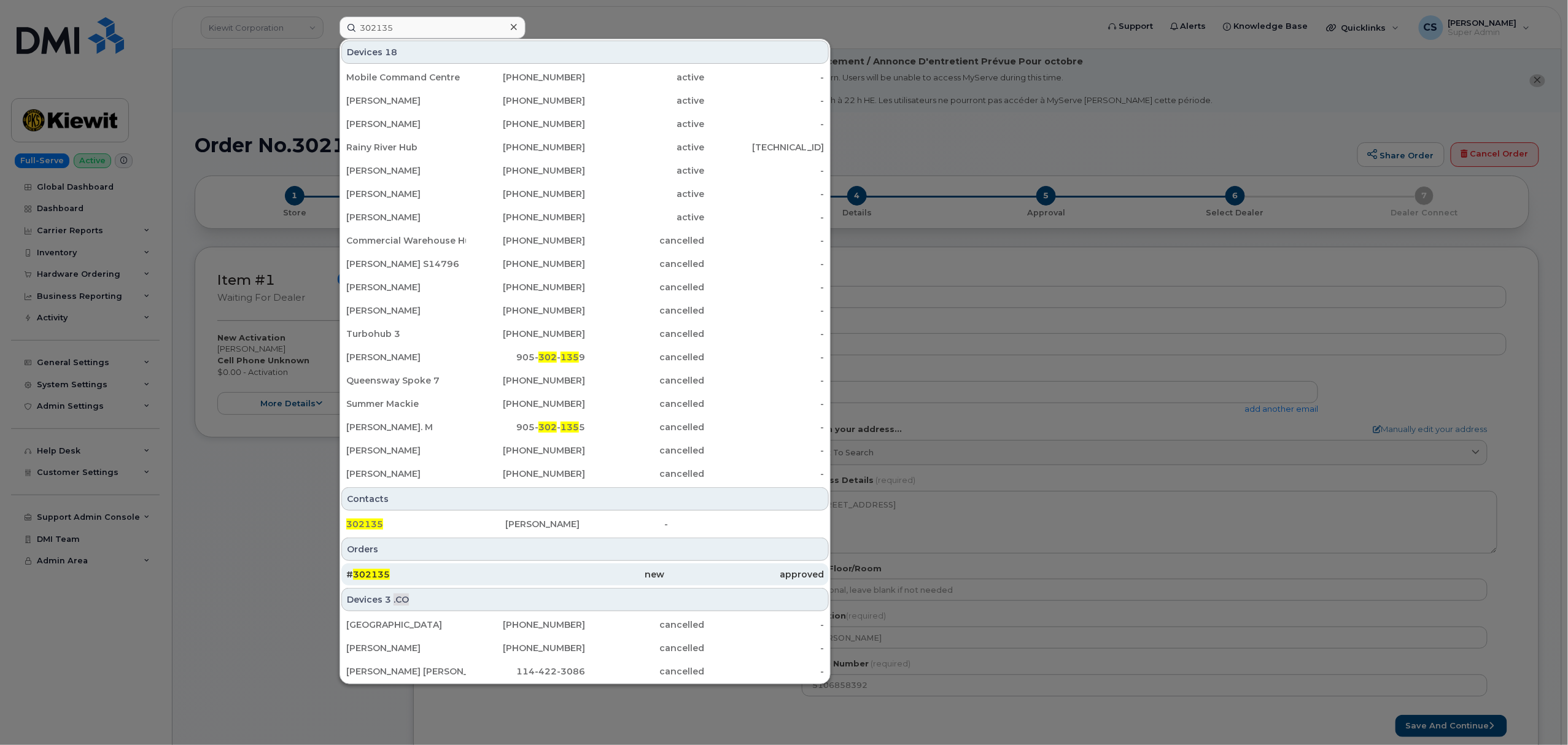
click at [382, 578] on span "302135" at bounding box center [372, 574] width 37 height 11
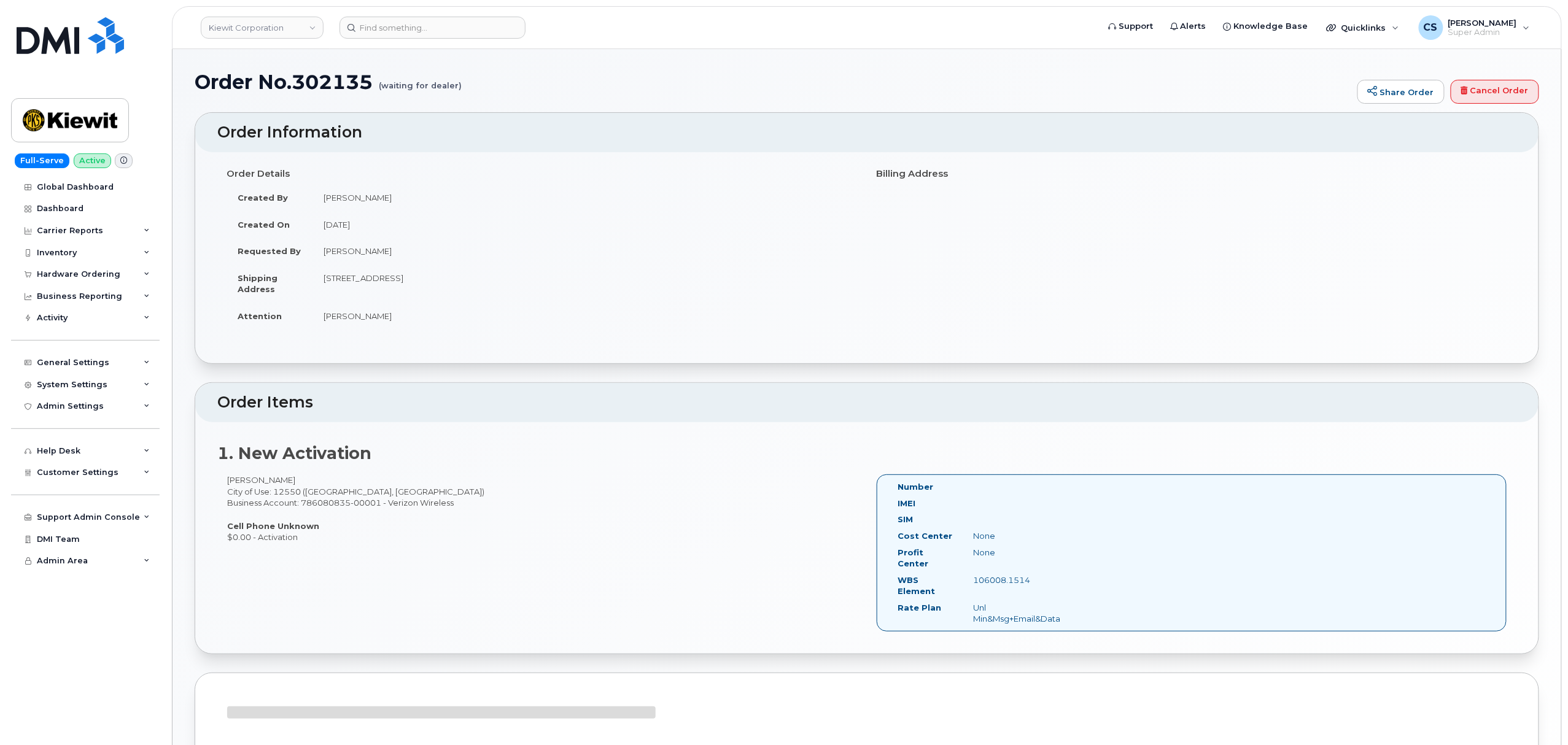
click at [381, 574] on div "[PERSON_NAME] City of Use: 12550 ([GEOGRAPHIC_DATA], [GEOGRAPHIC_DATA]) Busines…" at bounding box center [866, 559] width 1299 height 168
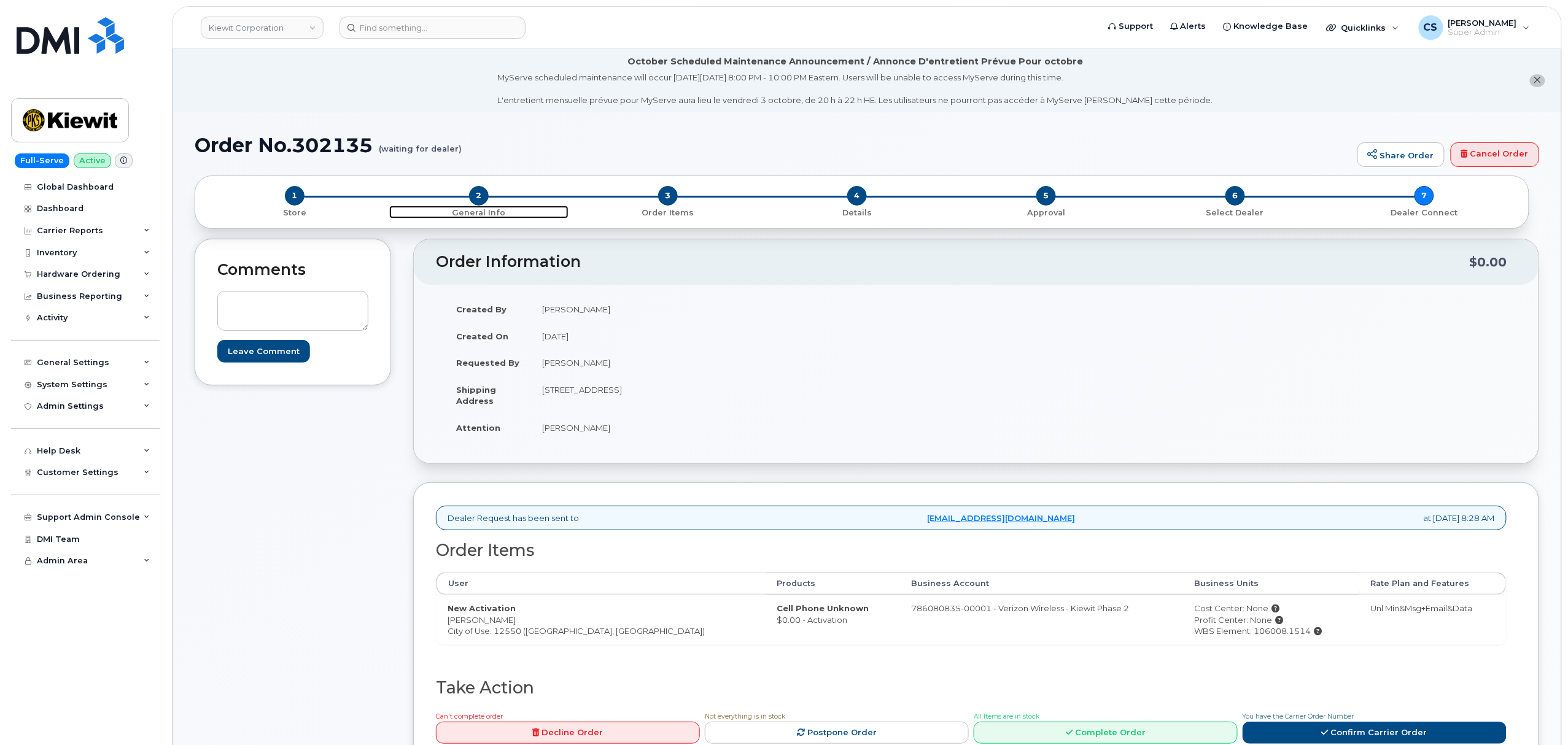
click at [477, 200] on span "2" at bounding box center [479, 195] width 19 height 19
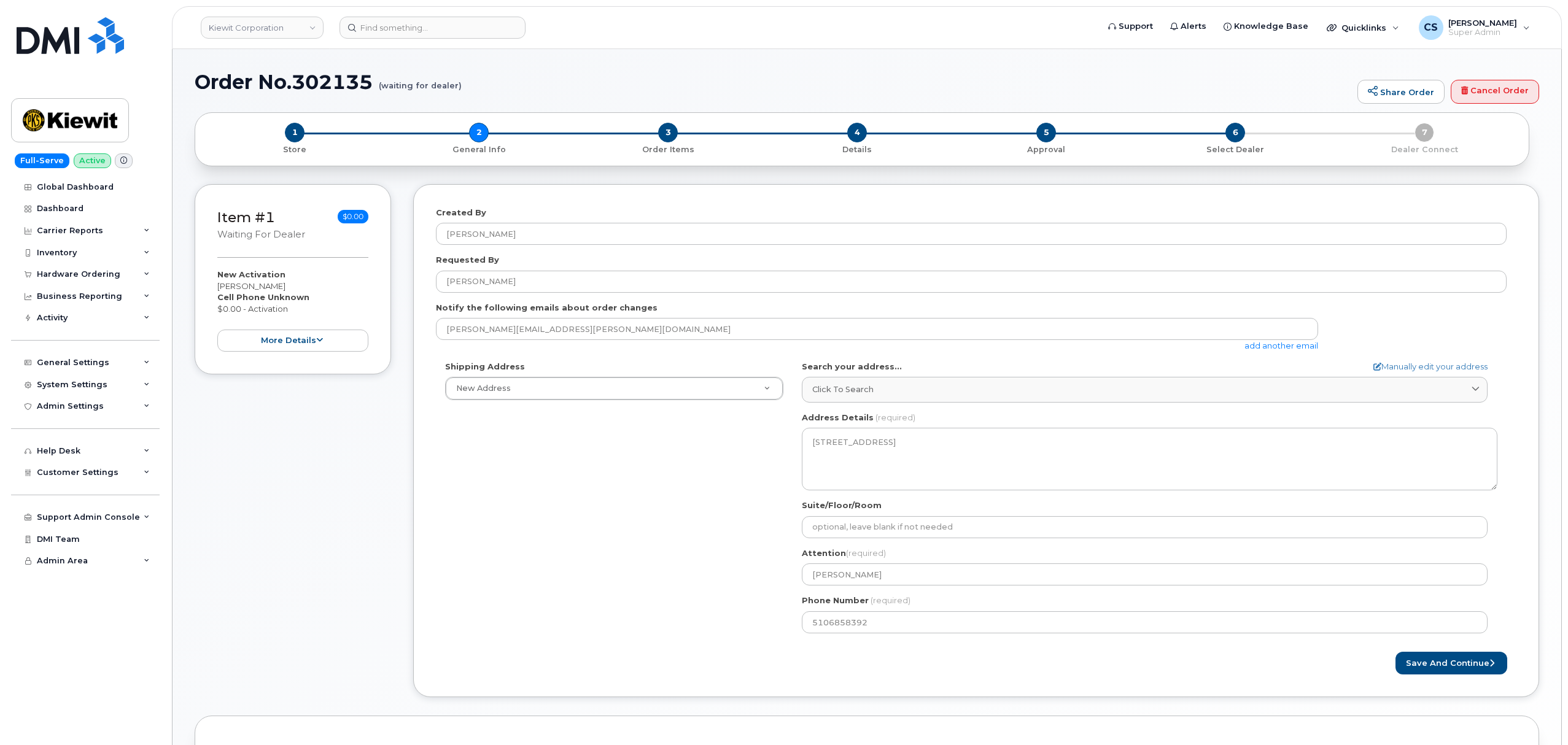
select select
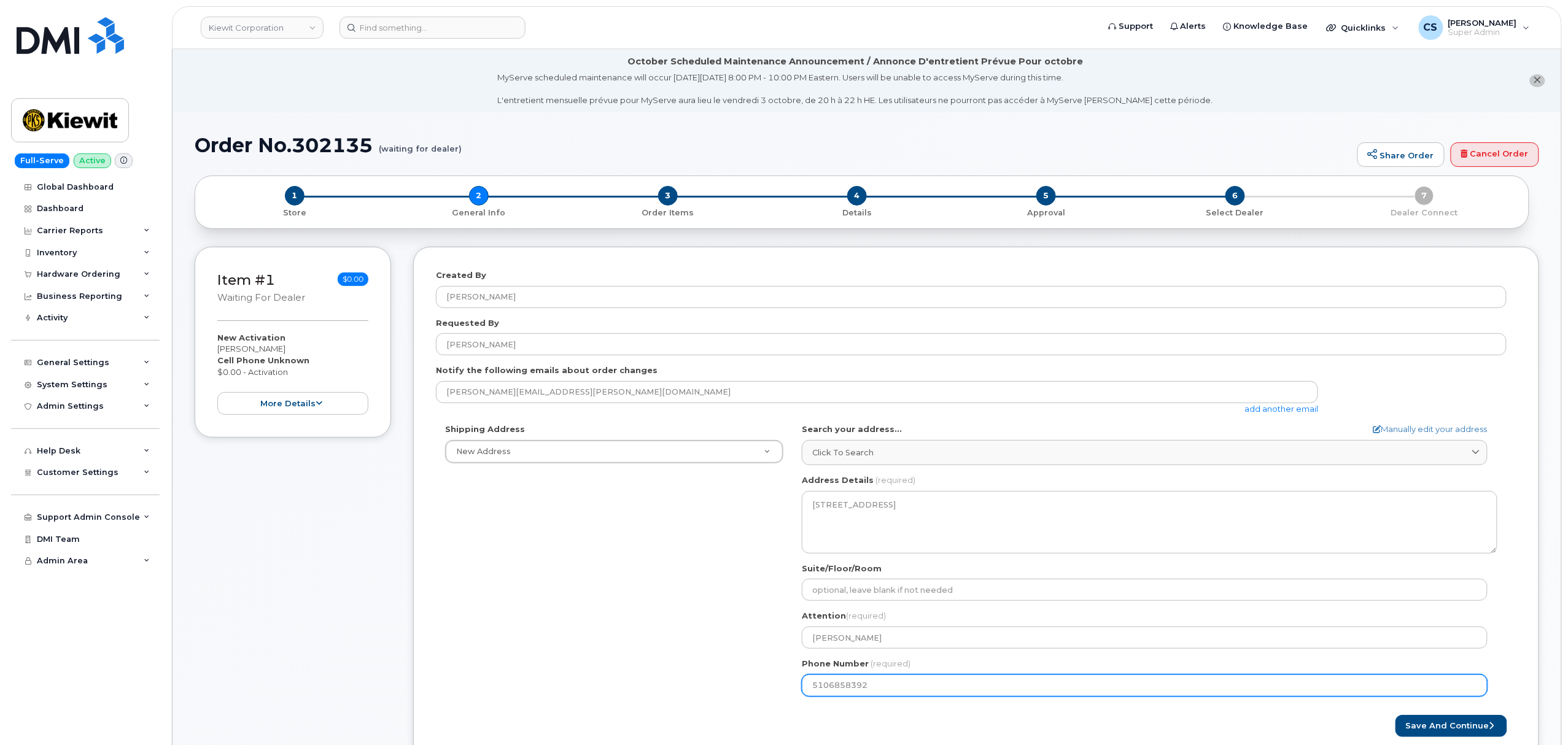
click at [850, 681] on input "5106858392" at bounding box center [1144, 686] width 686 height 22
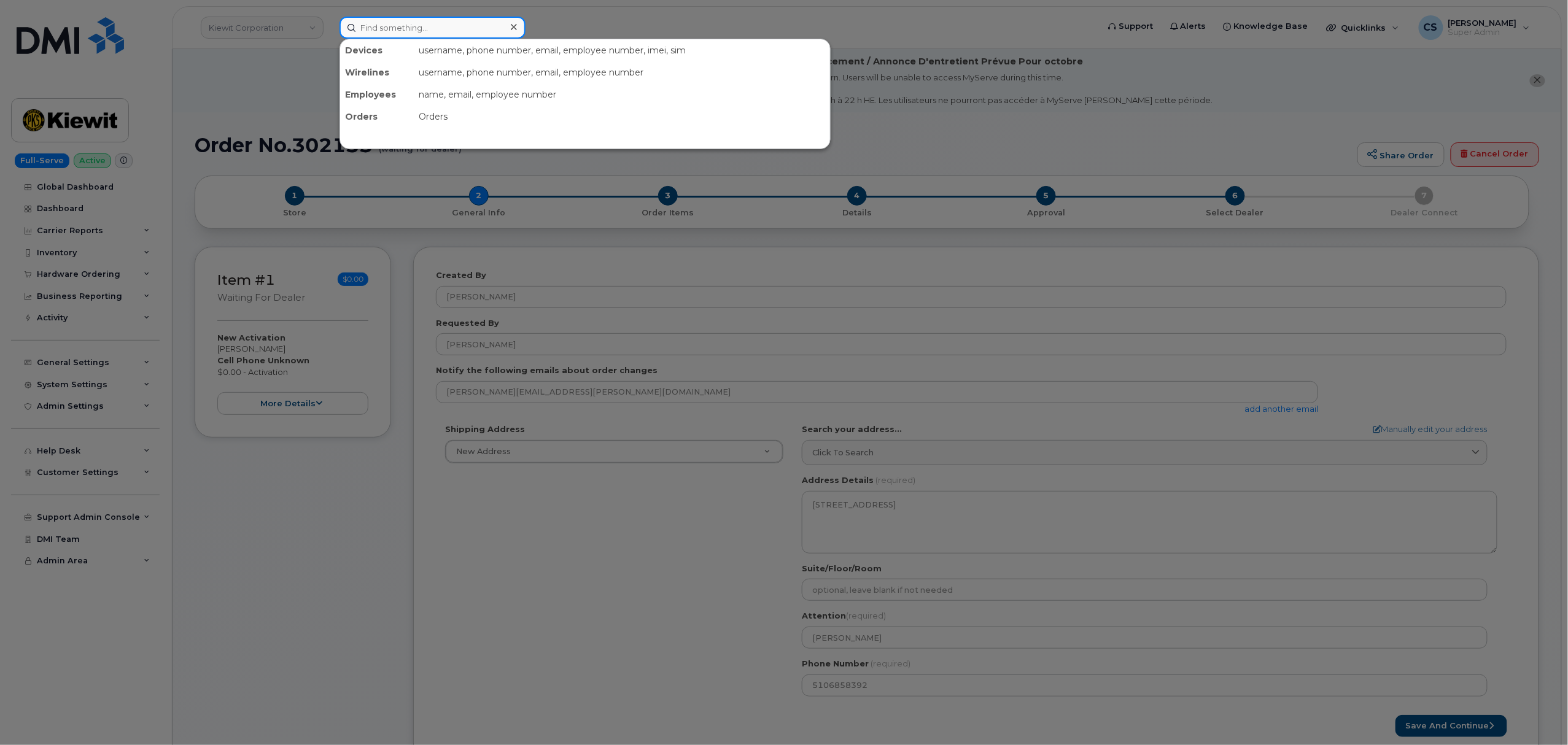
click at [388, 23] on input at bounding box center [433, 27] width 186 height 22
paste input "[PERSON_NAME]"
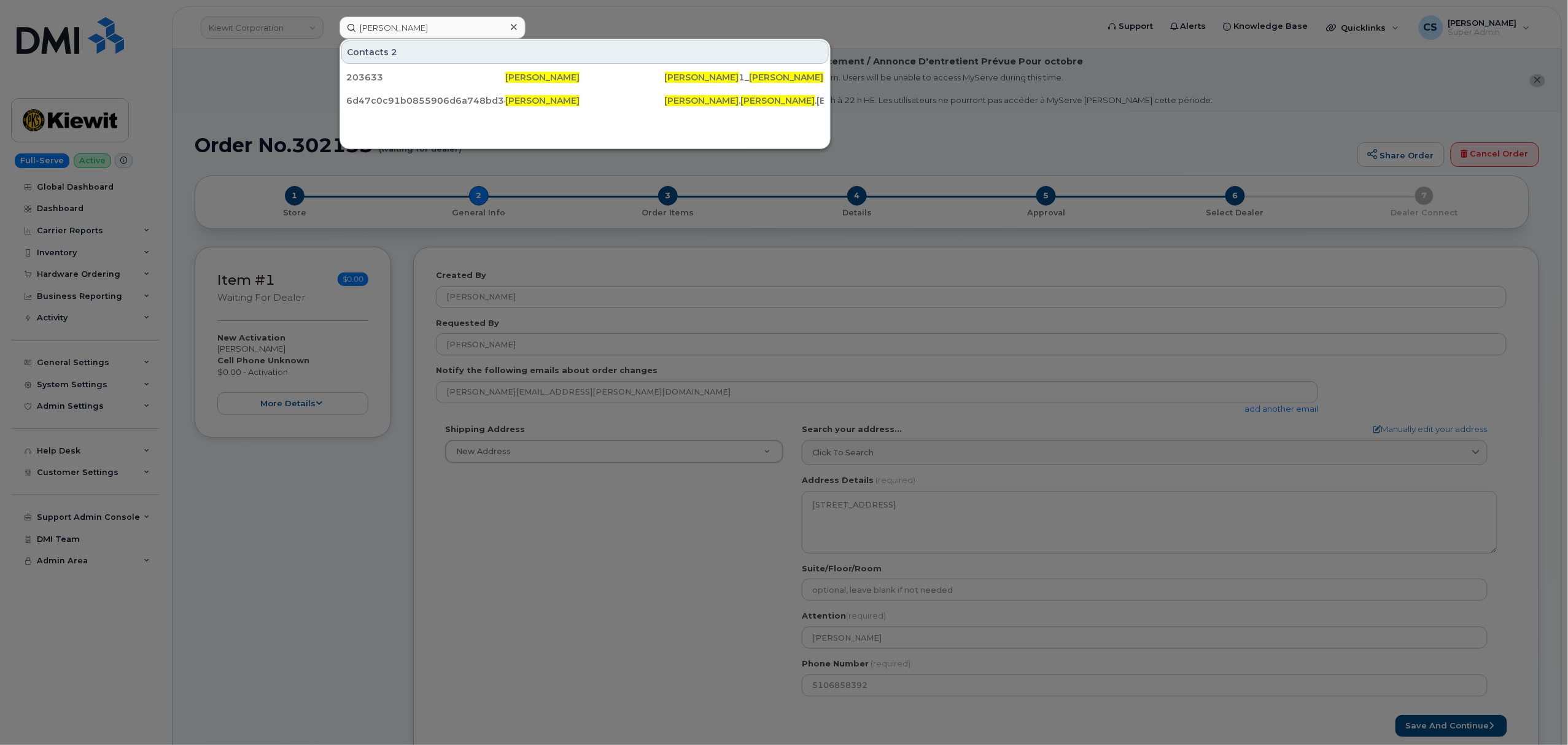
click at [609, 582] on div at bounding box center [784, 372] width 1568 height 745
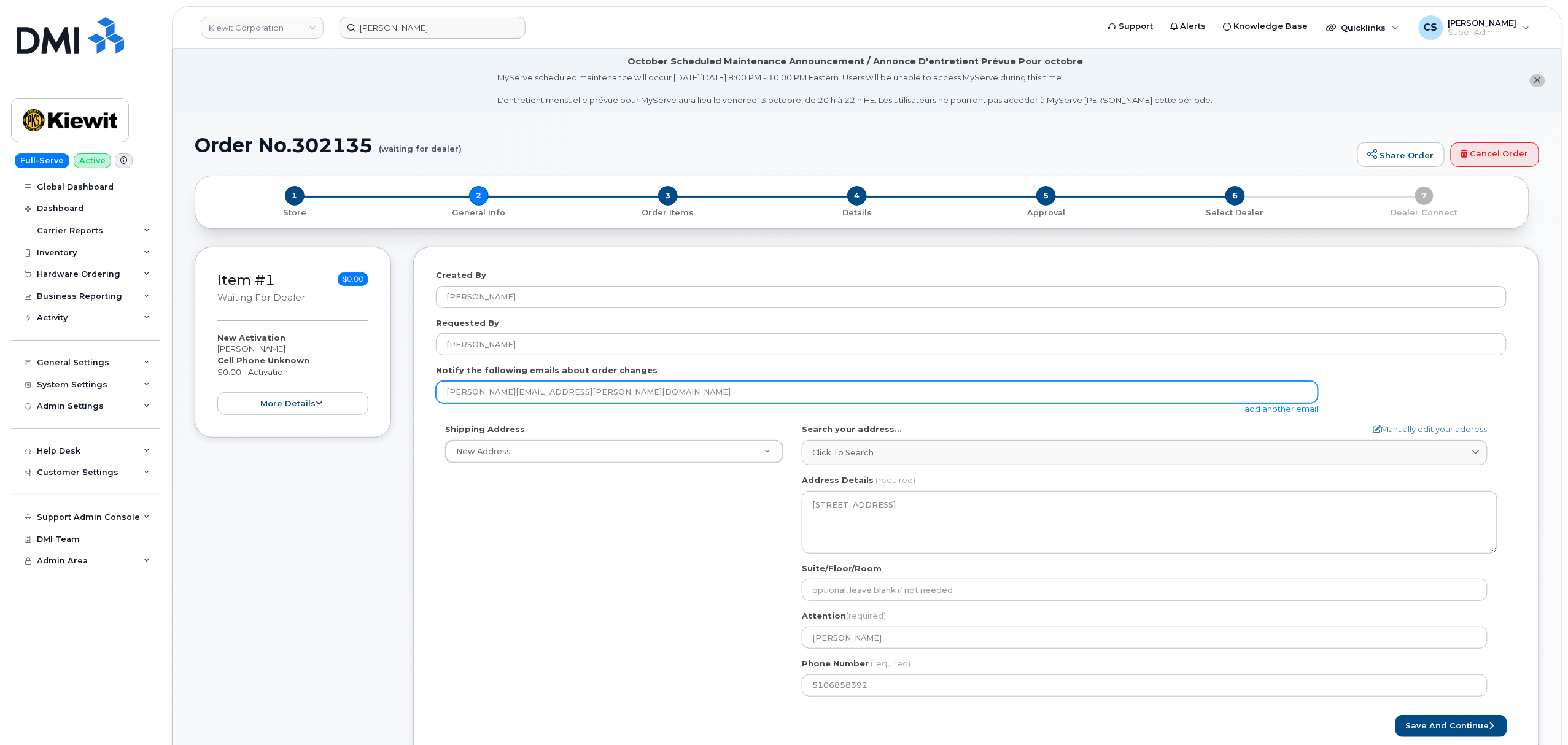
drag, startPoint x: 587, startPoint y: 391, endPoint x: 433, endPoint y: 401, distance: 154.3
click at [433, 401] on div "Created By Lanette Aparicio Requested By JARED AMBROSIO Notify the following em…" at bounding box center [976, 503] width 1126 height 513
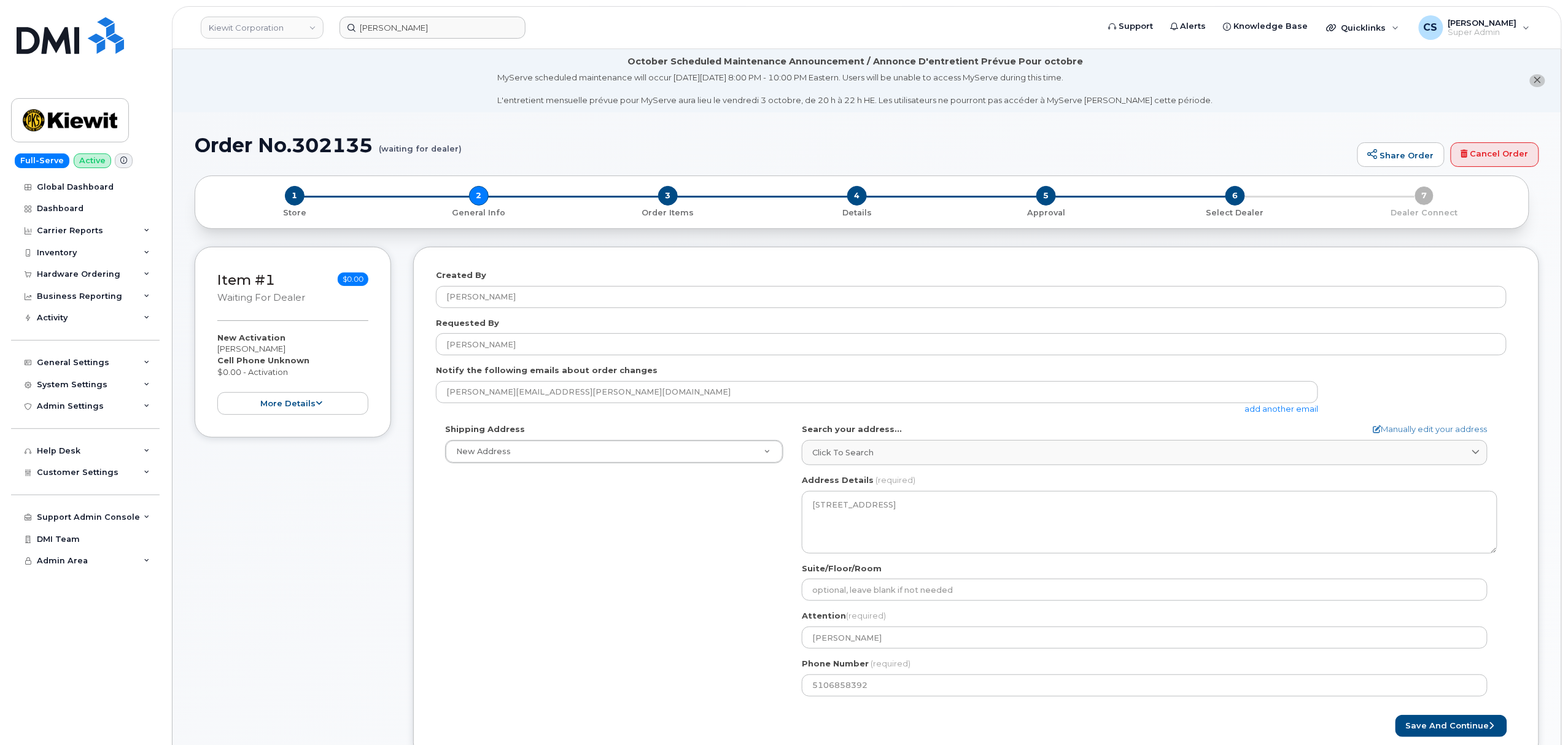
click at [324, 140] on h1 "Order No.302135 (waiting for dealer)" at bounding box center [773, 145] width 1157 height 22
click at [438, 25] on input "Lanette Aparicio" at bounding box center [433, 27] width 186 height 22
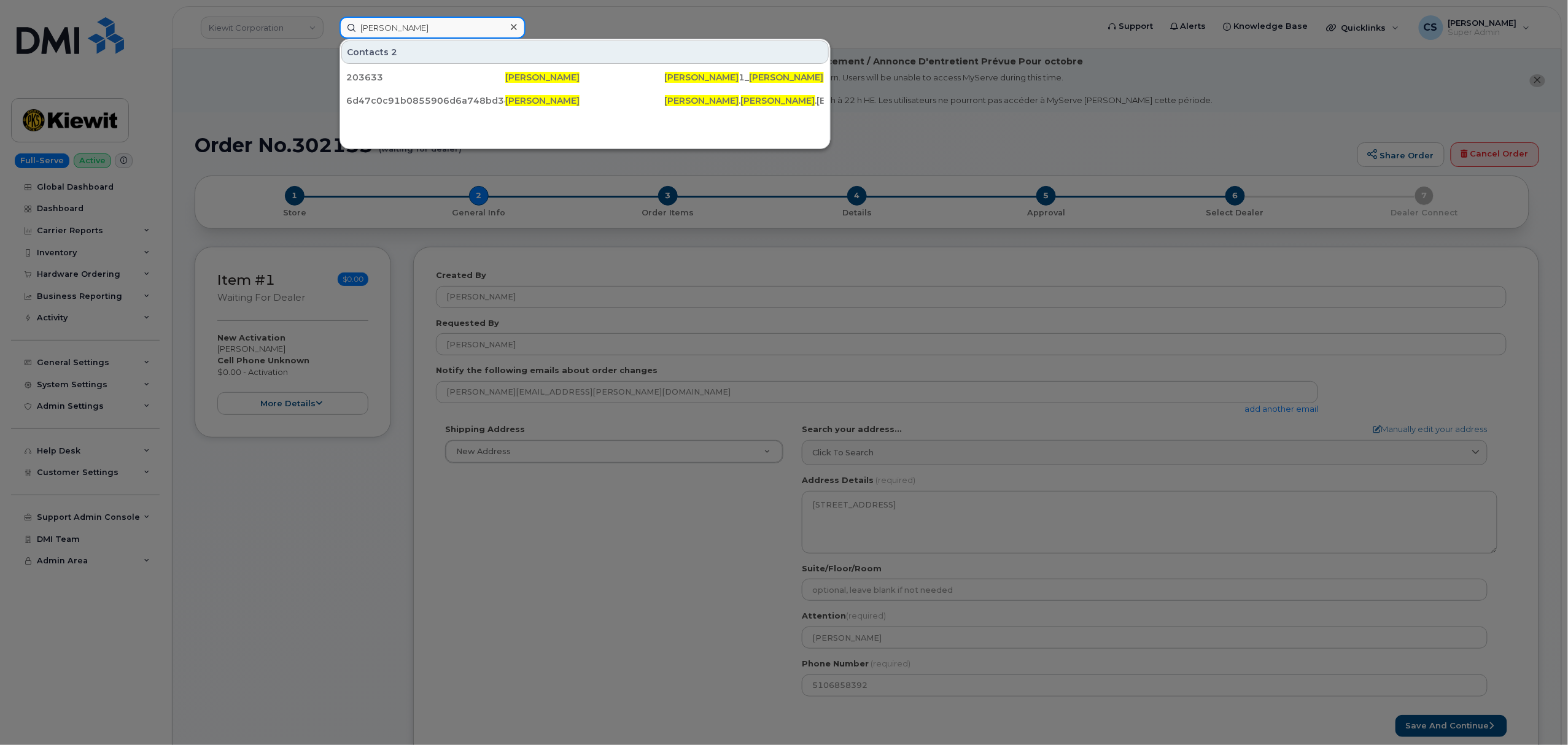
paste input "302300"
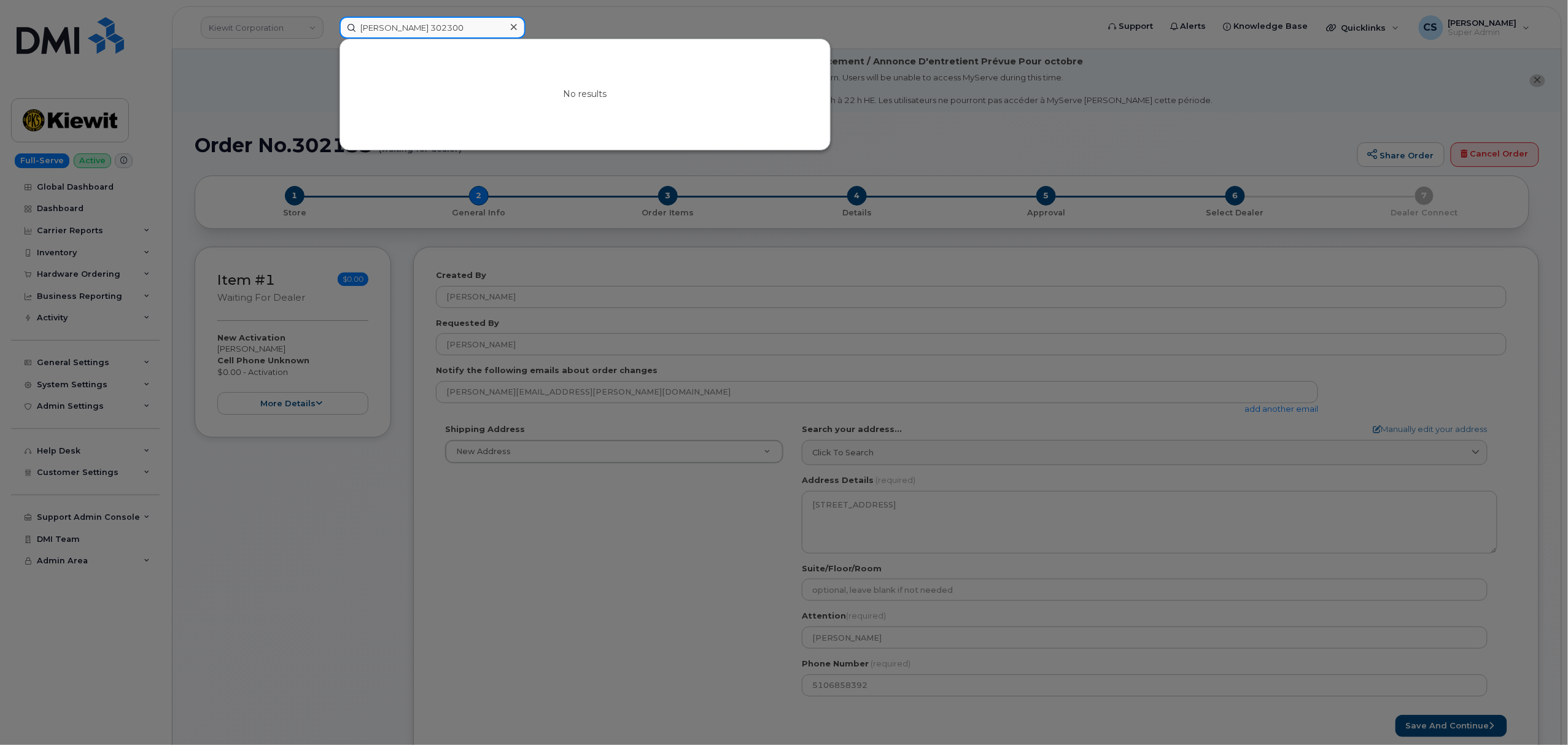
click at [426, 30] on input "Lanette Aparicio 302300" at bounding box center [433, 27] width 186 height 22
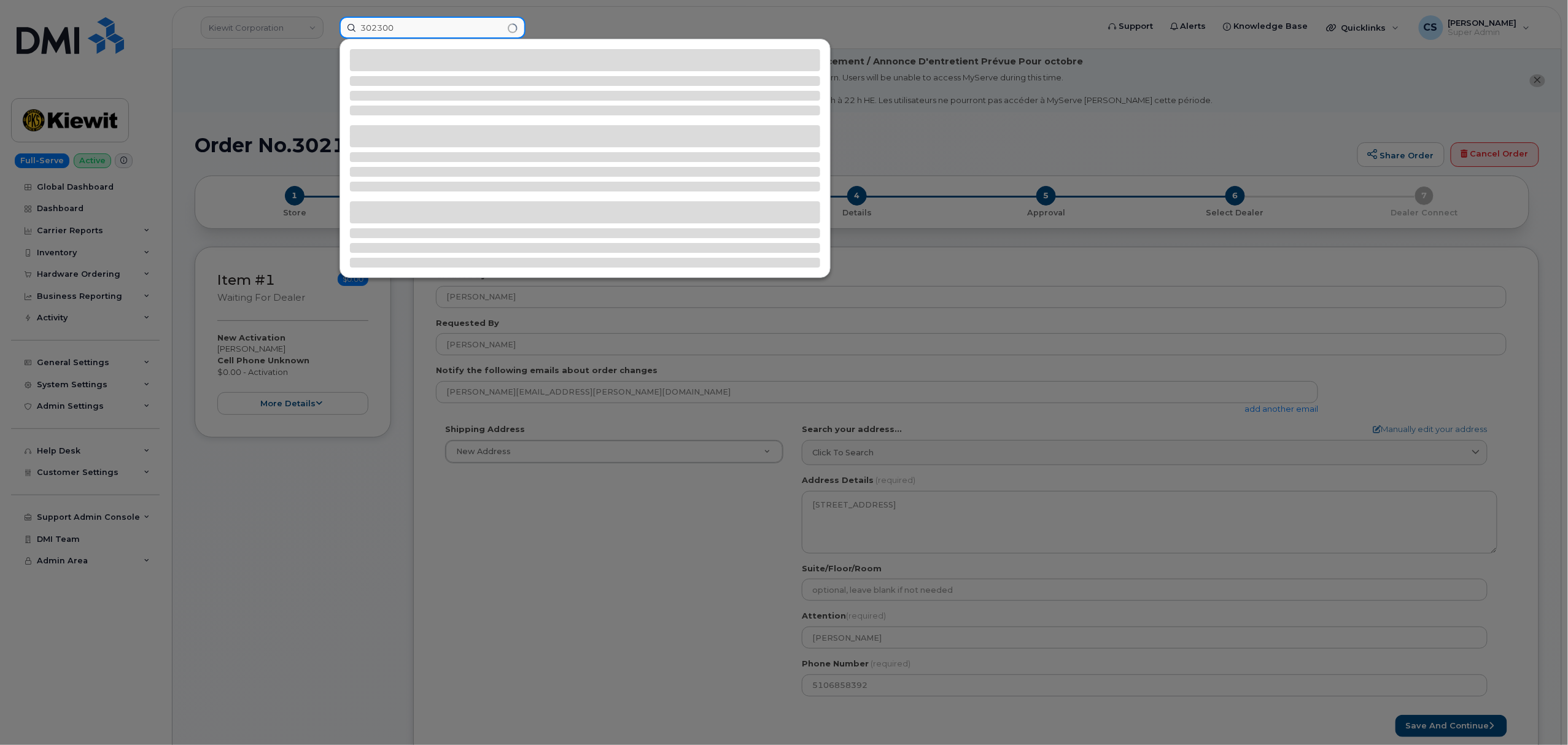
type input "302300"
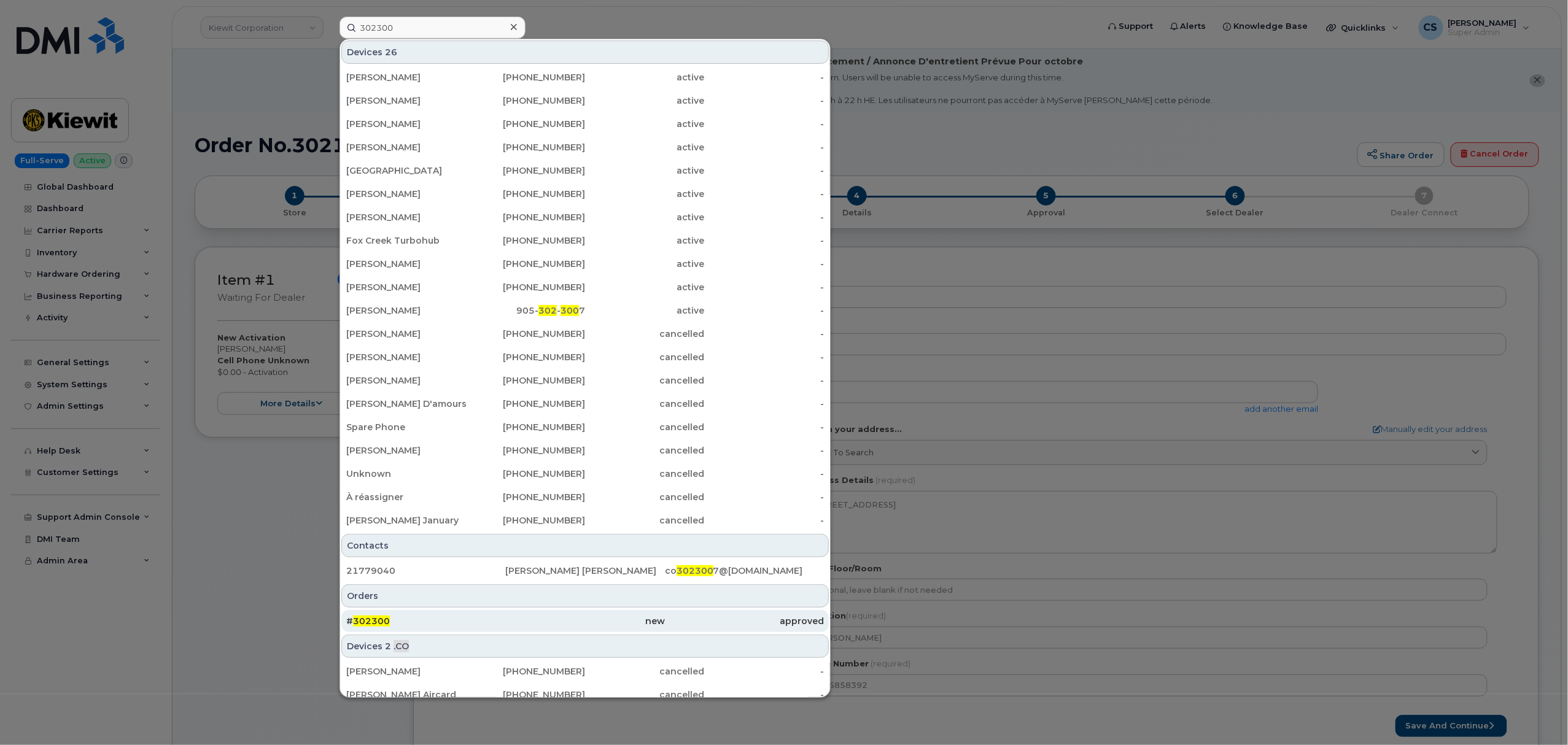
click at [378, 619] on span "302300" at bounding box center [372, 621] width 37 height 11
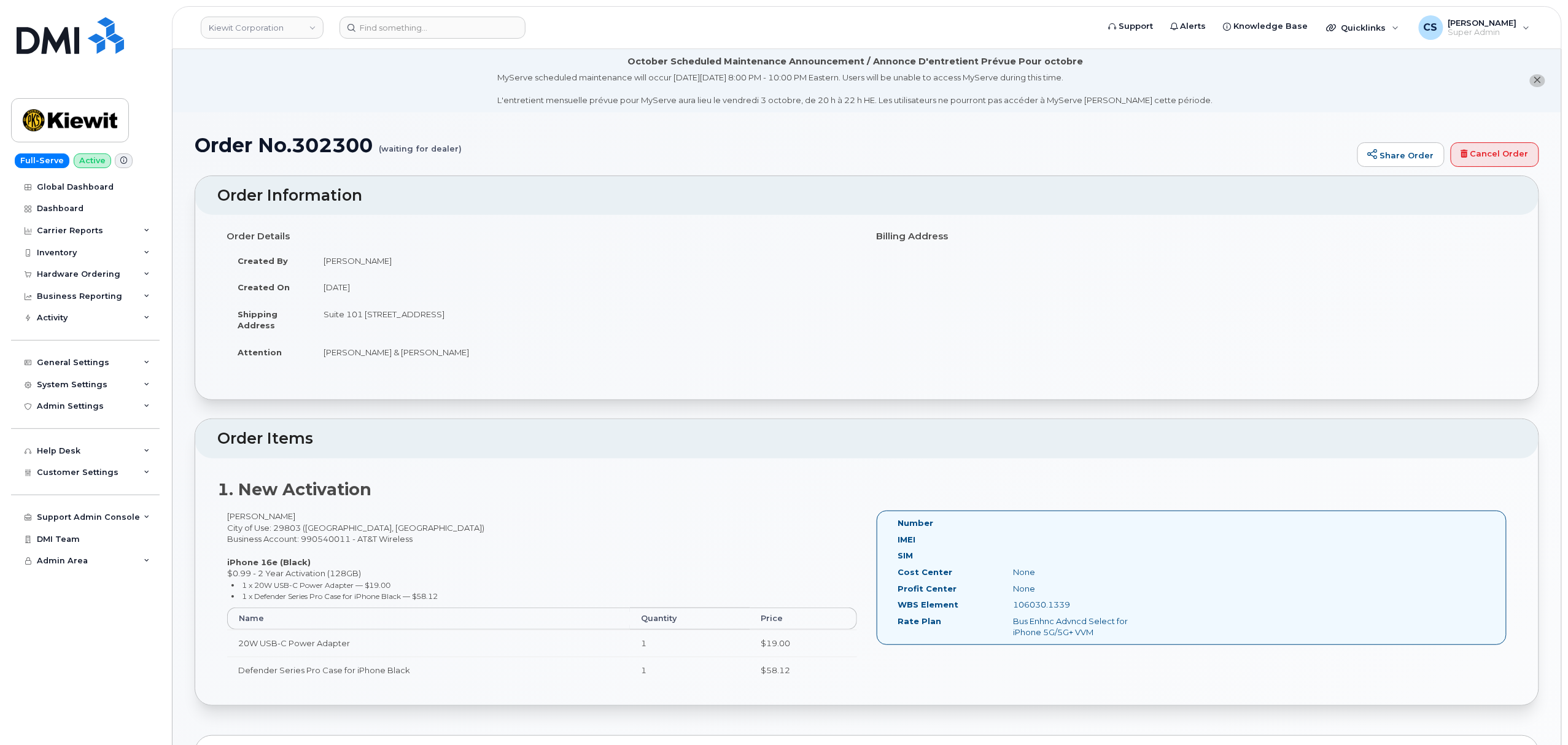
click at [351, 489] on strong "1. New Activation" at bounding box center [294, 489] width 154 height 20
click at [541, 504] on div "1. New Activation [PERSON_NAME] City of Use: 29803 ([GEOGRAPHIC_DATA], [GEOGRAP…" at bounding box center [867, 582] width 1344 height 247
click at [377, 27] on input at bounding box center [433, 27] width 186 height 22
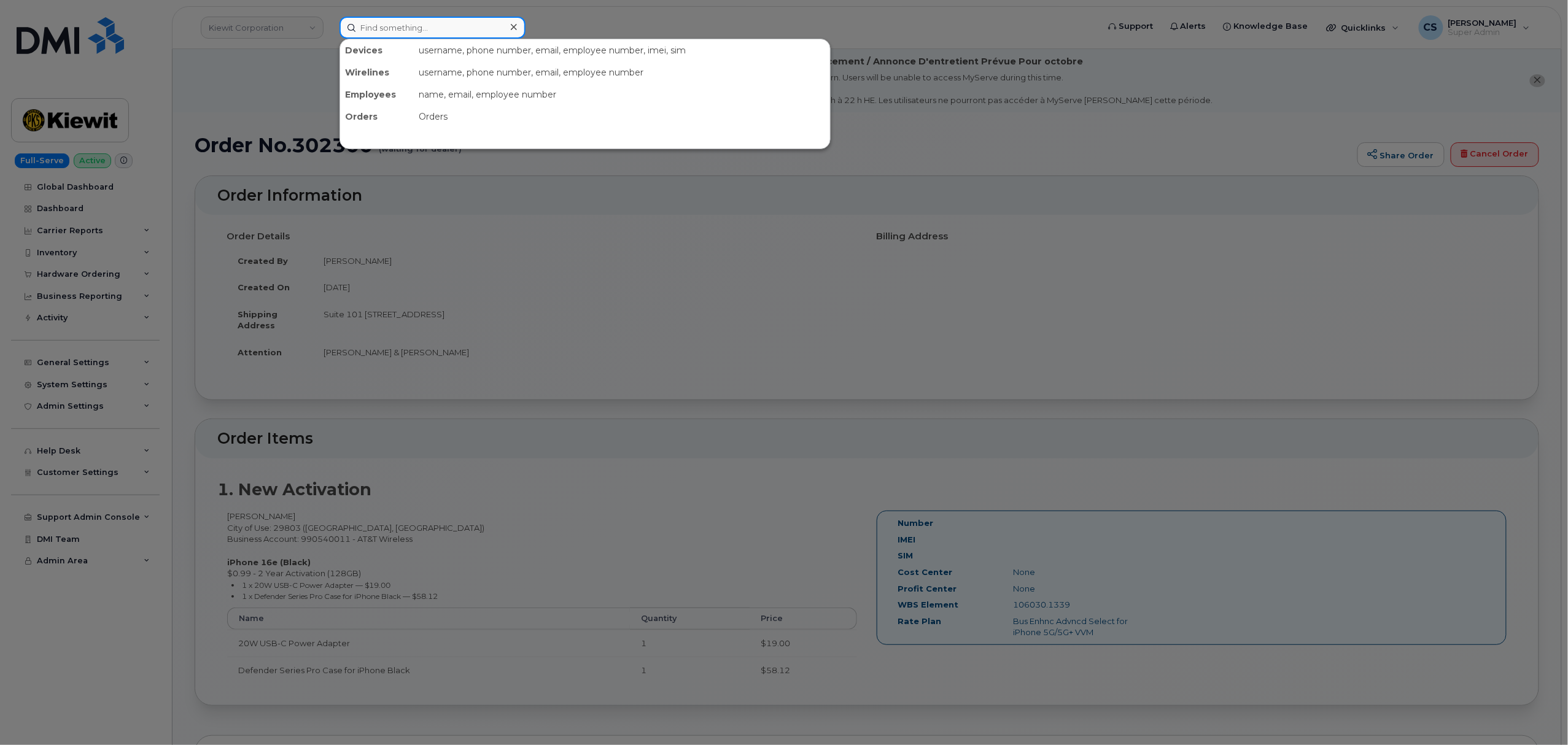
paste input "302300"
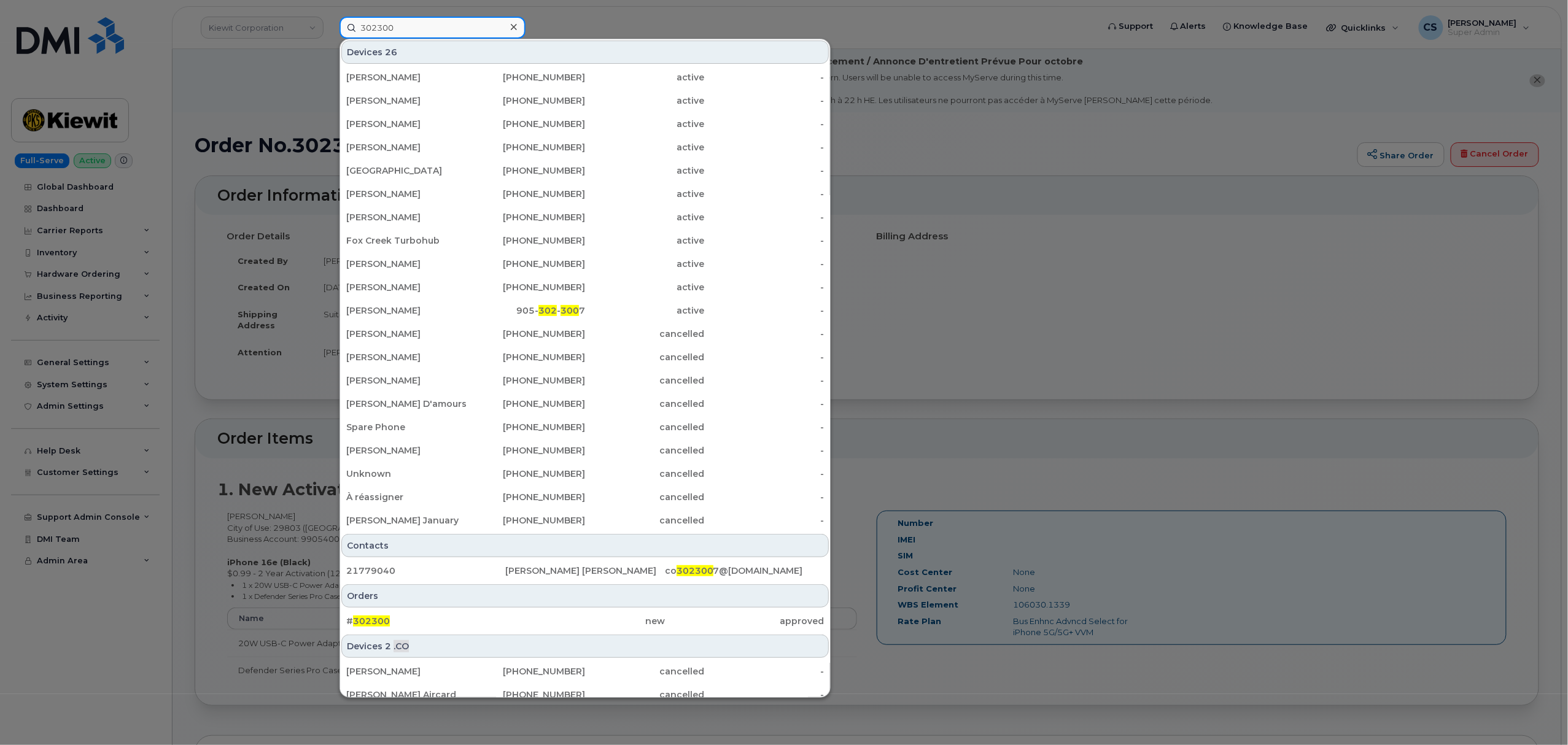
type input "302300"
click at [1051, 313] on div at bounding box center [784, 372] width 1568 height 745
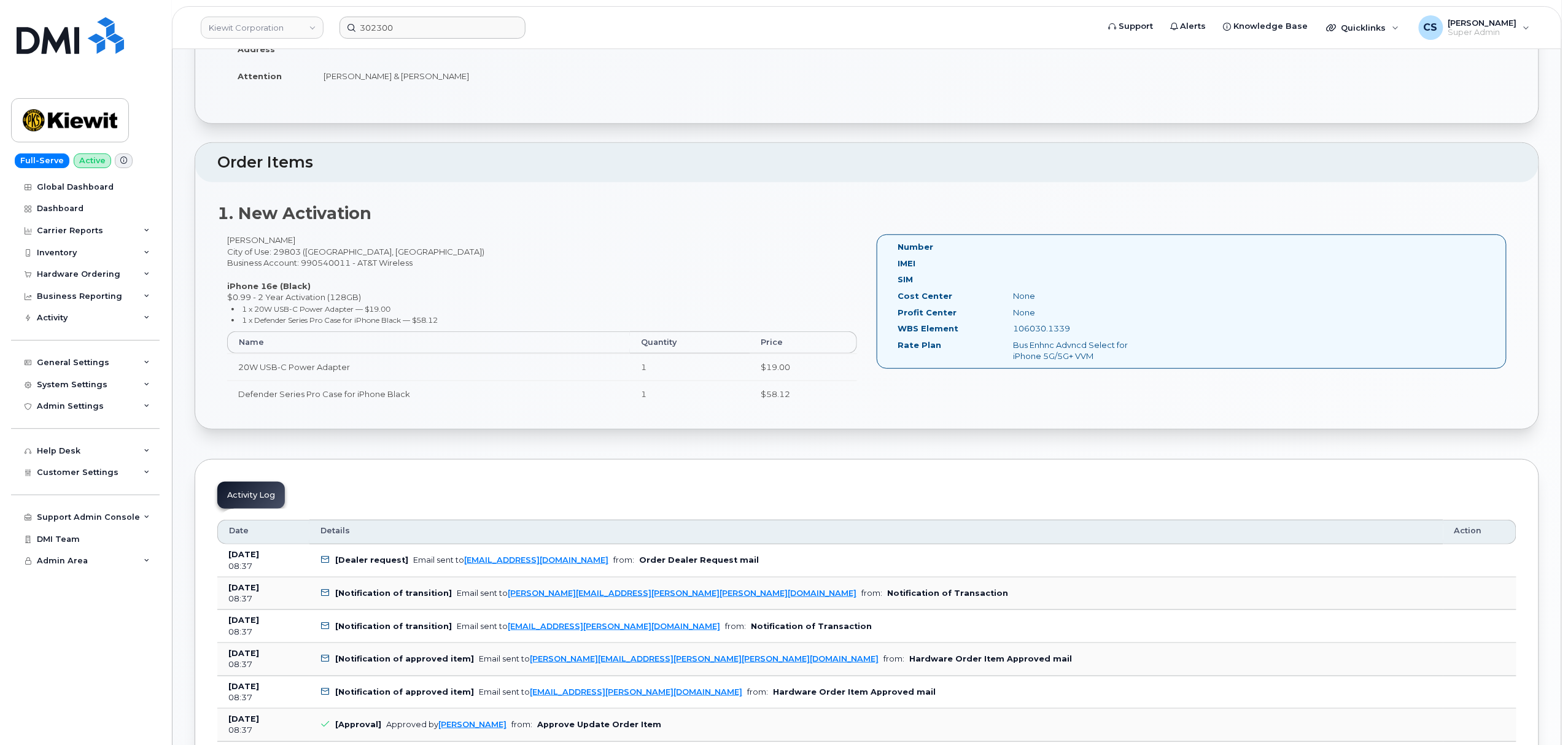
scroll to position [327, 0]
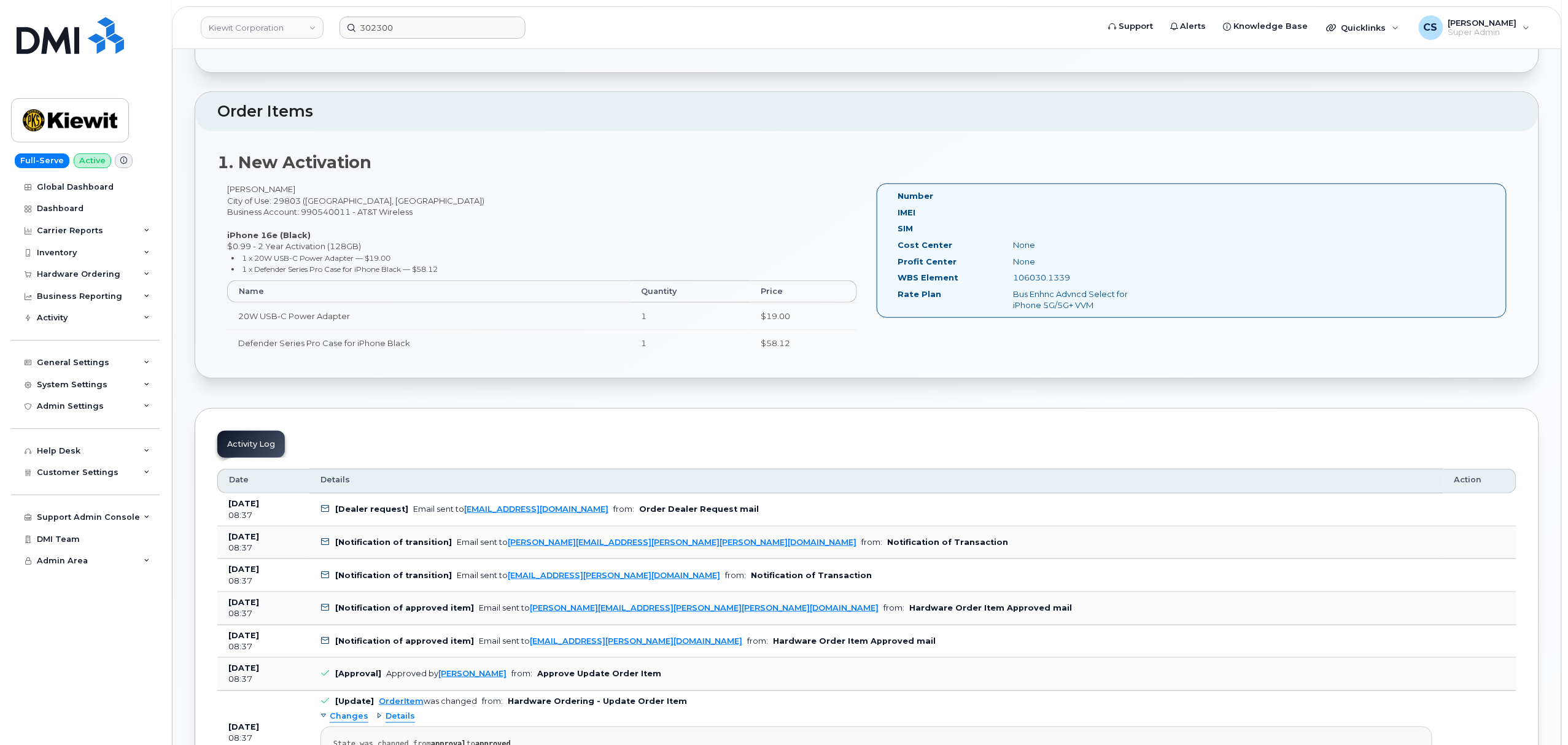
drag, startPoint x: 1069, startPoint y: 277, endPoint x: 994, endPoint y: 284, distance: 75.3
click at [994, 284] on div "WBS Element 106030.1339" at bounding box center [1027, 280] width 277 height 16
copy div "106030.1339"
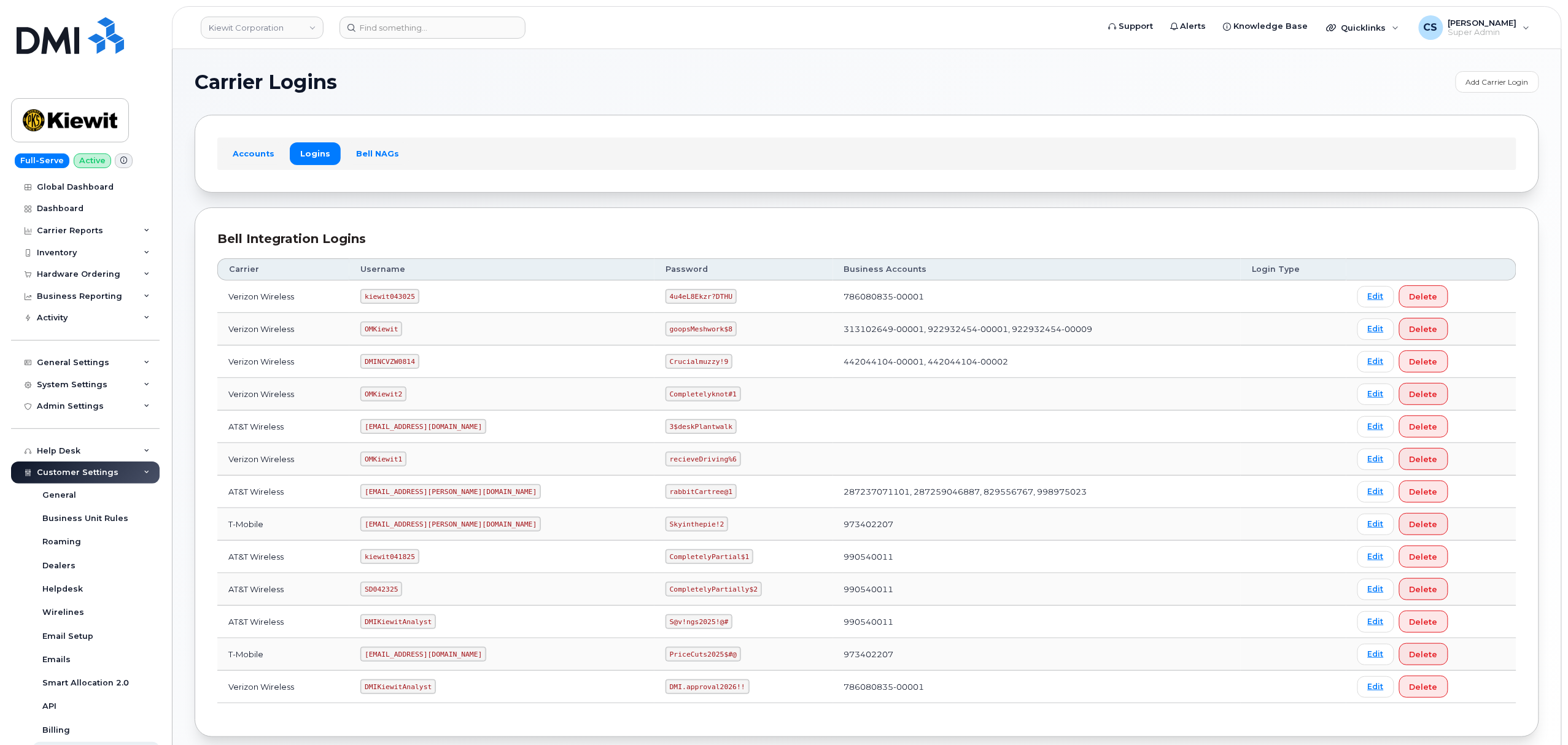
click at [389, 590] on code "SD042325" at bounding box center [381, 589] width 42 height 15
click at [389, 590] on code "SD042325" at bounding box center [381, 589] width 42 height 15
copy code "SD042325"
click at [666, 588] on code "CompletelyPartially$2" at bounding box center [714, 589] width 97 height 15
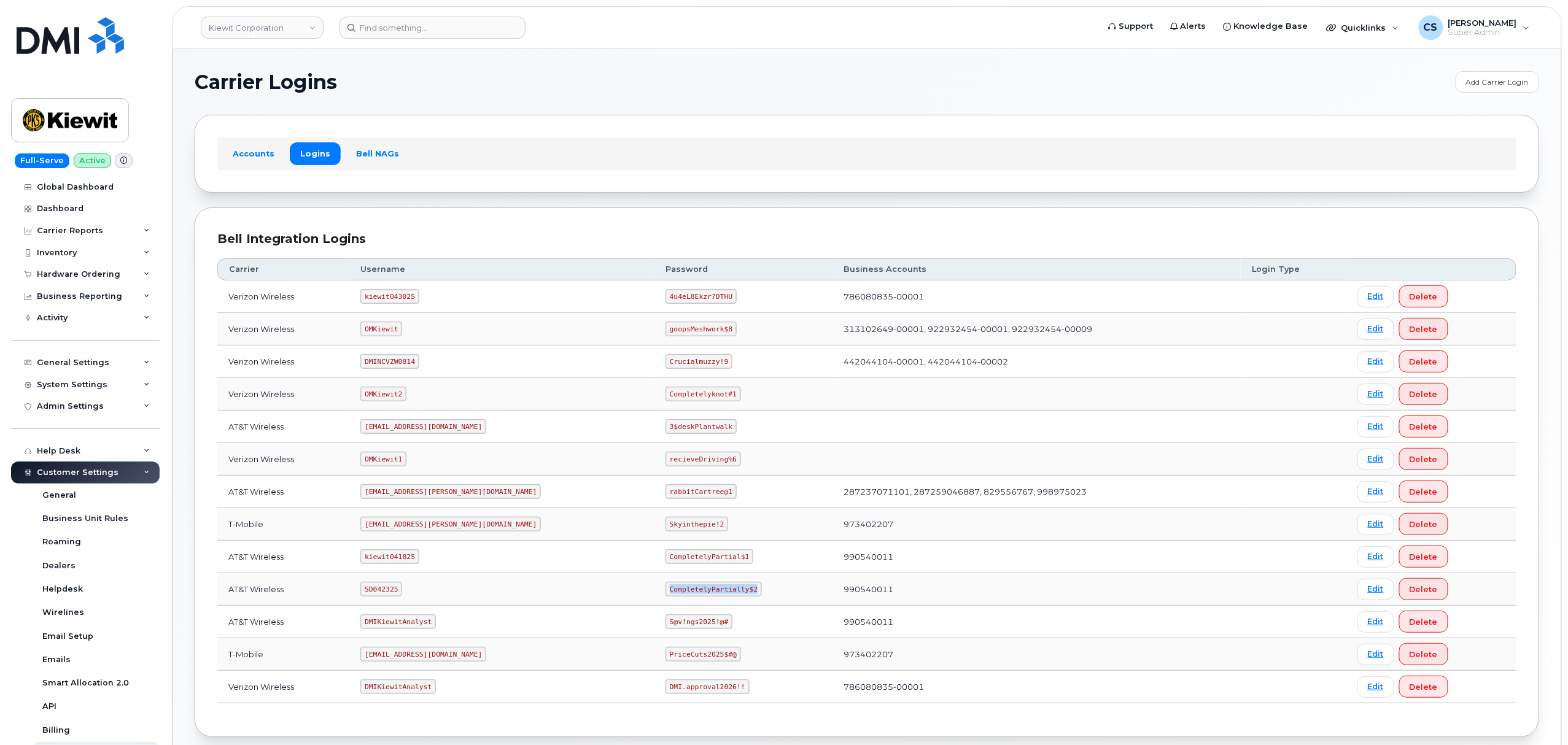
click at [666, 588] on code "CompletelyPartially$2" at bounding box center [714, 589] width 97 height 15
copy code "CompletelyPartially$2"
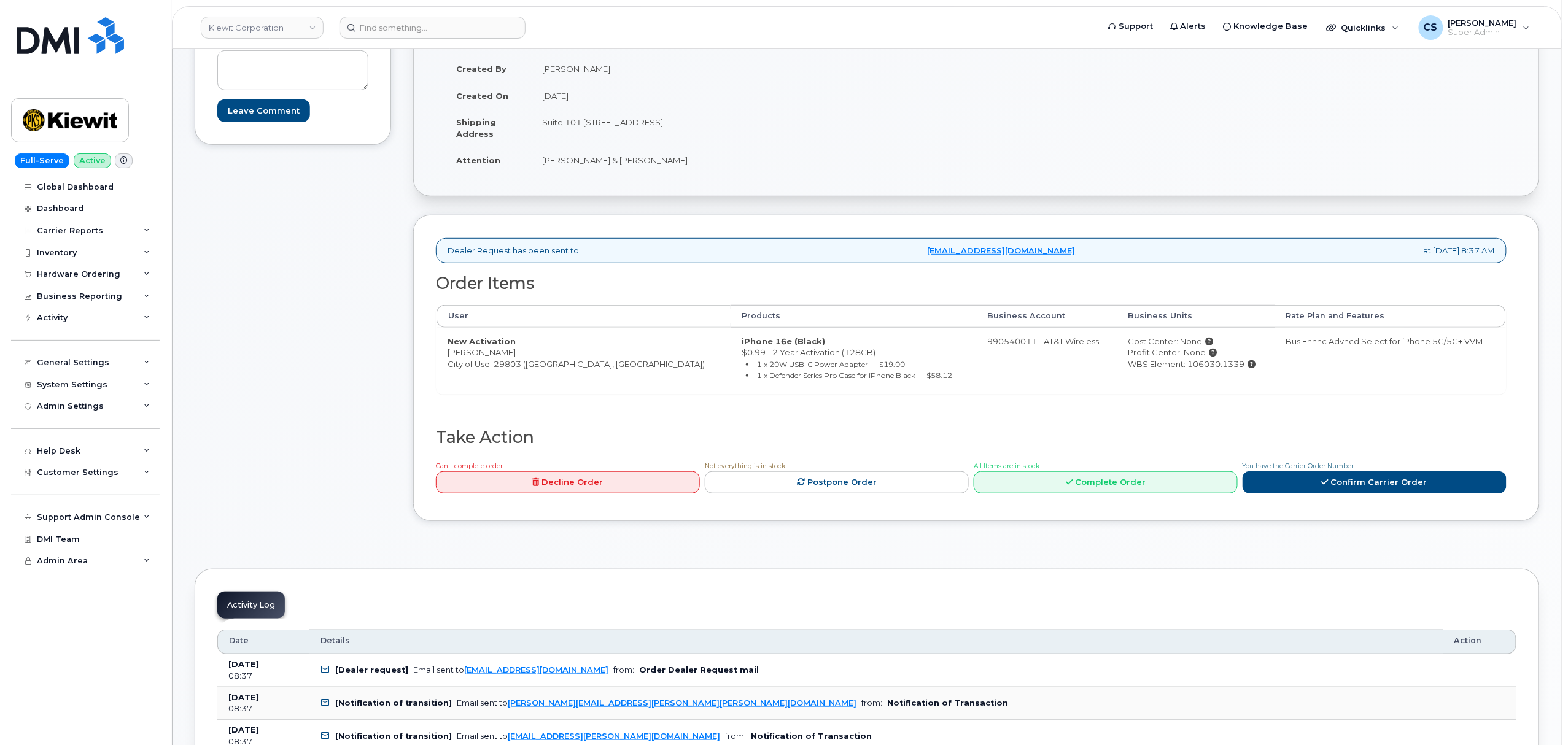
scroll to position [245, 0]
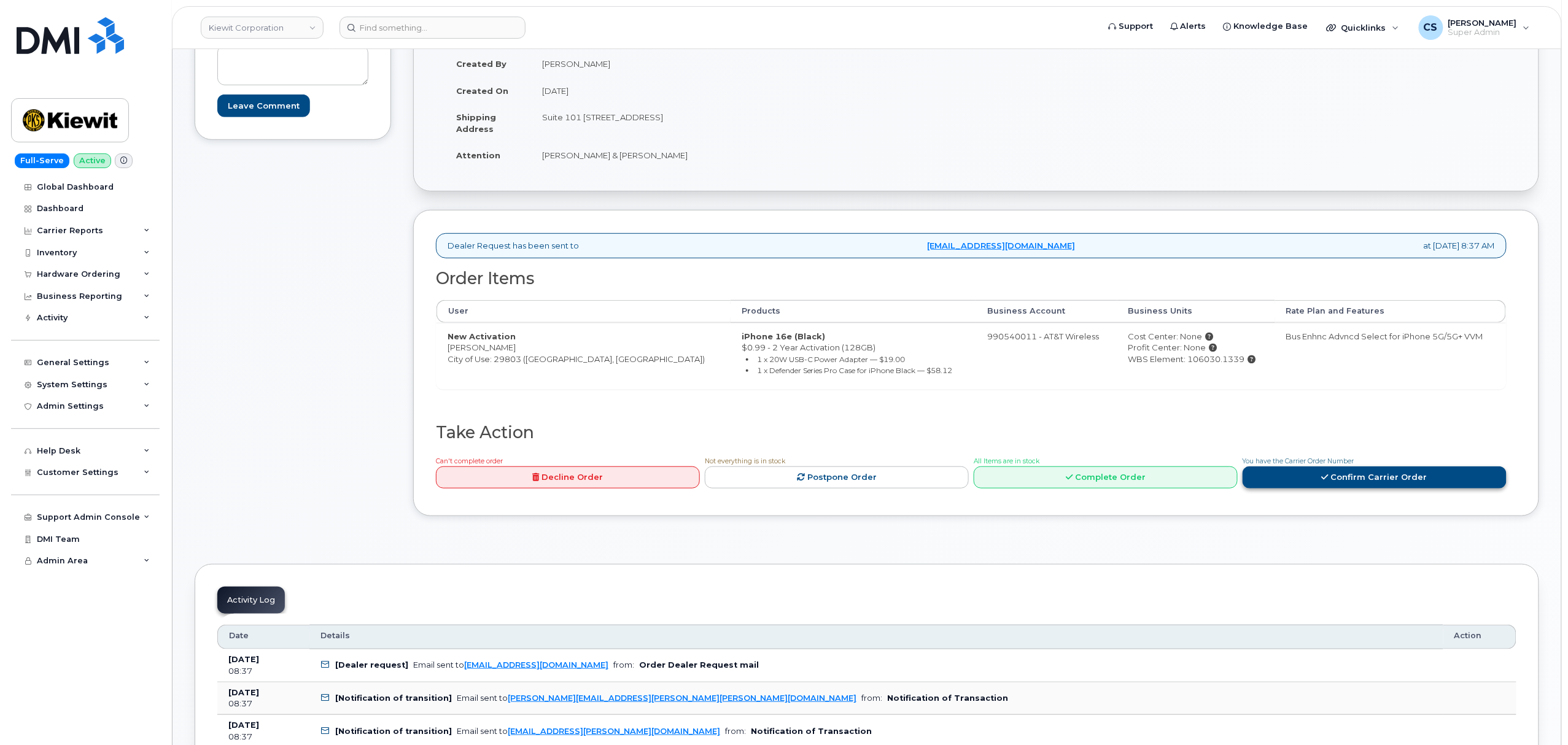
click at [1347, 487] on link "Confirm Carrier Order" at bounding box center [1374, 478] width 264 height 23
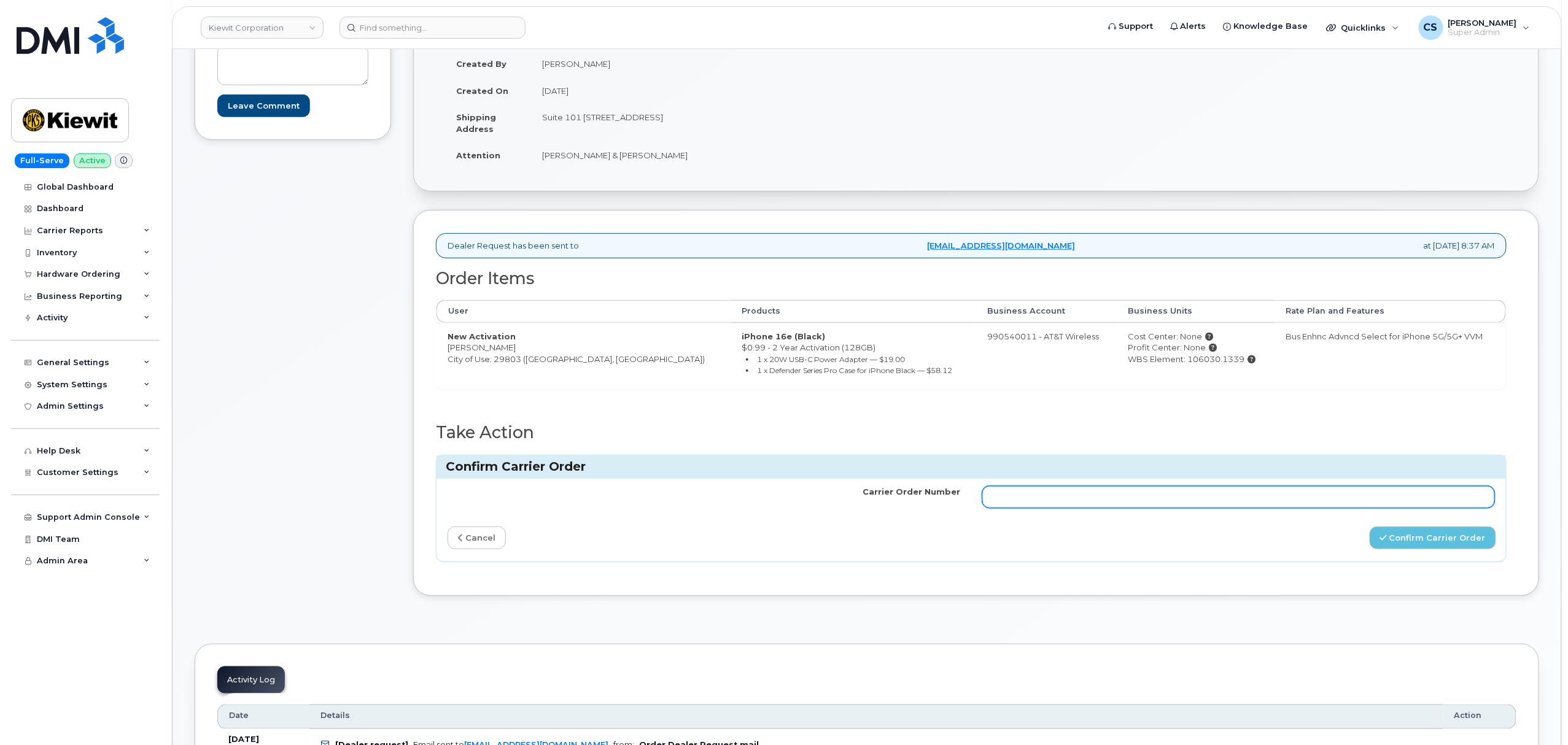
click at [1121, 503] on input "Carrier Order Number" at bounding box center [1239, 497] width 513 height 22
paste input "10-154227170227506"
type input "10-154227170227506"
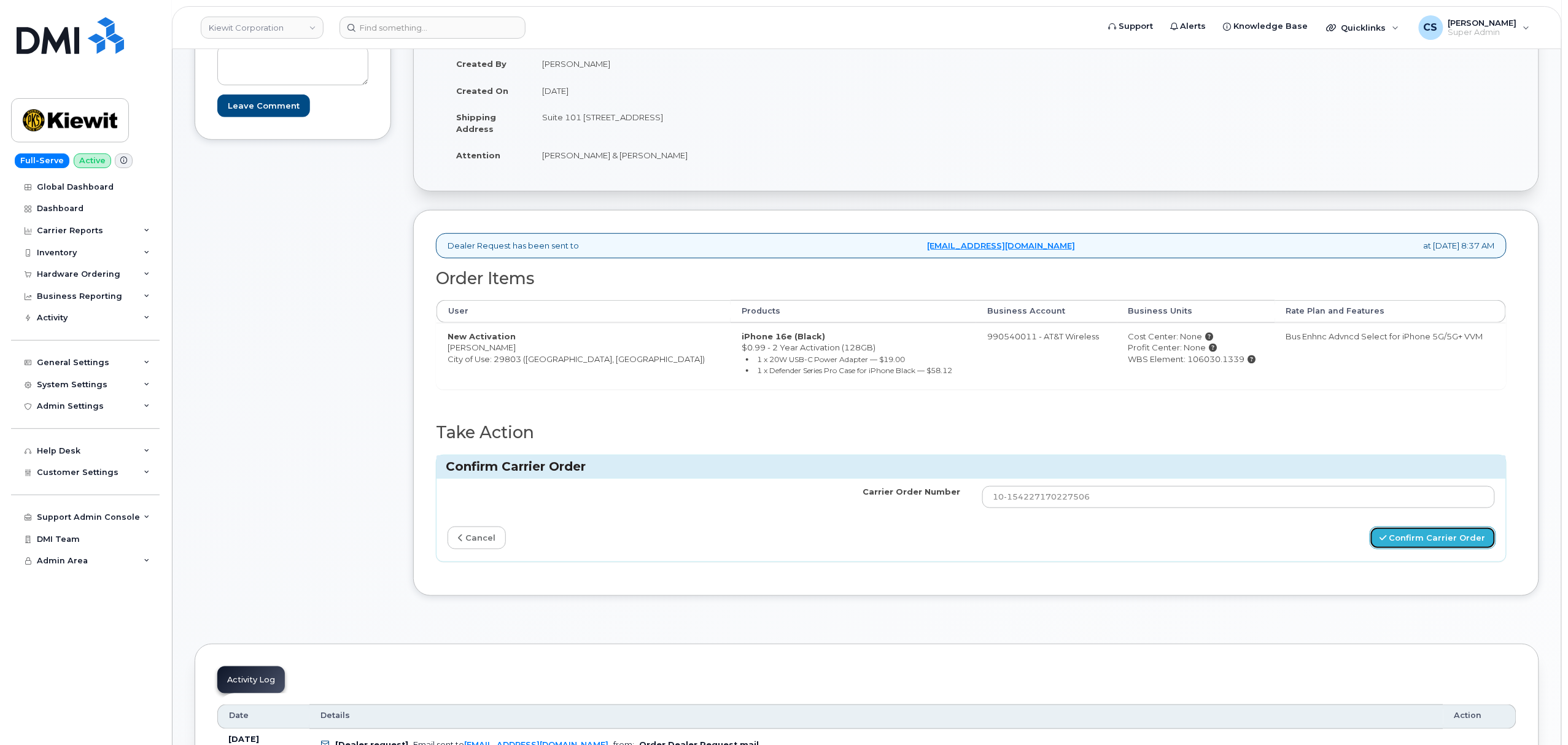
click at [1401, 545] on button "Confirm Carrier Order" at bounding box center [1433, 538] width 126 height 23
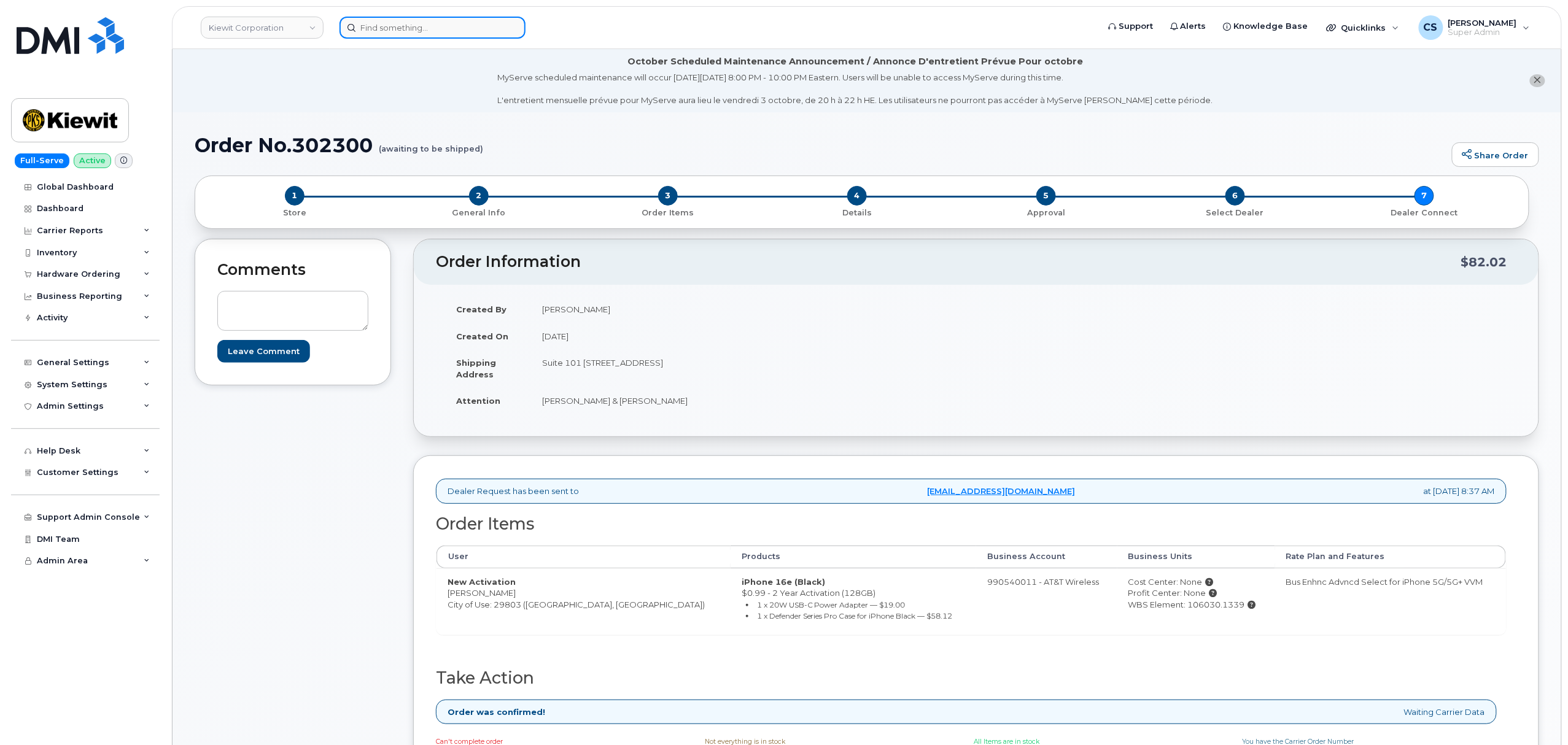
click at [395, 27] on input at bounding box center [433, 27] width 186 height 22
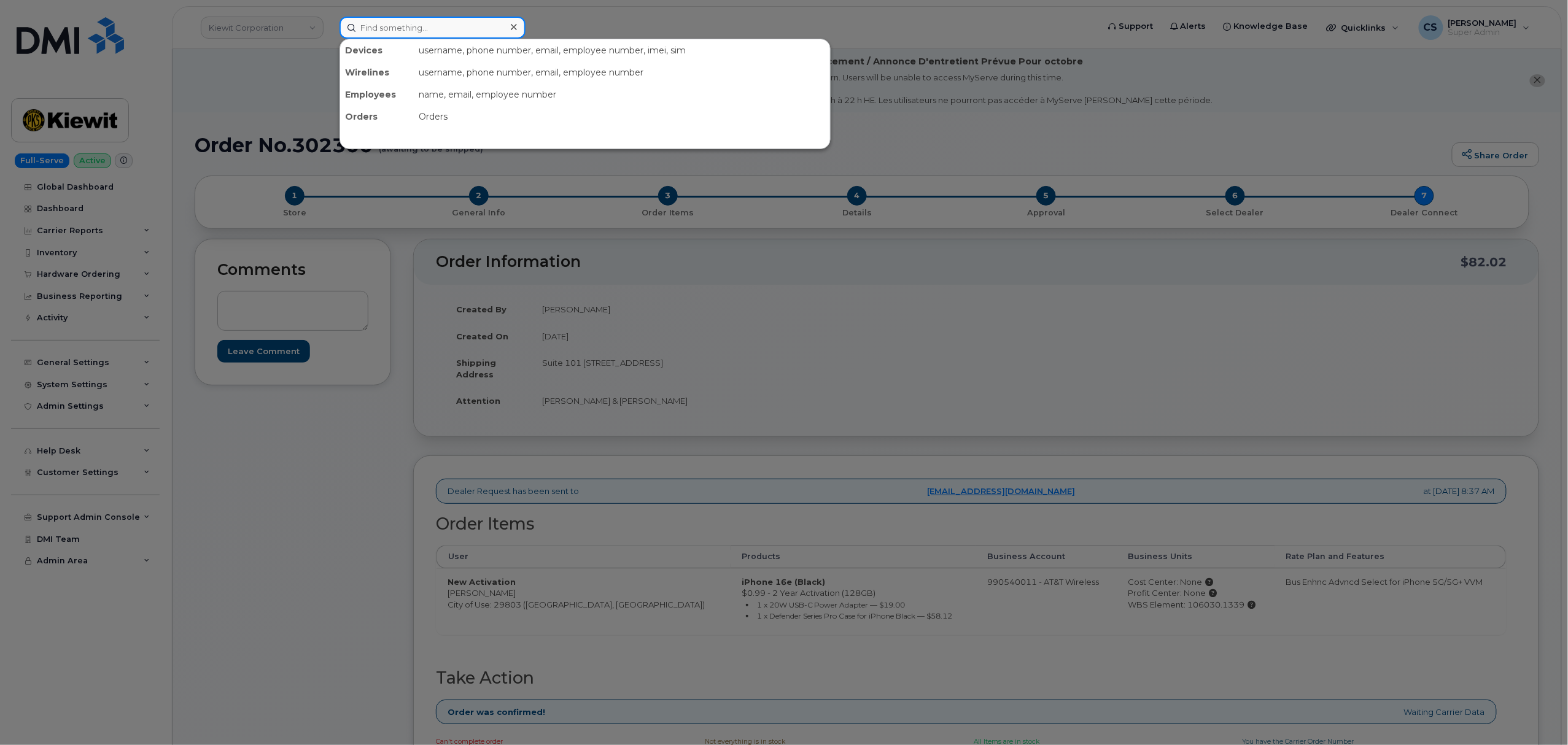
paste input "[PHONE_NUMBER]"
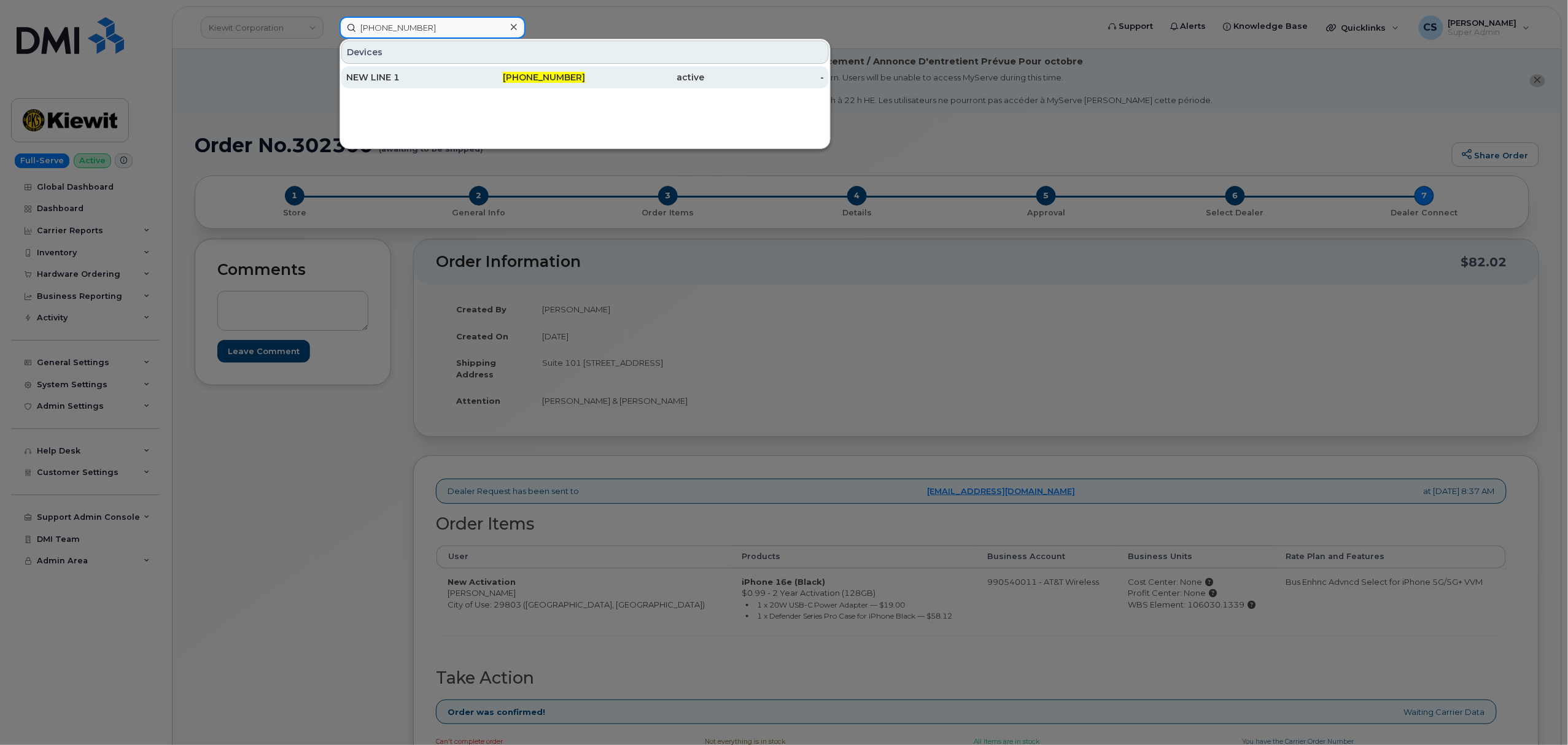
type input "[PHONE_NUMBER]"
click at [539, 74] on span "[PHONE_NUMBER]" at bounding box center [544, 77] width 82 height 11
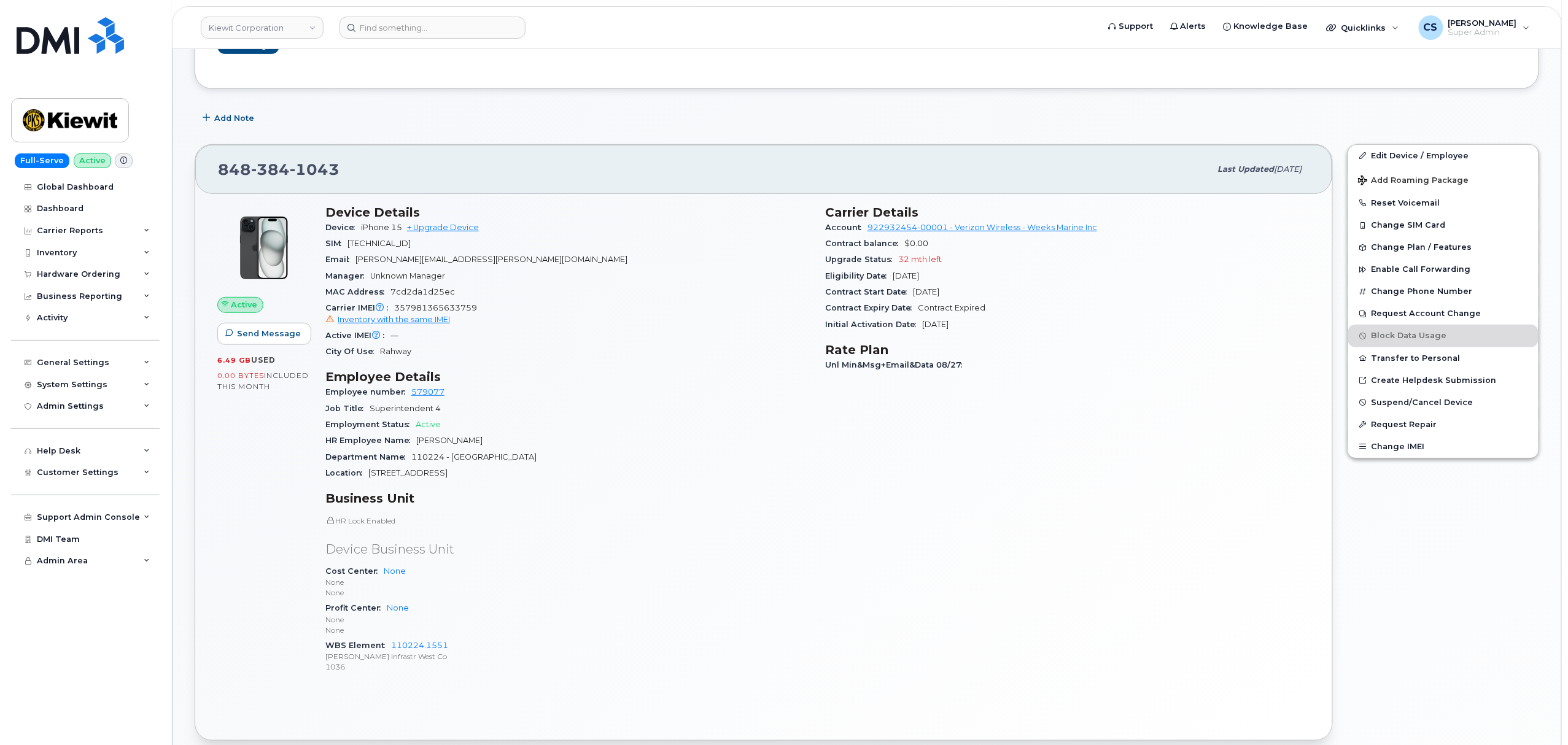
scroll to position [245, 0]
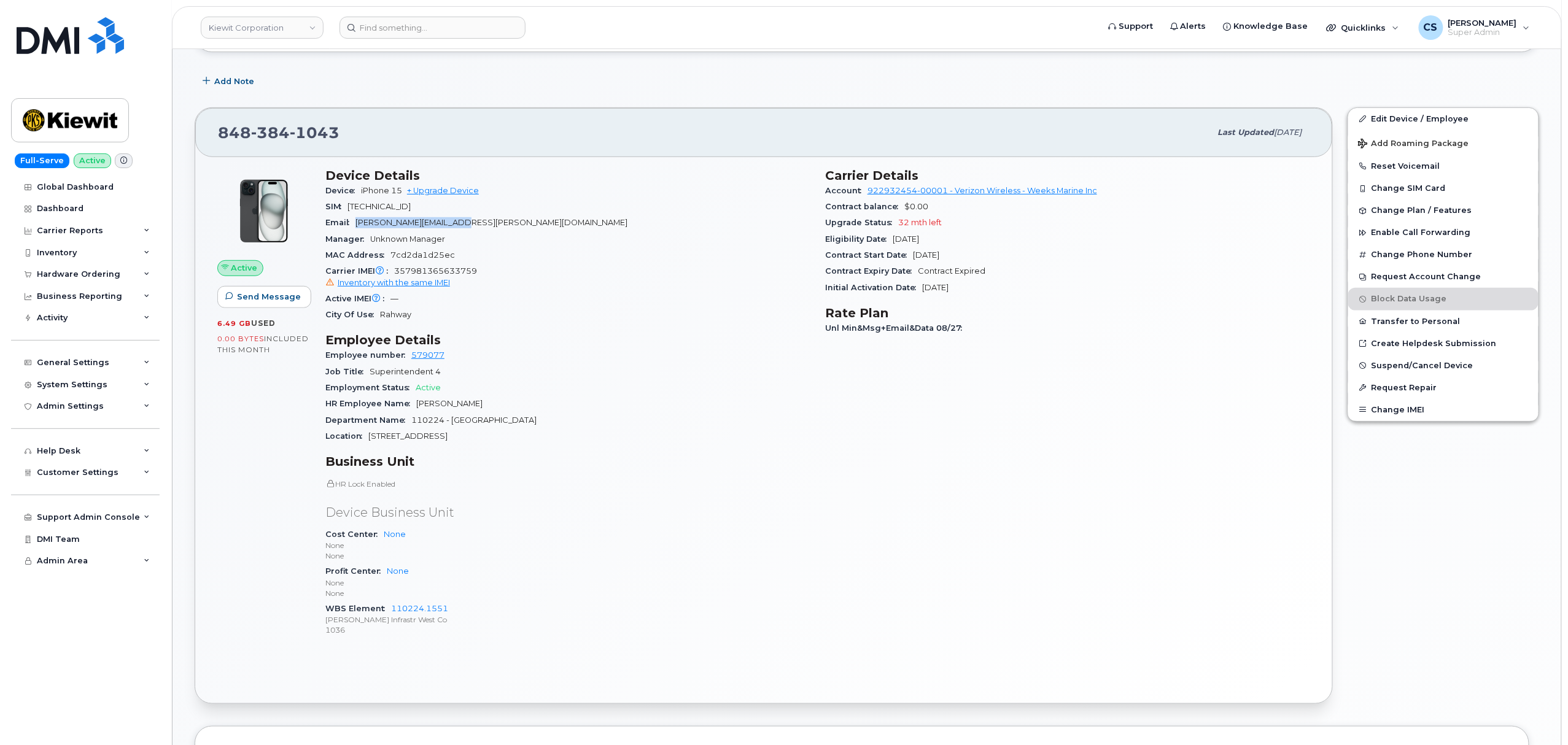
drag, startPoint x: 472, startPoint y: 227, endPoint x: 359, endPoint y: 221, distance: 113.2
click at [359, 221] on span "[PERSON_NAME][EMAIL_ADDRESS][PERSON_NAME][DOMAIN_NAME]" at bounding box center [491, 222] width 272 height 9
copy span "[PERSON_NAME][EMAIL_ADDRESS][PERSON_NAME][DOMAIN_NAME]"
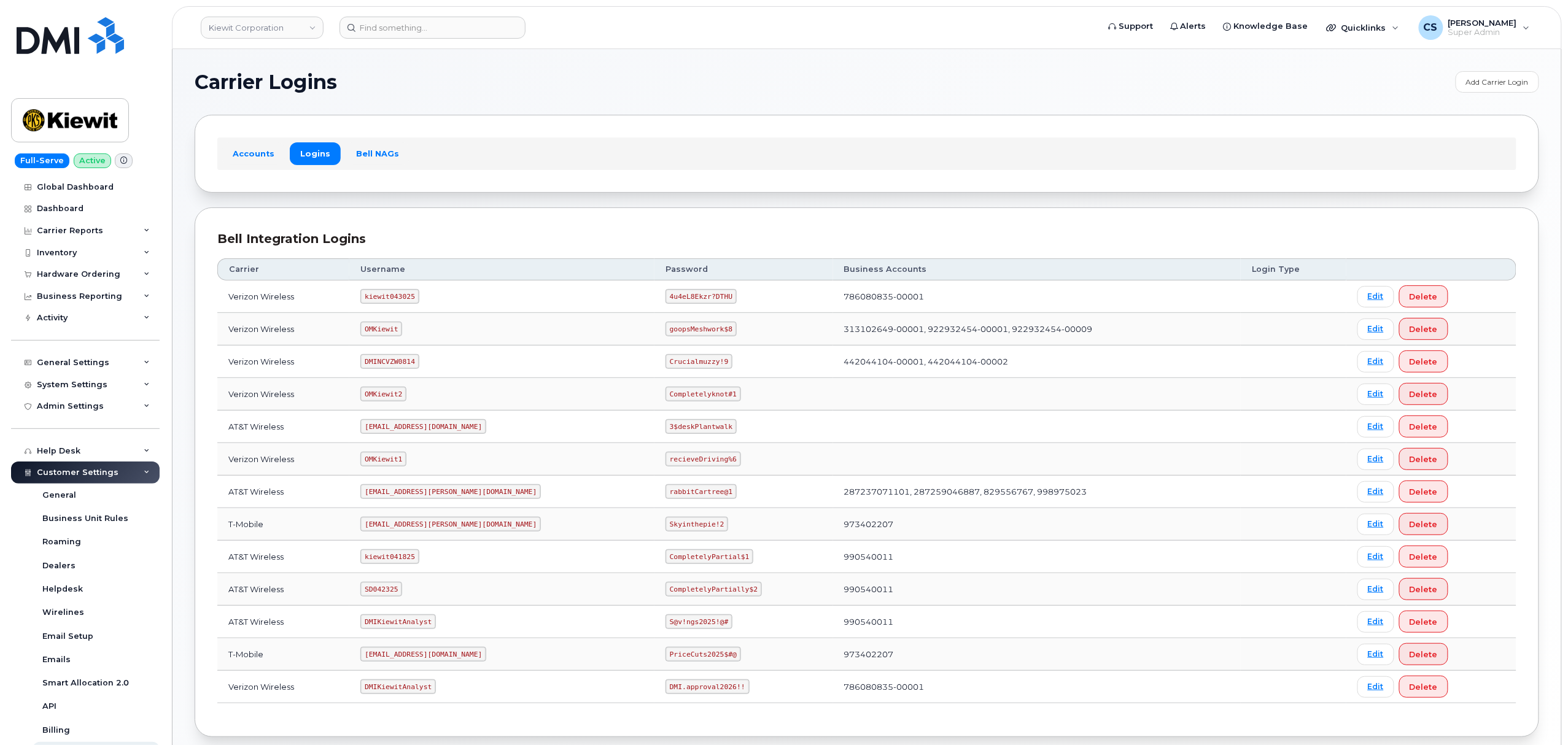
click at [393, 325] on code "OMKiewit" at bounding box center [381, 329] width 42 height 15
copy code "OMKiewit"
drag, startPoint x: 672, startPoint y: 332, endPoint x: 614, endPoint y: 333, distance: 58.0
click at [666, 333] on code "goopsMeshwork$8" at bounding box center [702, 329] width 71 height 15
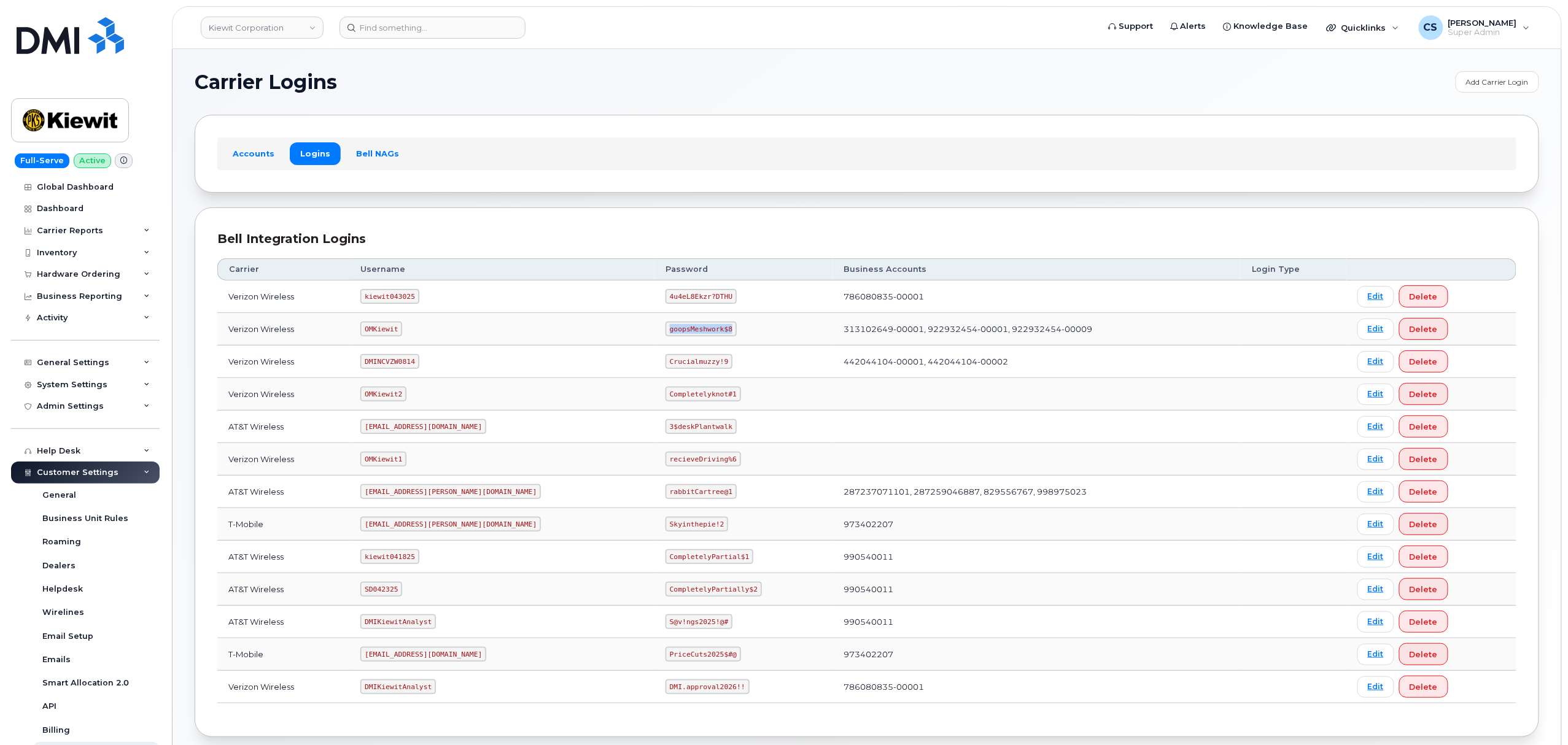
copy code "goopsMeshwork$8"
